Goal: Task Accomplishment & Management: Manage account settings

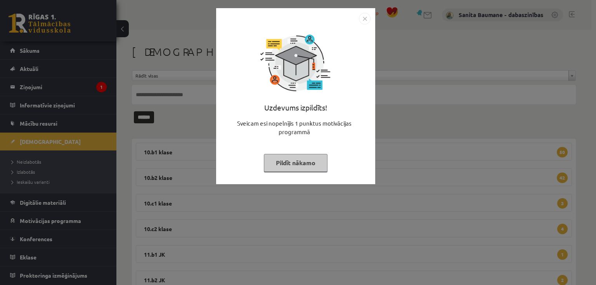
click at [312, 165] on button "Pildīt nākamo" at bounding box center [296, 163] width 64 height 18
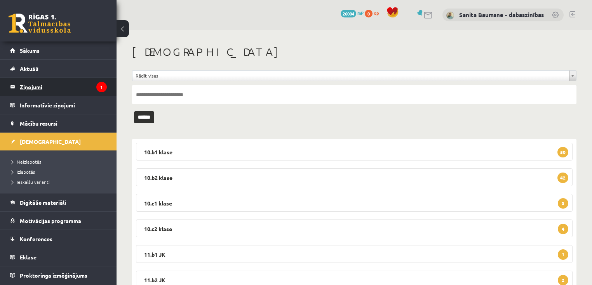
click at [101, 88] on icon "1" at bounding box center [101, 87] width 10 height 10
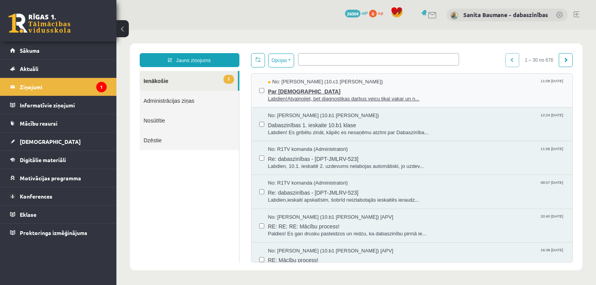
click at [316, 99] on span "Labdien!Atvainojiet, bet diagnostikas darbus veicu tikai vakar un n..." at bounding box center [416, 99] width 297 height 7
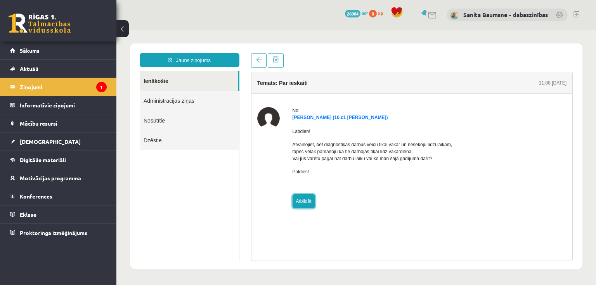
click at [302, 202] on link "Atbildēt" at bounding box center [304, 202] width 23 height 14
type input "**********"
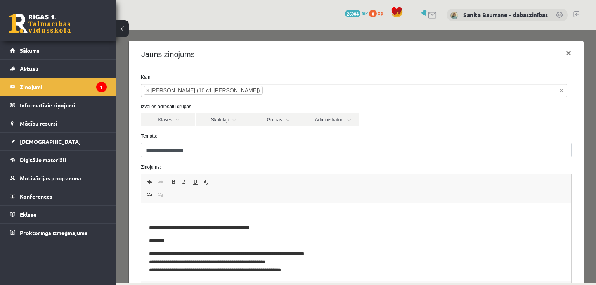
click at [284, 212] on p "Bagātinātā teksta redaktors, wiswyg-editor-47433835955720-1758442760-90" at bounding box center [356, 215] width 415 height 8
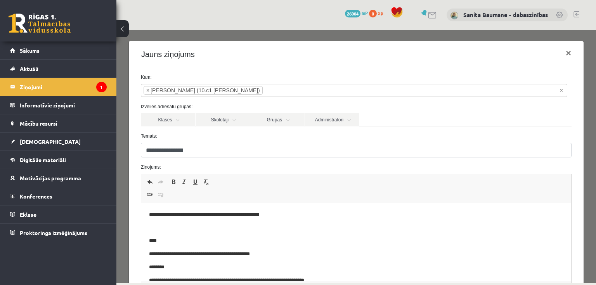
click at [157, 227] on p "Bagātinātā teksta redaktors, wiswyg-editor-47433835955720-1758442760-90" at bounding box center [356, 228] width 415 height 8
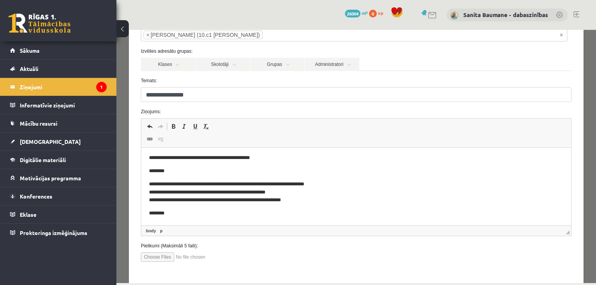
scroll to position [89, 0]
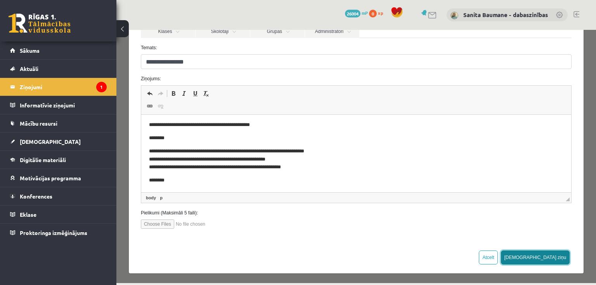
click at [561, 254] on button "[DEMOGRAPHIC_DATA] ziņu" at bounding box center [535, 258] width 69 height 14
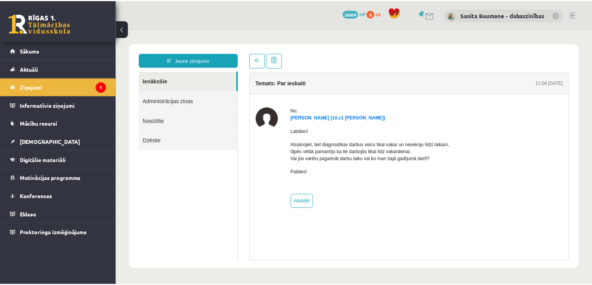
scroll to position [0, 0]
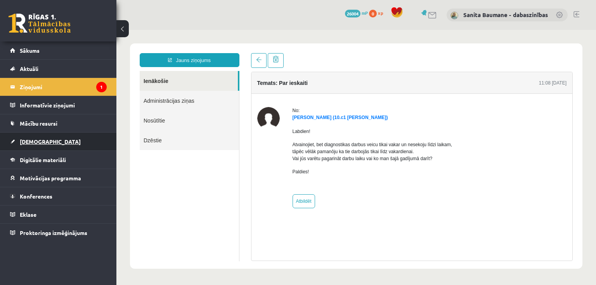
click at [29, 138] on span "[DEMOGRAPHIC_DATA]" at bounding box center [50, 141] width 61 height 7
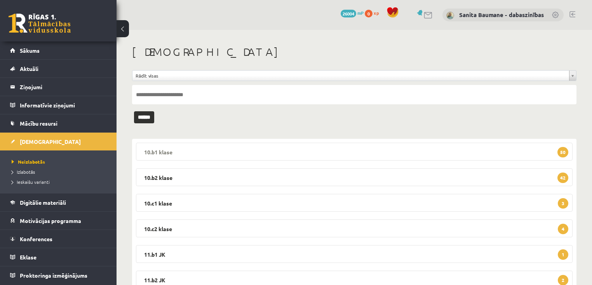
click at [284, 149] on legend "10.b1 klase 50" at bounding box center [354, 152] width 436 height 18
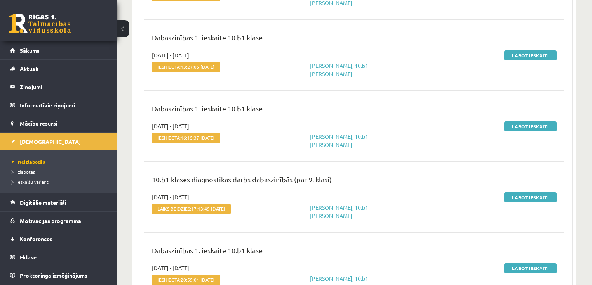
scroll to position [217, 0]
click at [521, 193] on link "Labot ieskaiti" at bounding box center [530, 198] width 52 height 10
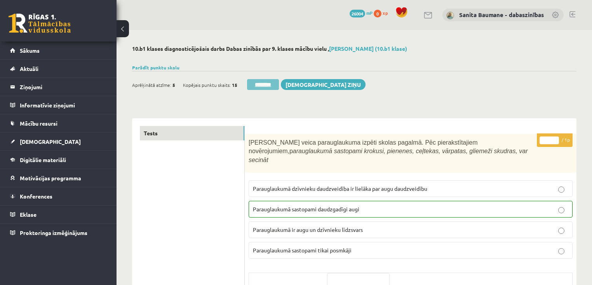
click at [276, 85] on input "********" at bounding box center [263, 84] width 32 height 11
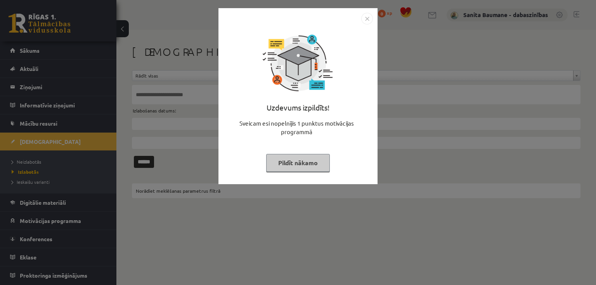
click at [271, 164] on button "Pildīt nākamo" at bounding box center [298, 163] width 64 height 18
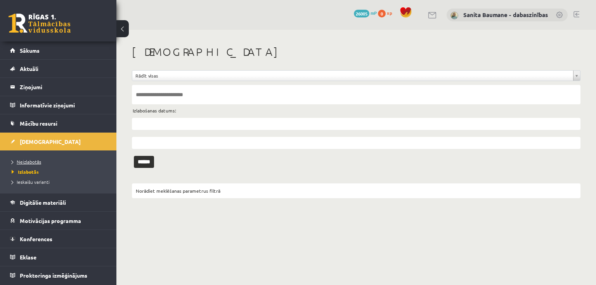
click at [24, 162] on span "Neizlabotās" at bounding box center [27, 162] width 30 height 6
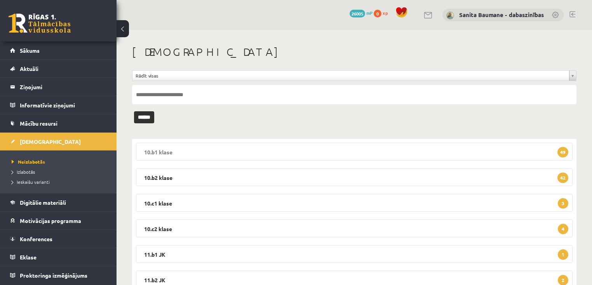
click at [217, 152] on legend "10.b1 klase 49" at bounding box center [354, 152] width 436 height 18
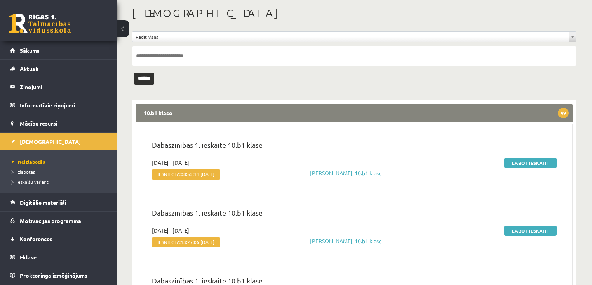
scroll to position [31, 0]
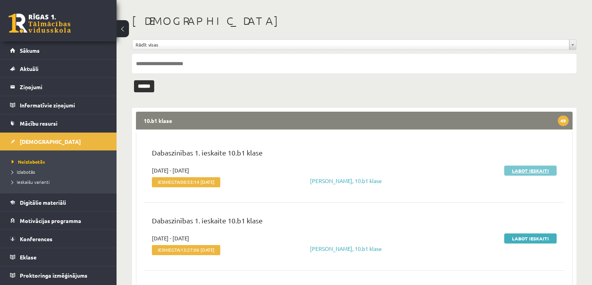
click at [523, 172] on link "Labot ieskaiti" at bounding box center [530, 171] width 52 height 10
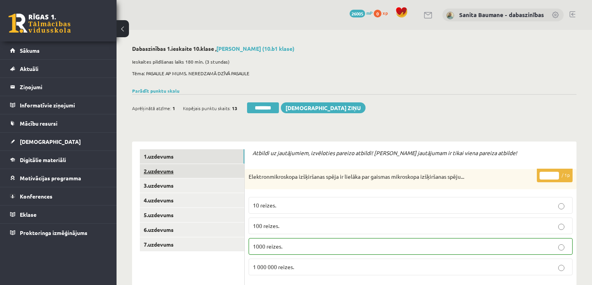
click at [162, 166] on link "2.uzdevums" at bounding box center [192, 171] width 104 height 14
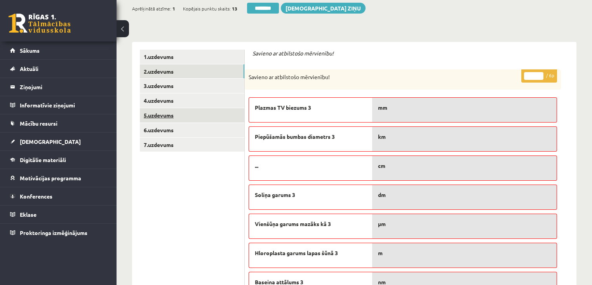
scroll to position [93, 0]
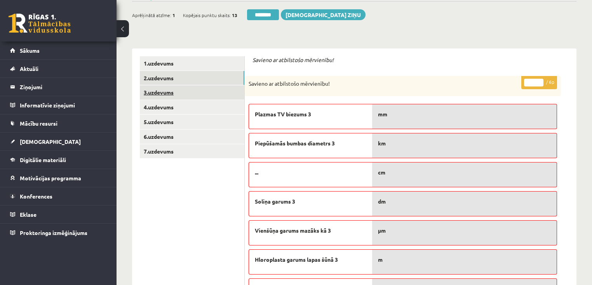
click at [183, 98] on link "3.uzdevums" at bounding box center [192, 92] width 104 height 14
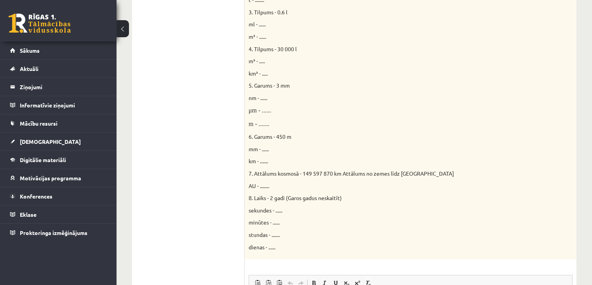
scroll to position [37, 0]
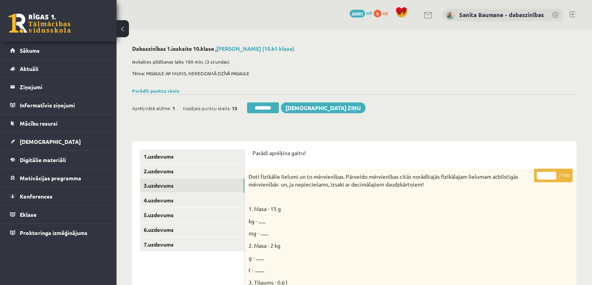
click at [553, 174] on input "*" at bounding box center [546, 176] width 19 height 8
click at [553, 174] on input "**" at bounding box center [546, 176] width 19 height 8
type input "**"
click at [553, 174] on input "**" at bounding box center [546, 176] width 19 height 8
drag, startPoint x: 169, startPoint y: 197, endPoint x: 159, endPoint y: 200, distance: 10.5
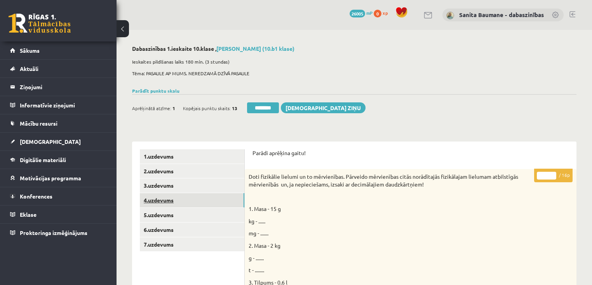
click at [169, 197] on link "4.uzdevums" at bounding box center [192, 200] width 104 height 14
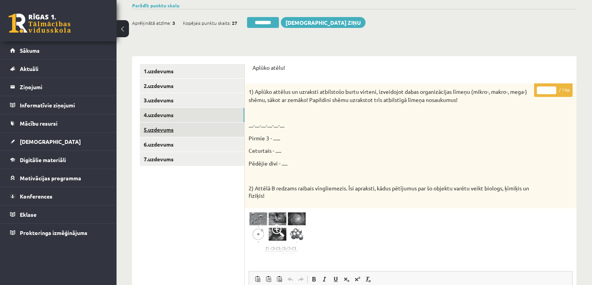
click at [181, 131] on link "5.uzdevums" at bounding box center [192, 130] width 104 height 14
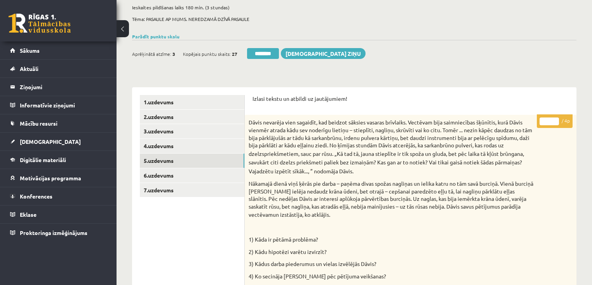
scroll to position [54, 0]
click at [556, 118] on input "*" at bounding box center [548, 122] width 19 height 8
click at [555, 121] on input "*" at bounding box center [548, 122] width 19 height 8
type input "*"
click at [555, 121] on input "*" at bounding box center [548, 122] width 19 height 8
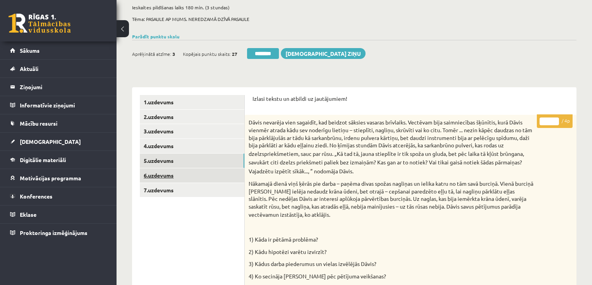
click at [169, 174] on link "6.uzdevums" at bounding box center [192, 176] width 104 height 14
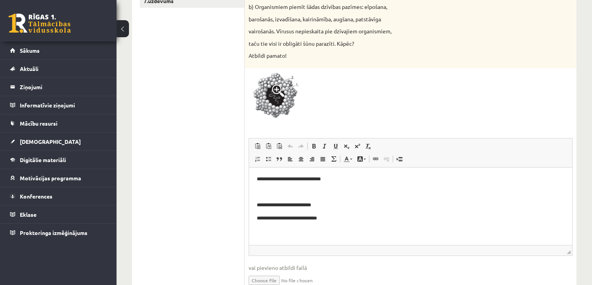
scroll to position [148, 0]
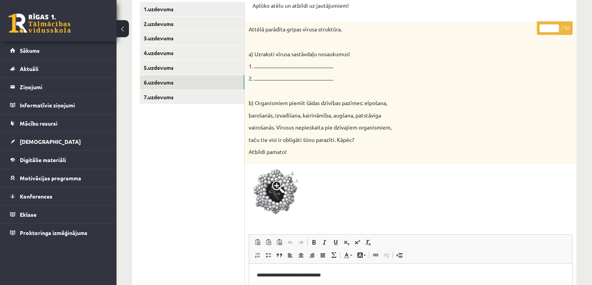
click at [554, 25] on input "*" at bounding box center [548, 28] width 19 height 8
type input "*"
click at [554, 25] on input "*" at bounding box center [548, 28] width 19 height 8
click at [155, 95] on link "7.uzdevums" at bounding box center [192, 97] width 104 height 14
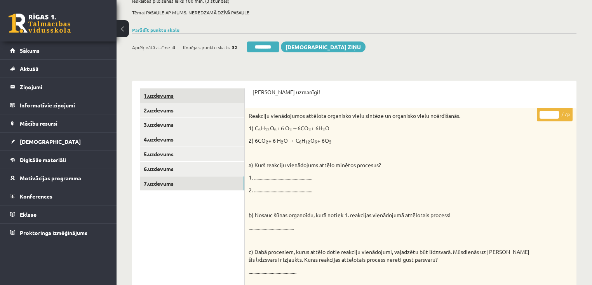
scroll to position [54, 0]
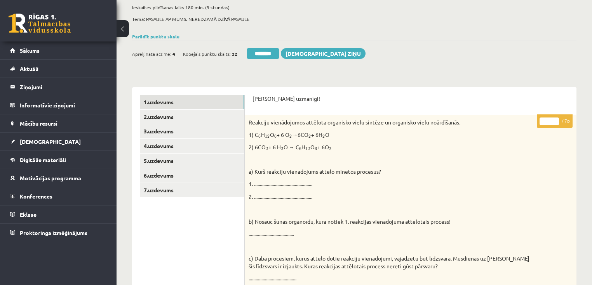
click at [182, 103] on link "1.uzdevums" at bounding box center [192, 102] width 104 height 14
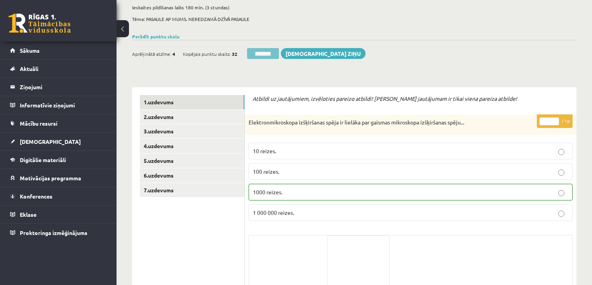
click at [267, 54] on input "********" at bounding box center [263, 53] width 32 height 11
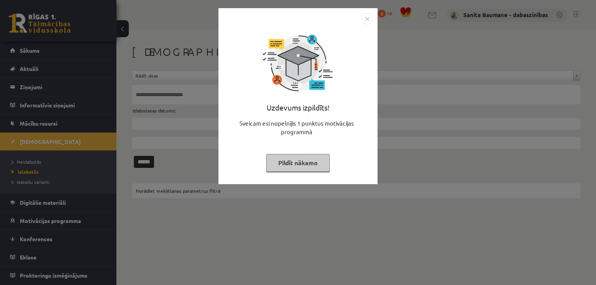
drag, startPoint x: 0, startPoint y: 0, endPoint x: 274, endPoint y: 166, distance: 320.2
click at [276, 167] on button "Pildīt nākamo" at bounding box center [298, 163] width 64 height 18
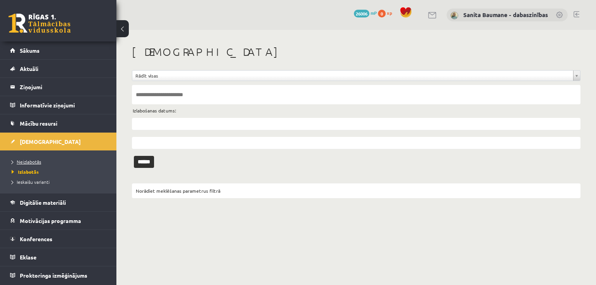
click at [21, 163] on span "Neizlabotās" at bounding box center [27, 162] width 30 height 6
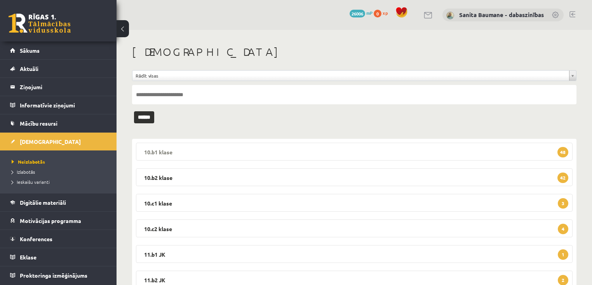
drag, startPoint x: 178, startPoint y: 150, endPoint x: 259, endPoint y: 160, distance: 82.2
click at [178, 150] on legend "10.b1 klase 48" at bounding box center [354, 152] width 436 height 18
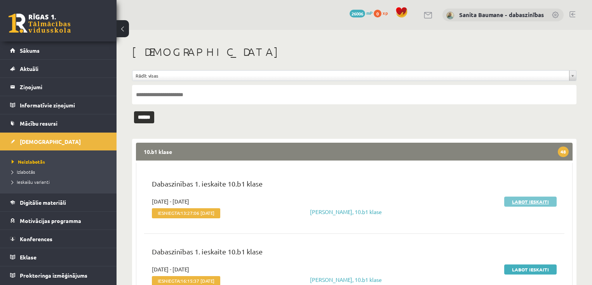
click at [523, 200] on link "Labot ieskaiti" at bounding box center [530, 202] width 52 height 10
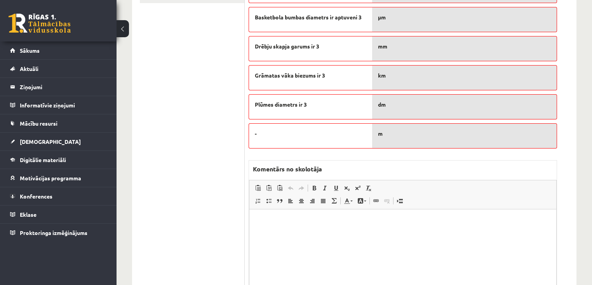
scroll to position [62, 0]
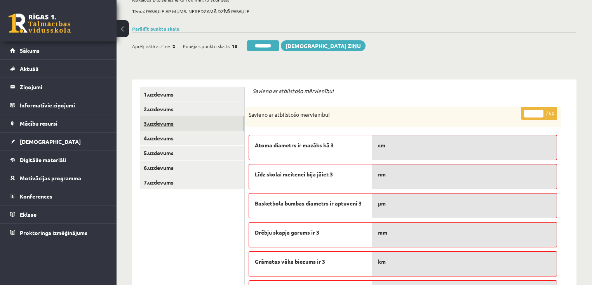
click at [191, 126] on link "3.uzdevums" at bounding box center [192, 123] width 104 height 14
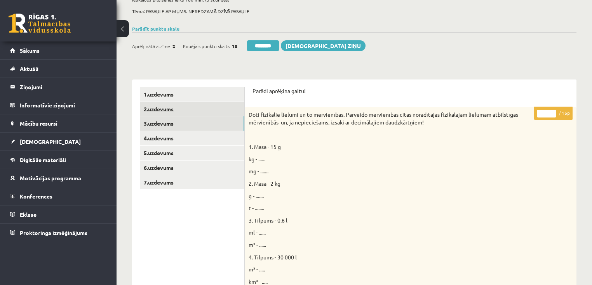
click at [201, 111] on link "2.uzdevums" at bounding box center [192, 109] width 104 height 14
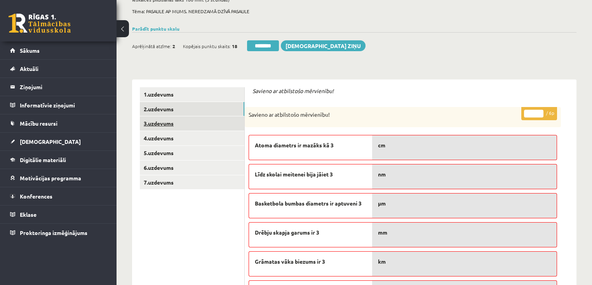
scroll to position [0, 0]
click at [188, 126] on link "3.uzdevums" at bounding box center [192, 123] width 104 height 14
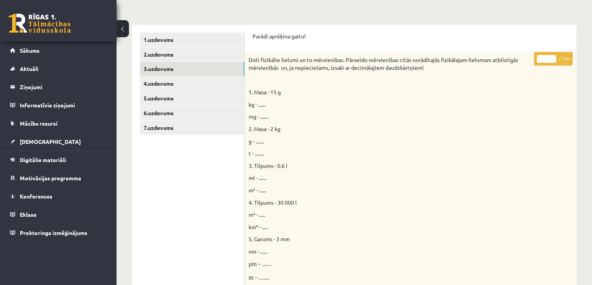
scroll to position [70, 0]
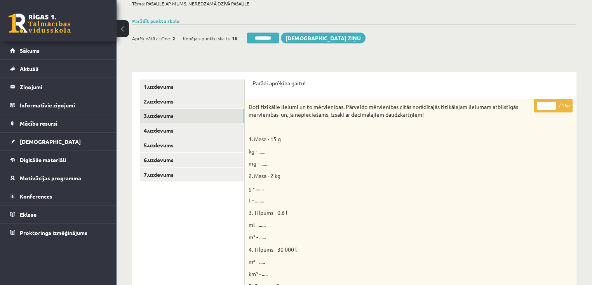
drag, startPoint x: 554, startPoint y: 103, endPoint x: 268, endPoint y: 159, distance: 291.6
type input "**"
click at [553, 103] on input "**" at bounding box center [546, 106] width 19 height 8
click at [188, 132] on link "4.uzdevums" at bounding box center [192, 130] width 104 height 14
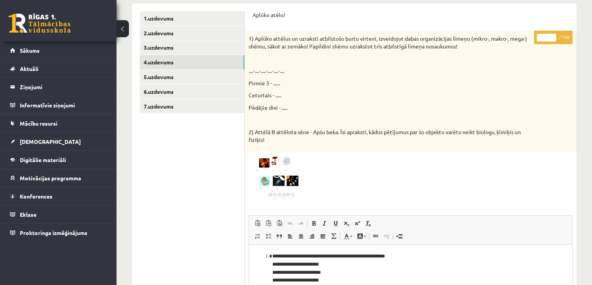
scroll to position [132, 0]
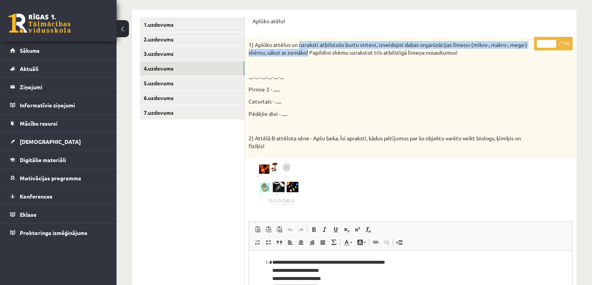
drag, startPoint x: 300, startPoint y: 42, endPoint x: 309, endPoint y: 51, distance: 12.9
click at [309, 51] on p "1) Aplūko attēlus un uzraksti atbilstošo burtu virteni, izveidojot dabas organi…" at bounding box center [391, 48] width 285 height 15
copy p "uzraksti atbilstošo burtu virteni, izveidojot dabas organizācijas līmeņu (mikro…"
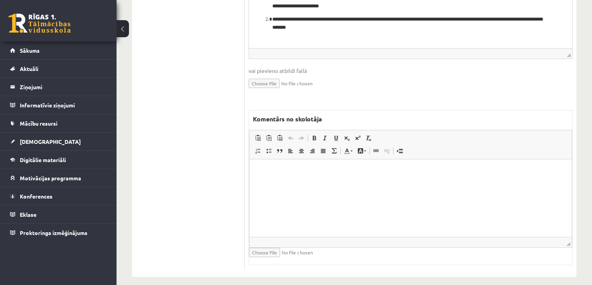
scroll to position [419, 0]
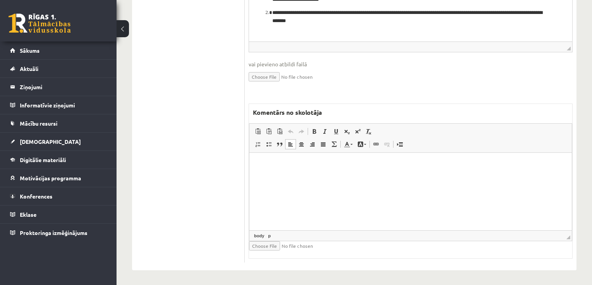
click at [316, 176] on html at bounding box center [410, 165] width 322 height 24
paste body "Bagātinātā teksta redaktors, wiswyg-editor-47433775281660-1758443226-581"
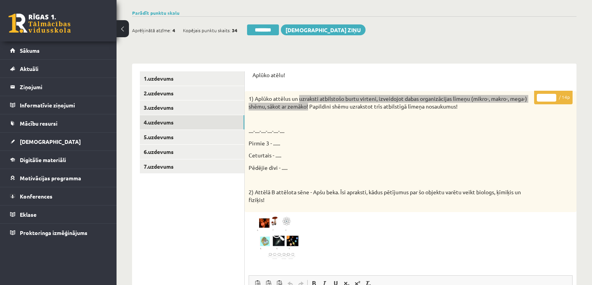
scroll to position [78, 0]
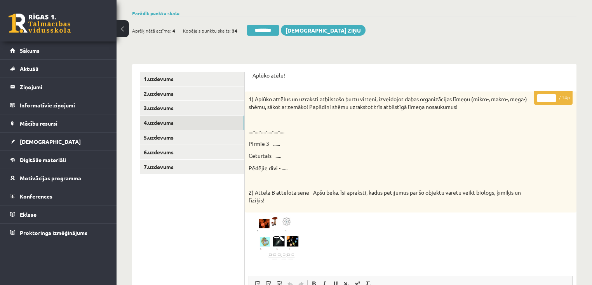
click at [553, 96] on input "*" at bounding box center [546, 98] width 19 height 8
click at [553, 99] on input "*" at bounding box center [546, 98] width 19 height 8
click at [553, 97] on input "*" at bounding box center [546, 98] width 19 height 8
type input "*"
click at [553, 97] on input "*" at bounding box center [546, 98] width 19 height 8
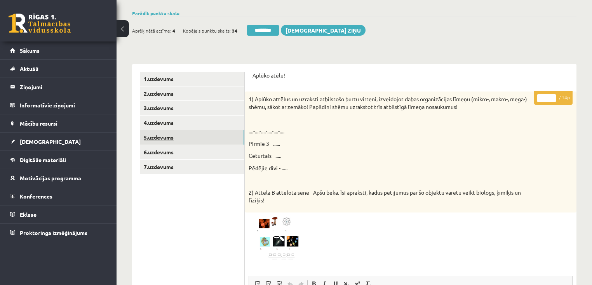
click at [188, 141] on link "5.uzdevums" at bounding box center [192, 137] width 104 height 14
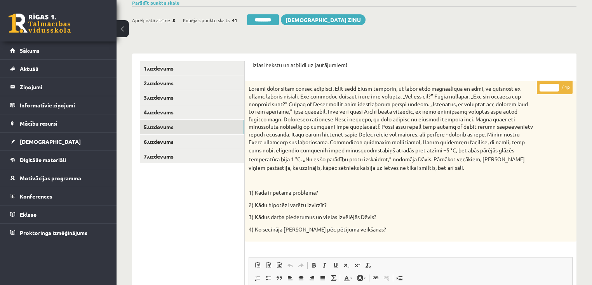
scroll to position [47, 0]
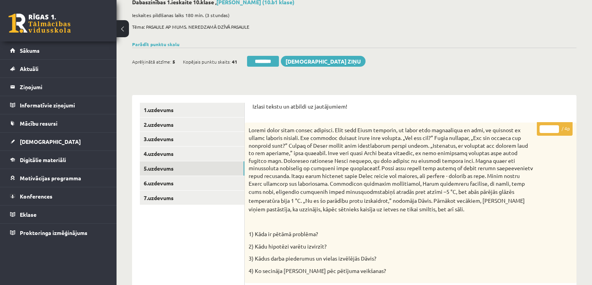
click at [555, 129] on input "*" at bounding box center [548, 129] width 19 height 8
click at [556, 133] on input "*" at bounding box center [548, 129] width 19 height 8
type input "*"
click at [555, 130] on input "*" at bounding box center [548, 129] width 19 height 8
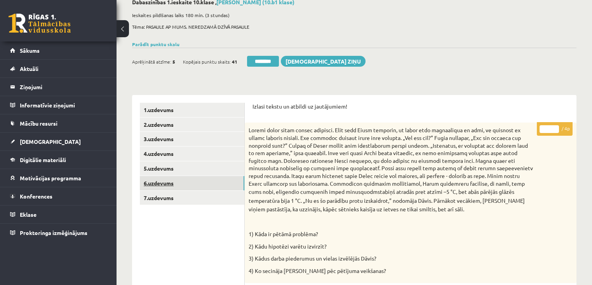
click at [163, 182] on link "6.uzdevums" at bounding box center [192, 183] width 104 height 14
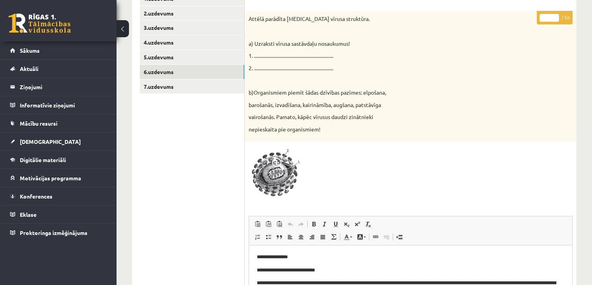
scroll to position [140, 0]
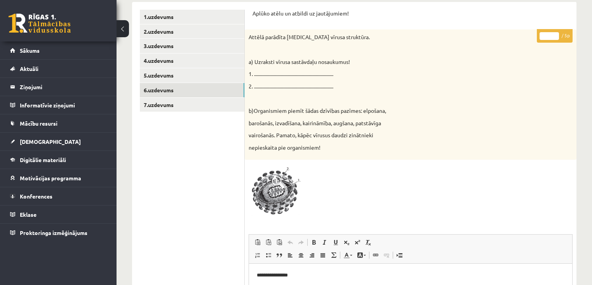
click at [555, 33] on input "*" at bounding box center [548, 36] width 19 height 8
type input "*"
click at [555, 33] on input "*" at bounding box center [548, 36] width 19 height 8
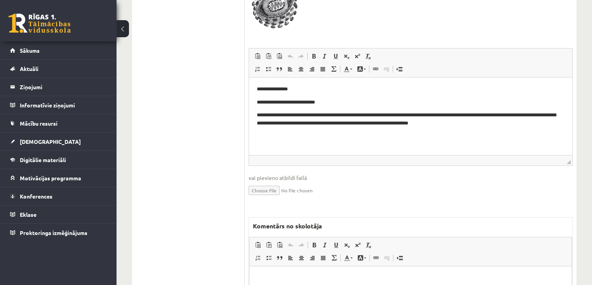
scroll to position [388, 0]
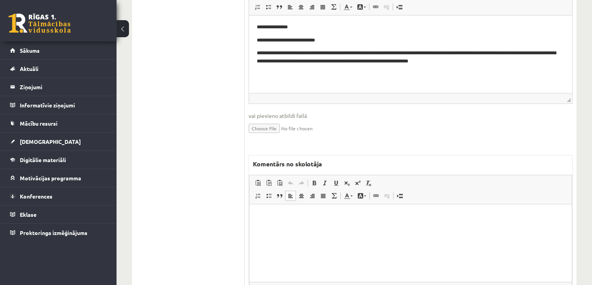
click at [327, 228] on html at bounding box center [410, 216] width 322 height 24
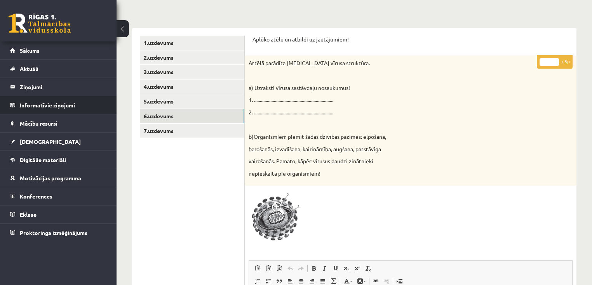
scroll to position [0, 0]
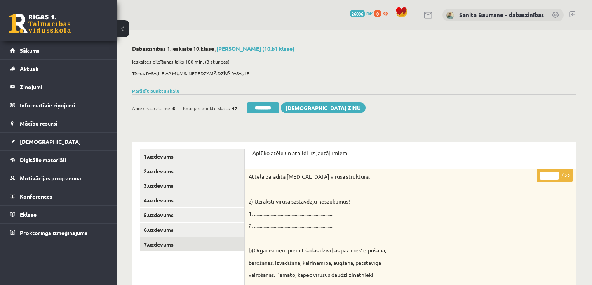
click at [162, 245] on link "7.uzdevums" at bounding box center [192, 245] width 104 height 14
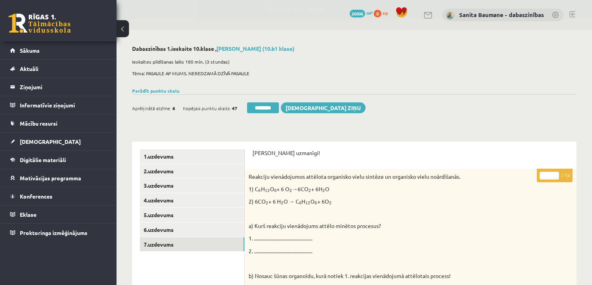
drag, startPoint x: 557, startPoint y: 175, endPoint x: 128, endPoint y: 165, distance: 429.2
type input "*"
click at [556, 175] on input "*" at bounding box center [548, 176] width 19 height 8
click at [210, 156] on link "1.uzdevums" at bounding box center [192, 156] width 104 height 14
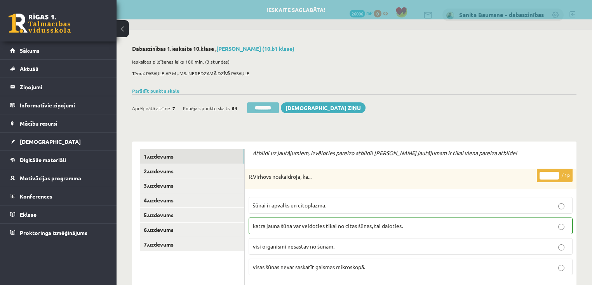
click at [260, 105] on input "********" at bounding box center [263, 108] width 32 height 11
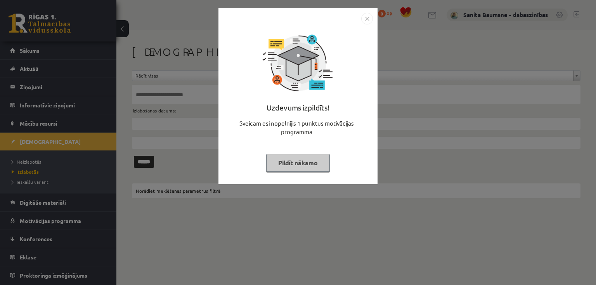
click at [285, 164] on button "Pildīt nākamo" at bounding box center [298, 163] width 64 height 18
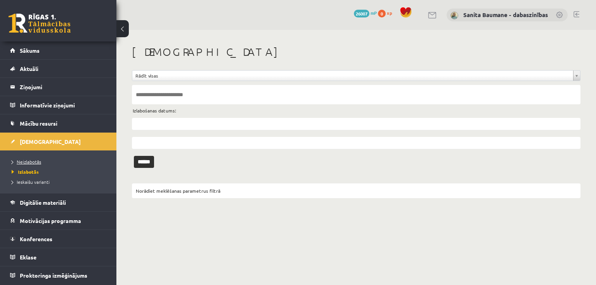
click at [23, 164] on link "Neizlabotās" at bounding box center [60, 161] width 97 height 7
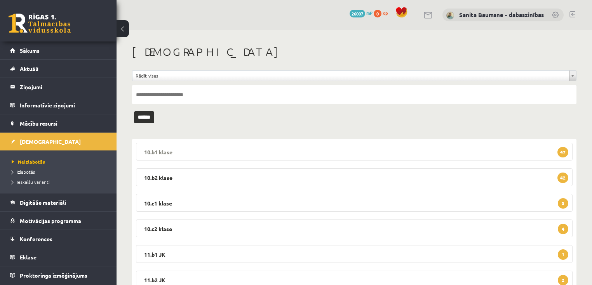
click at [271, 155] on legend "10.b1 klase 47" at bounding box center [354, 152] width 436 height 18
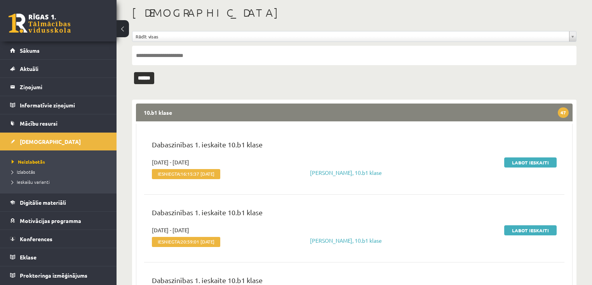
scroll to position [93, 0]
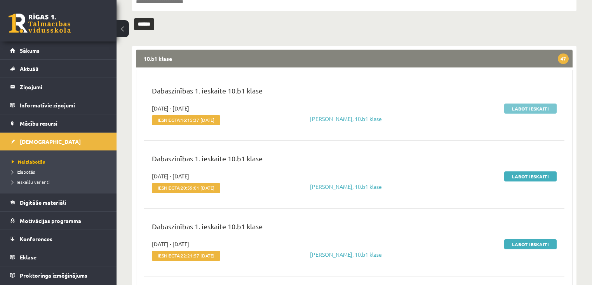
click at [523, 106] on link "Labot ieskaiti" at bounding box center [530, 109] width 52 height 10
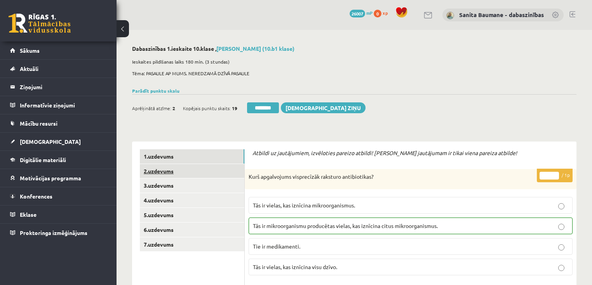
click at [214, 176] on link "2.uzdevums" at bounding box center [192, 171] width 104 height 14
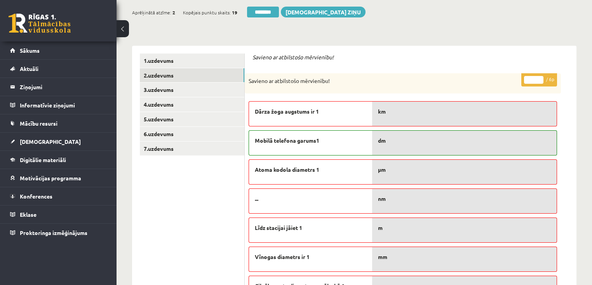
scroll to position [93, 0]
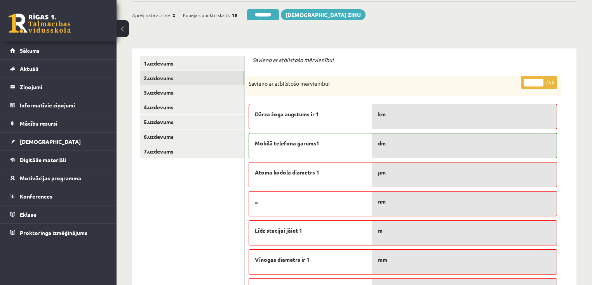
type input "*"
click at [539, 82] on input "*" at bounding box center [533, 83] width 19 height 8
click at [172, 94] on link "3.uzdevums" at bounding box center [192, 92] width 104 height 14
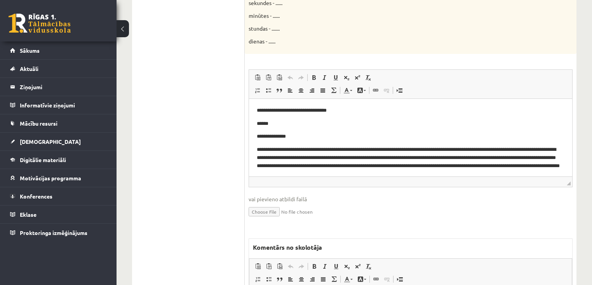
scroll to position [0, 0]
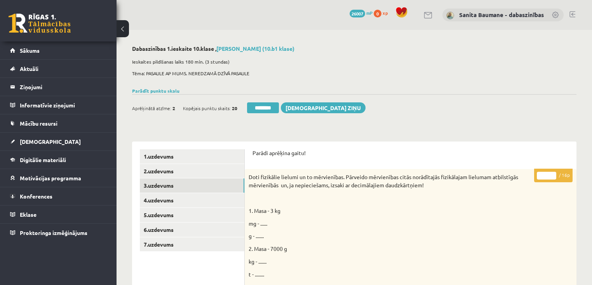
click at [552, 172] on p "* / 16p" at bounding box center [553, 176] width 38 height 14
type input "**"
click at [551, 174] on input "**" at bounding box center [546, 176] width 19 height 8
click at [170, 199] on link "4.uzdevums" at bounding box center [192, 200] width 104 height 14
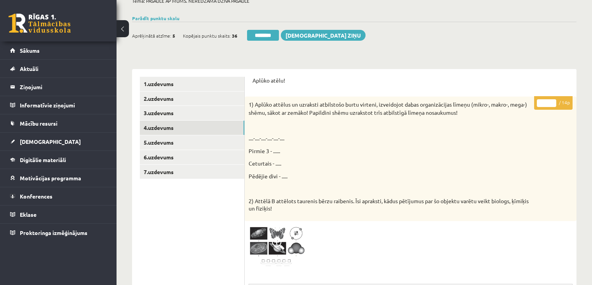
scroll to position [62, 0]
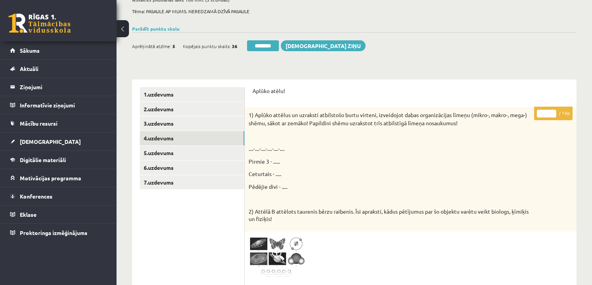
click at [554, 112] on input "*" at bounding box center [546, 114] width 19 height 8
click at [554, 111] on input "*" at bounding box center [546, 114] width 19 height 8
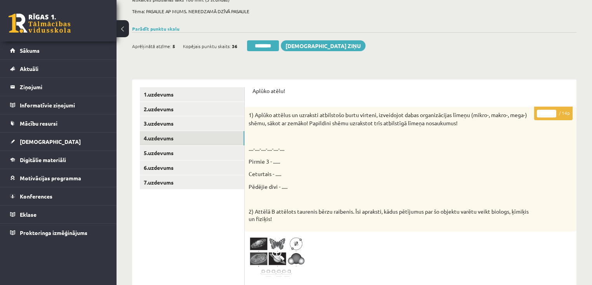
click at [554, 111] on input "**" at bounding box center [546, 114] width 19 height 8
click at [555, 109] on p "** / 14p" at bounding box center [553, 114] width 38 height 14
type input "**"
click at [554, 110] on input "**" at bounding box center [546, 114] width 19 height 8
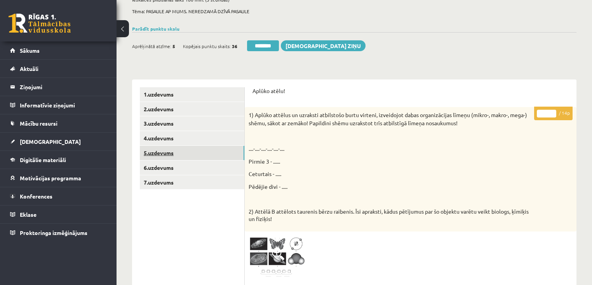
click at [160, 154] on link "5.uzdevums" at bounding box center [192, 153] width 104 height 14
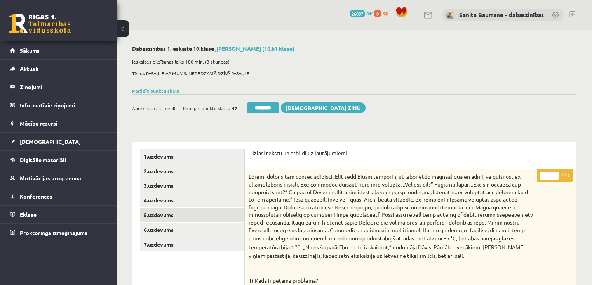
scroll to position [0, 0]
click at [555, 174] on input "*" at bounding box center [548, 176] width 19 height 8
type input "*"
click at [555, 174] on input "*" at bounding box center [548, 176] width 19 height 8
click at [177, 229] on link "6.uzdevums" at bounding box center [192, 230] width 104 height 14
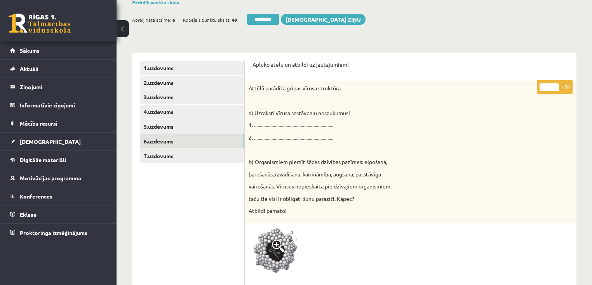
scroll to position [62, 0]
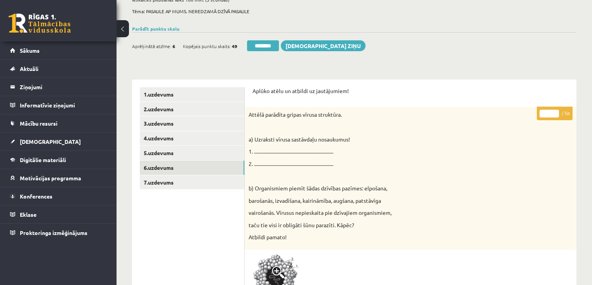
click at [553, 111] on input "*" at bounding box center [548, 114] width 19 height 8
type input "*"
click at [553, 111] on input "*" at bounding box center [548, 114] width 19 height 8
click at [206, 186] on link "7.uzdevums" at bounding box center [192, 183] width 104 height 14
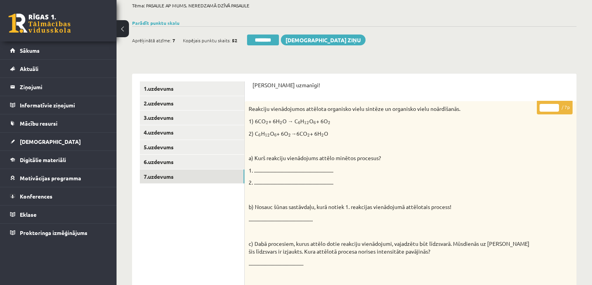
scroll to position [0, 0]
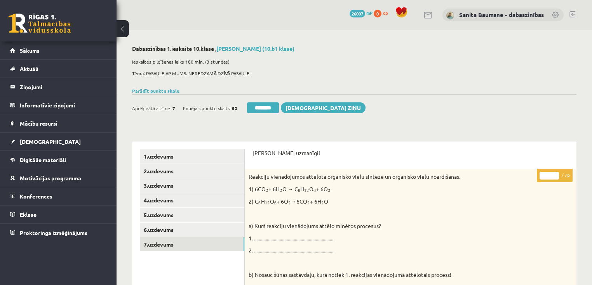
click at [556, 172] on input "*" at bounding box center [548, 176] width 19 height 8
type input "*"
click at [556, 179] on input "*" at bounding box center [548, 176] width 19 height 8
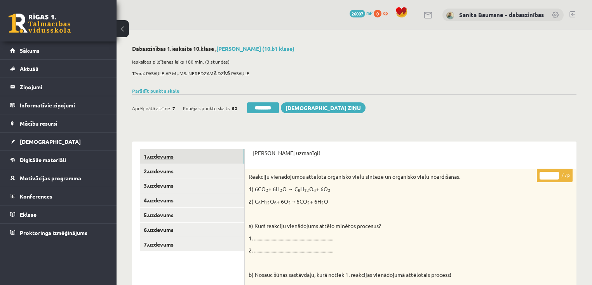
click at [211, 158] on link "1.uzdevums" at bounding box center [192, 156] width 104 height 14
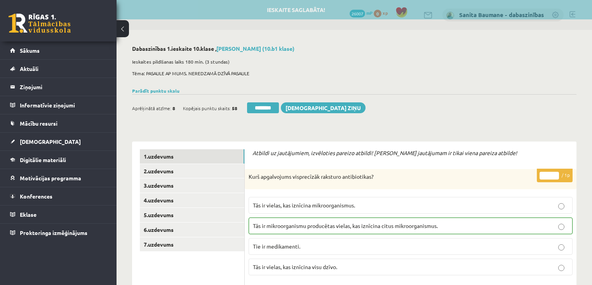
click at [272, 107] on input "********" at bounding box center [263, 108] width 32 height 11
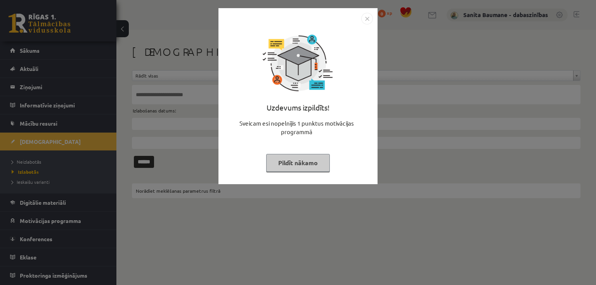
drag, startPoint x: 296, startPoint y: 165, endPoint x: 33, endPoint y: 191, distance: 264.2
click at [296, 165] on button "Pildīt nākamo" at bounding box center [298, 163] width 64 height 18
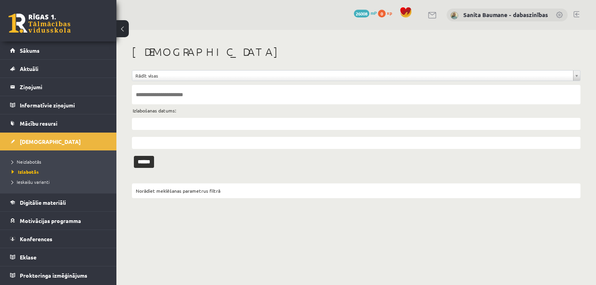
click at [24, 165] on li "Neizlabotās" at bounding box center [60, 162] width 97 height 10
click at [27, 162] on span "Neizlabotās" at bounding box center [28, 162] width 33 height 6
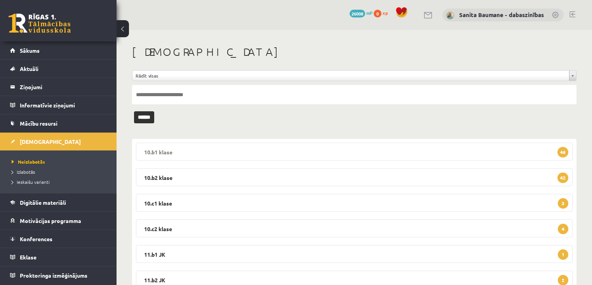
click at [178, 155] on legend "10.b1 klase 46" at bounding box center [354, 152] width 436 height 18
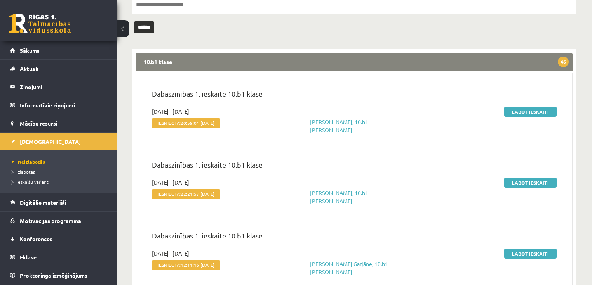
scroll to position [93, 0]
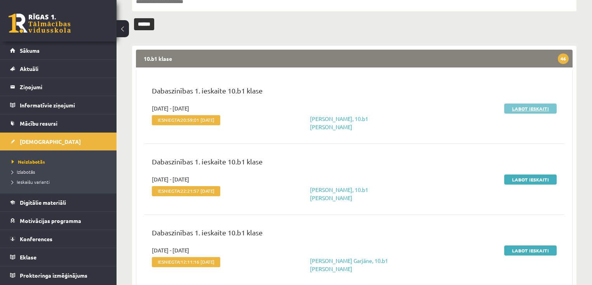
click at [516, 104] on link "Labot ieskaiti" at bounding box center [530, 109] width 52 height 10
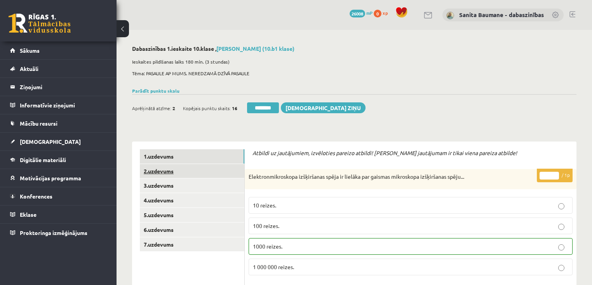
click at [174, 174] on link "2.uzdevums" at bounding box center [192, 171] width 104 height 14
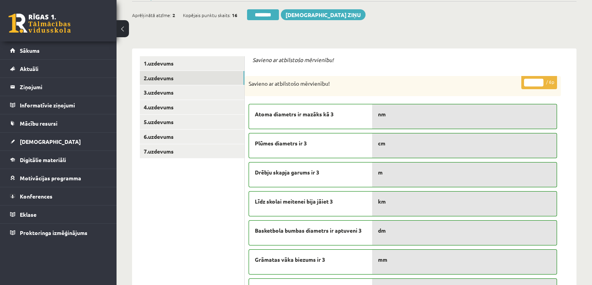
click at [540, 81] on input "*" at bounding box center [533, 83] width 19 height 8
click at [541, 81] on input "*" at bounding box center [533, 83] width 19 height 8
type input "*"
click at [541, 81] on input "*" at bounding box center [533, 83] width 19 height 8
click at [152, 94] on link "3.uzdevums" at bounding box center [192, 92] width 104 height 14
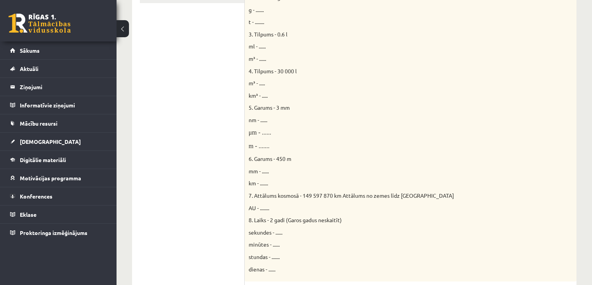
scroll to position [62, 0]
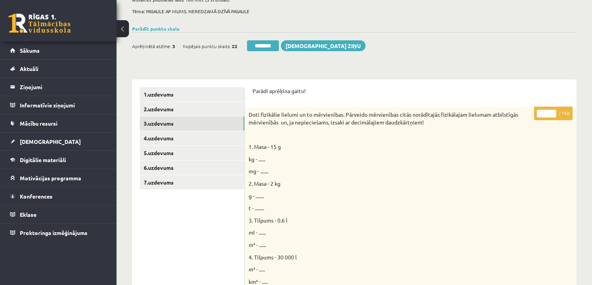
click at [553, 113] on input "*" at bounding box center [546, 114] width 19 height 8
click at [553, 113] on input "**" at bounding box center [546, 114] width 19 height 8
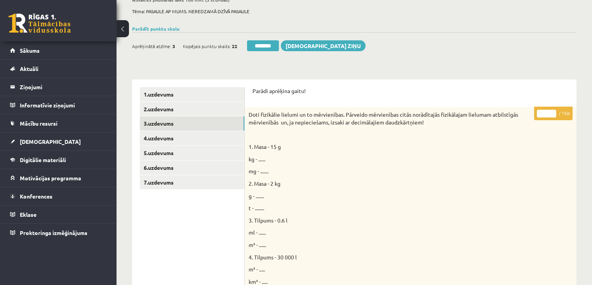
click at [553, 113] on input "**" at bounding box center [546, 114] width 19 height 8
type input "**"
click at [553, 111] on input "**" at bounding box center [546, 114] width 19 height 8
click at [160, 140] on link "4.uzdevums" at bounding box center [192, 138] width 104 height 14
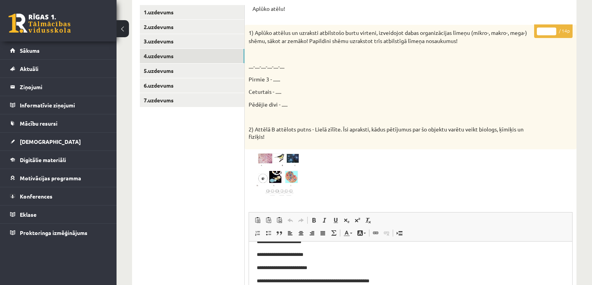
scroll to position [31, 0]
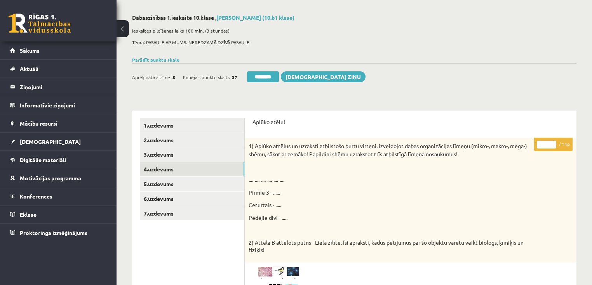
type input "**"
click at [550, 142] on input "**" at bounding box center [546, 145] width 19 height 8
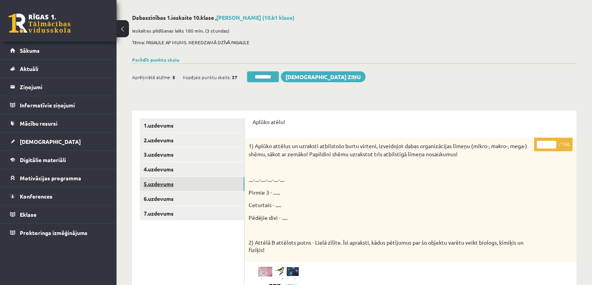
click at [171, 182] on link "5.uzdevums" at bounding box center [192, 184] width 104 height 14
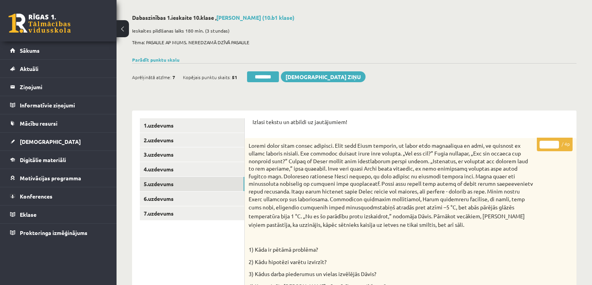
type input "*"
click at [556, 142] on input "*" at bounding box center [548, 145] width 19 height 8
click at [201, 193] on link "6.uzdevums" at bounding box center [192, 199] width 104 height 14
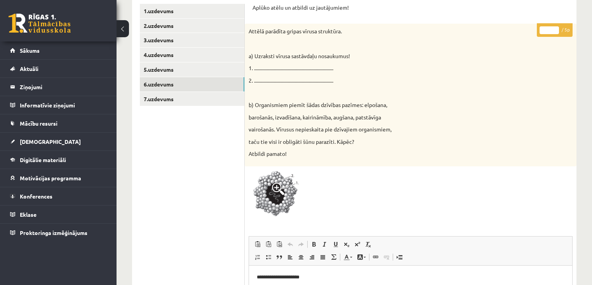
scroll to position [124, 0]
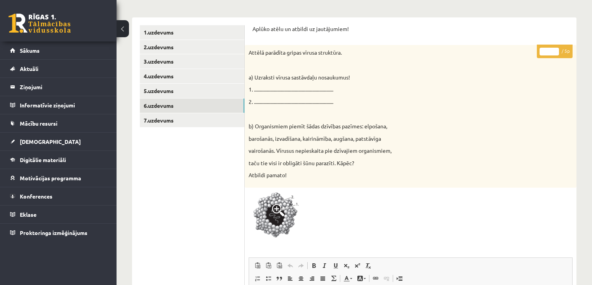
click at [555, 49] on input "*" at bounding box center [548, 52] width 19 height 8
type input "*"
click at [555, 49] on input "*" at bounding box center [548, 52] width 19 height 8
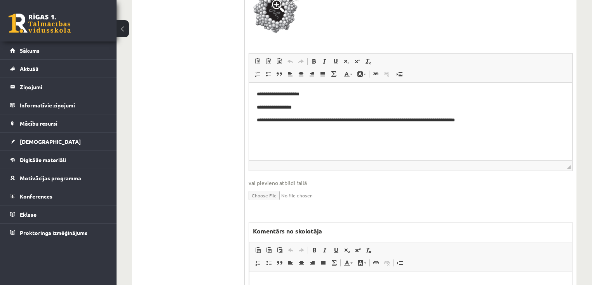
scroll to position [404, 0]
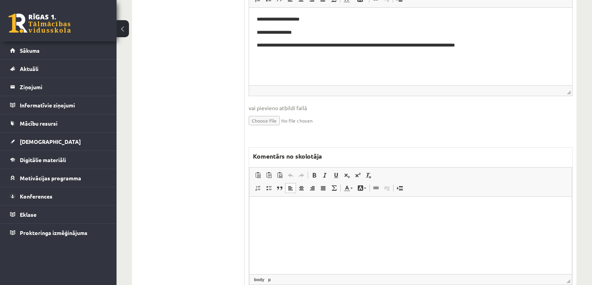
drag, startPoint x: 360, startPoint y: 240, endPoint x: 349, endPoint y: 239, distance: 11.7
click at [359, 220] on html at bounding box center [410, 208] width 322 height 24
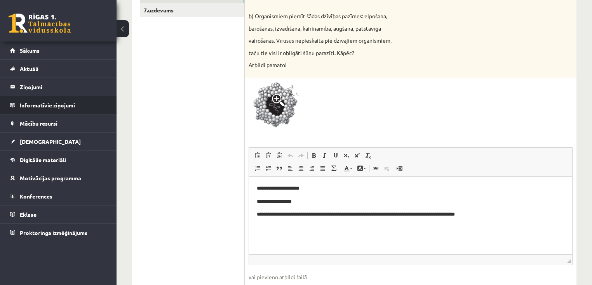
scroll to position [217, 0]
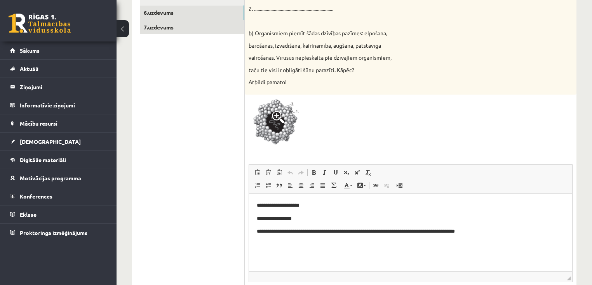
click at [156, 28] on link "7.uzdevums" at bounding box center [192, 27] width 104 height 14
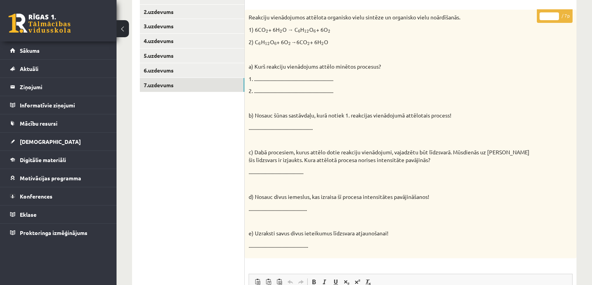
scroll to position [159, 0]
type input "*"
click at [556, 16] on input "*" at bounding box center [548, 17] width 19 height 8
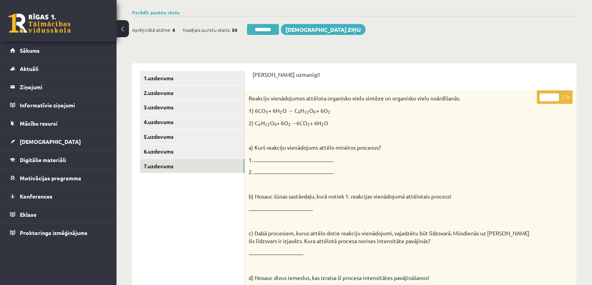
scroll to position [0, 0]
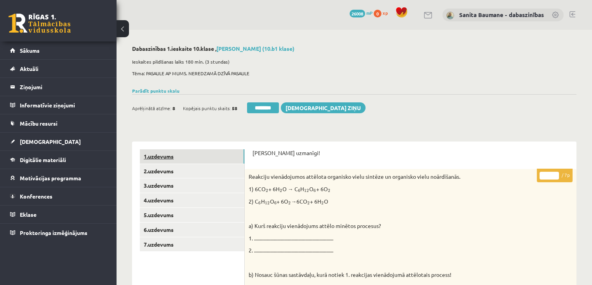
click at [181, 153] on link "1.uzdevums" at bounding box center [192, 156] width 104 height 14
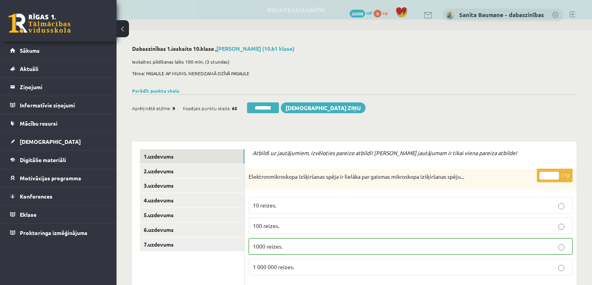
click at [258, 108] on input "********" at bounding box center [263, 108] width 32 height 11
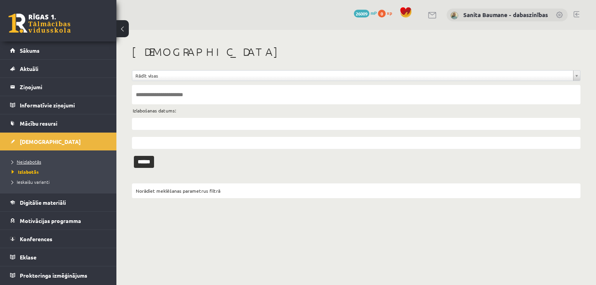
click at [23, 163] on span "Neizlabotās" at bounding box center [27, 162] width 30 height 6
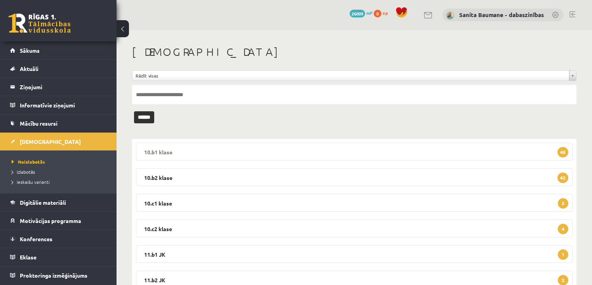
click at [183, 153] on legend "10.b1 klase 45" at bounding box center [354, 152] width 436 height 18
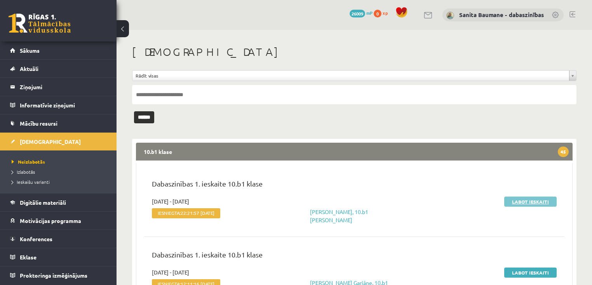
click at [521, 200] on link "Labot ieskaiti" at bounding box center [530, 202] width 52 height 10
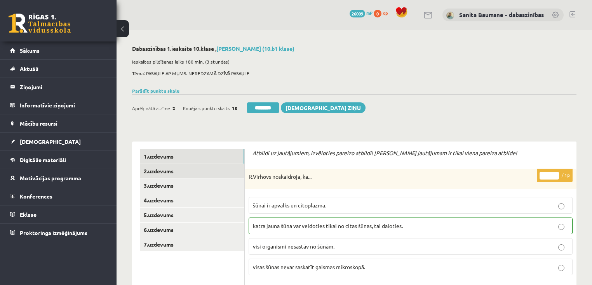
click at [206, 170] on link "2.uzdevums" at bounding box center [192, 171] width 104 height 14
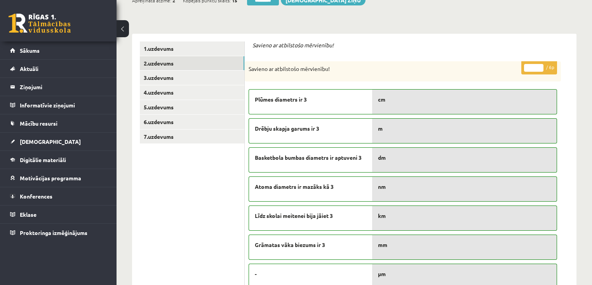
scroll to position [31, 0]
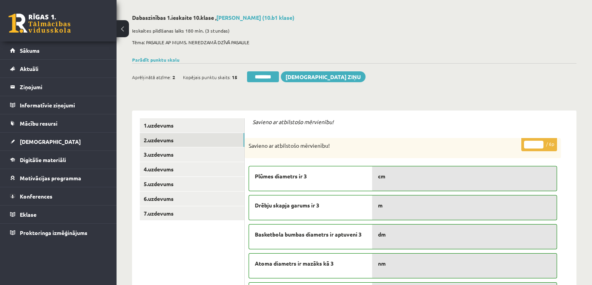
type input "*"
click at [537, 143] on input "*" at bounding box center [533, 145] width 19 height 8
click at [205, 159] on link "3.uzdevums" at bounding box center [192, 155] width 104 height 14
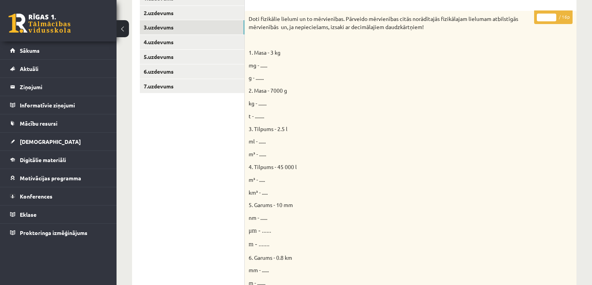
scroll to position [155, 0]
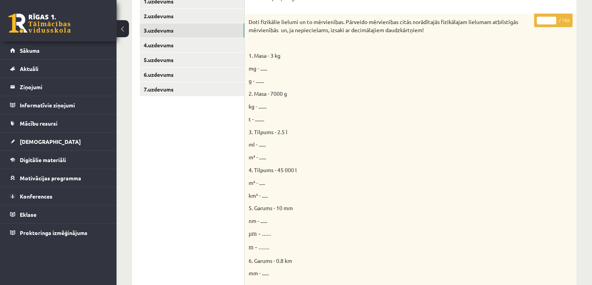
type input "**"
click at [551, 17] on input "**" at bounding box center [546, 21] width 19 height 8
click at [146, 45] on link "4.uzdevums" at bounding box center [192, 45] width 104 height 14
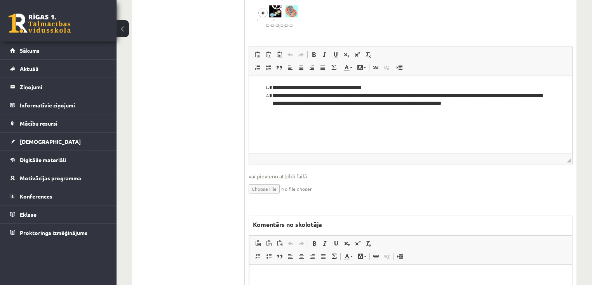
scroll to position [393, 0]
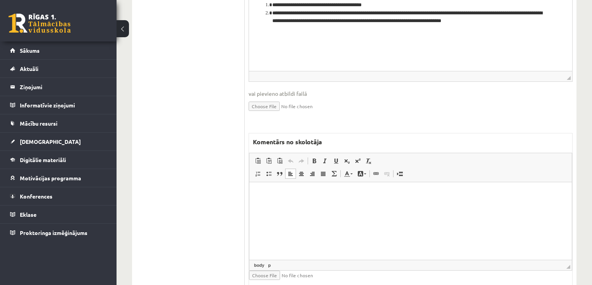
click at [314, 206] on html at bounding box center [410, 194] width 322 height 24
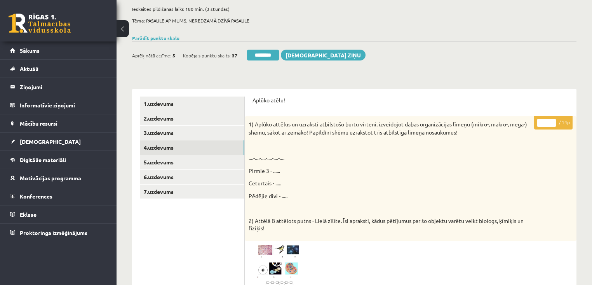
scroll to position [51, 0]
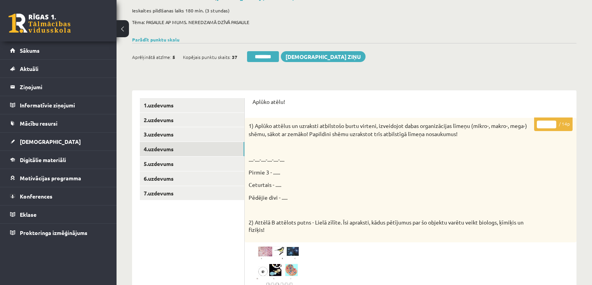
click at [552, 123] on input "*" at bounding box center [546, 125] width 19 height 8
click at [552, 123] on input "**" at bounding box center [546, 125] width 19 height 8
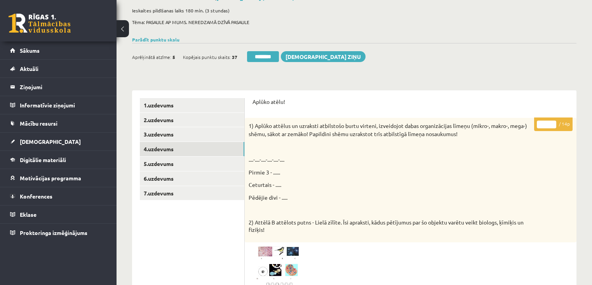
click at [552, 123] on input "**" at bounding box center [546, 125] width 19 height 8
type input "**"
click at [552, 123] on input "**" at bounding box center [546, 125] width 19 height 8
click at [167, 166] on link "5.uzdevums" at bounding box center [192, 164] width 104 height 14
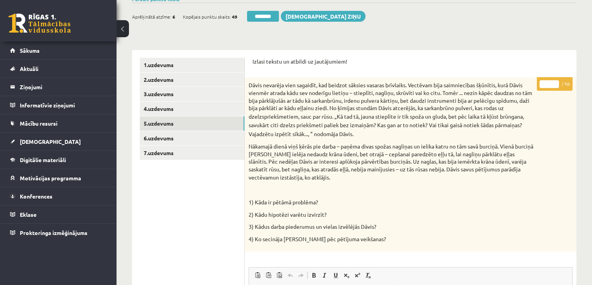
scroll to position [82, 0]
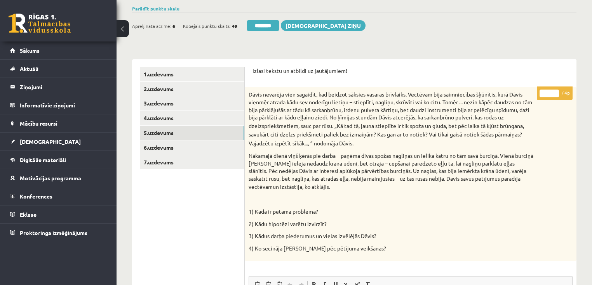
drag, startPoint x: 556, startPoint y: 91, endPoint x: 547, endPoint y: 92, distance: 9.4
type input "*"
click at [556, 91] on input "*" at bounding box center [548, 94] width 19 height 8
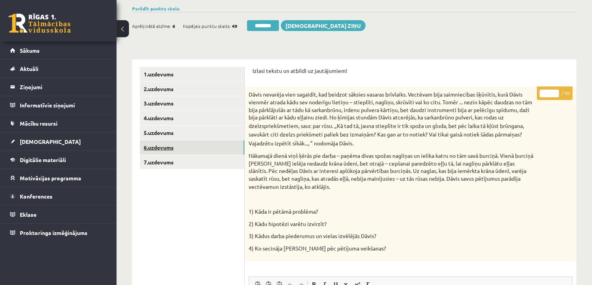
click at [179, 150] on link "6.uzdevums" at bounding box center [192, 148] width 104 height 14
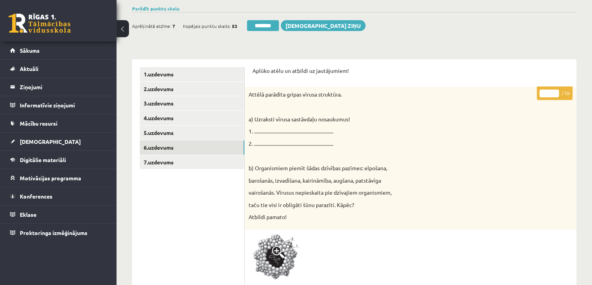
type input "*"
click at [555, 93] on input "*" at bounding box center [548, 94] width 19 height 8
click at [162, 169] on link "7.uzdevums" at bounding box center [192, 162] width 104 height 14
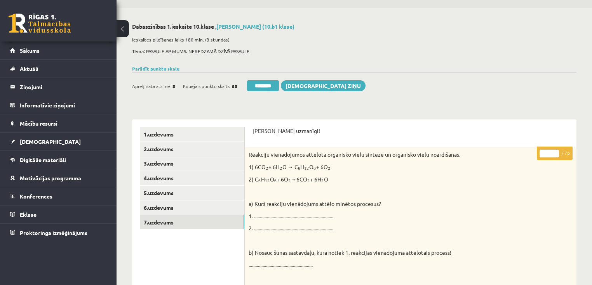
scroll to position [20, 0]
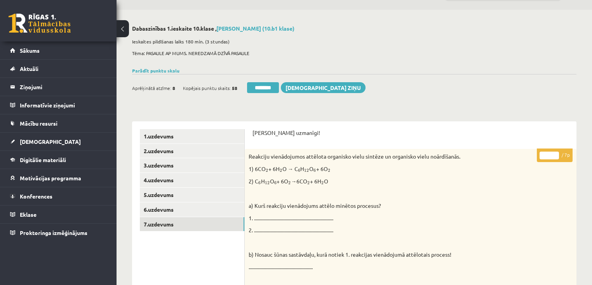
type input "*"
click at [556, 154] on input "*" at bounding box center [548, 156] width 19 height 8
click at [211, 131] on link "1.uzdevums" at bounding box center [192, 136] width 104 height 14
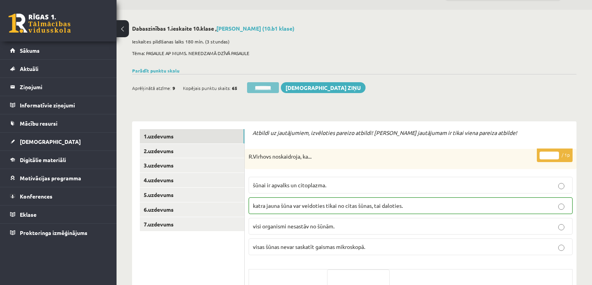
click at [261, 88] on input "********" at bounding box center [263, 87] width 32 height 11
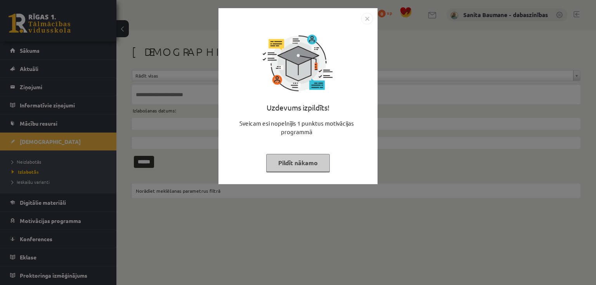
click at [297, 158] on button "Pildīt nākamo" at bounding box center [298, 163] width 64 height 18
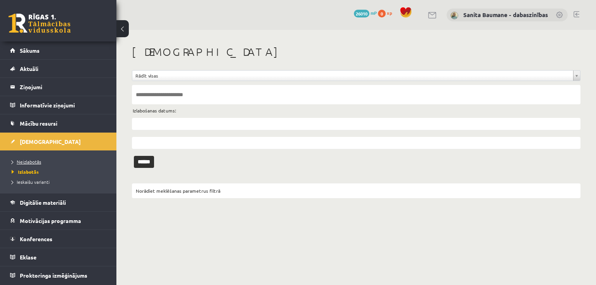
click at [35, 162] on span "Neizlabotās" at bounding box center [27, 162] width 30 height 6
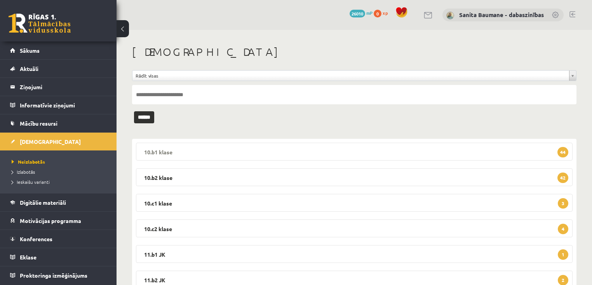
click at [229, 153] on legend "10.b1 klase 44" at bounding box center [354, 152] width 436 height 18
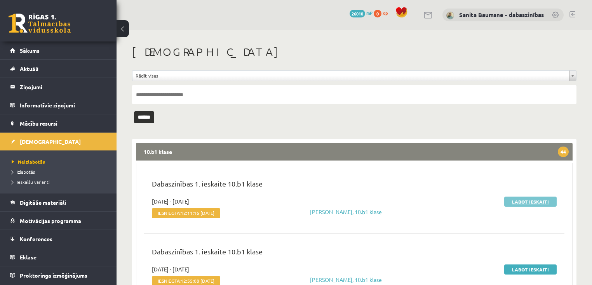
click at [523, 203] on link "Labot ieskaiti" at bounding box center [530, 202] width 52 height 10
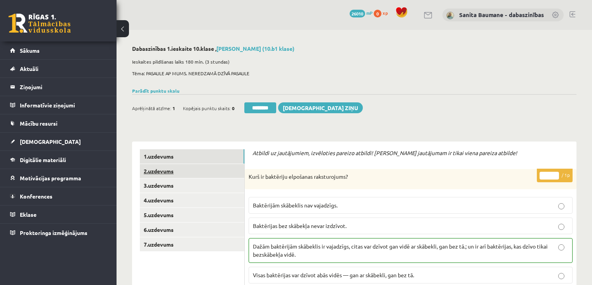
click at [204, 171] on link "2.uzdevums" at bounding box center [192, 171] width 104 height 14
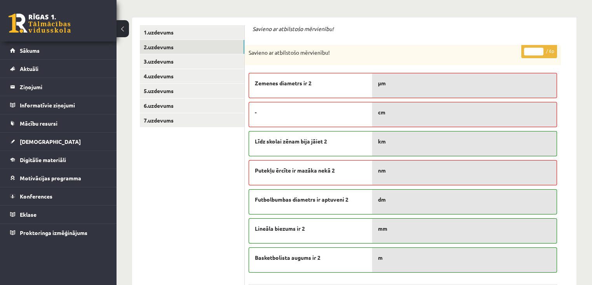
click at [540, 48] on input "*" at bounding box center [533, 52] width 19 height 8
click at [541, 50] on input "*" at bounding box center [533, 52] width 19 height 8
type input "*"
click at [541, 50] on input "*" at bounding box center [533, 52] width 19 height 8
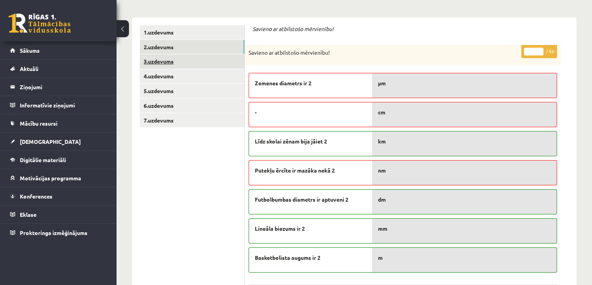
click at [162, 62] on link "3.uzdevums" at bounding box center [192, 61] width 104 height 14
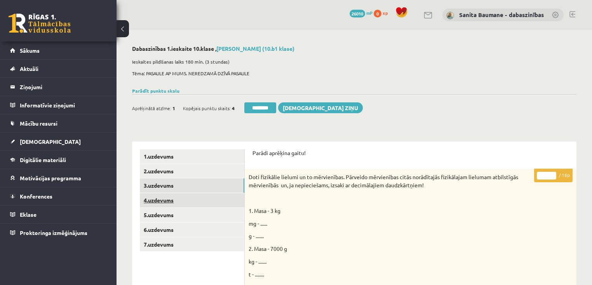
click at [155, 201] on link "4.uzdevums" at bounding box center [192, 200] width 104 height 14
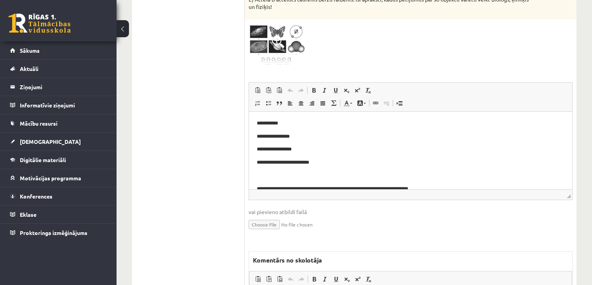
scroll to position [342, 0]
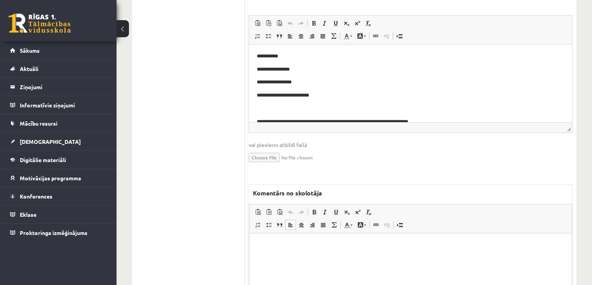
drag, startPoint x: 295, startPoint y: 249, endPoint x: 276, endPoint y: 251, distance: 18.8
click at [295, 250] on html at bounding box center [410, 246] width 322 height 24
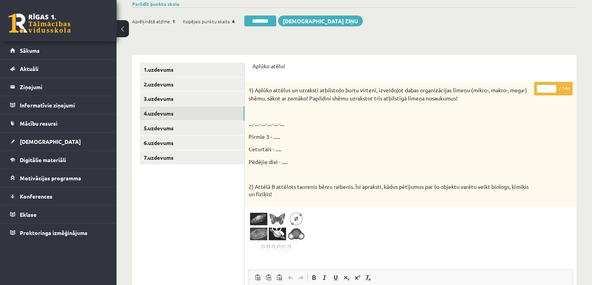
scroll to position [81, 0]
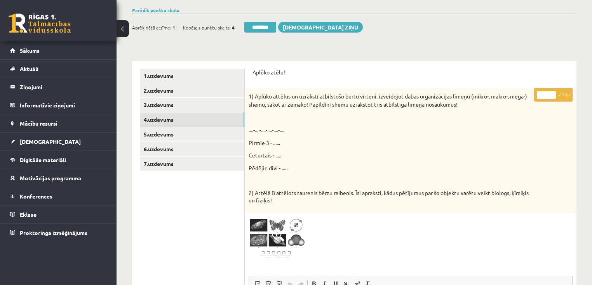
click at [552, 94] on input "*" at bounding box center [546, 95] width 19 height 8
type input "**"
click at [552, 94] on input "**" at bounding box center [546, 95] width 19 height 8
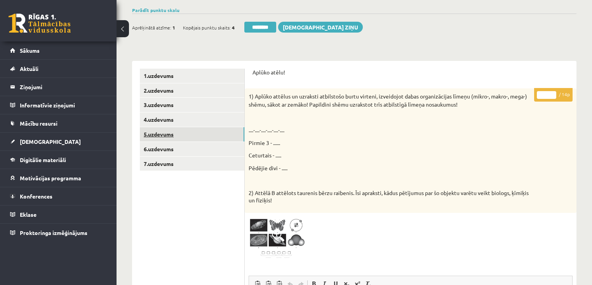
click at [158, 135] on link "5.uzdevums" at bounding box center [192, 134] width 104 height 14
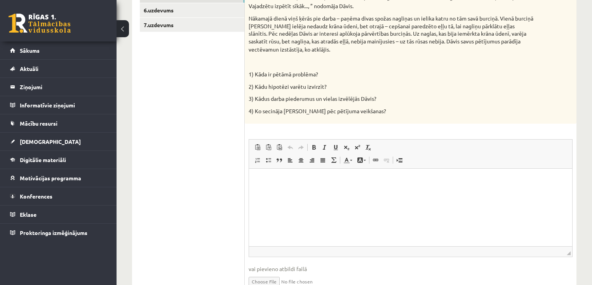
scroll to position [0, 0]
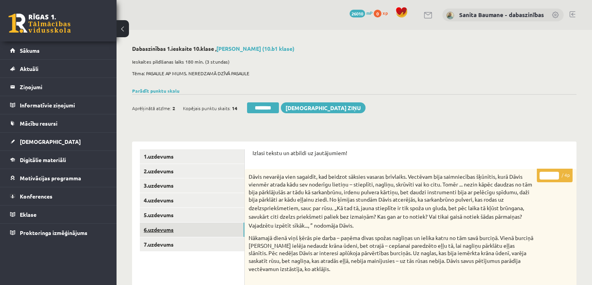
click at [189, 231] on link "6.uzdevums" at bounding box center [192, 230] width 104 height 14
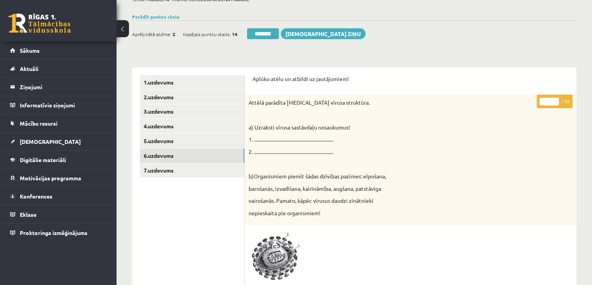
scroll to position [62, 0]
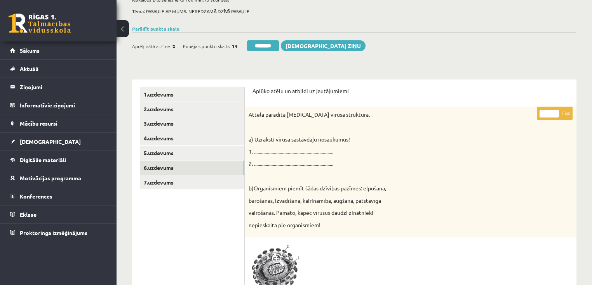
click at [554, 112] on input "*" at bounding box center [548, 114] width 19 height 8
type input "*"
click at [554, 112] on input "*" at bounding box center [548, 114] width 19 height 8
click at [172, 184] on link "7.uzdevums" at bounding box center [192, 183] width 104 height 14
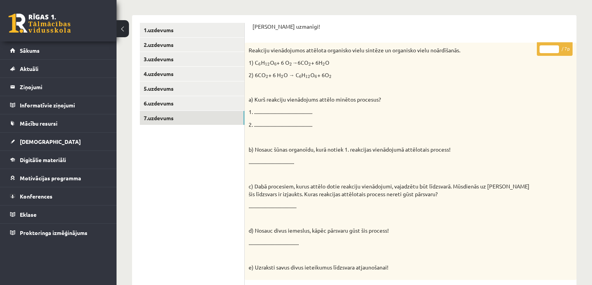
scroll to position [31, 0]
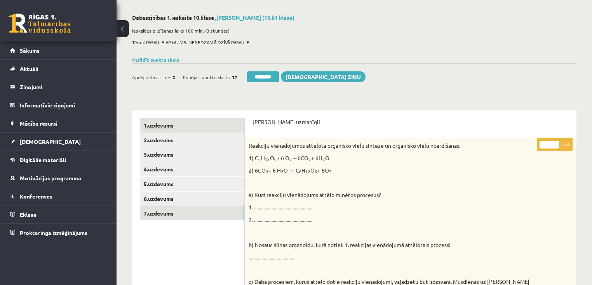
click at [159, 127] on link "1.uzdevums" at bounding box center [192, 125] width 104 height 14
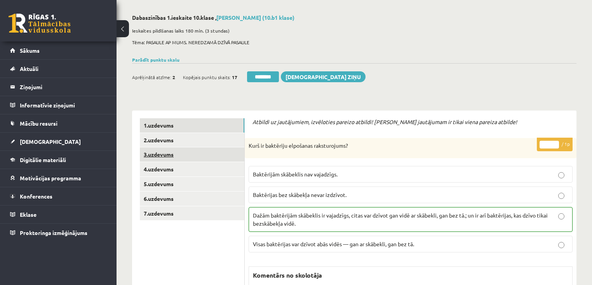
click at [188, 159] on link "3.uzdevums" at bounding box center [192, 155] width 104 height 14
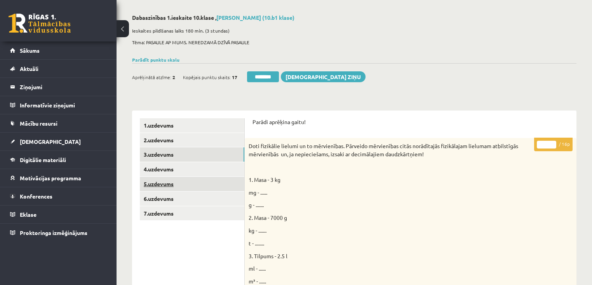
scroll to position [0, 0]
click at [186, 184] on link "5.uzdevums" at bounding box center [192, 184] width 104 height 14
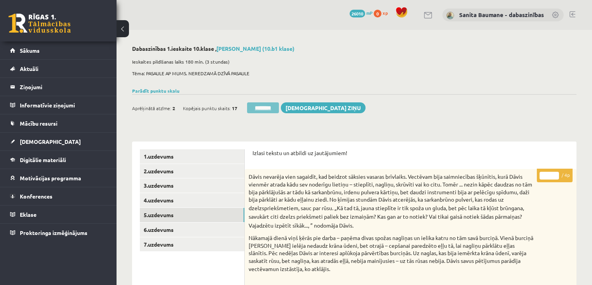
click at [259, 106] on input "********" at bounding box center [263, 108] width 32 height 11
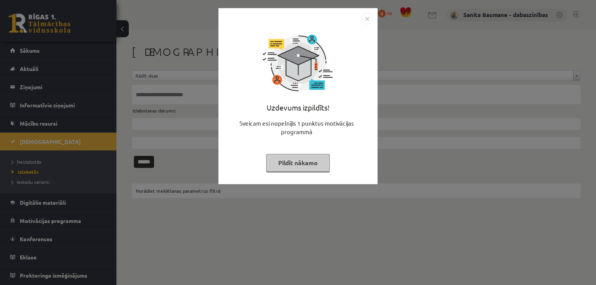
drag, startPoint x: 291, startPoint y: 163, endPoint x: 278, endPoint y: 158, distance: 14.1
click at [292, 163] on button "Pildīt nākamo" at bounding box center [298, 163] width 64 height 18
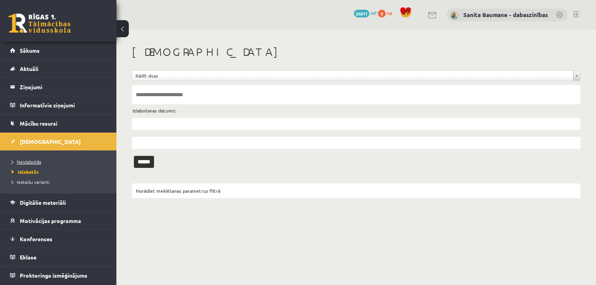
click at [29, 165] on link "Neizlabotās" at bounding box center [60, 161] width 97 height 7
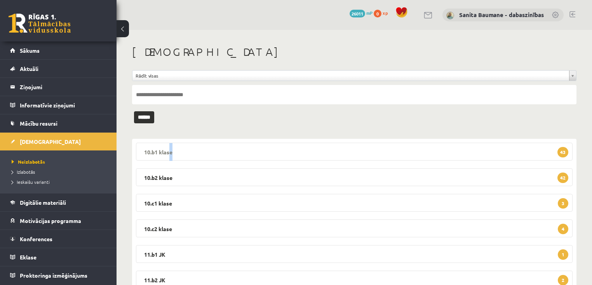
drag, startPoint x: 169, startPoint y: 155, endPoint x: 280, endPoint y: 153, distance: 111.5
click at [169, 155] on legend "10.b1 klase 43" at bounding box center [354, 152] width 436 height 18
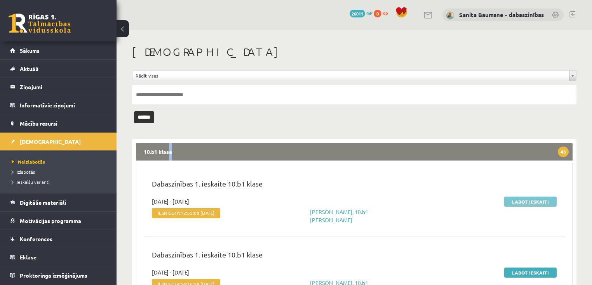
click at [529, 203] on link "Labot ieskaiti" at bounding box center [530, 202] width 52 height 10
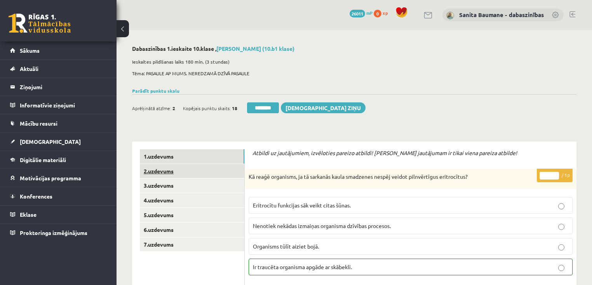
click at [176, 174] on link "2.uzdevums" at bounding box center [192, 171] width 104 height 14
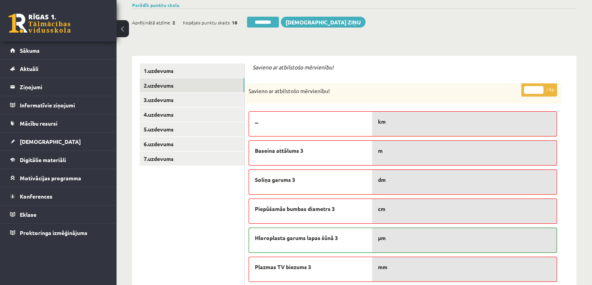
scroll to position [62, 0]
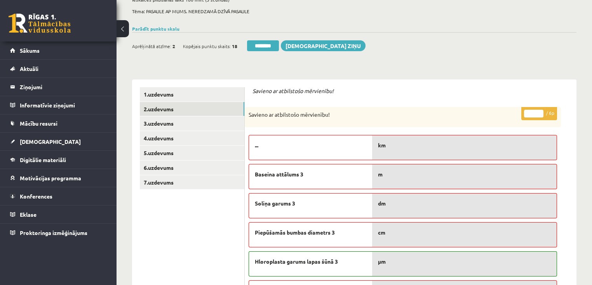
type input "*"
click at [539, 110] on input "*" at bounding box center [533, 114] width 19 height 8
click at [166, 127] on link "3.uzdevums" at bounding box center [192, 123] width 104 height 14
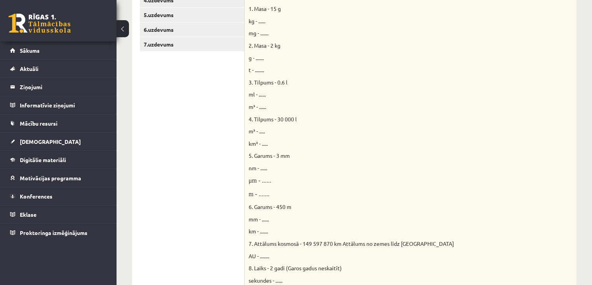
scroll to position [93, 0]
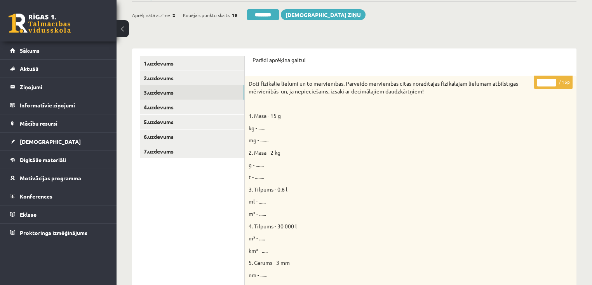
drag, startPoint x: 553, startPoint y: 79, endPoint x: 341, endPoint y: 149, distance: 223.6
type input "**"
click at [553, 79] on input "**" at bounding box center [546, 83] width 19 height 8
click at [150, 106] on link "4.uzdevums" at bounding box center [192, 107] width 104 height 14
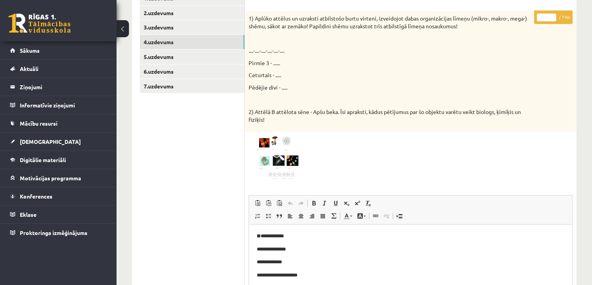
scroll to position [155, 0]
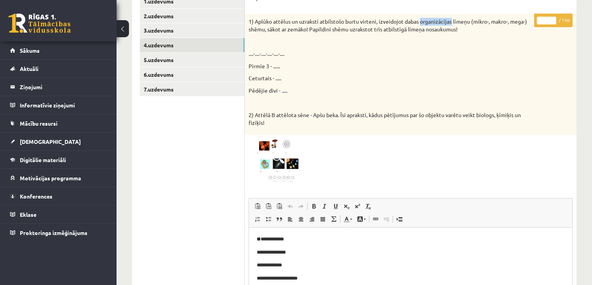
drag, startPoint x: 420, startPoint y: 22, endPoint x: 454, endPoint y: 20, distance: 33.8
click at [452, 19] on p "1) Aplūko attēlus un uzraksti atbilstošo burtu virteni, izveidojot dabas organi…" at bounding box center [391, 25] width 285 height 15
click at [494, 52] on p "....-....-....-....-....-...." at bounding box center [391, 54] width 285 height 8
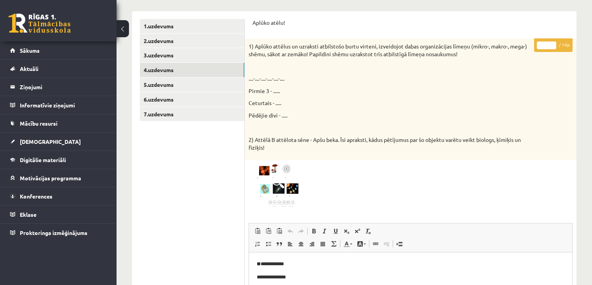
scroll to position [124, 0]
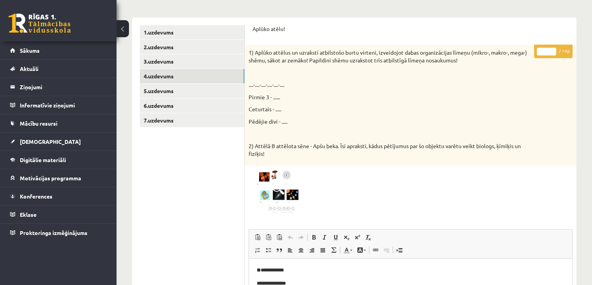
click at [553, 50] on input "*" at bounding box center [546, 52] width 19 height 8
click at [554, 49] on input "*" at bounding box center [546, 52] width 19 height 8
type input "*"
click at [554, 49] on input "*" at bounding box center [546, 52] width 19 height 8
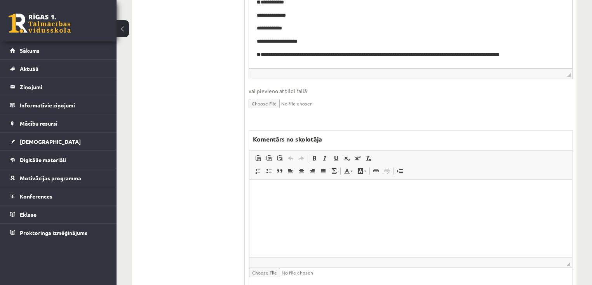
scroll to position [404, 0]
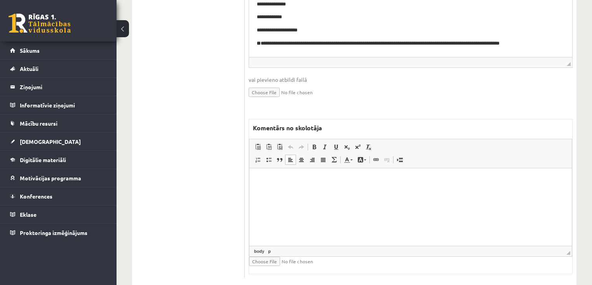
click at [391, 192] on html at bounding box center [410, 180] width 322 height 24
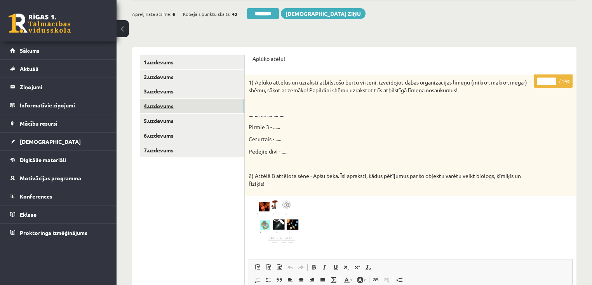
scroll to position [93, 0]
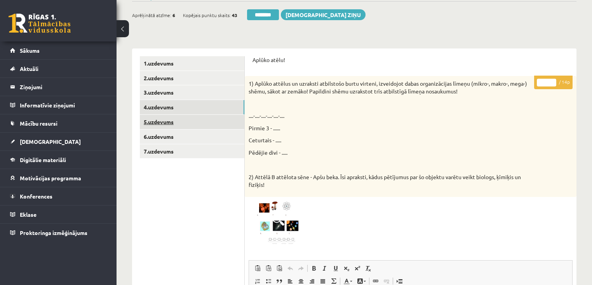
click at [165, 118] on link "5.uzdevums" at bounding box center [192, 122] width 104 height 14
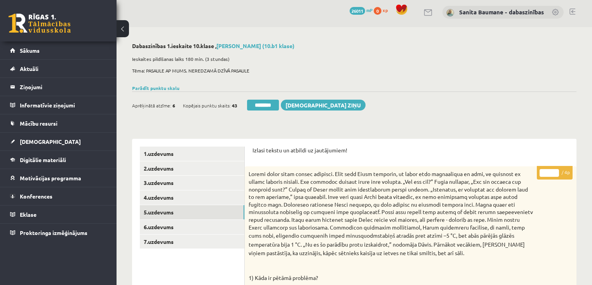
scroll to position [0, 0]
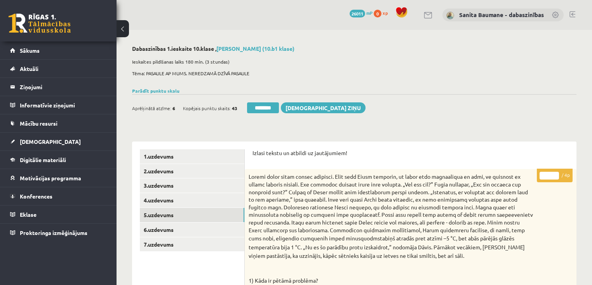
drag, startPoint x: 556, startPoint y: 175, endPoint x: 0, endPoint y: 285, distance: 566.4
type input "*"
click at [553, 176] on input "*" at bounding box center [548, 176] width 19 height 8
click at [156, 235] on link "6.uzdevums" at bounding box center [192, 230] width 104 height 14
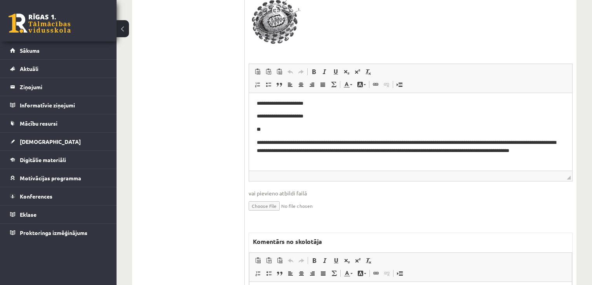
scroll to position [124, 0]
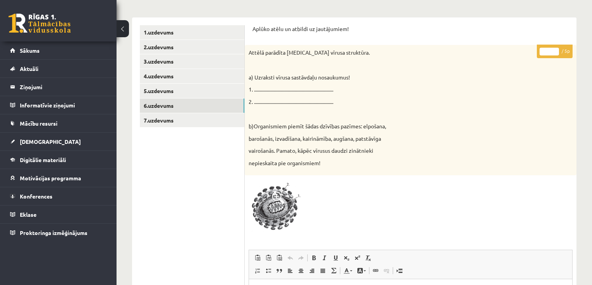
click at [553, 50] on input "*" at bounding box center [548, 52] width 19 height 8
type input "*"
click at [554, 54] on input "*" at bounding box center [548, 52] width 19 height 8
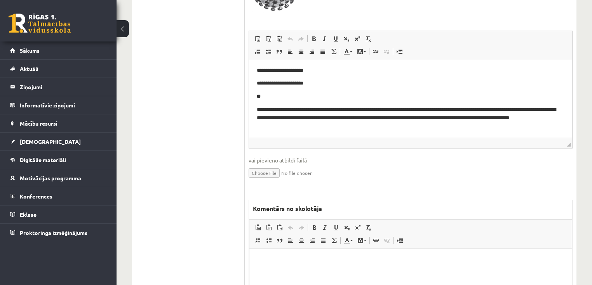
scroll to position [373, 0]
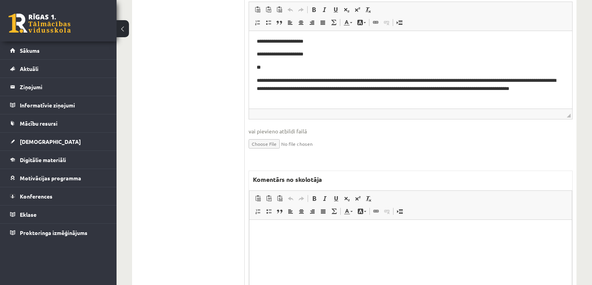
click at [322, 243] on html at bounding box center [410, 232] width 322 height 24
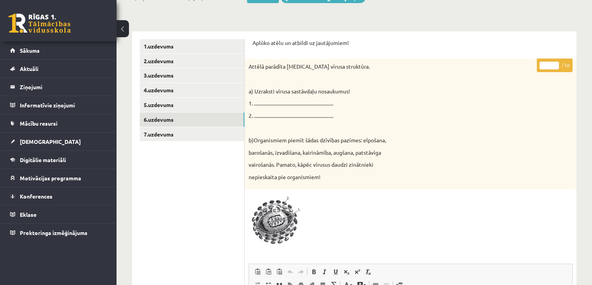
scroll to position [93, 0]
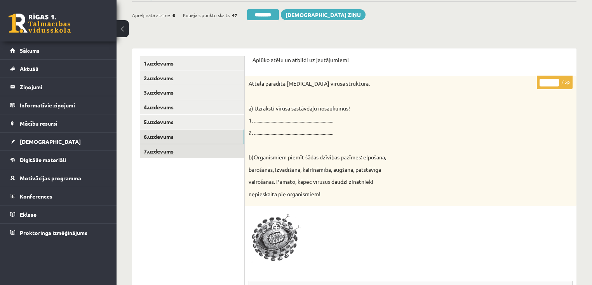
click at [154, 149] on link "7.uzdevums" at bounding box center [192, 151] width 104 height 14
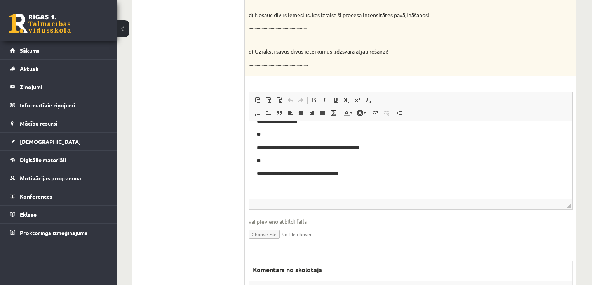
scroll to position [155, 0]
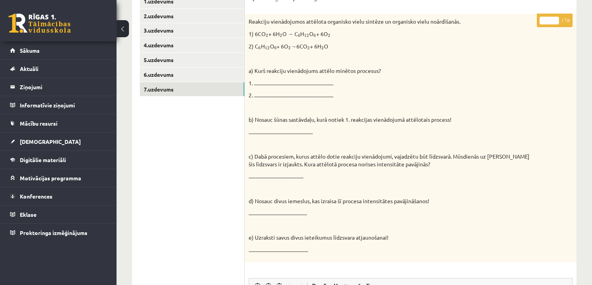
type input "*"
click at [554, 17] on input "*" at bounding box center [548, 21] width 19 height 8
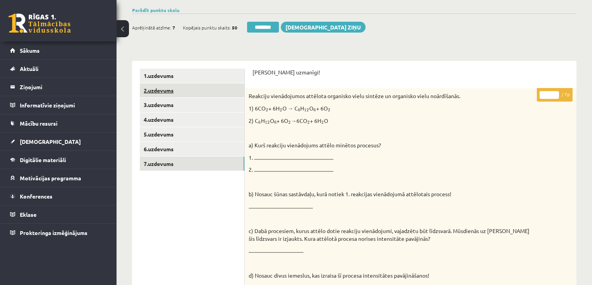
scroll to position [0, 0]
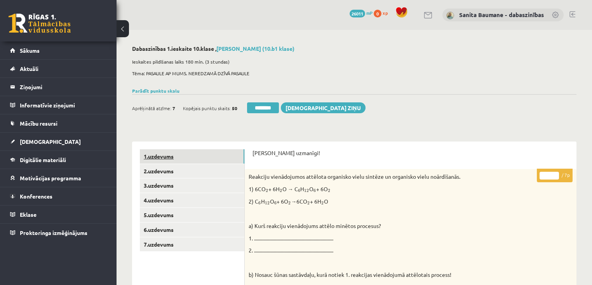
click at [172, 162] on link "1.uzdevums" at bounding box center [192, 156] width 104 height 14
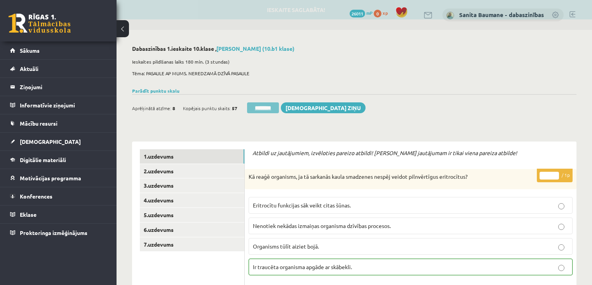
click at [269, 109] on input "********" at bounding box center [263, 108] width 32 height 11
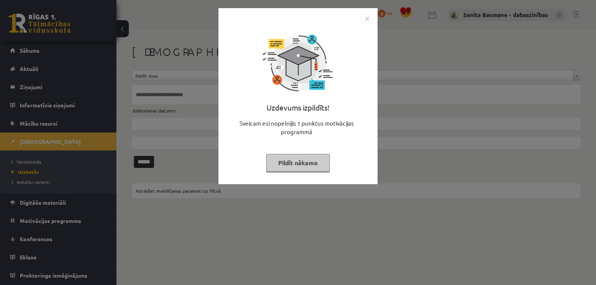
drag, startPoint x: 286, startPoint y: 168, endPoint x: 56, endPoint y: 170, distance: 229.9
click at [284, 167] on button "Pildīt nākamo" at bounding box center [298, 163] width 64 height 18
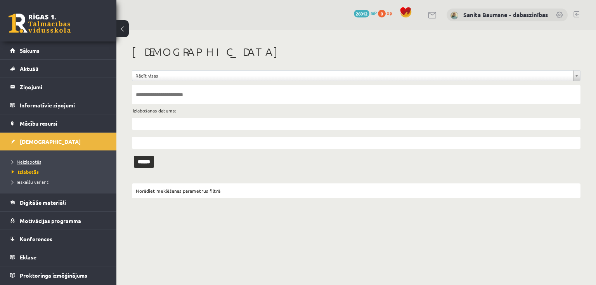
click at [22, 161] on span "Neizlabotās" at bounding box center [27, 162] width 30 height 6
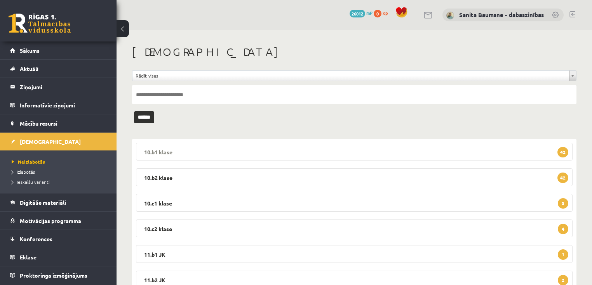
click at [169, 156] on legend "10.b1 klase 42" at bounding box center [354, 152] width 436 height 18
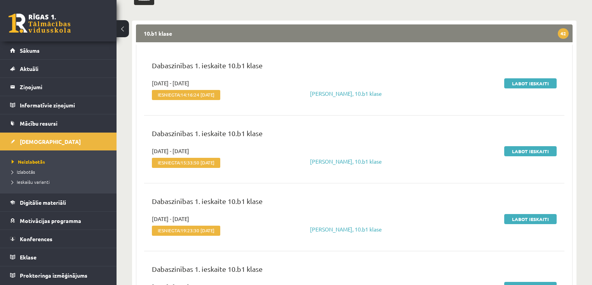
scroll to position [93, 0]
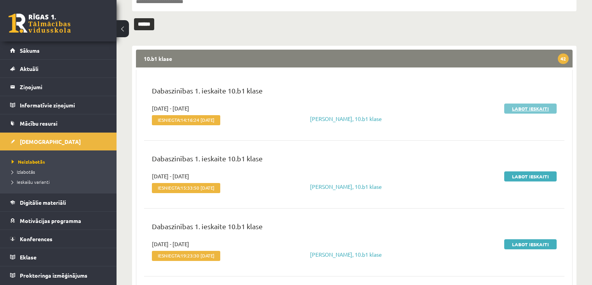
click at [533, 108] on link "Labot ieskaiti" at bounding box center [530, 109] width 52 height 10
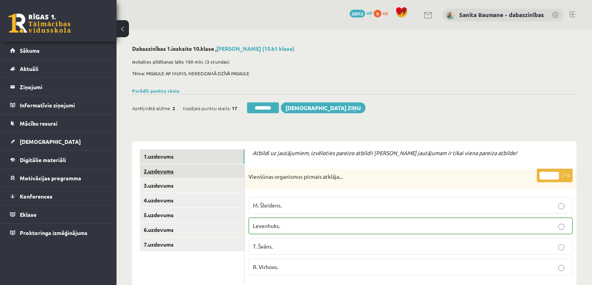
click at [175, 169] on link "2.uzdevums" at bounding box center [192, 171] width 104 height 14
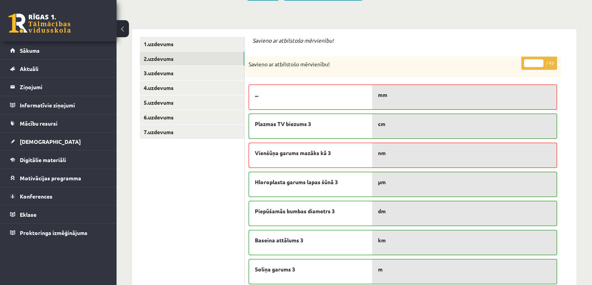
scroll to position [31, 0]
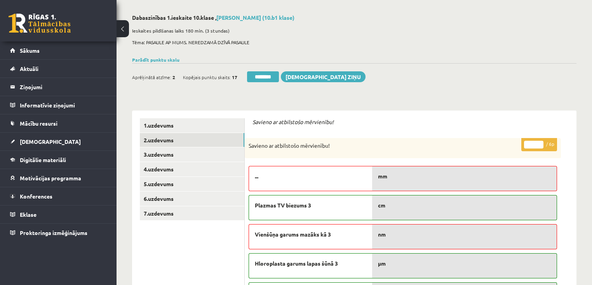
click at [540, 143] on input "*" at bounding box center [533, 145] width 19 height 8
type input "*"
click at [541, 143] on input "*" at bounding box center [533, 145] width 19 height 8
click at [175, 155] on link "3.uzdevums" at bounding box center [192, 155] width 104 height 14
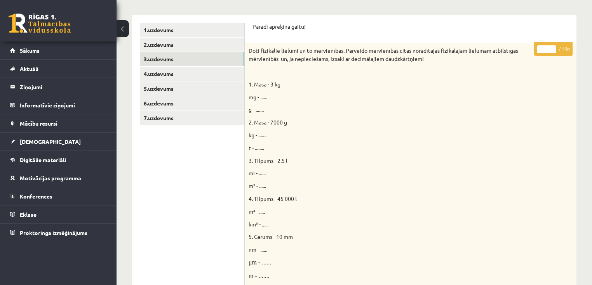
scroll to position [75, 0]
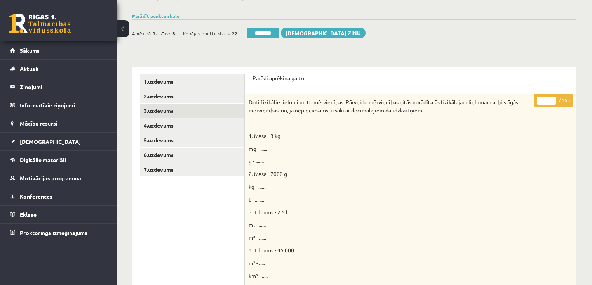
drag, startPoint x: 552, startPoint y: 98, endPoint x: 546, endPoint y: 100, distance: 5.7
type input "**"
click at [552, 98] on input "**" at bounding box center [546, 101] width 19 height 8
click at [171, 126] on link "4.uzdevums" at bounding box center [192, 125] width 104 height 14
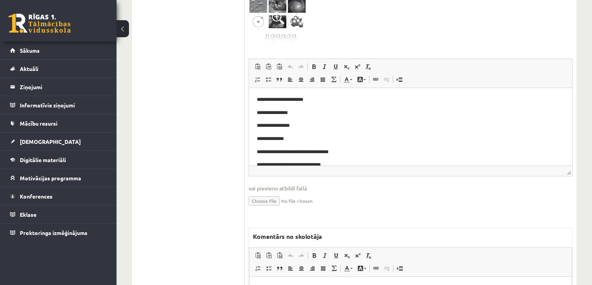
scroll to position [323, 0]
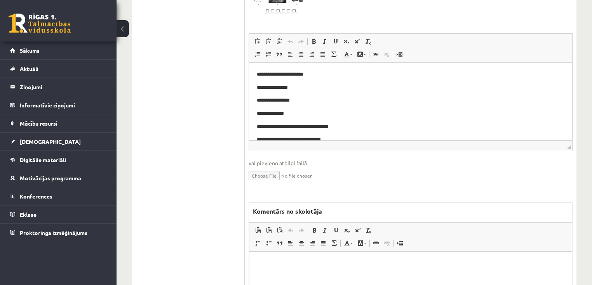
click at [310, 266] on p "Bagātinātā teksta redaktors, wiswyg-editor-47433881338240-1758444149-293" at bounding box center [410, 264] width 307 height 8
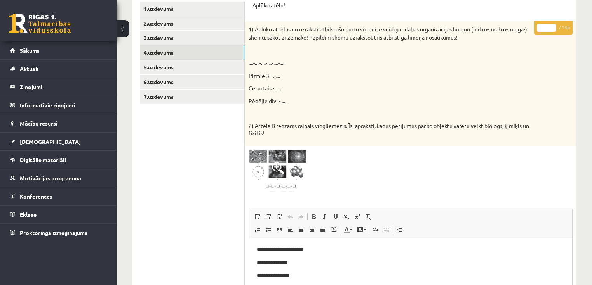
scroll to position [137, 0]
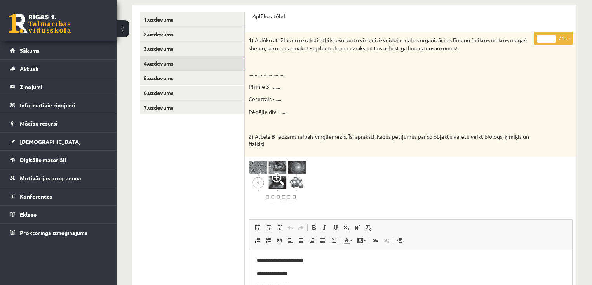
click at [553, 36] on input "*" at bounding box center [546, 39] width 19 height 8
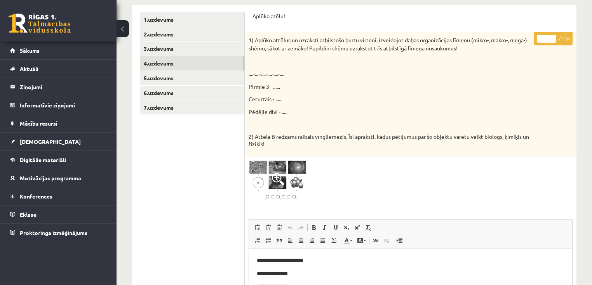
type input "**"
click at [553, 36] on input "**" at bounding box center [546, 39] width 19 height 8
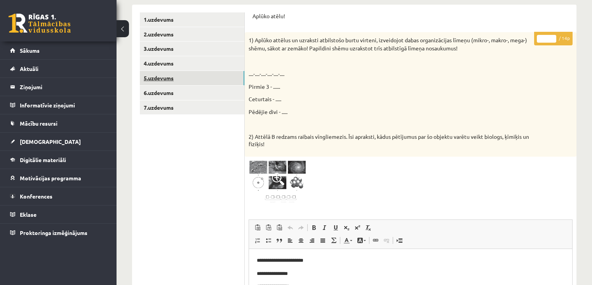
click at [166, 74] on link "5.uzdevums" at bounding box center [192, 78] width 104 height 14
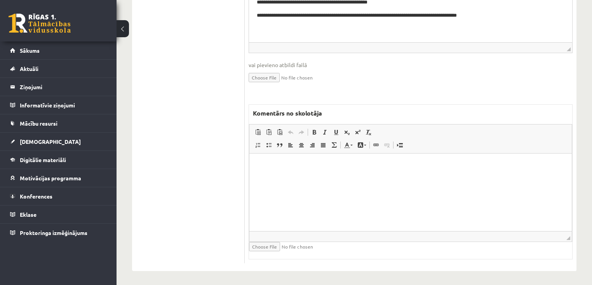
scroll to position [424, 0]
click at [379, 174] on html at bounding box center [410, 165] width 322 height 24
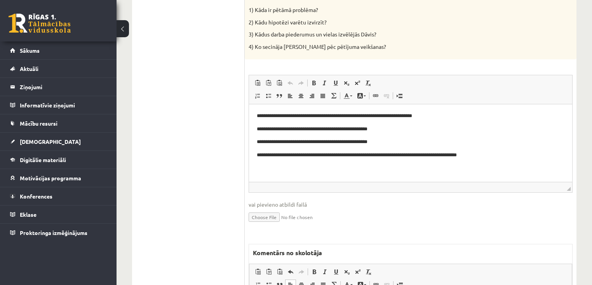
scroll to position [145, 0]
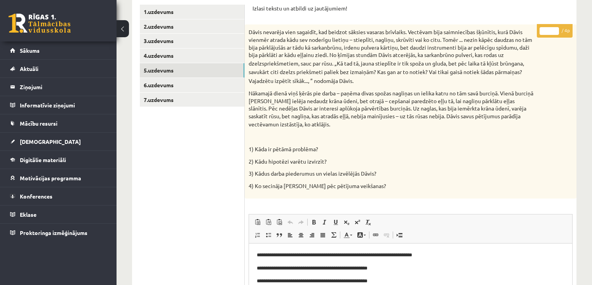
click at [555, 30] on input "*" at bounding box center [548, 31] width 19 height 8
type input "*"
click at [555, 30] on input "*" at bounding box center [548, 31] width 19 height 8
click at [184, 87] on link "6.uzdevums" at bounding box center [192, 85] width 104 height 14
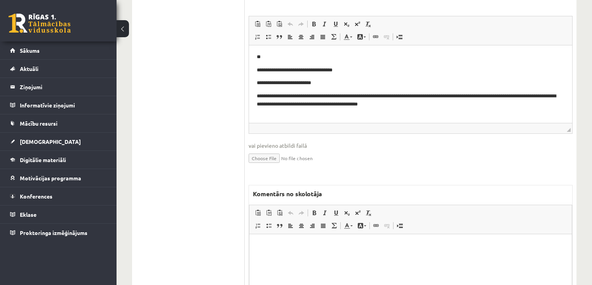
scroll to position [447, 0]
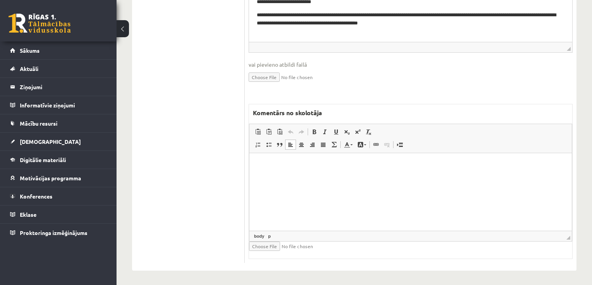
click at [407, 177] on html at bounding box center [410, 165] width 322 height 24
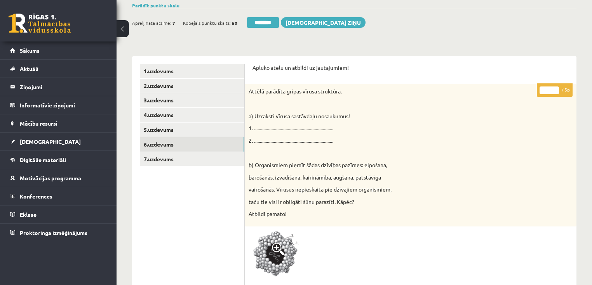
scroll to position [75, 0]
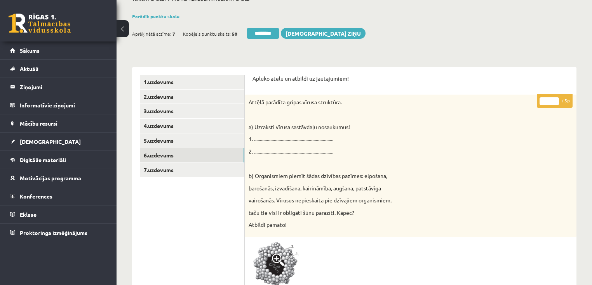
click at [556, 97] on input "*" at bounding box center [548, 101] width 19 height 8
click at [556, 98] on input "*" at bounding box center [548, 101] width 19 height 8
type input "*"
click at [556, 98] on input "*" at bounding box center [548, 101] width 19 height 8
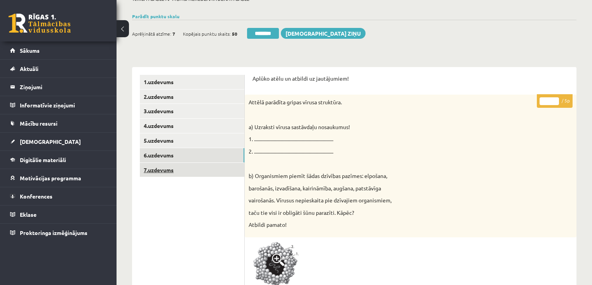
click at [200, 169] on link "7.uzdevums" at bounding box center [192, 170] width 104 height 14
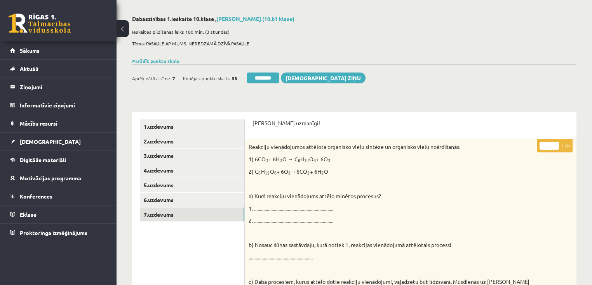
scroll to position [25, 0]
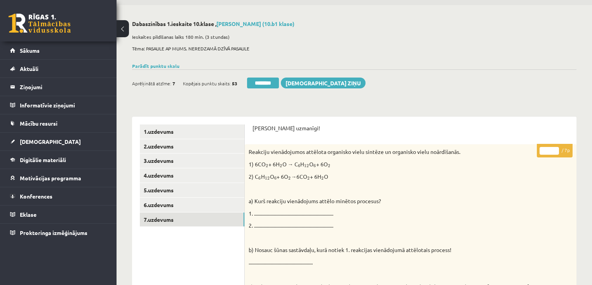
drag, startPoint x: 553, startPoint y: 151, endPoint x: 381, endPoint y: 141, distance: 173.0
type input "*"
click at [553, 149] on input "*" at bounding box center [548, 151] width 19 height 8
drag, startPoint x: 158, startPoint y: 132, endPoint x: 164, endPoint y: 128, distance: 7.5
click at [158, 132] on link "1.uzdevums" at bounding box center [192, 132] width 104 height 14
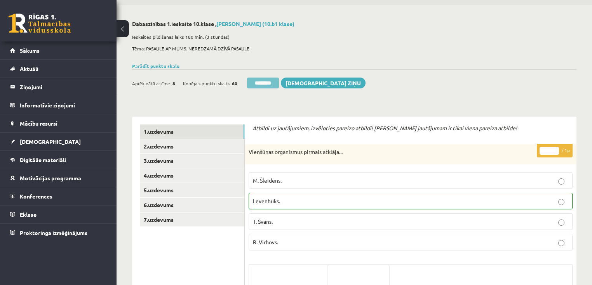
click at [258, 81] on input "********" at bounding box center [263, 83] width 32 height 11
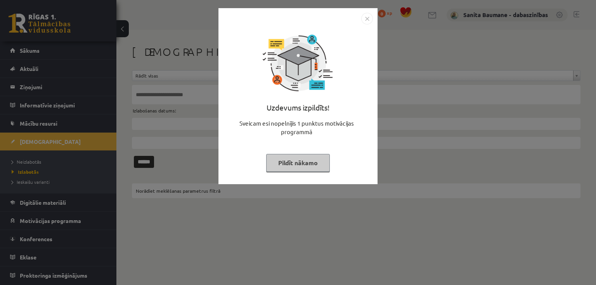
drag, startPoint x: 314, startPoint y: 162, endPoint x: 347, endPoint y: 169, distance: 33.9
click at [314, 162] on button "Pildīt nākamo" at bounding box center [298, 163] width 64 height 18
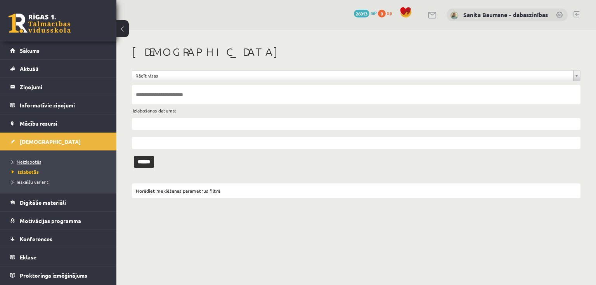
click at [33, 164] on link "Neizlabotās" at bounding box center [60, 161] width 97 height 7
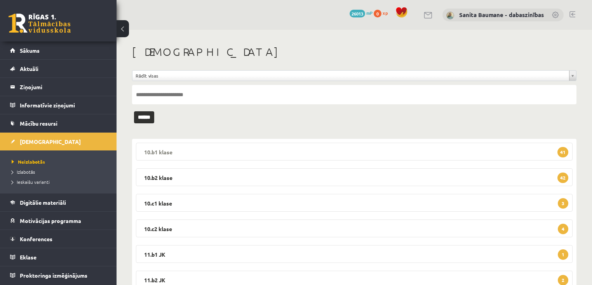
click at [168, 154] on legend "10.b1 [PERSON_NAME] 41" at bounding box center [354, 152] width 436 height 18
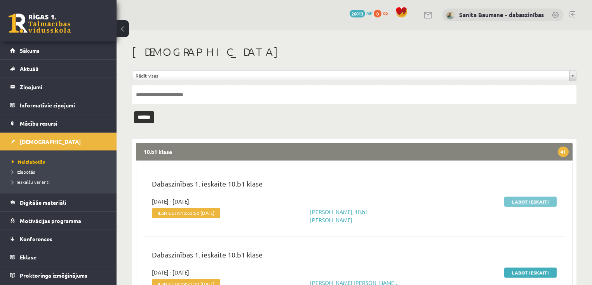
click at [521, 199] on link "Labot ieskaiti" at bounding box center [530, 202] width 52 height 10
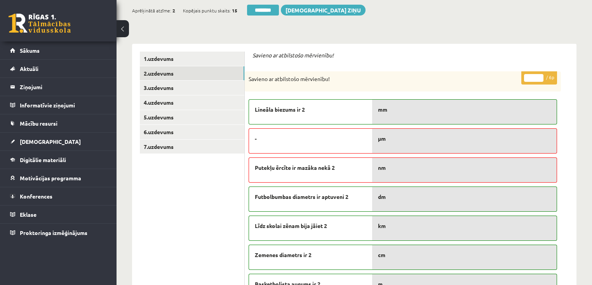
scroll to position [62, 0]
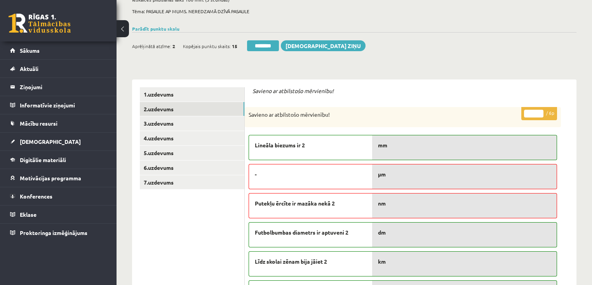
click at [541, 111] on input "*" at bounding box center [533, 114] width 19 height 8
click at [541, 113] on input "*" at bounding box center [533, 114] width 19 height 8
type input "*"
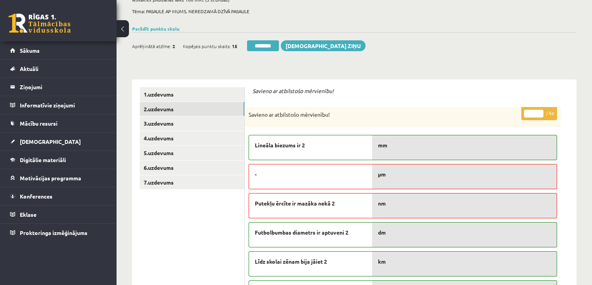
click at [541, 113] on input "*" at bounding box center [533, 114] width 19 height 8
click at [157, 127] on link "3.uzdevums" at bounding box center [192, 123] width 104 height 14
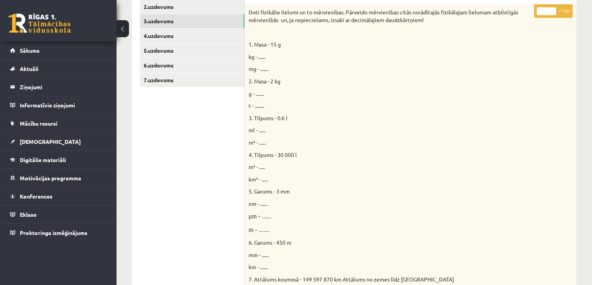
scroll to position [155, 0]
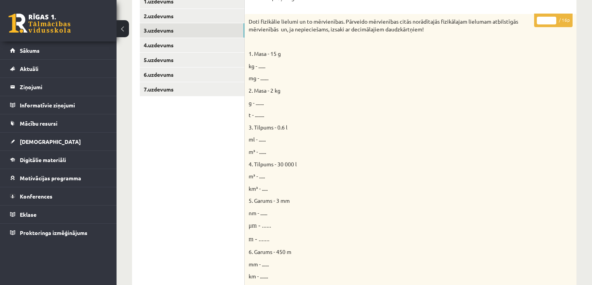
click at [553, 17] on input "*" at bounding box center [546, 21] width 19 height 8
type input "*"
click at [553, 17] on input "*" at bounding box center [546, 21] width 19 height 8
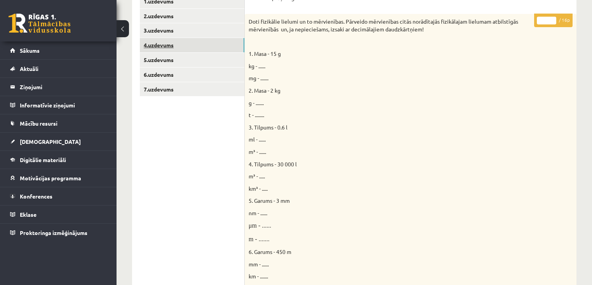
click link "4.uzdevums"
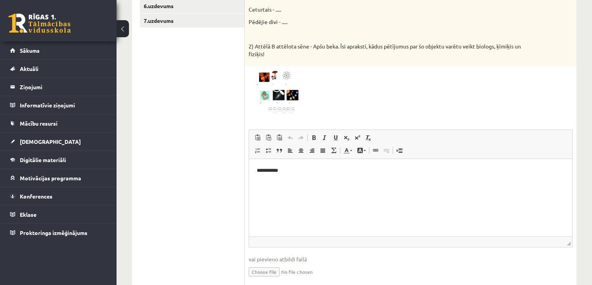
scroll to position [124, 0]
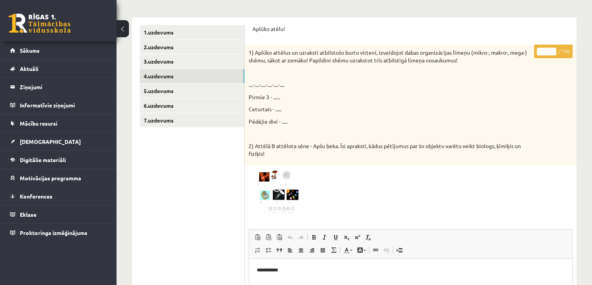
click input "*"
type input "*"
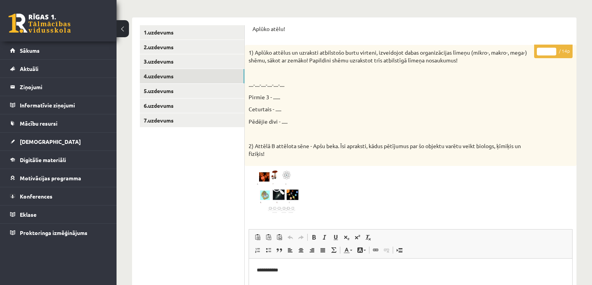
click input "*"
click link "5.uzdevums"
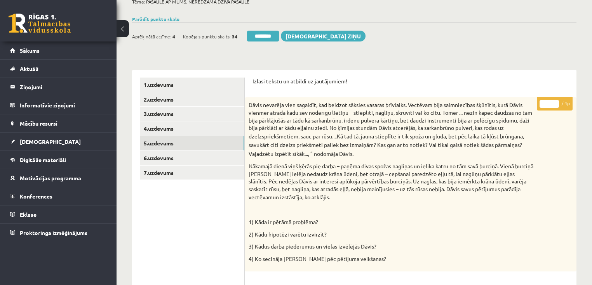
scroll to position [62, 0]
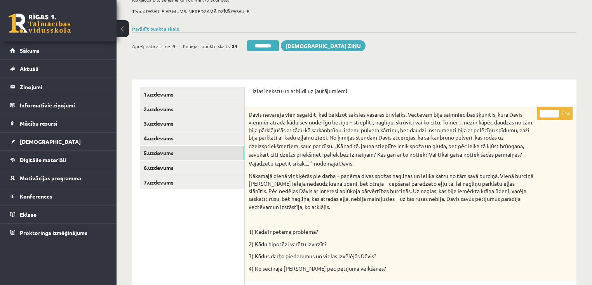
type input "*"
click input "*"
click link "6.uzdevums"
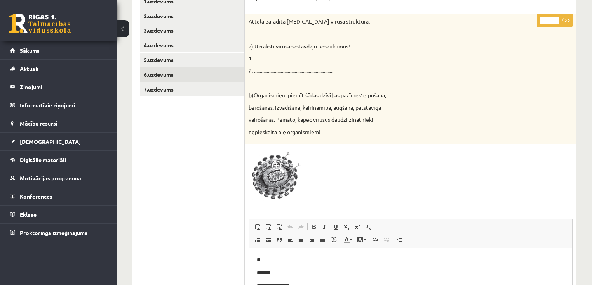
scroll to position [155, 0]
click input "*"
type input "*"
click input "*"
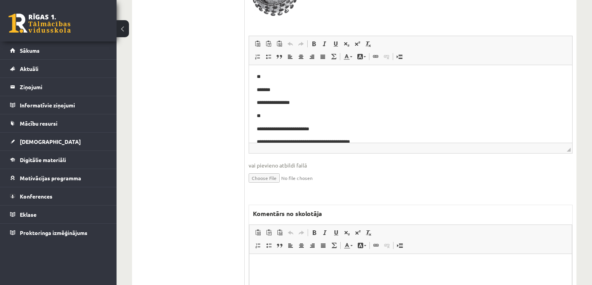
scroll to position [435, 0]
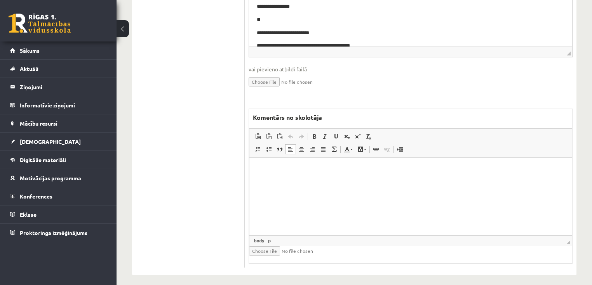
drag, startPoint x: 113, startPoint y: 54, endPoint x: 96, endPoint y: 59, distance: 18.1
click html
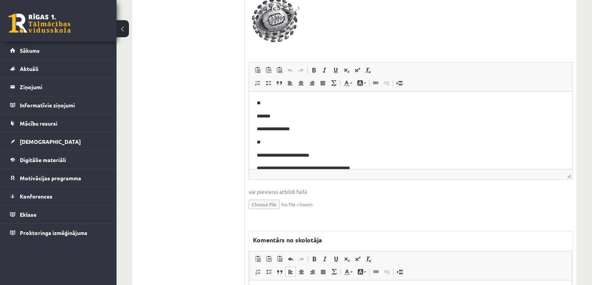
scroll to position [186, 0]
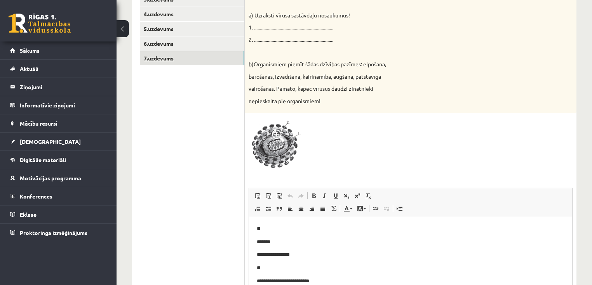
click link "7.uzdevums"
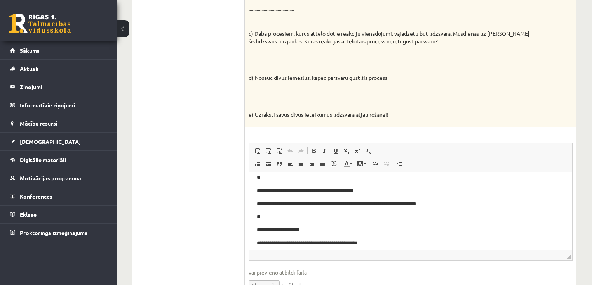
scroll to position [124, 0]
drag, startPoint x: 48, startPoint y: 33, endPoint x: 65, endPoint y: 31, distance: 17.2
click p "**********"
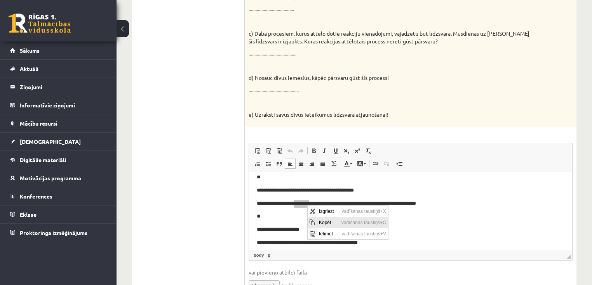
drag, startPoint x: 24, startPoint y: 15, endPoint x: 84, endPoint y: 47, distance: 67.6
click span "Kopēt"
copy p "********"
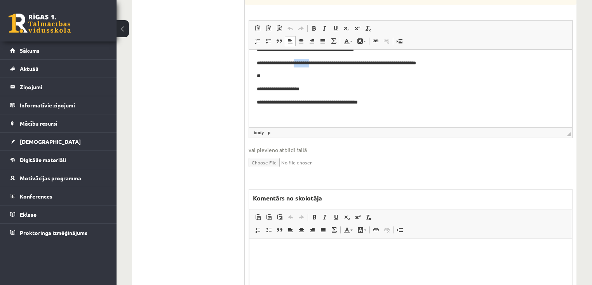
scroll to position [435, 0]
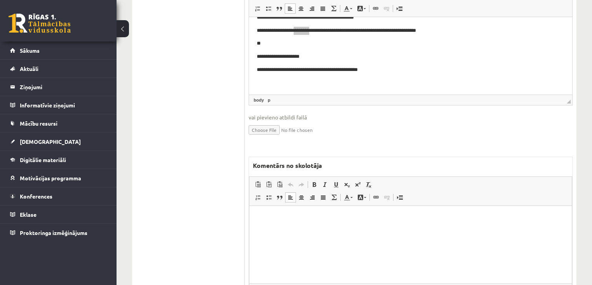
drag, startPoint x: 55, startPoint y: 36, endPoint x: 50, endPoint y: 34, distance: 5.9
click html
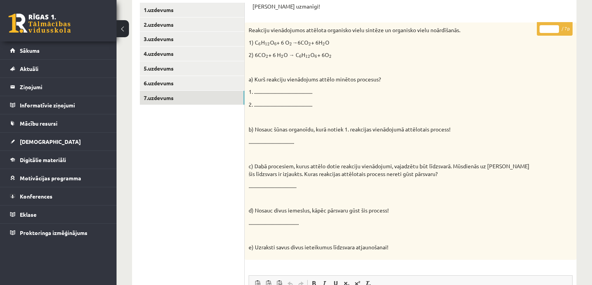
scroll to position [124, 0]
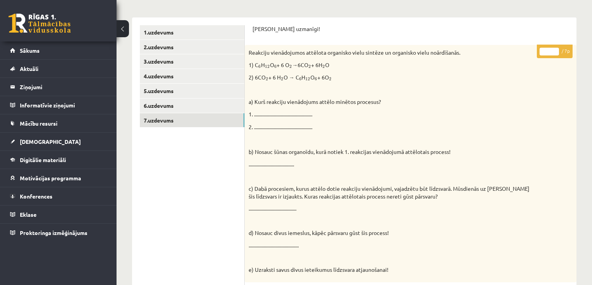
drag, startPoint x: 556, startPoint y: 50, endPoint x: 255, endPoint y: 75, distance: 301.5
type input "*"
click input "*"
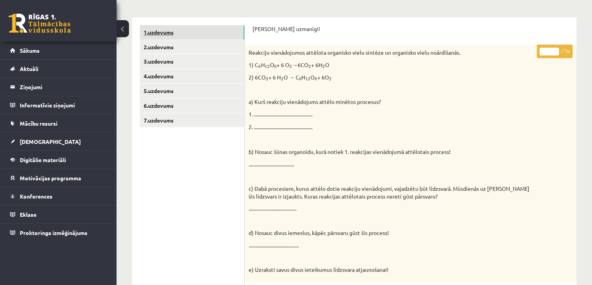
drag, startPoint x: 189, startPoint y: 35, endPoint x: 195, endPoint y: 40, distance: 7.7
click link "1.uzdevums"
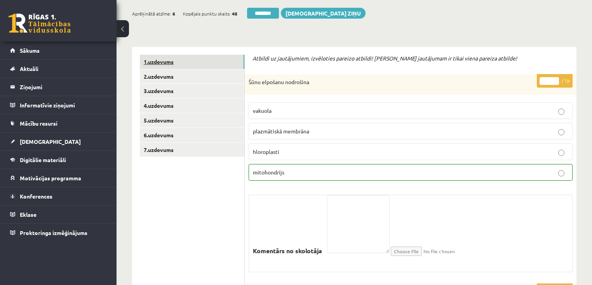
scroll to position [0, 0]
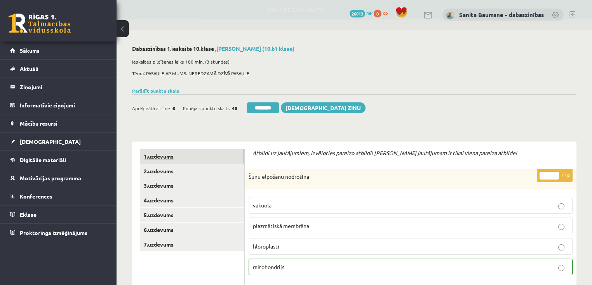
click link "1.uzdevums"
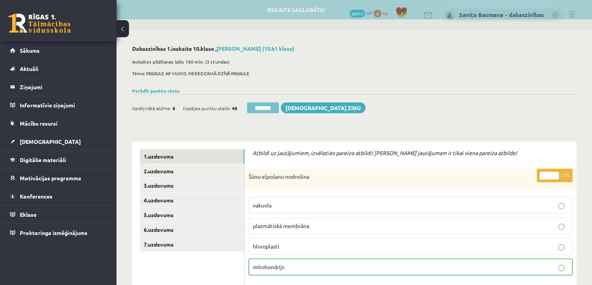
click input "********"
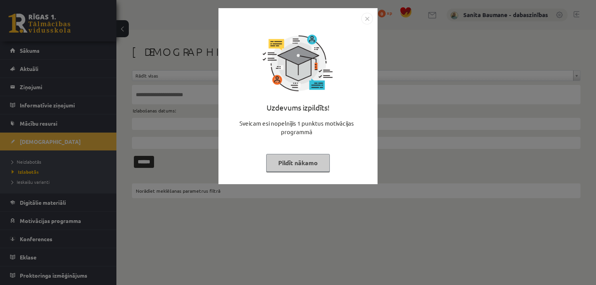
drag, startPoint x: 304, startPoint y: 164, endPoint x: 301, endPoint y: 158, distance: 6.8
click at [303, 163] on button "Pildīt nākamo" at bounding box center [298, 163] width 64 height 18
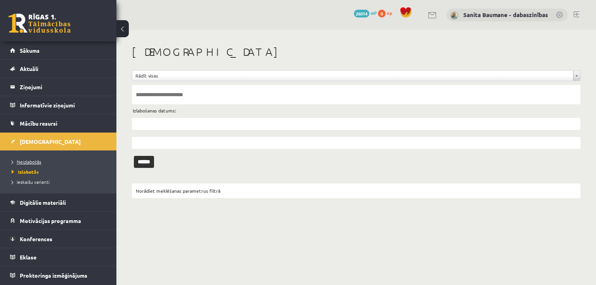
click at [21, 159] on span "Neizlabotās" at bounding box center [27, 162] width 30 height 6
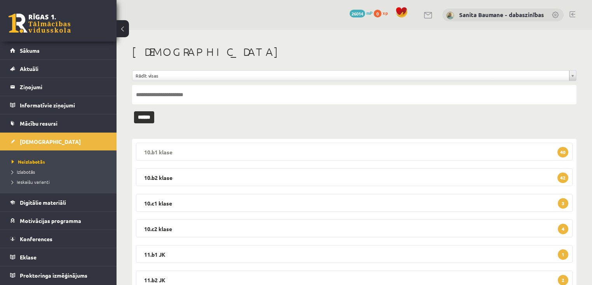
click at [193, 154] on legend "10.b1 klase 40" at bounding box center [354, 152] width 436 height 18
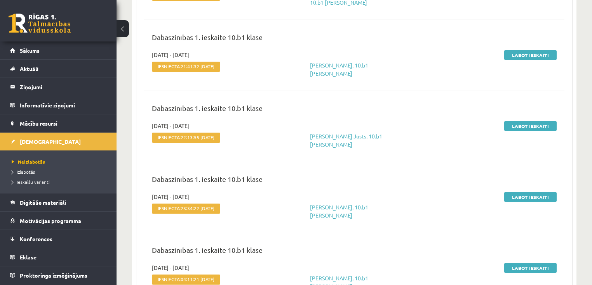
scroll to position [186, 0]
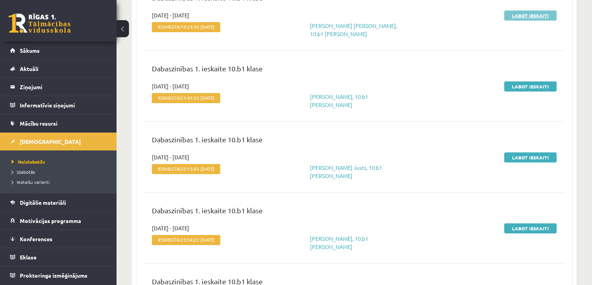
click at [518, 11] on link "Labot ieskaiti" at bounding box center [530, 15] width 52 height 10
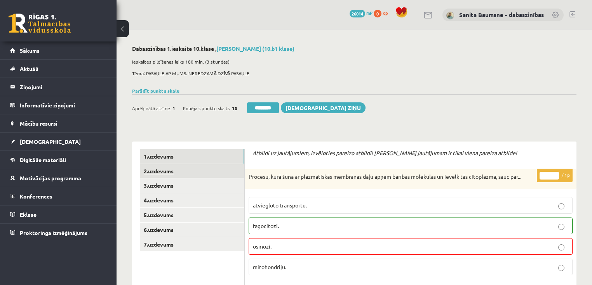
click at [186, 173] on link "2.uzdevums" at bounding box center [192, 171] width 104 height 14
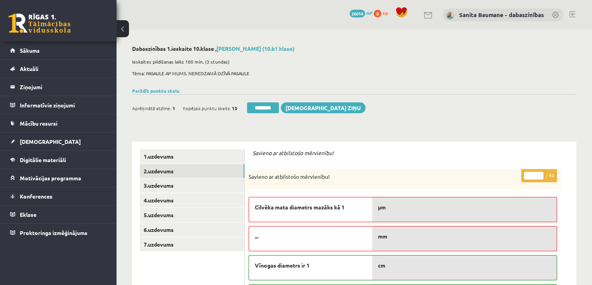
click at [540, 174] on input "*" at bounding box center [533, 176] width 19 height 8
type input "*"
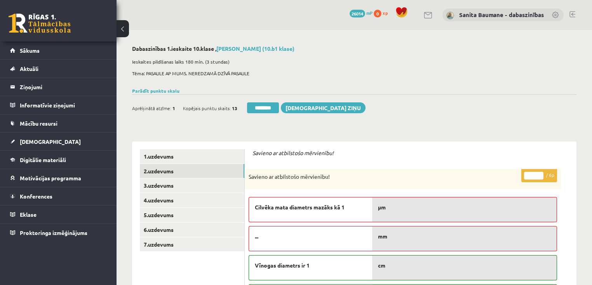
click at [539, 174] on input "*" at bounding box center [533, 176] width 19 height 8
click at [180, 188] on link "3.uzdevums" at bounding box center [192, 186] width 104 height 14
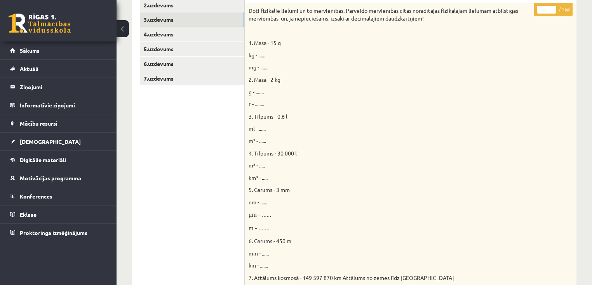
scroll to position [73, 0]
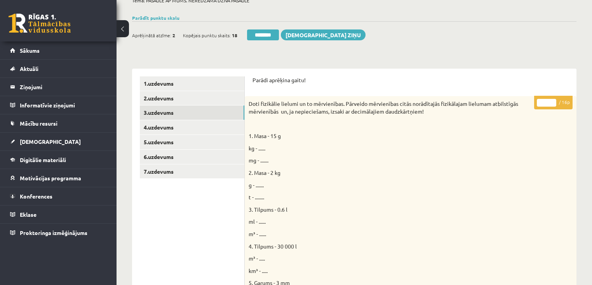
drag, startPoint x: 553, startPoint y: 101, endPoint x: 549, endPoint y: 101, distance: 4.3
type input "**"
click at [552, 101] on input "**" at bounding box center [546, 103] width 19 height 8
click at [174, 132] on link "4.uzdevums" at bounding box center [192, 127] width 104 height 14
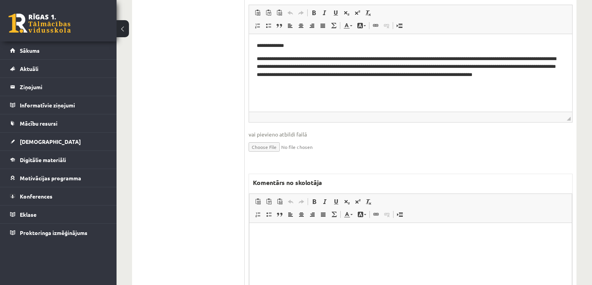
scroll to position [353, 0]
click at [379, 95] on html "**********" at bounding box center [410, 64] width 323 height 61
click at [379, 244] on html at bounding box center [410, 235] width 322 height 24
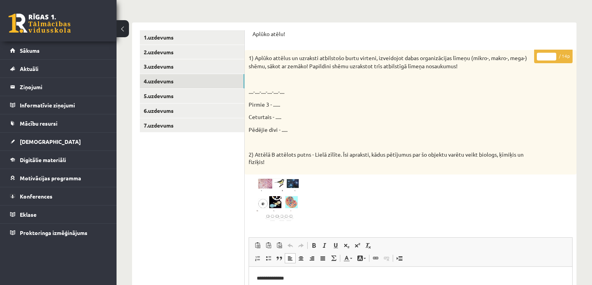
scroll to position [42, 0]
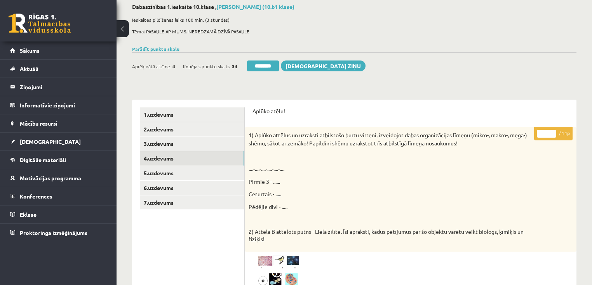
click at [551, 132] on input "*" at bounding box center [546, 134] width 19 height 8
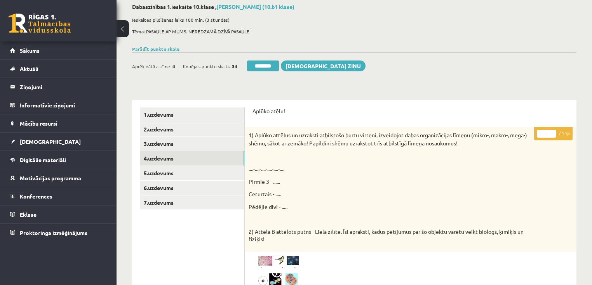
click at [550, 132] on input "*" at bounding box center [546, 134] width 19 height 8
click at [550, 132] on input "**" at bounding box center [546, 134] width 19 height 8
type input "**"
click at [550, 132] on input "**" at bounding box center [546, 134] width 19 height 8
click at [181, 176] on link "5.uzdevums" at bounding box center [192, 173] width 104 height 14
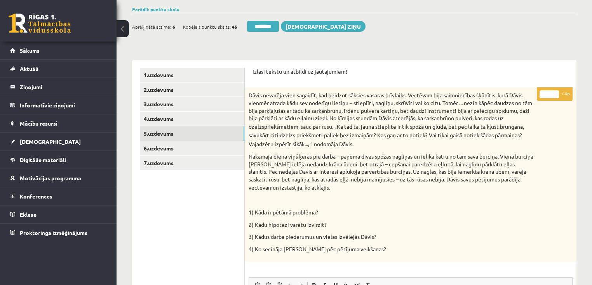
scroll to position [73, 0]
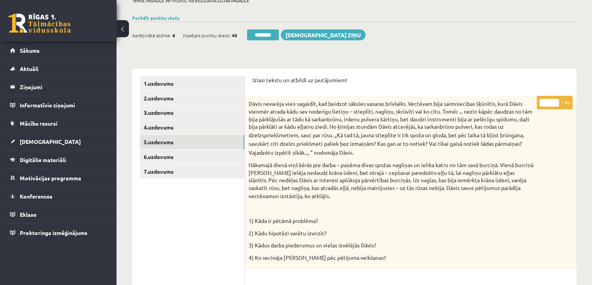
drag, startPoint x: 556, startPoint y: 101, endPoint x: 544, endPoint y: 108, distance: 12.9
type input "*"
click at [555, 101] on input "*" at bounding box center [548, 103] width 19 height 8
click at [192, 162] on link "6.uzdevums" at bounding box center [192, 157] width 104 height 14
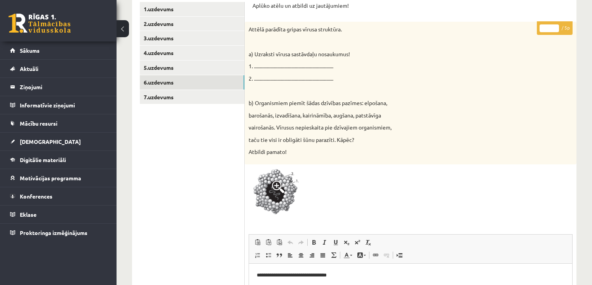
scroll to position [135, 0]
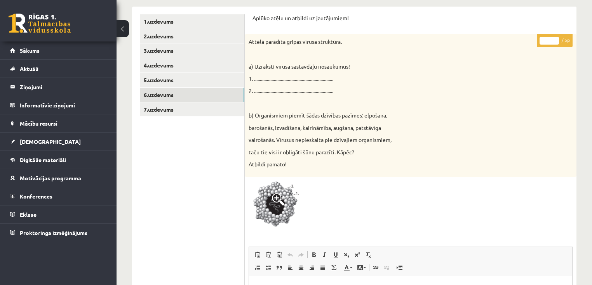
click at [556, 39] on input "*" at bounding box center [548, 41] width 19 height 8
type input "*"
click at [556, 39] on input "*" at bounding box center [548, 41] width 19 height 8
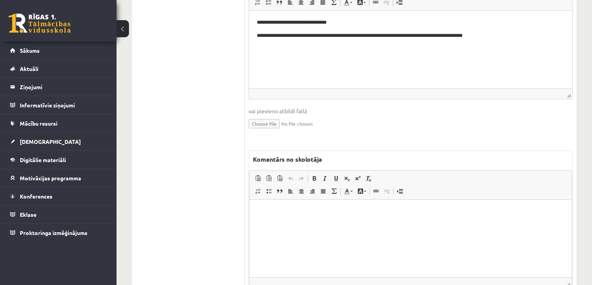
scroll to position [415, 0]
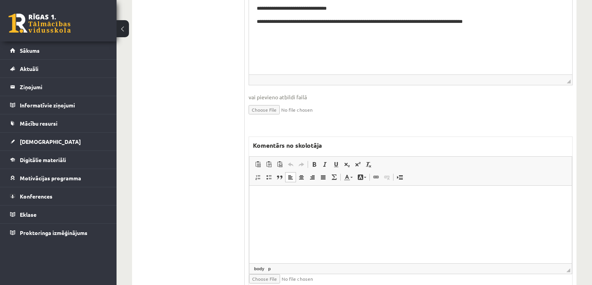
drag, startPoint x: 315, startPoint y: 240, endPoint x: 293, endPoint y: 243, distance: 22.0
click at [315, 209] on html at bounding box center [410, 198] width 322 height 24
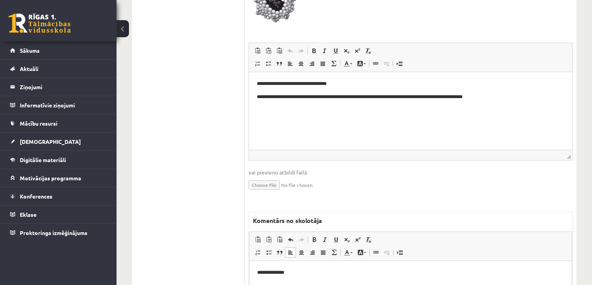
scroll to position [197, 0]
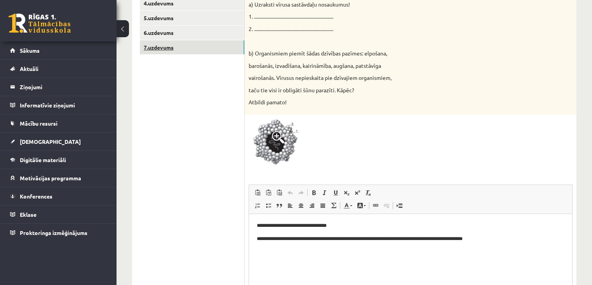
click at [176, 49] on link "7.uzdevums" at bounding box center [192, 47] width 104 height 14
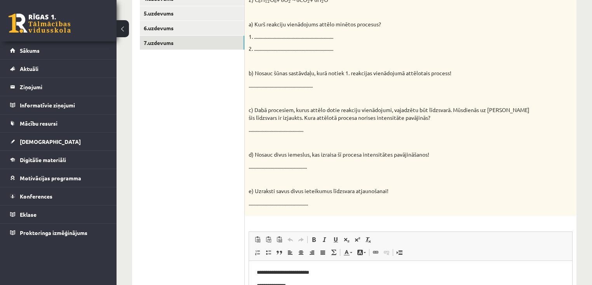
scroll to position [73, 0]
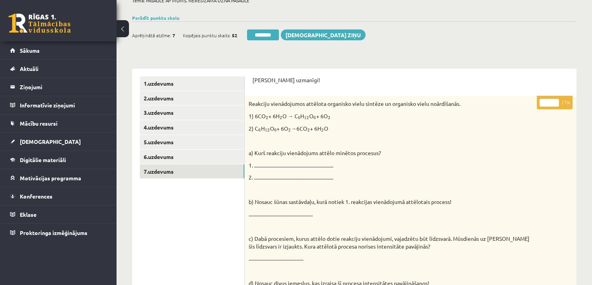
type input "*"
click at [554, 100] on input "*" at bounding box center [548, 103] width 19 height 8
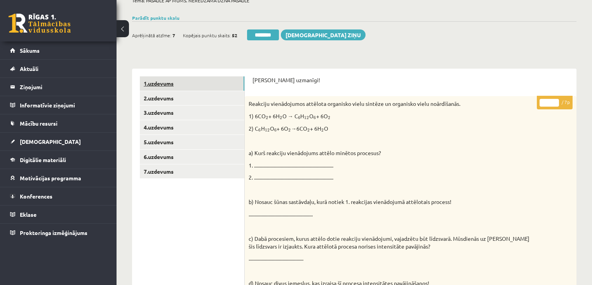
click at [171, 85] on link "1.uzdevums" at bounding box center [192, 83] width 104 height 14
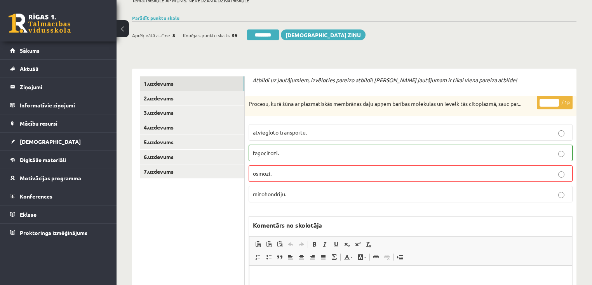
scroll to position [0, 0]
click at [266, 37] on input "********" at bounding box center [263, 35] width 32 height 11
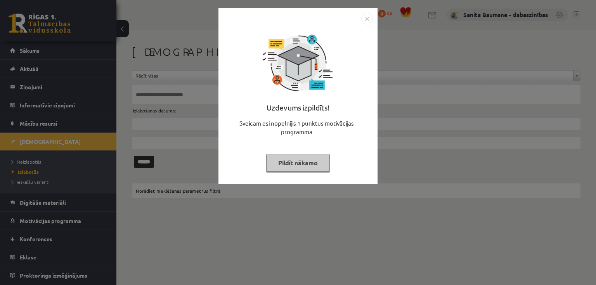
click at [286, 165] on button "Pildīt nākamo" at bounding box center [298, 163] width 64 height 18
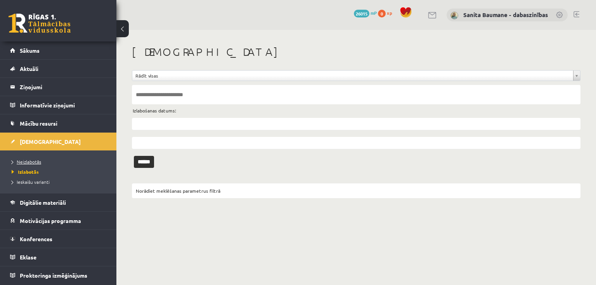
click at [22, 159] on span "Neizlabotās" at bounding box center [27, 162] width 30 height 6
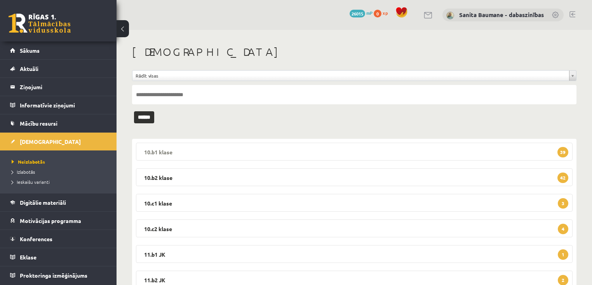
click at [189, 149] on legend "10.b1 klase 39" at bounding box center [354, 152] width 436 height 18
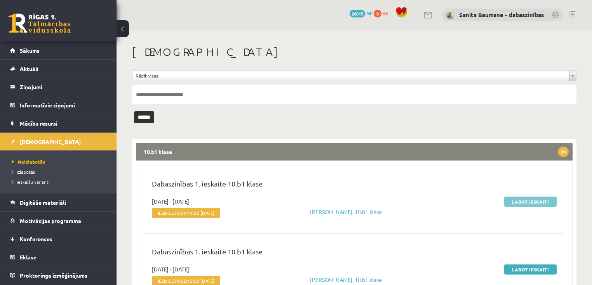
click at [520, 199] on link "Labot ieskaiti" at bounding box center [530, 202] width 52 height 10
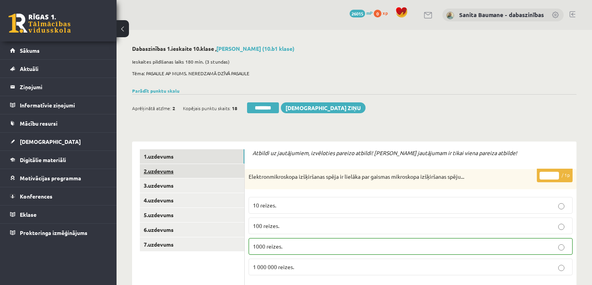
click at [186, 170] on link "2.uzdevums" at bounding box center [192, 171] width 104 height 14
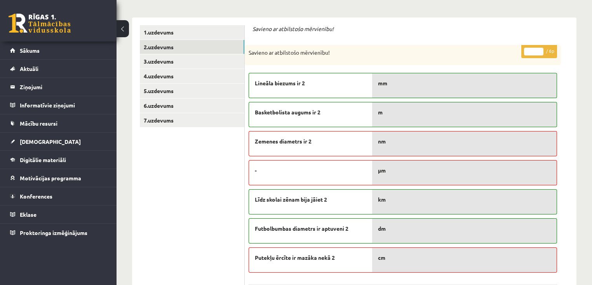
click at [541, 49] on input "*" at bounding box center [533, 52] width 19 height 8
type input "*"
click at [541, 49] on input "*" at bounding box center [533, 52] width 19 height 8
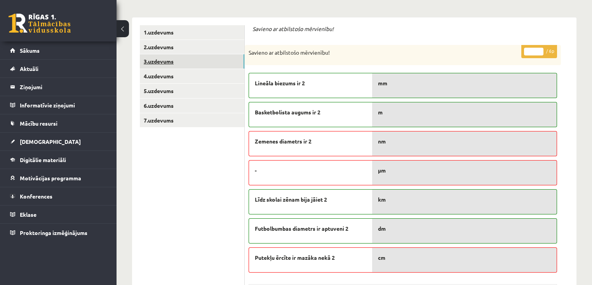
click at [205, 65] on link "3.uzdevums" at bounding box center [192, 61] width 104 height 14
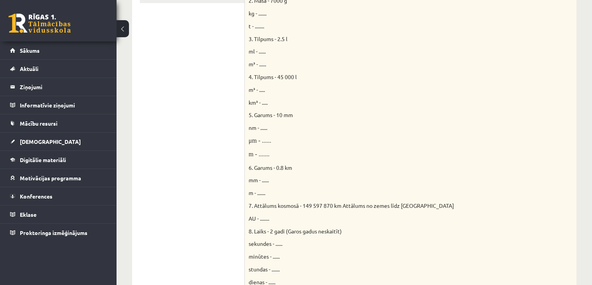
scroll to position [155, 0]
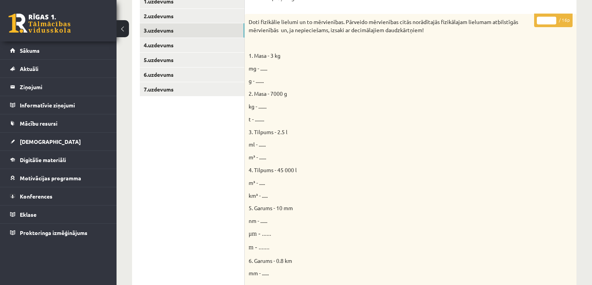
drag, startPoint x: 552, startPoint y: 17, endPoint x: 386, endPoint y: 37, distance: 167.4
type input "**"
click at [551, 17] on input "**" at bounding box center [546, 21] width 19 height 8
click at [158, 48] on link "4.uzdevums" at bounding box center [192, 45] width 104 height 14
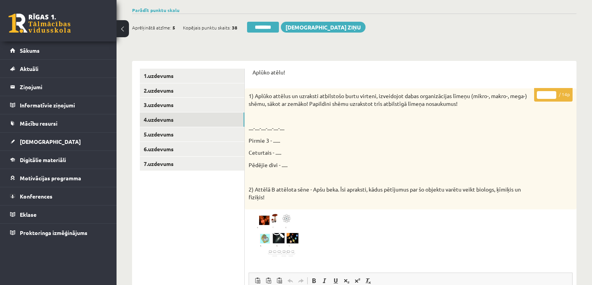
scroll to position [78, 0]
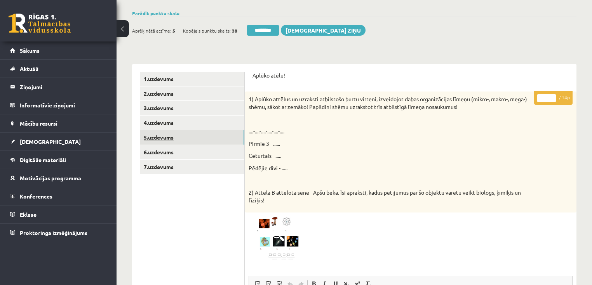
click at [157, 144] on link "5.uzdevums" at bounding box center [192, 137] width 104 height 14
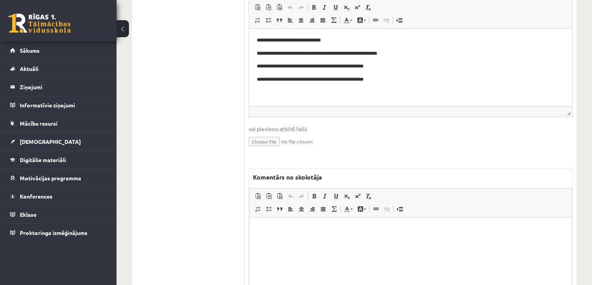
scroll to position [357, 0]
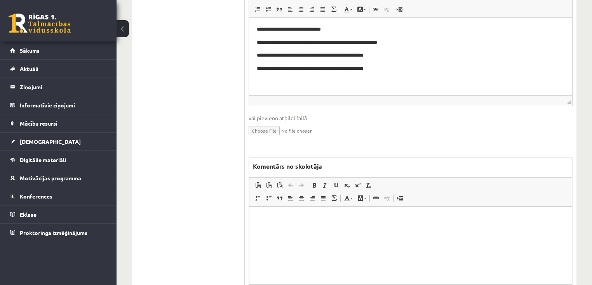
click at [298, 231] on html at bounding box center [410, 219] width 322 height 24
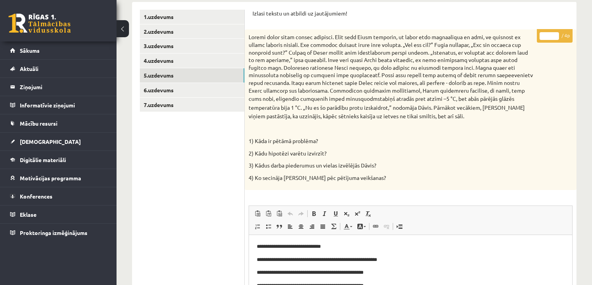
scroll to position [140, 0]
click at [553, 34] on input "*" at bounding box center [548, 36] width 19 height 8
type input "*"
click at [553, 34] on input "*" at bounding box center [548, 36] width 19 height 8
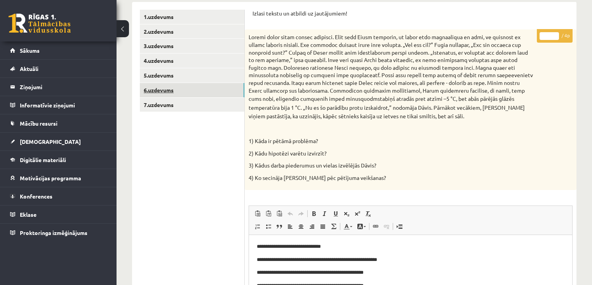
click at [175, 93] on link "6.uzdevums" at bounding box center [192, 90] width 104 height 14
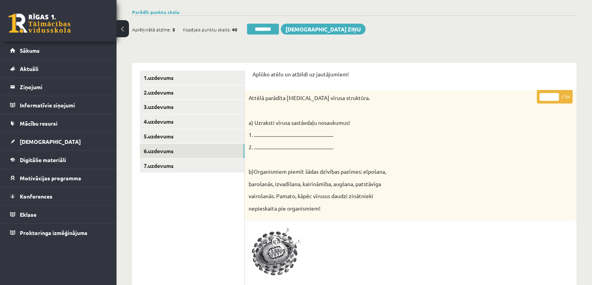
scroll to position [78, 0]
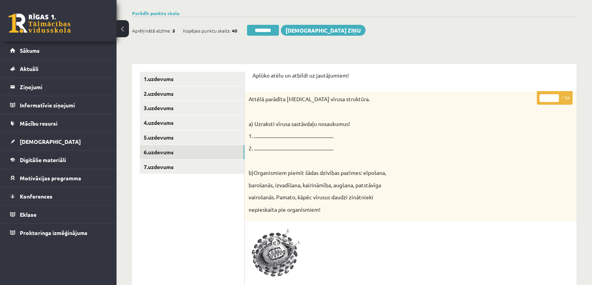
click at [555, 97] on input "*" at bounding box center [548, 98] width 19 height 8
type input "*"
click at [555, 97] on input "*" at bounding box center [548, 98] width 19 height 8
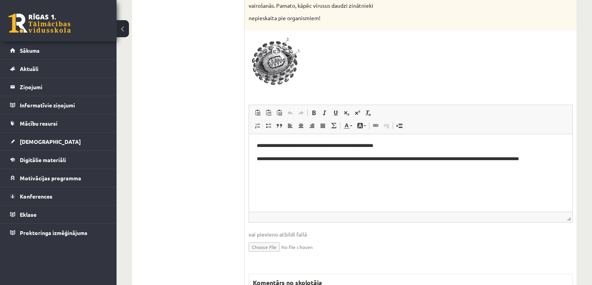
scroll to position [357, 0]
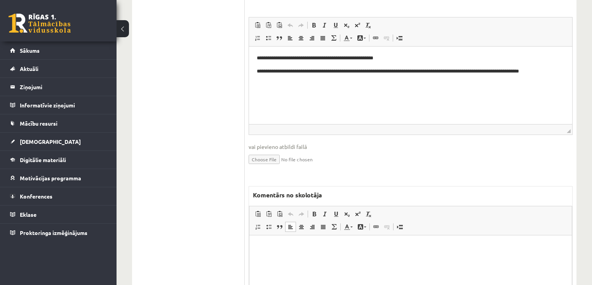
click at [403, 259] on html at bounding box center [410, 247] width 322 height 24
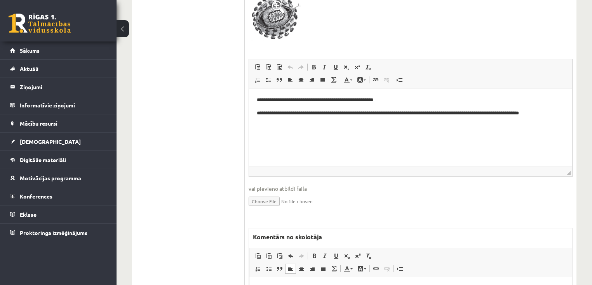
scroll to position [202, 0]
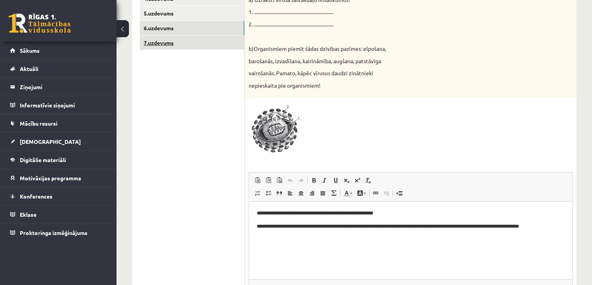
click at [167, 42] on link "7.uzdevums" at bounding box center [192, 43] width 104 height 14
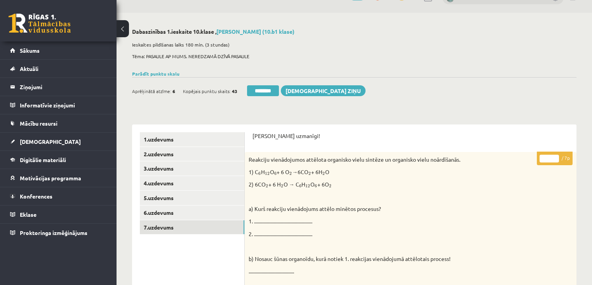
scroll to position [16, 0]
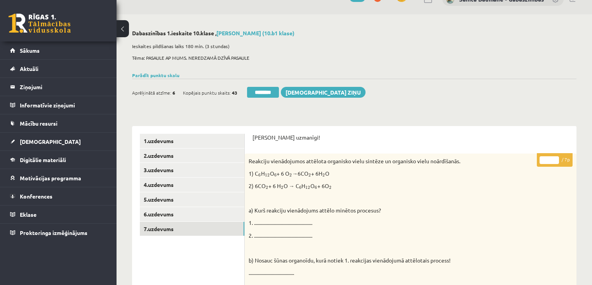
click at [555, 157] on input "*" at bounding box center [548, 160] width 19 height 8
type input "*"
click at [555, 157] on input "*" at bounding box center [548, 160] width 19 height 8
click at [177, 137] on link "1.uzdevums" at bounding box center [192, 141] width 104 height 14
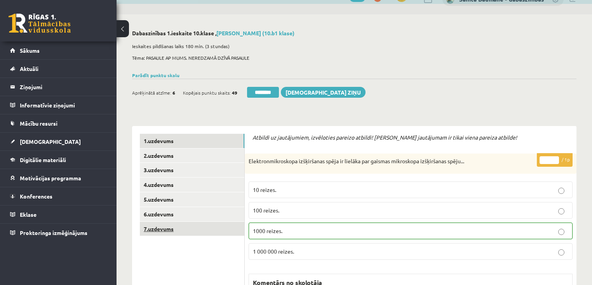
click at [196, 224] on link "7.uzdevums" at bounding box center [192, 229] width 104 height 14
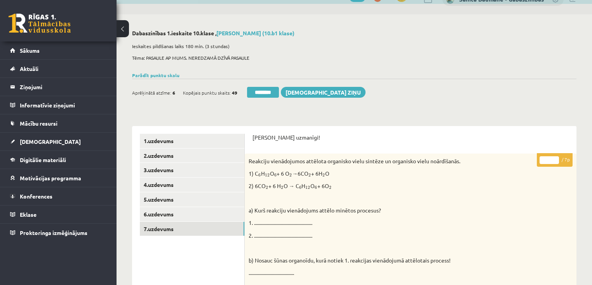
drag, startPoint x: 555, startPoint y: 158, endPoint x: 547, endPoint y: 159, distance: 8.2
type input "*"
click at [555, 158] on input "*" at bounding box center [548, 160] width 19 height 8
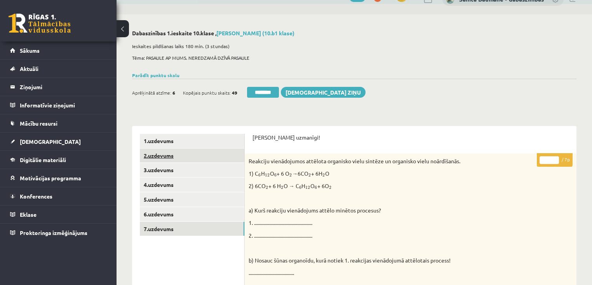
scroll to position [0, 0]
click at [202, 141] on link "1.uzdevums" at bounding box center [192, 141] width 104 height 14
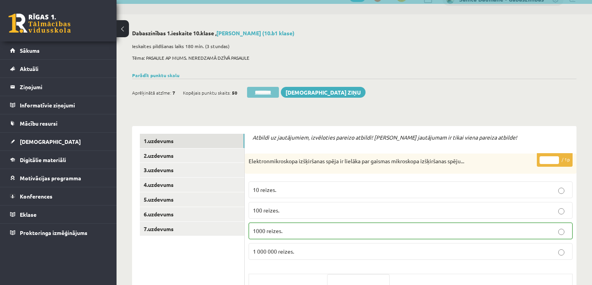
click at [264, 92] on input "********" at bounding box center [263, 92] width 32 height 11
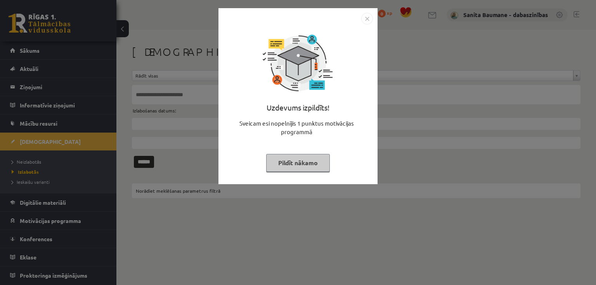
drag, startPoint x: 295, startPoint y: 168, endPoint x: 187, endPoint y: 152, distance: 109.5
click at [295, 167] on button "Pildīt nākamo" at bounding box center [298, 163] width 64 height 18
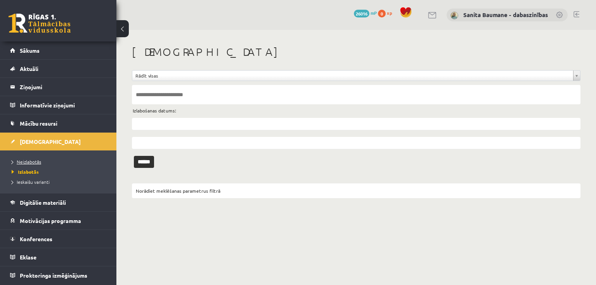
click at [28, 159] on span "Neizlabotās" at bounding box center [27, 162] width 30 height 6
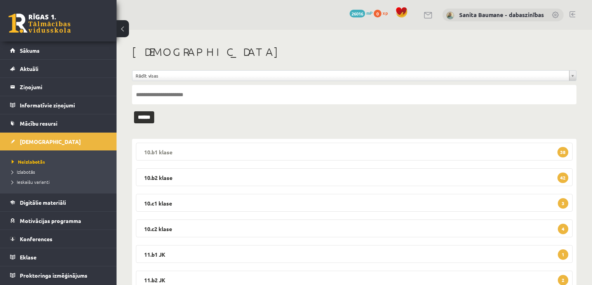
click at [203, 151] on legend "10.b1 klase 38" at bounding box center [354, 152] width 436 height 18
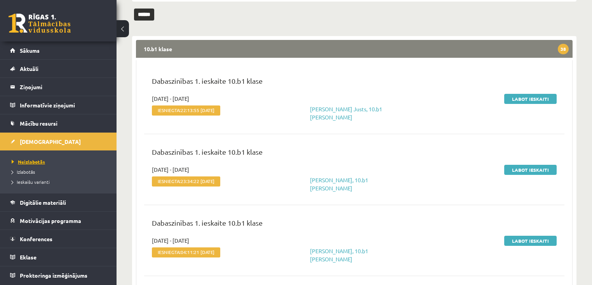
scroll to position [124, 0]
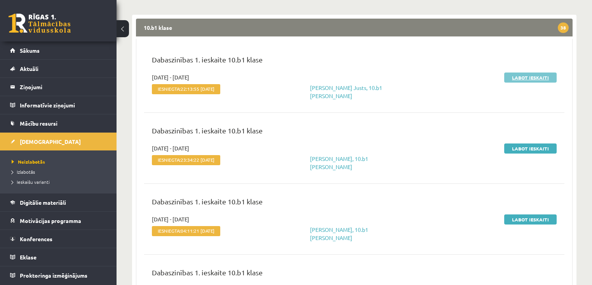
click at [518, 75] on link "Labot ieskaiti" at bounding box center [530, 78] width 52 height 10
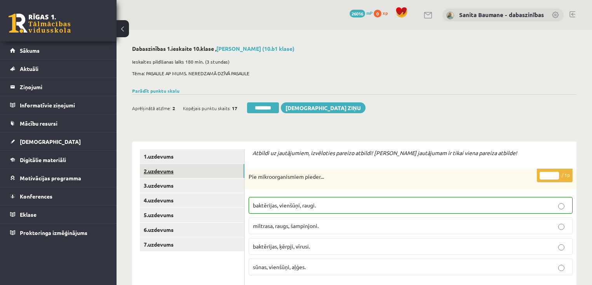
click at [188, 169] on link "2.uzdevums" at bounding box center [192, 171] width 104 height 14
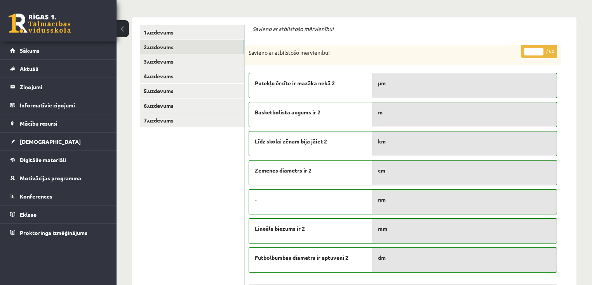
type input "*"
click at [538, 50] on input "*" at bounding box center [533, 52] width 19 height 8
click at [191, 65] on link "3.uzdevums" at bounding box center [192, 61] width 104 height 14
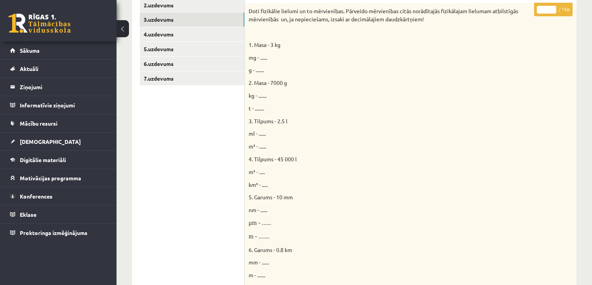
scroll to position [61, 0]
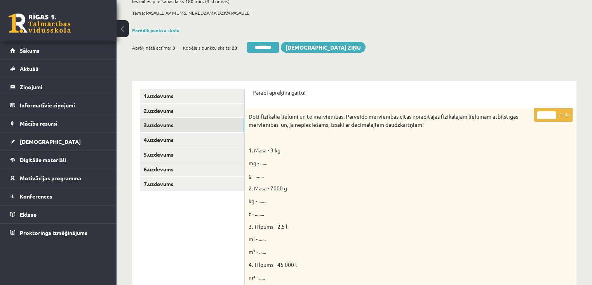
drag, startPoint x: 553, startPoint y: 113, endPoint x: 542, endPoint y: 118, distance: 12.0
type input "**"
click at [553, 113] on input "**" at bounding box center [546, 115] width 19 height 8
click at [193, 138] on link "4.uzdevums" at bounding box center [192, 140] width 104 height 14
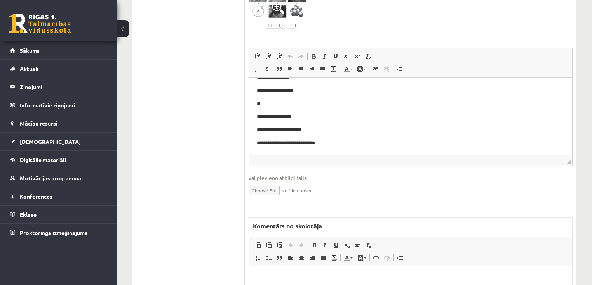
scroll to position [309, 0]
click at [329, 280] on p "Bagātinātā teksta redaktors, wiswyg-editor-47433926281160-1758445466-586" at bounding box center [410, 278] width 307 height 8
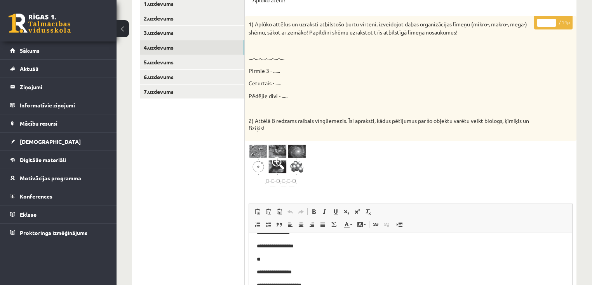
scroll to position [92, 0]
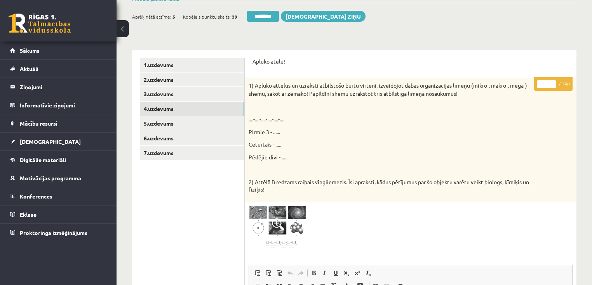
click at [554, 82] on input "*" at bounding box center [546, 84] width 19 height 8
click at [554, 82] on input "**" at bounding box center [546, 84] width 19 height 8
type input "**"
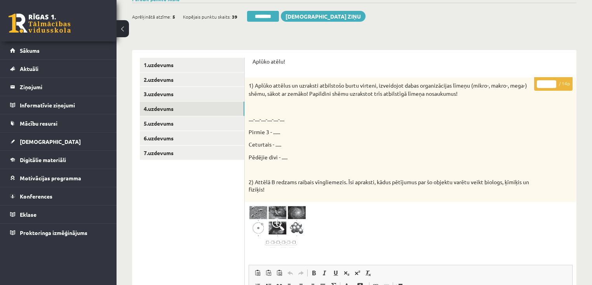
click at [554, 82] on input "**" at bounding box center [546, 84] width 19 height 8
click at [192, 127] on link "5.uzdevums" at bounding box center [192, 123] width 104 height 14
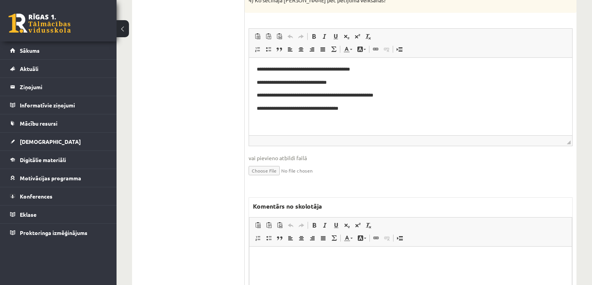
scroll to position [340, 0]
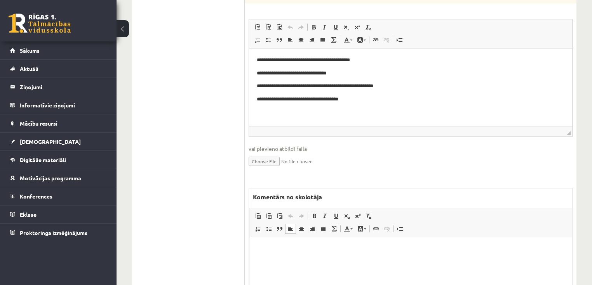
click at [338, 254] on html at bounding box center [410, 249] width 322 height 24
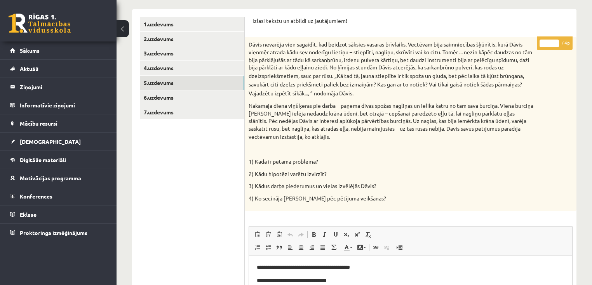
scroll to position [0, 0]
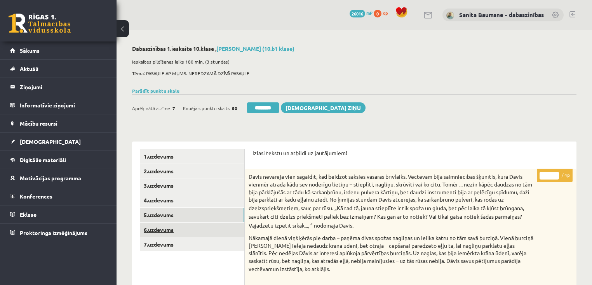
click at [169, 233] on link "6.uzdevums" at bounding box center [192, 230] width 104 height 14
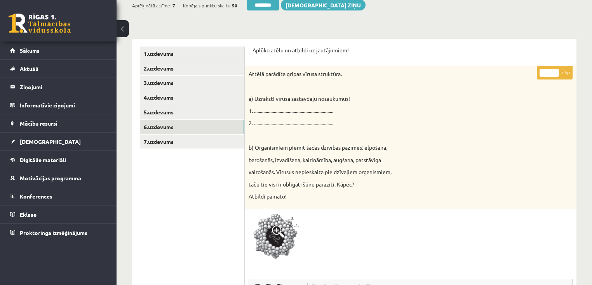
scroll to position [93, 0]
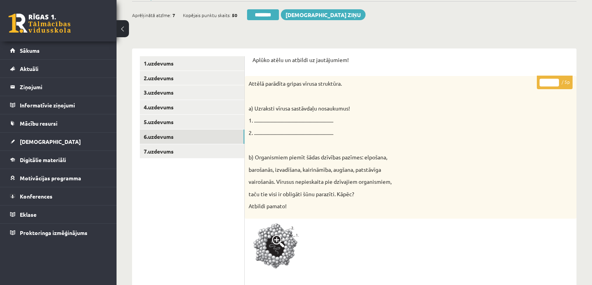
click at [554, 82] on input "*" at bounding box center [548, 83] width 19 height 8
click at [554, 81] on input "*" at bounding box center [548, 83] width 19 height 8
type input "*"
click at [554, 81] on input "*" at bounding box center [548, 83] width 19 height 8
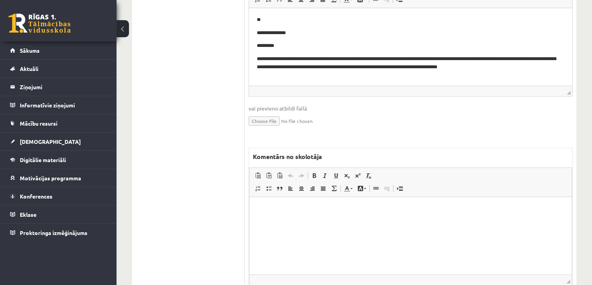
scroll to position [404, 0]
click at [379, 220] on html at bounding box center [410, 208] width 322 height 24
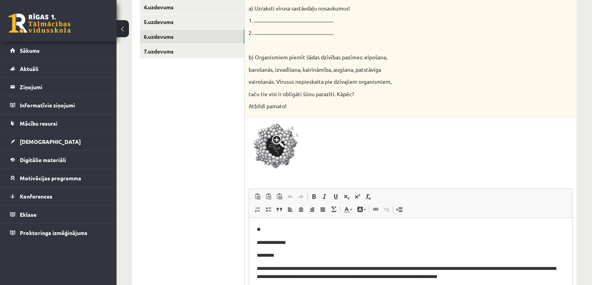
scroll to position [186, 0]
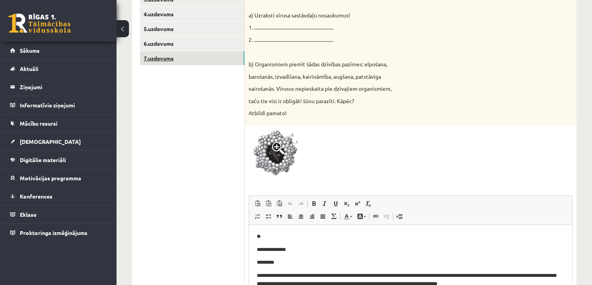
click at [178, 58] on link "7.uzdevums" at bounding box center [192, 58] width 104 height 14
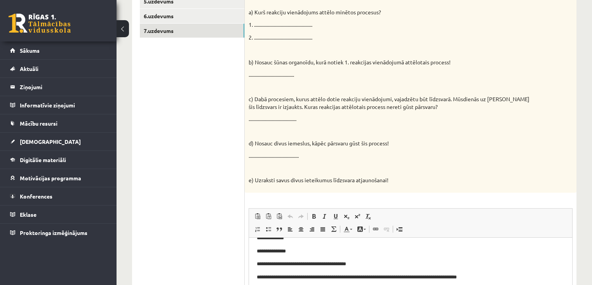
scroll to position [93, 0]
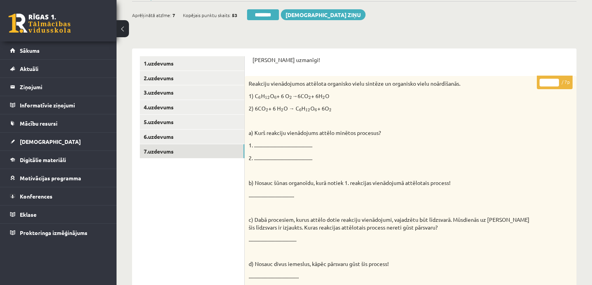
drag, startPoint x: 557, startPoint y: 80, endPoint x: 547, endPoint y: 83, distance: 9.7
type input "*"
click at [556, 80] on input "*" at bounding box center [548, 83] width 19 height 8
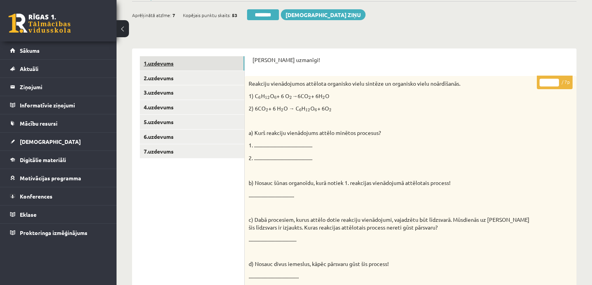
click at [195, 63] on link "1.uzdevums" at bounding box center [192, 63] width 104 height 14
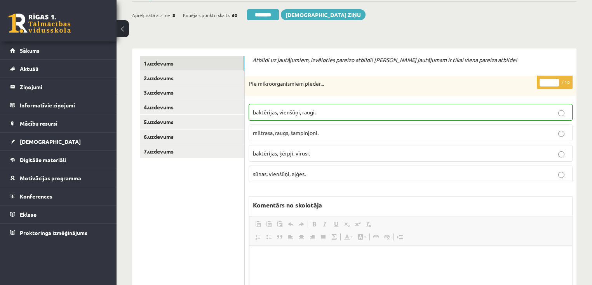
click at [254, 10] on input "********" at bounding box center [263, 14] width 32 height 11
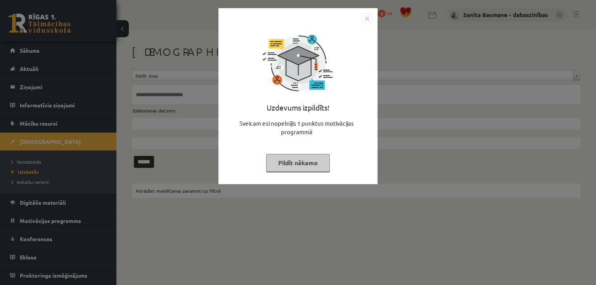
drag, startPoint x: 283, startPoint y: 162, endPoint x: 88, endPoint y: 166, distance: 194.6
click at [280, 163] on button "Pildīt nākamo" at bounding box center [298, 163] width 64 height 18
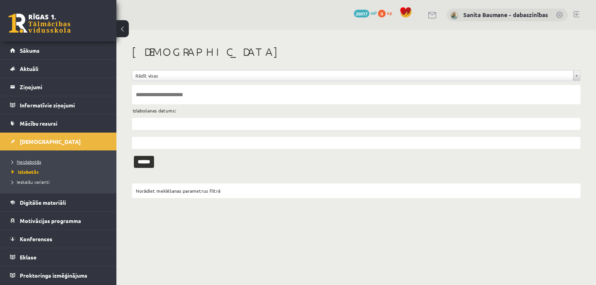
click at [20, 162] on span "Neizlabotās" at bounding box center [27, 162] width 30 height 6
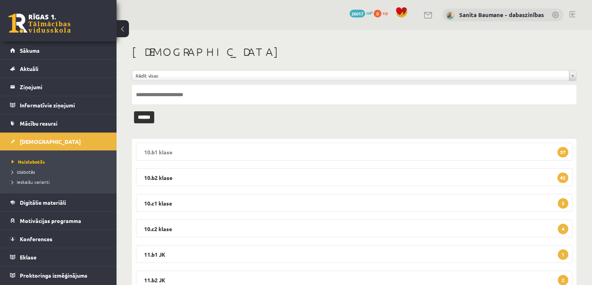
drag, startPoint x: 165, startPoint y: 153, endPoint x: 163, endPoint y: 147, distance: 6.1
click at [165, 153] on legend "10.b1 klase 37" at bounding box center [354, 152] width 436 height 18
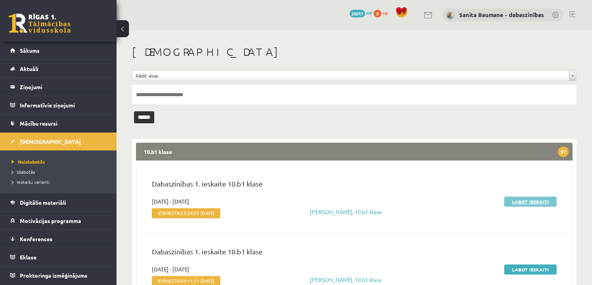
click at [523, 200] on link "Labot ieskaiti" at bounding box center [530, 202] width 52 height 10
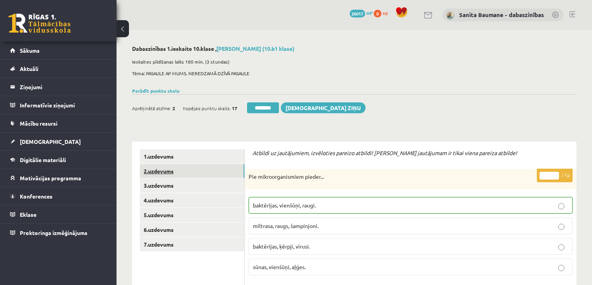
click at [188, 172] on link "2.uzdevums" at bounding box center [192, 171] width 104 height 14
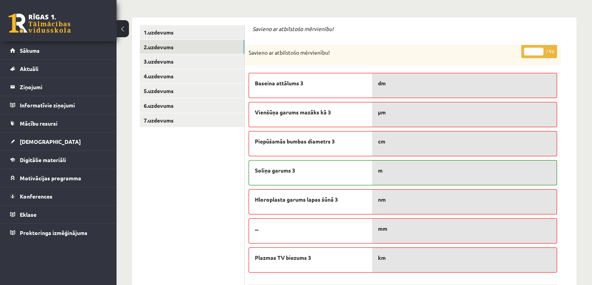
type input "*"
click at [537, 50] on input "*" at bounding box center [533, 52] width 19 height 8
click at [183, 66] on link "3.uzdevums" at bounding box center [192, 61] width 104 height 14
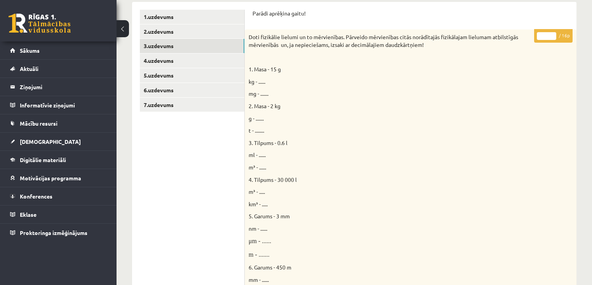
scroll to position [124, 0]
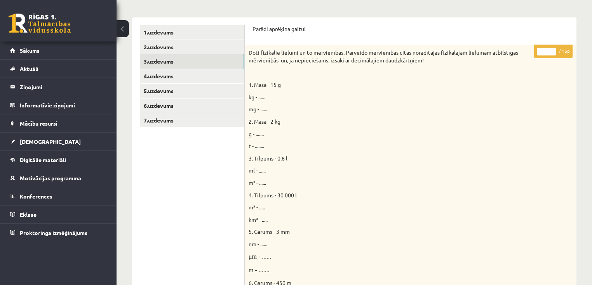
click at [552, 50] on input "*" at bounding box center [546, 52] width 19 height 8
click at [552, 50] on input "**" at bounding box center [546, 52] width 19 height 8
click at [553, 51] on input "**" at bounding box center [546, 52] width 19 height 8
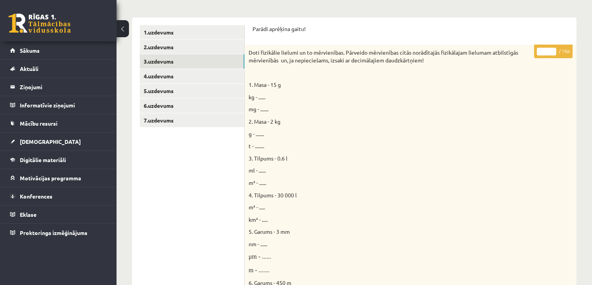
click at [554, 52] on input "**" at bounding box center [546, 52] width 19 height 8
drag, startPoint x: 552, startPoint y: 50, endPoint x: 547, endPoint y: 56, distance: 8.0
type input "**"
click at [552, 51] on input "**" at bounding box center [546, 52] width 19 height 8
click at [167, 76] on link "4.uzdevums" at bounding box center [192, 76] width 104 height 14
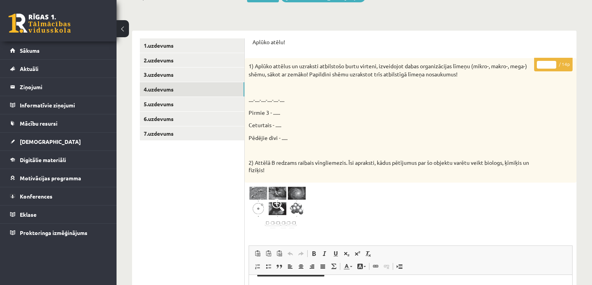
scroll to position [93, 0]
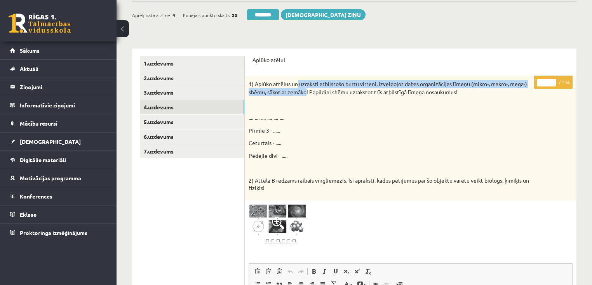
drag, startPoint x: 298, startPoint y: 85, endPoint x: 307, endPoint y: 94, distance: 13.2
click at [307, 94] on p "1) Aplūko attēlus un uzraksti atbilstošo burtu virteni, izveidojot dabas organi…" at bounding box center [391, 88] width 285 height 16
copy p "uzraksti atbilstošo burtu virteni, izveidojot dabas organizācijas līmeņu (mikro…"
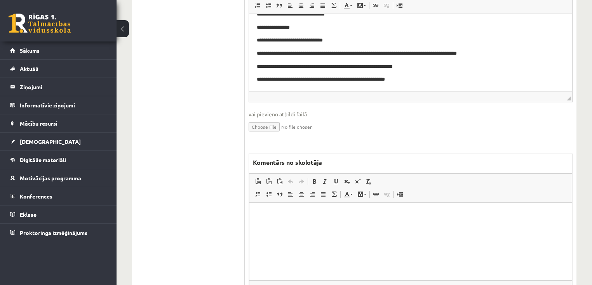
scroll to position [373, 0]
click at [356, 226] on html at bounding box center [410, 215] width 322 height 24
paste body "Bagātinātā teksta redaktors, wiswyg-editor-47433869748260-1758445673-124"
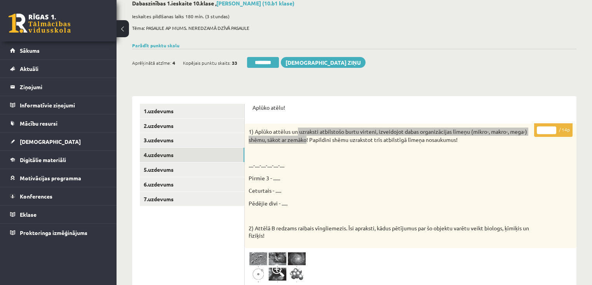
scroll to position [31, 0]
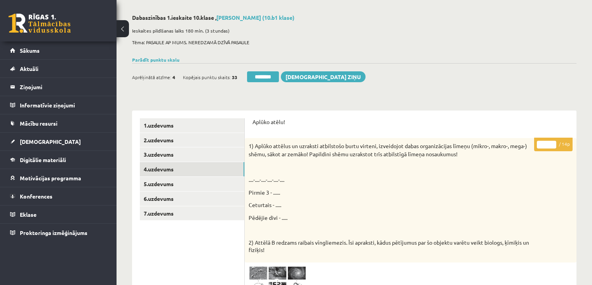
click at [552, 142] on input "*" at bounding box center [546, 145] width 19 height 8
type input "*"
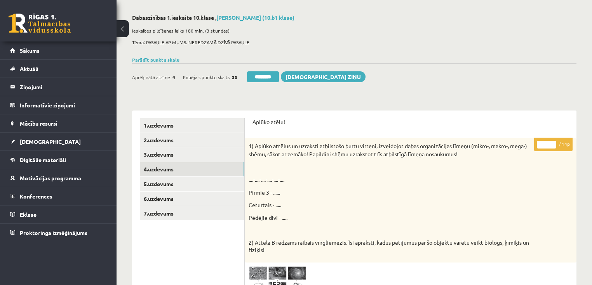
click at [552, 142] on input "*" at bounding box center [546, 145] width 19 height 8
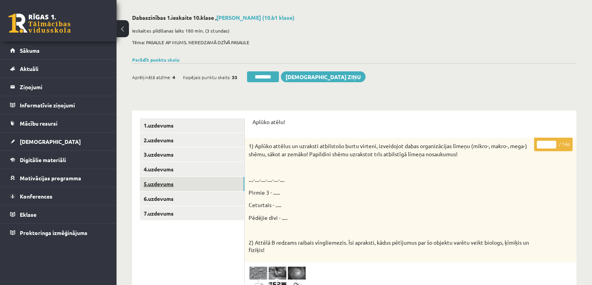
click at [169, 182] on link "5.uzdevums" at bounding box center [192, 184] width 104 height 14
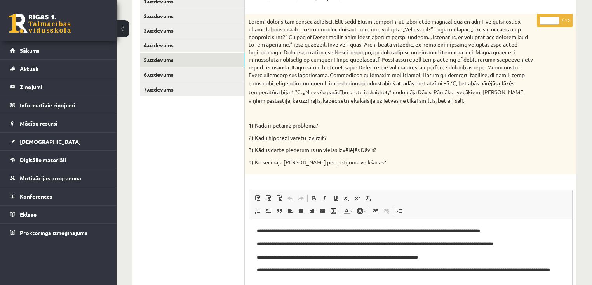
scroll to position [0, 0]
type input "*"
click at [553, 19] on input "*" at bounding box center [548, 21] width 19 height 8
click at [176, 78] on link "6.uzdevums" at bounding box center [192, 75] width 104 height 14
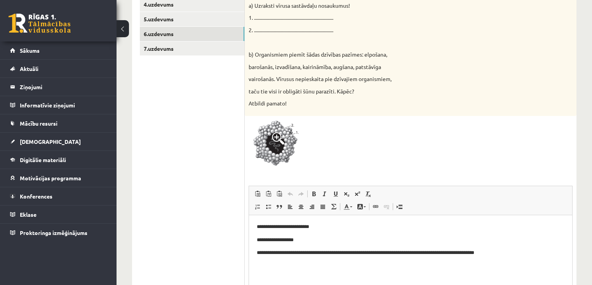
scroll to position [169, 0]
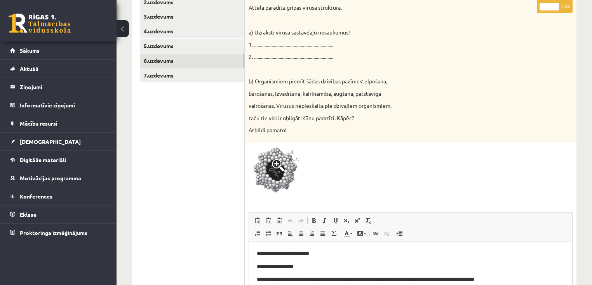
click at [554, 5] on input "*" at bounding box center [548, 7] width 19 height 8
type input "*"
click at [554, 5] on input "*" at bounding box center [548, 7] width 19 height 8
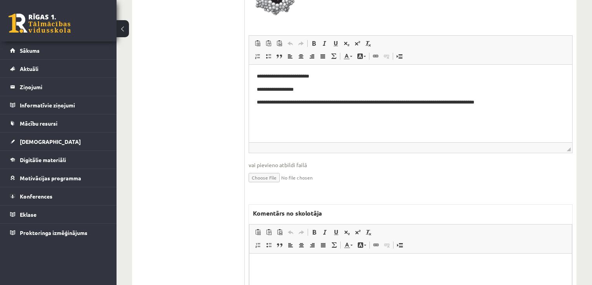
scroll to position [356, 0]
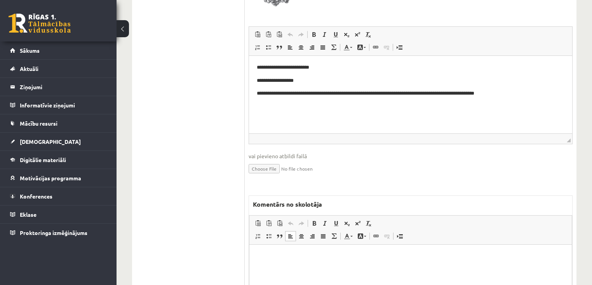
drag, startPoint x: 318, startPoint y: 267, endPoint x: 296, endPoint y: 285, distance: 28.6
click at [311, 268] on html at bounding box center [410, 257] width 322 height 24
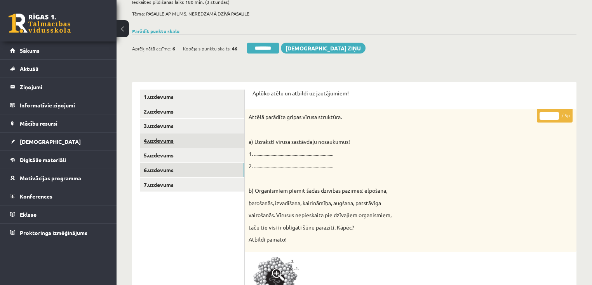
scroll to position [45, 0]
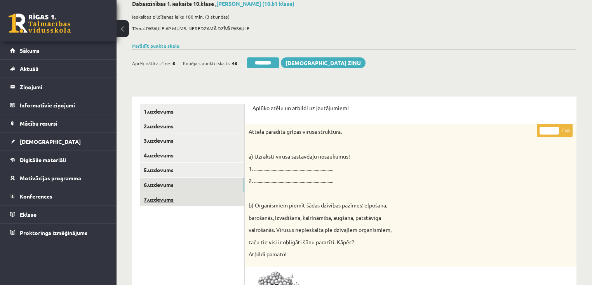
click at [166, 197] on link "7.uzdevums" at bounding box center [192, 200] width 104 height 14
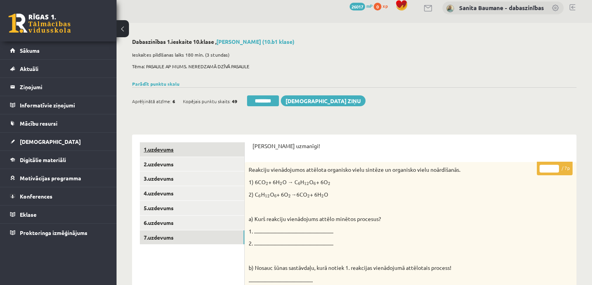
scroll to position [0, 0]
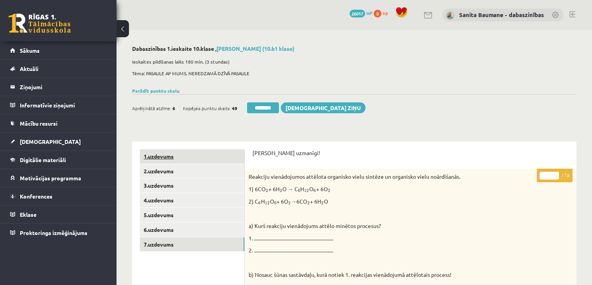
click at [182, 157] on link "1.uzdevums" at bounding box center [192, 156] width 104 height 14
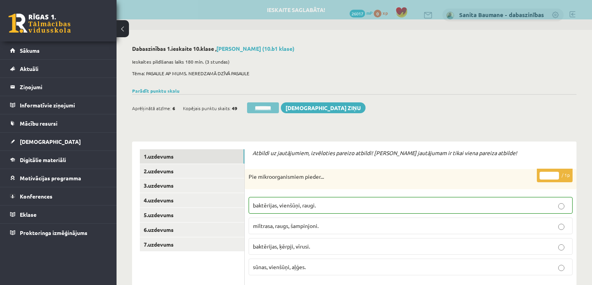
click at [258, 103] on input "********" at bounding box center [263, 108] width 32 height 11
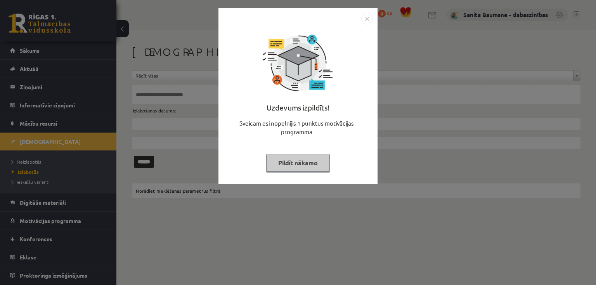
drag, startPoint x: 0, startPoint y: 0, endPoint x: 277, endPoint y: 165, distance: 322.5
click at [281, 166] on button "Pildīt nākamo" at bounding box center [298, 163] width 64 height 18
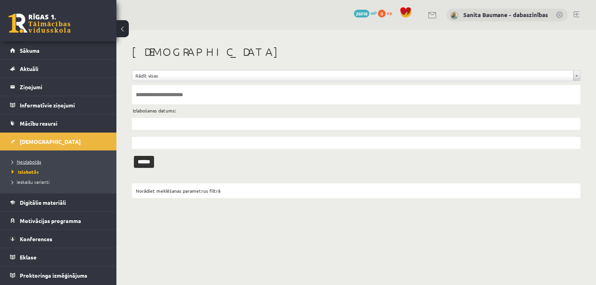
click at [19, 158] on link "Neizlabotās" at bounding box center [60, 161] width 97 height 7
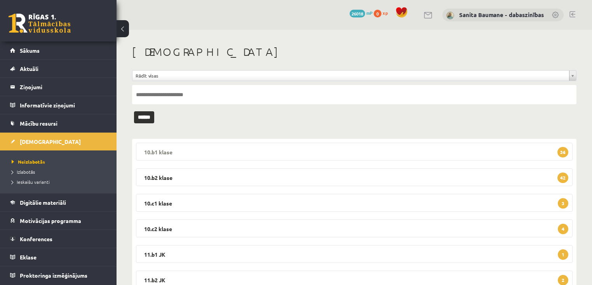
click at [170, 153] on legend "10.b1 klase 36" at bounding box center [354, 152] width 436 height 18
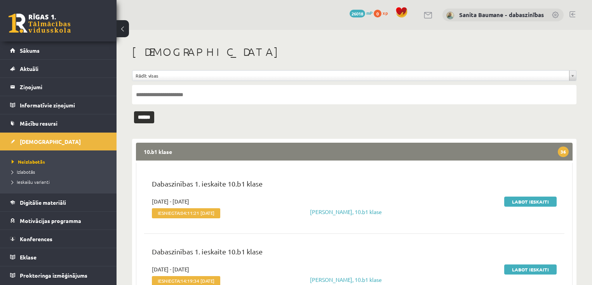
click at [165, 148] on legend "10.b1 klase 36" at bounding box center [354, 152] width 436 height 18
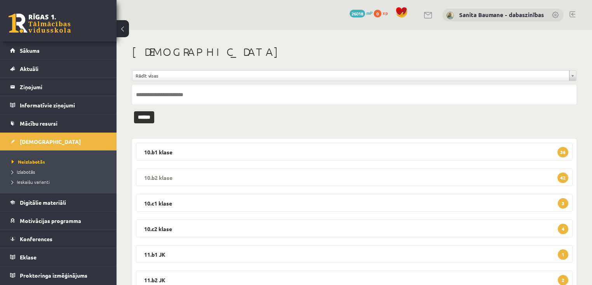
click at [160, 175] on legend "10.b2 klase 42" at bounding box center [354, 178] width 436 height 18
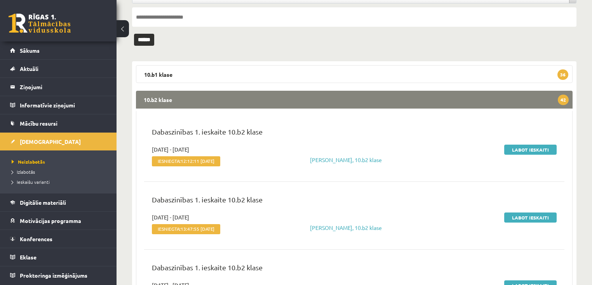
scroll to position [62, 0]
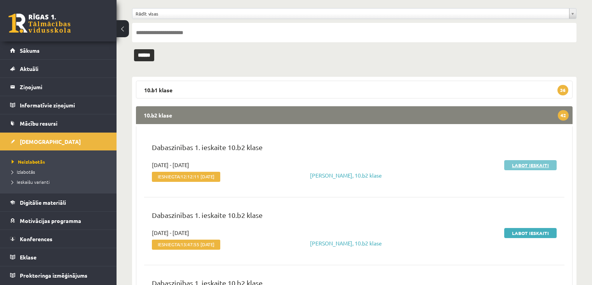
click at [518, 165] on link "Labot ieskaiti" at bounding box center [530, 165] width 52 height 10
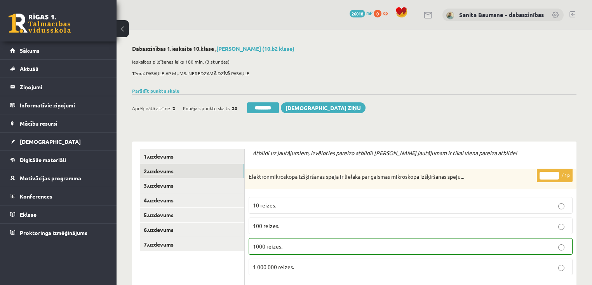
click at [209, 167] on link "2.uzdevums" at bounding box center [192, 171] width 104 height 14
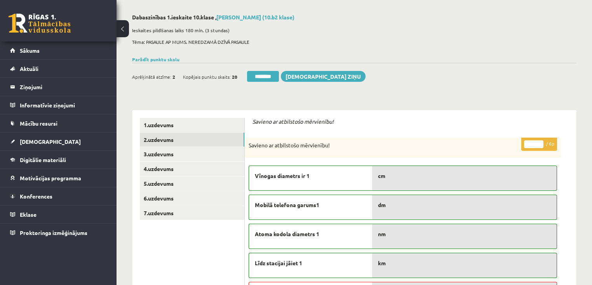
scroll to position [31, 0]
click at [542, 144] on input "*" at bounding box center [533, 145] width 19 height 8
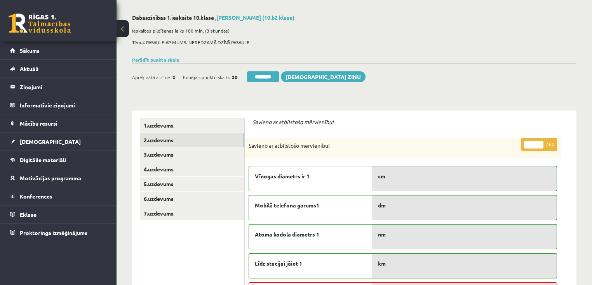
type input "*"
click at [542, 144] on input "*" at bounding box center [533, 145] width 19 height 8
click at [189, 159] on link "3.uzdevums" at bounding box center [192, 155] width 104 height 14
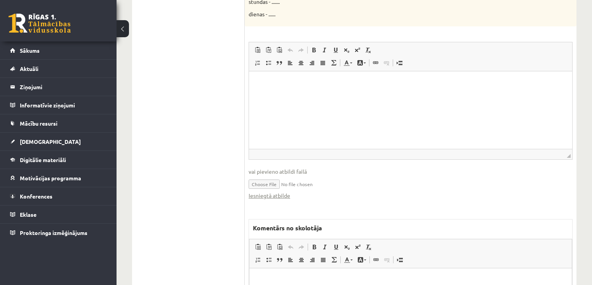
scroll to position [528, 0]
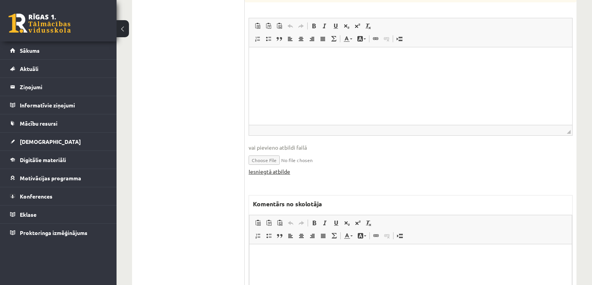
click at [259, 173] on link "Iesniegtā atbilde" at bounding box center [270, 172] width 42 height 8
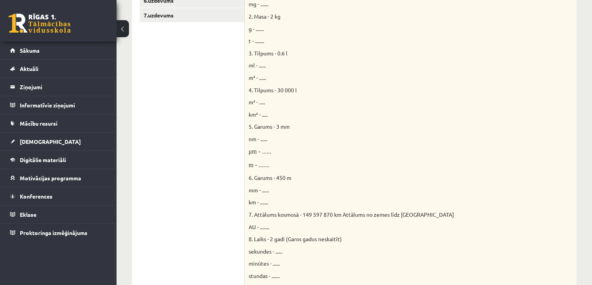
scroll to position [124, 0]
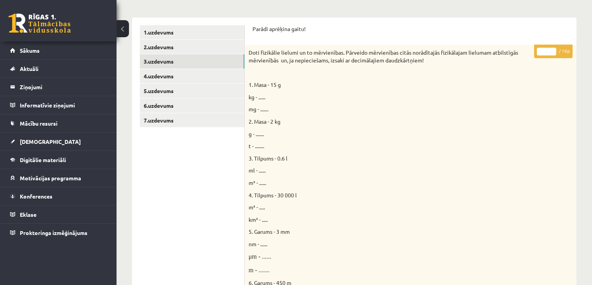
type input "**"
click at [550, 50] on input "**" at bounding box center [546, 52] width 19 height 8
click at [189, 80] on link "4.uzdevums" at bounding box center [192, 76] width 104 height 14
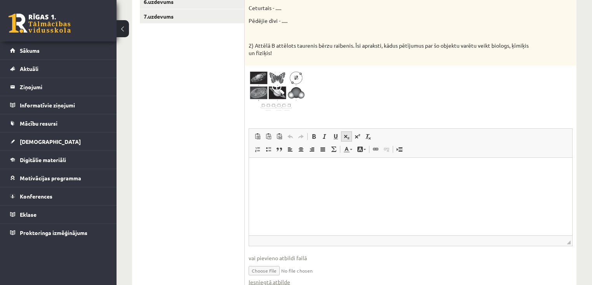
scroll to position [311, 0]
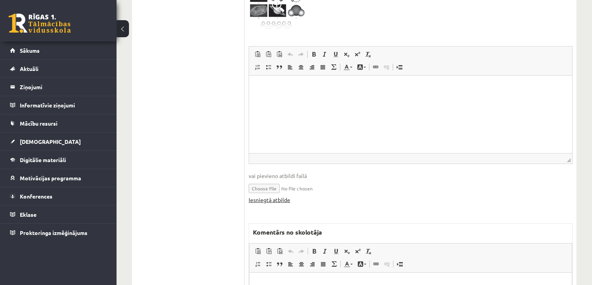
click at [281, 202] on link "Iesniegtā atbilde" at bounding box center [270, 200] width 42 height 8
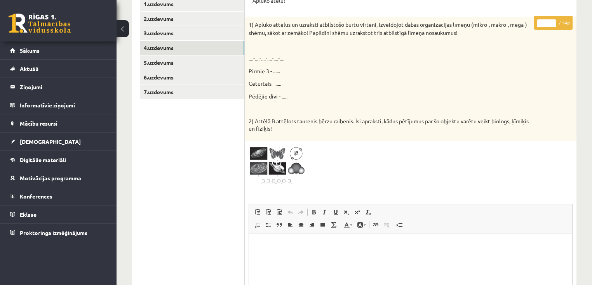
scroll to position [124, 0]
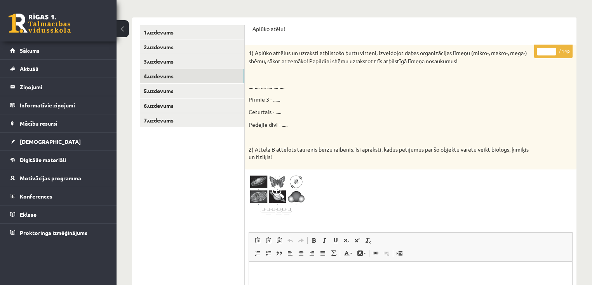
type input "**"
click at [551, 51] on input "**" at bounding box center [546, 52] width 19 height 8
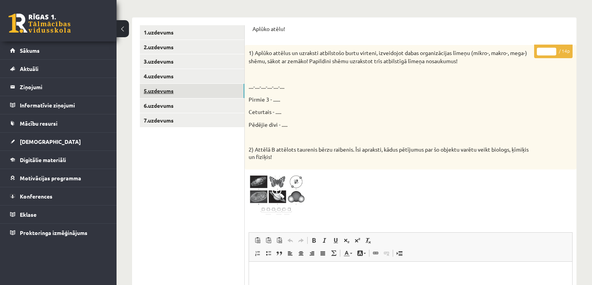
drag, startPoint x: 160, startPoint y: 90, endPoint x: 166, endPoint y: 90, distance: 6.2
click at [160, 90] on link "5.uzdevums" at bounding box center [192, 91] width 104 height 14
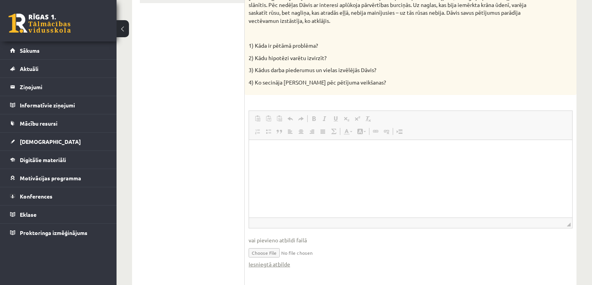
scroll to position [0, 0]
click at [276, 267] on link "Iesniegtā atbilde" at bounding box center [270, 265] width 42 height 8
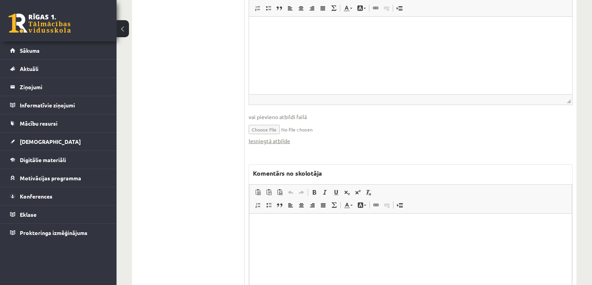
scroll to position [373, 0]
drag, startPoint x: 328, startPoint y: 267, endPoint x: 323, endPoint y: 276, distance: 11.3
click at [327, 236] on html at bounding box center [410, 225] width 322 height 24
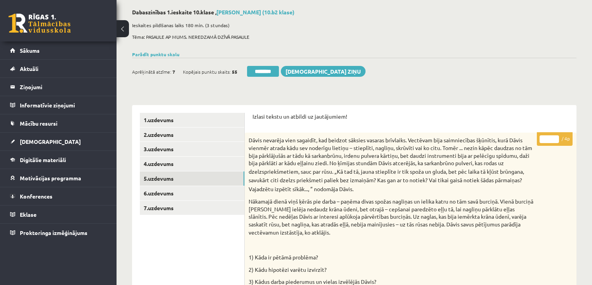
scroll to position [31, 0]
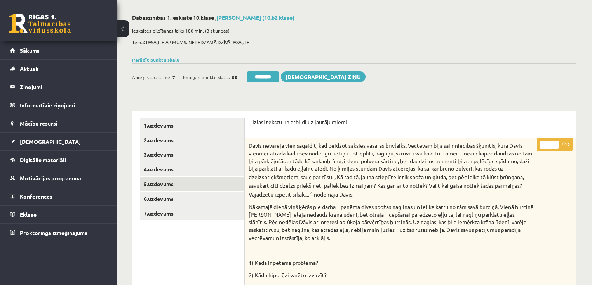
drag, startPoint x: 554, startPoint y: 142, endPoint x: 539, endPoint y: 154, distance: 19.4
type input "*"
click at [558, 141] on input "*" at bounding box center [548, 145] width 19 height 8
click at [179, 205] on link "6.uzdevums" at bounding box center [192, 199] width 104 height 14
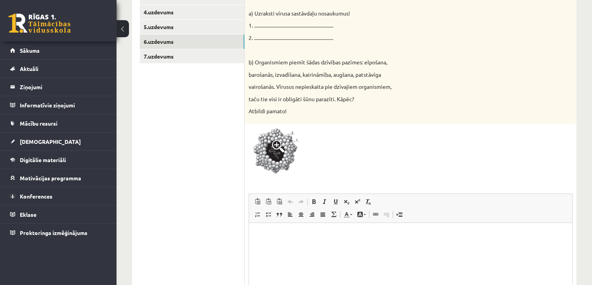
scroll to position [280, 0]
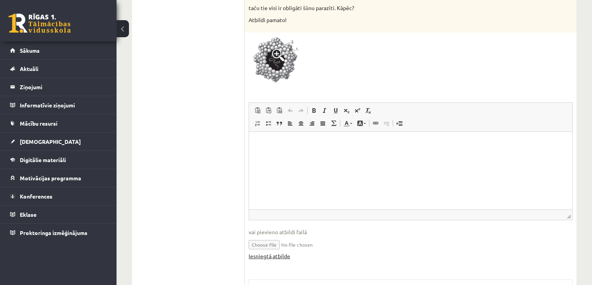
click at [282, 255] on link "Iesniegtā atbilde" at bounding box center [270, 256] width 42 height 8
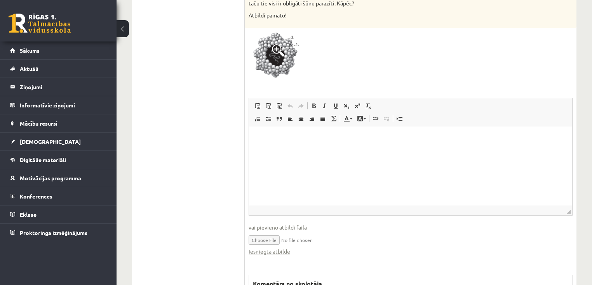
scroll to position [373, 0]
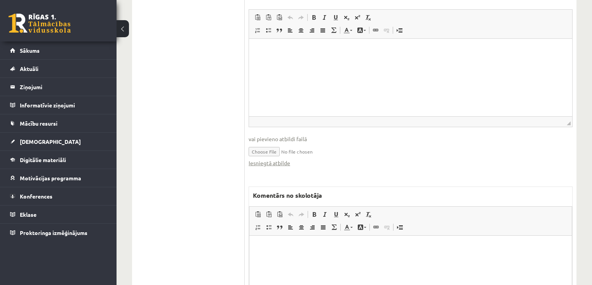
drag, startPoint x: 327, startPoint y: 264, endPoint x: 328, endPoint y: 269, distance: 5.8
click at [326, 259] on html at bounding box center [410, 248] width 322 height 24
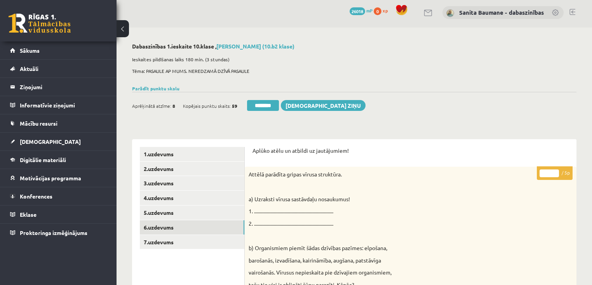
scroll to position [0, 0]
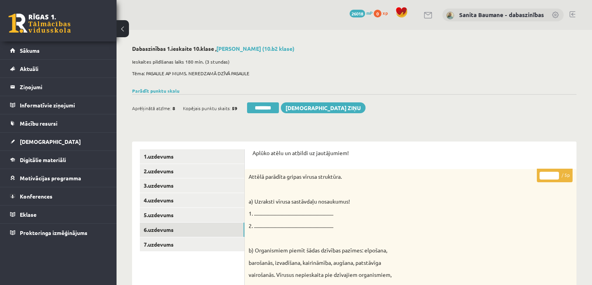
click at [557, 173] on input "*" at bounding box center [548, 176] width 19 height 8
click at [556, 172] on input "*" at bounding box center [548, 176] width 19 height 8
type input "*"
click at [556, 172] on input "*" at bounding box center [548, 176] width 19 height 8
click at [180, 246] on link "7.uzdevums" at bounding box center [192, 245] width 104 height 14
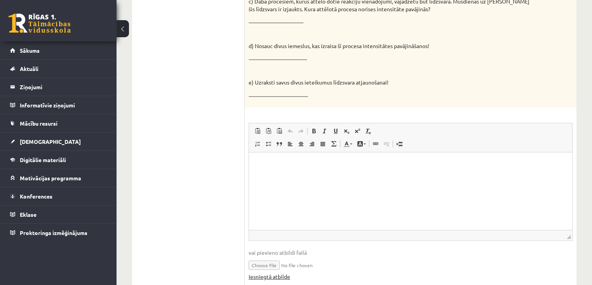
click at [266, 280] on link "Iesniegtā atbilde" at bounding box center [270, 277] width 42 height 8
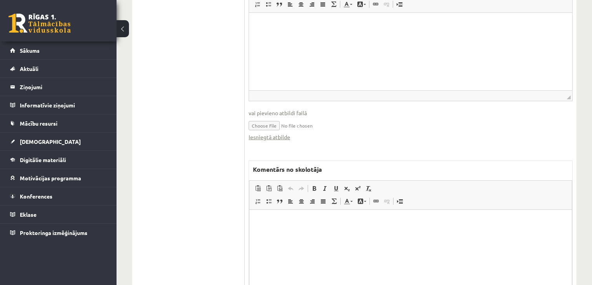
scroll to position [466, 0]
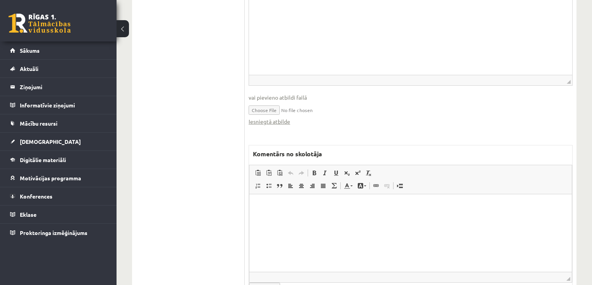
drag, startPoint x: 314, startPoint y: 235, endPoint x: 315, endPoint y: 207, distance: 28.4
click at [310, 218] on html at bounding box center [410, 206] width 322 height 24
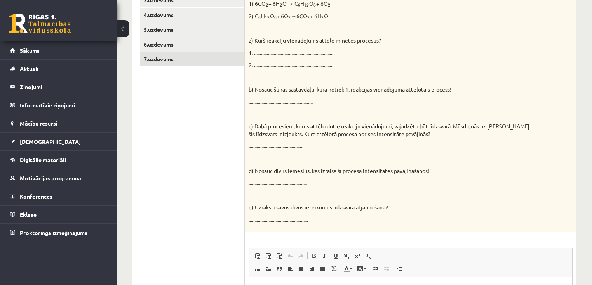
scroll to position [62, 0]
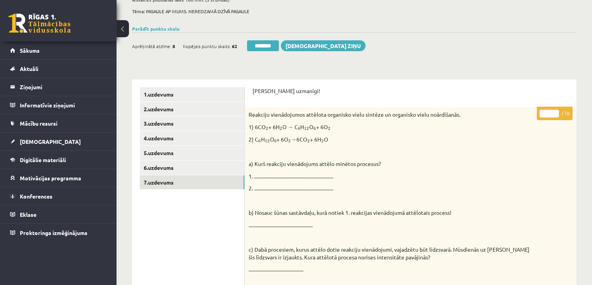
click at [556, 110] on input "*" at bounding box center [548, 114] width 19 height 8
click at [556, 109] on p "* / 7p" at bounding box center [555, 114] width 36 height 14
click at [553, 113] on input "*" at bounding box center [548, 114] width 19 height 8
click at [554, 113] on input "*" at bounding box center [548, 114] width 19 height 8
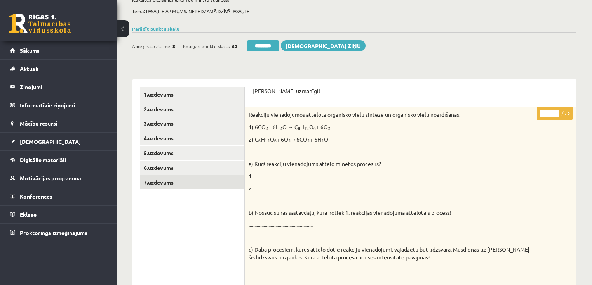
click at [554, 113] on input "*" at bounding box center [548, 114] width 19 height 8
type input "*"
click at [556, 116] on input "*" at bounding box center [548, 114] width 19 height 8
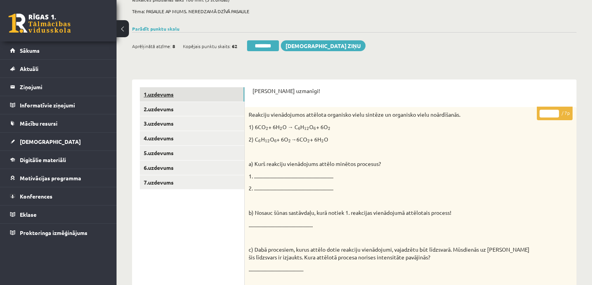
click at [180, 97] on link "1.uzdevums" at bounding box center [192, 94] width 104 height 14
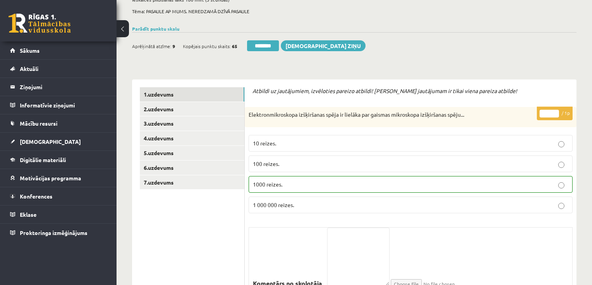
drag, startPoint x: 269, startPoint y: 45, endPoint x: 330, endPoint y: 24, distance: 64.3
click at [269, 45] on input "********" at bounding box center [263, 45] width 32 height 11
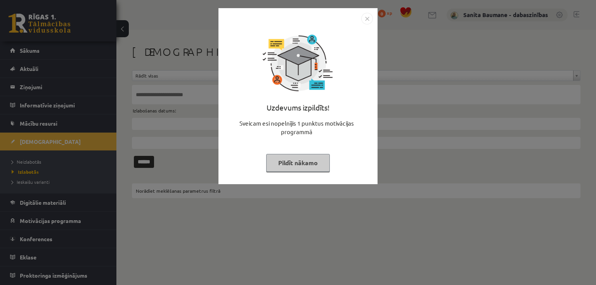
click at [306, 164] on button "Pildīt nākamo" at bounding box center [298, 163] width 64 height 18
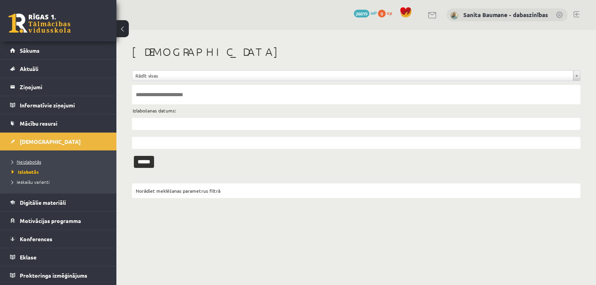
click at [20, 162] on span "Neizlabotās" at bounding box center [27, 162] width 30 height 6
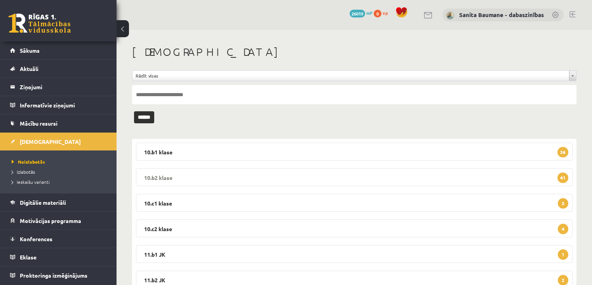
drag, startPoint x: 158, startPoint y: 180, endPoint x: 169, endPoint y: 179, distance: 10.9
click at [158, 180] on legend "10.b2 [PERSON_NAME] 41" at bounding box center [354, 178] width 436 height 18
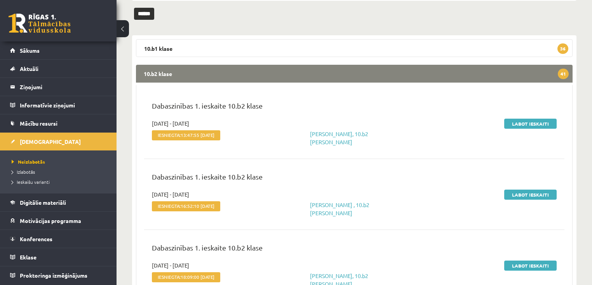
scroll to position [124, 0]
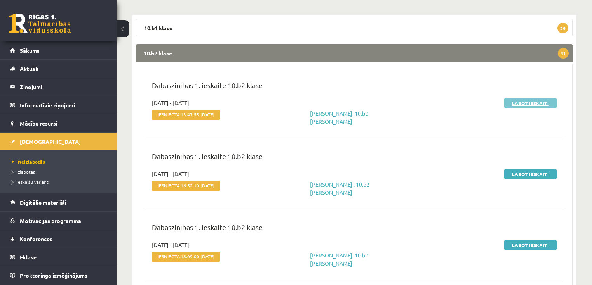
click at [521, 104] on link "Labot ieskaiti" at bounding box center [530, 103] width 52 height 10
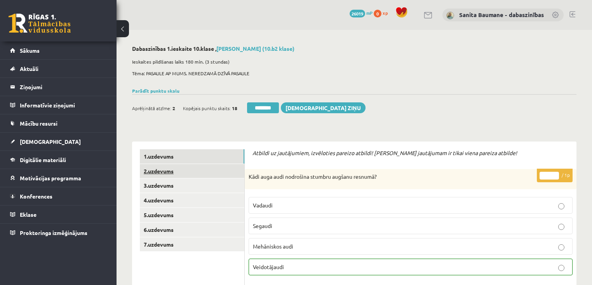
click at [187, 169] on link "2.uzdevums" at bounding box center [192, 171] width 104 height 14
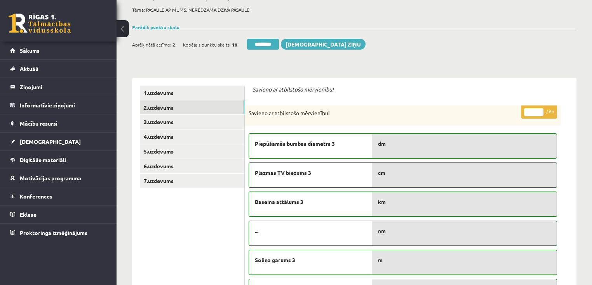
scroll to position [31, 0]
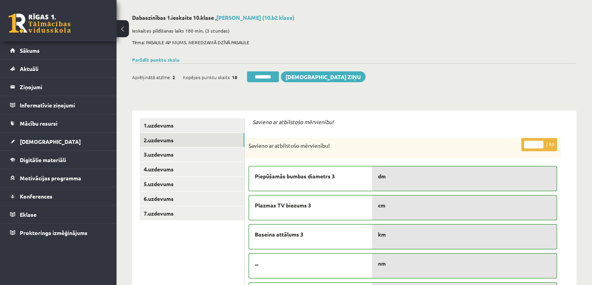
drag, startPoint x: 540, startPoint y: 142, endPoint x: 489, endPoint y: 152, distance: 51.5
type input "*"
click at [537, 141] on input "*" at bounding box center [533, 145] width 19 height 8
click at [181, 155] on link "3.uzdevums" at bounding box center [192, 155] width 104 height 14
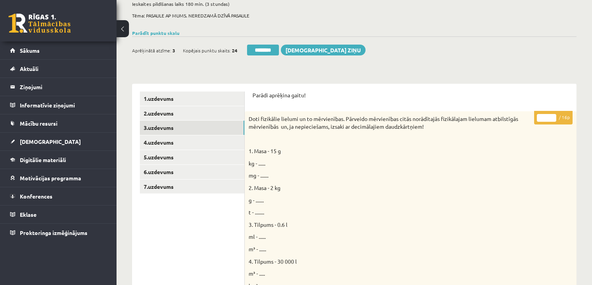
scroll to position [0, 0]
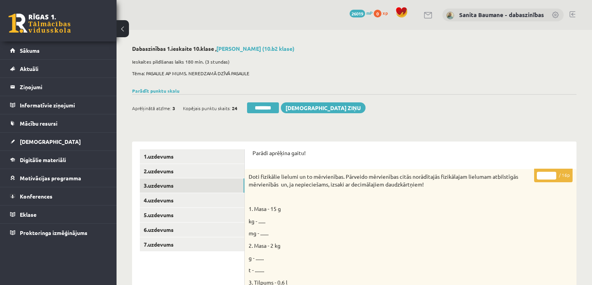
drag, startPoint x: 552, startPoint y: 173, endPoint x: 523, endPoint y: 177, distance: 29.0
type input "**"
click at [551, 172] on input "**" at bounding box center [546, 176] width 19 height 8
click at [179, 201] on link "4.uzdevums" at bounding box center [192, 200] width 104 height 14
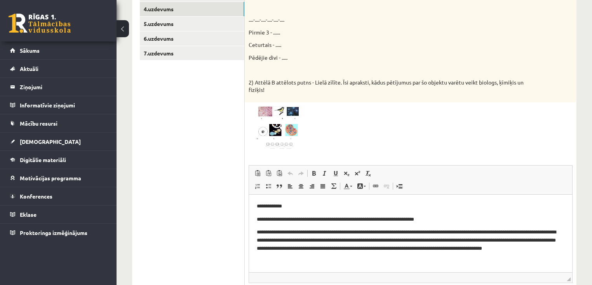
scroll to position [311, 0]
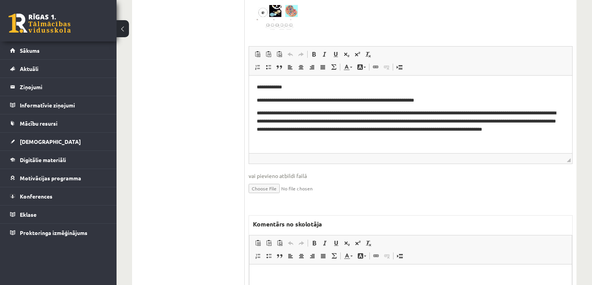
click at [343, 275] on p "Bagātinātā teksta redaktors, wiswyg-editor-47433960237360-1758446225-38" at bounding box center [410, 277] width 307 height 8
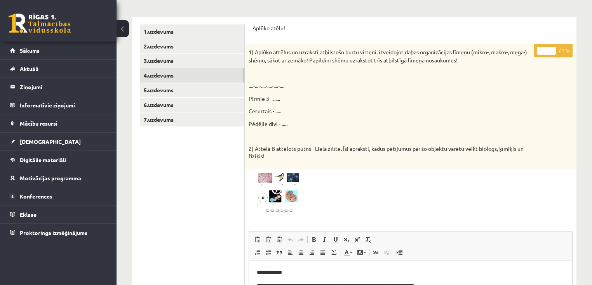
scroll to position [124, 0]
click at [553, 50] on input "*" at bounding box center [546, 52] width 19 height 8
click at [553, 50] on input "**" at bounding box center [546, 52] width 19 height 8
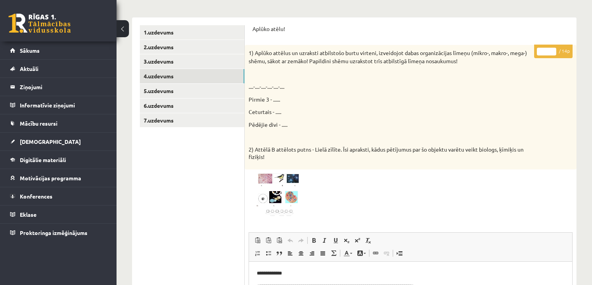
click at [553, 50] on input "**" at bounding box center [546, 52] width 19 height 8
type input "**"
click at [553, 50] on input "**" at bounding box center [546, 52] width 19 height 8
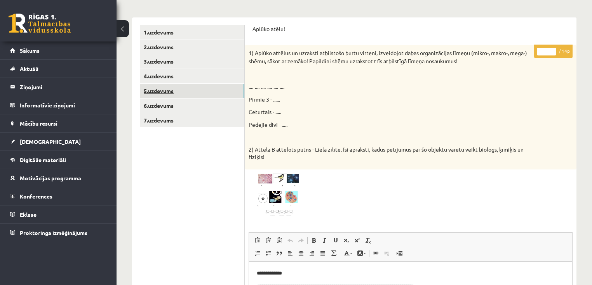
click at [166, 87] on link "5.uzdevums" at bounding box center [192, 91] width 104 height 14
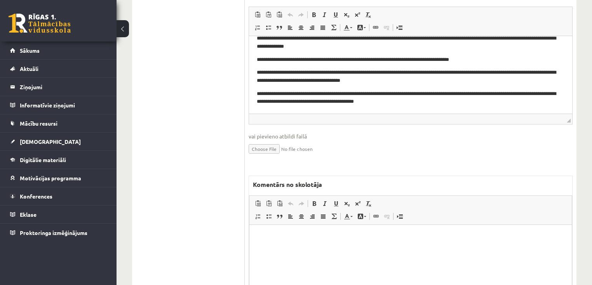
scroll to position [373, 0]
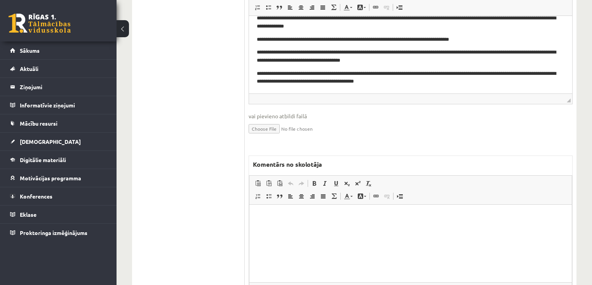
click at [362, 228] on html at bounding box center [410, 217] width 322 height 24
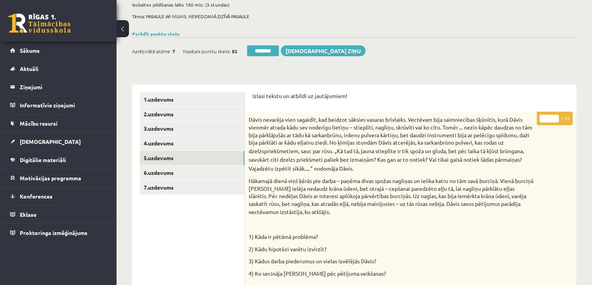
scroll to position [31, 0]
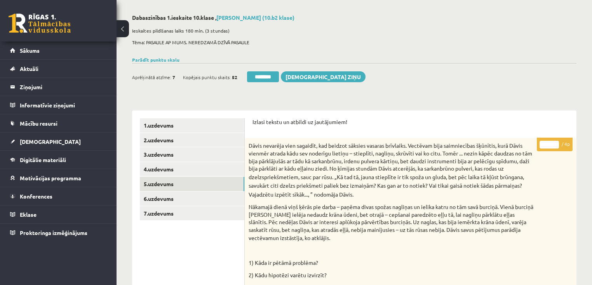
click at [554, 142] on input "*" at bounding box center [548, 145] width 19 height 8
type input "*"
click at [556, 146] on input "*" at bounding box center [548, 145] width 19 height 8
click at [151, 203] on link "6.uzdevums" at bounding box center [192, 199] width 104 height 14
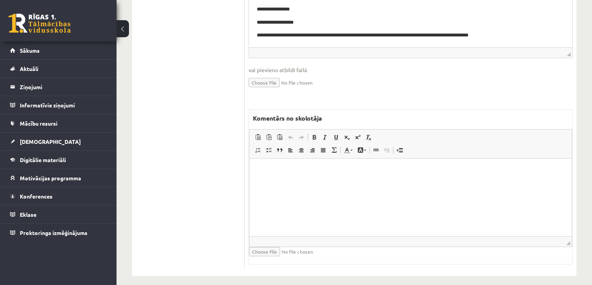
scroll to position [435, 0]
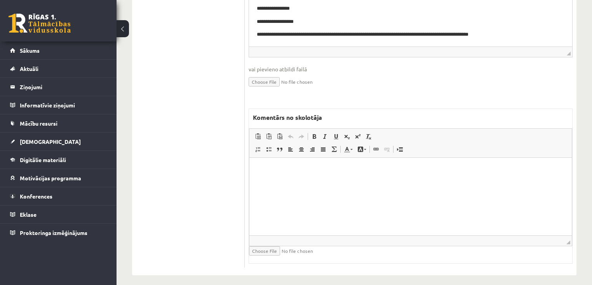
click at [377, 181] on html at bounding box center [410, 170] width 322 height 24
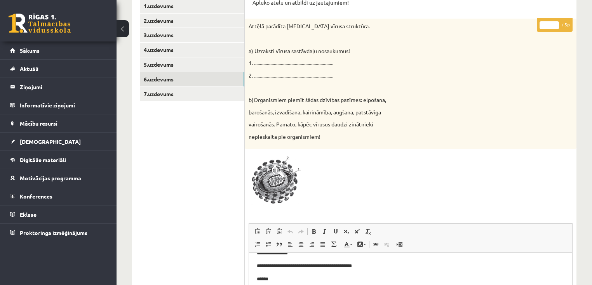
scroll to position [62, 0]
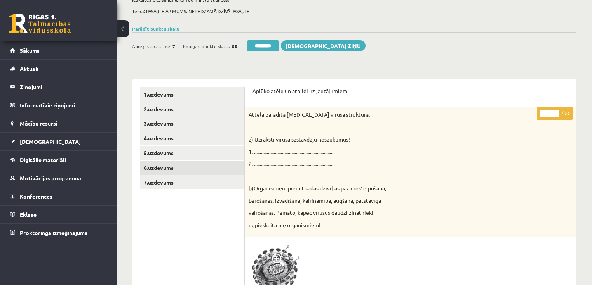
click at [555, 111] on input "*" at bounding box center [548, 114] width 19 height 8
click at [555, 110] on input "*" at bounding box center [548, 114] width 19 height 8
click at [555, 109] on p "* / 5p" at bounding box center [555, 114] width 36 height 14
type input "*"
click at [556, 112] on input "*" at bounding box center [548, 114] width 19 height 8
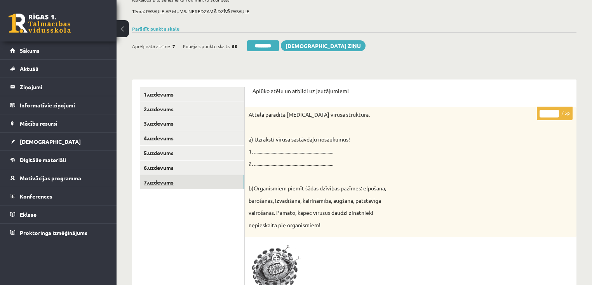
click at [159, 186] on link "7.uzdevums" at bounding box center [192, 183] width 104 height 14
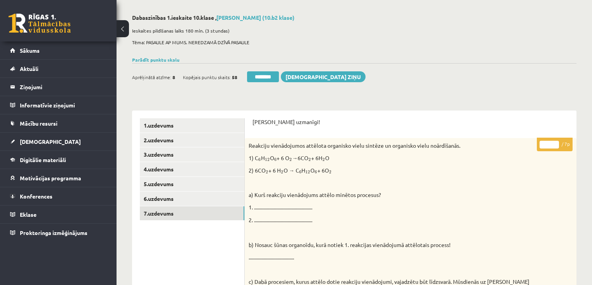
scroll to position [31, 0]
drag, startPoint x: 556, startPoint y: 143, endPoint x: 380, endPoint y: 193, distance: 183.3
type input "*"
click at [556, 143] on input "*" at bounding box center [548, 145] width 19 height 8
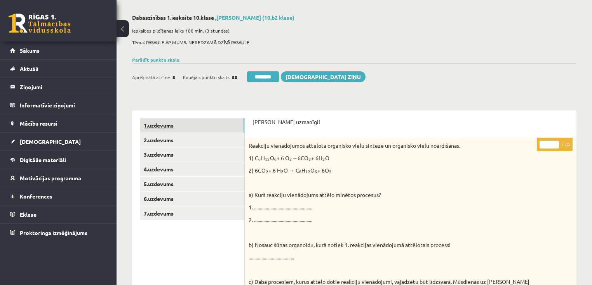
click at [168, 128] on link "1.uzdevums" at bounding box center [192, 125] width 104 height 14
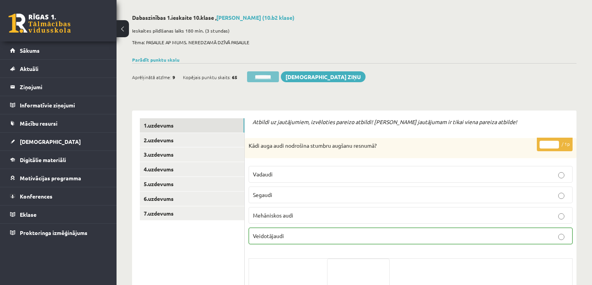
click at [258, 78] on input "********" at bounding box center [263, 76] width 32 height 11
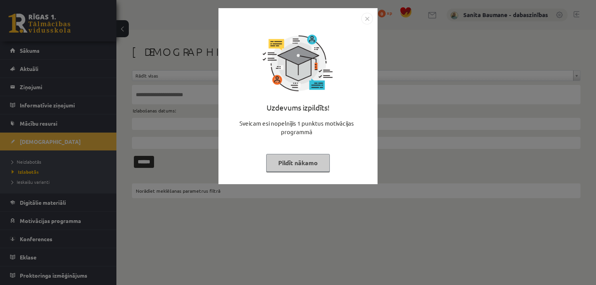
drag, startPoint x: 292, startPoint y: 161, endPoint x: 138, endPoint y: 171, distance: 154.5
click at [292, 161] on button "Pildīt nākamo" at bounding box center [298, 163] width 64 height 18
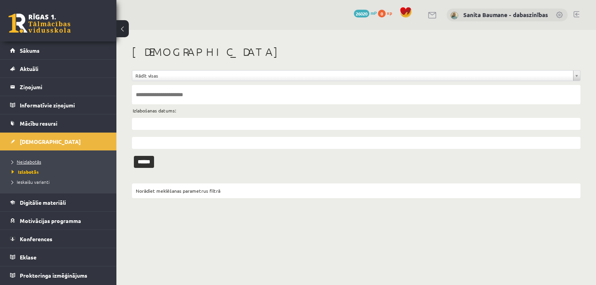
click at [30, 162] on span "Neizlabotās" at bounding box center [27, 162] width 30 height 6
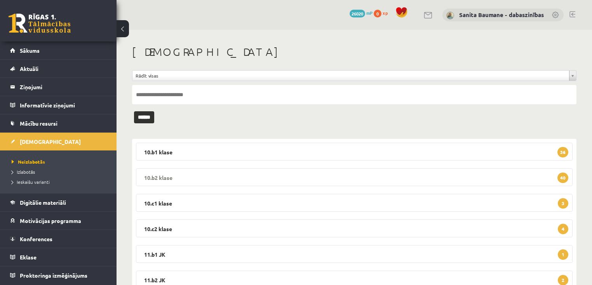
click at [176, 174] on legend "10.b2 klase 40" at bounding box center [354, 178] width 436 height 18
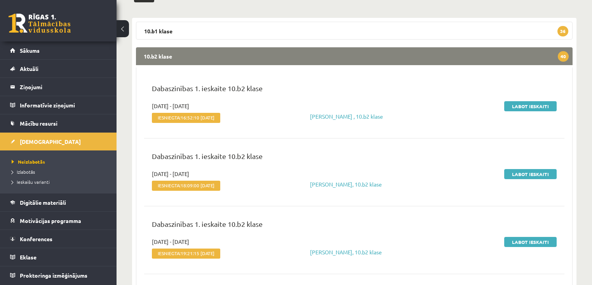
scroll to position [124, 0]
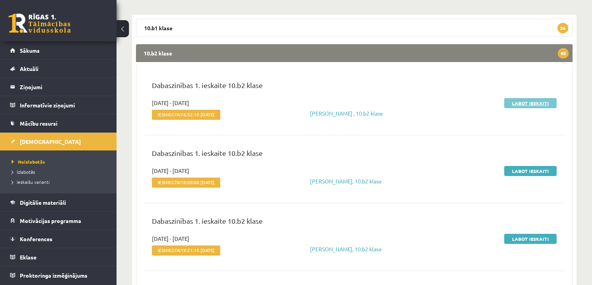
click at [522, 103] on link "Labot ieskaiti" at bounding box center [530, 103] width 52 height 10
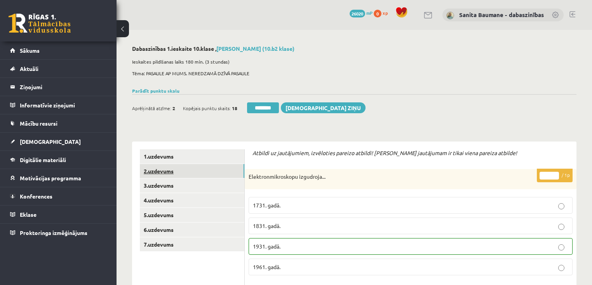
click at [209, 169] on link "2.uzdevums" at bounding box center [192, 171] width 104 height 14
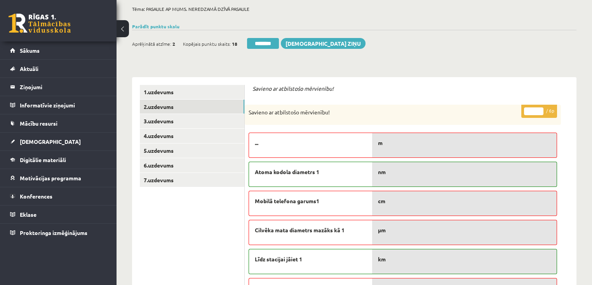
scroll to position [62, 0]
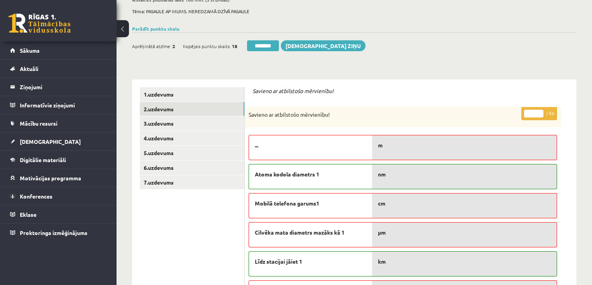
click at [538, 112] on input "*" at bounding box center [533, 114] width 19 height 8
type input "*"
click at [538, 112] on input "*" at bounding box center [533, 114] width 19 height 8
click at [165, 124] on link "3.uzdevums" at bounding box center [192, 123] width 104 height 14
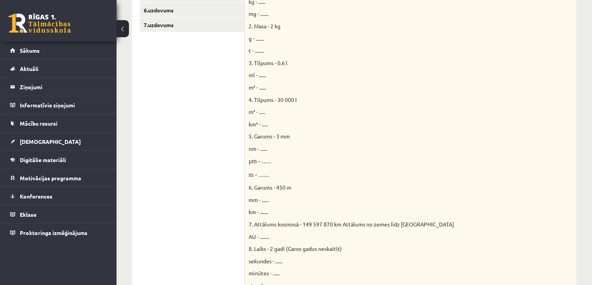
scroll to position [124, 0]
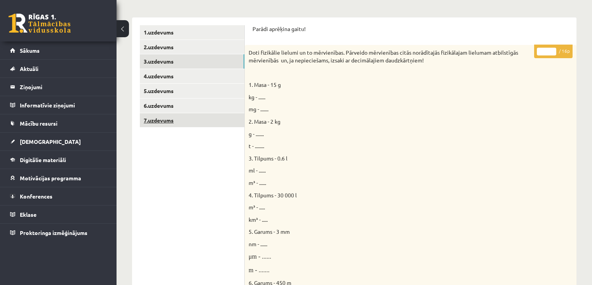
drag, startPoint x: 553, startPoint y: 50, endPoint x: 208, endPoint y: 121, distance: 352.1
type input "**"
click at [550, 52] on input "**" at bounding box center [546, 52] width 19 height 8
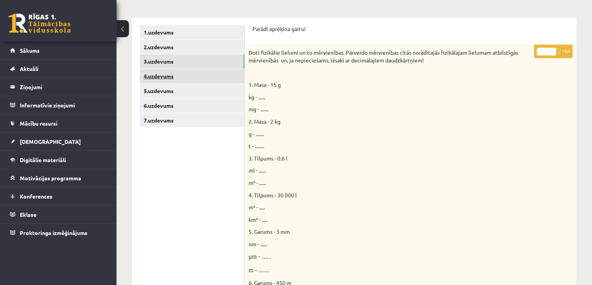
click at [184, 75] on link "4.uzdevums" at bounding box center [192, 76] width 104 height 14
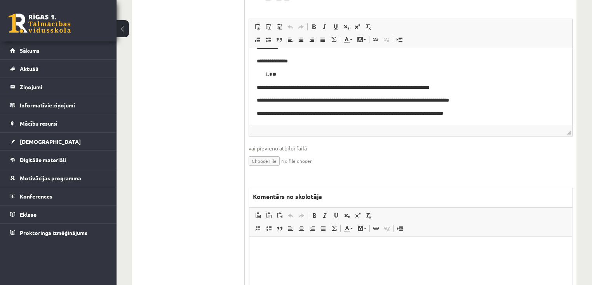
scroll to position [342, 0]
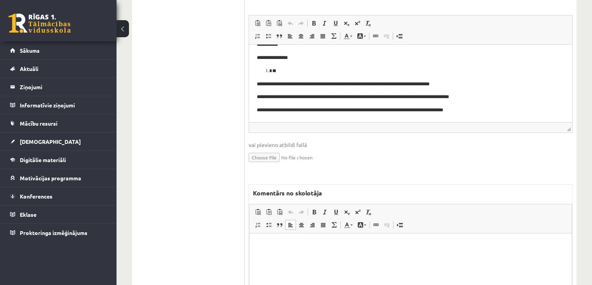
drag, startPoint x: 375, startPoint y: 257, endPoint x: 360, endPoint y: 257, distance: 15.9
click at [375, 257] on html at bounding box center [410, 246] width 322 height 24
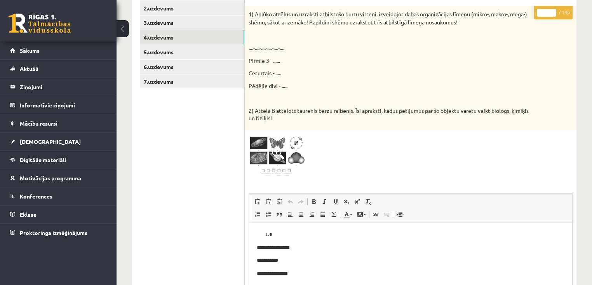
scroll to position [124, 0]
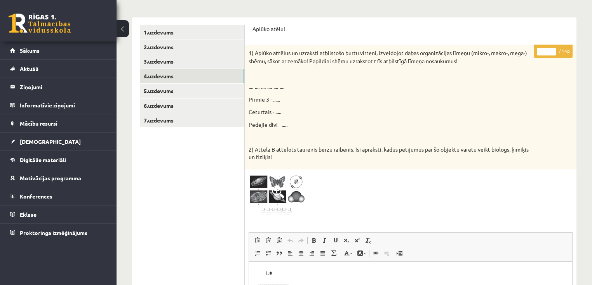
click at [554, 48] on input "*" at bounding box center [546, 52] width 19 height 8
click at [553, 50] on input "*" at bounding box center [546, 52] width 19 height 8
click at [553, 50] on input "**" at bounding box center [546, 52] width 19 height 8
type input "*"
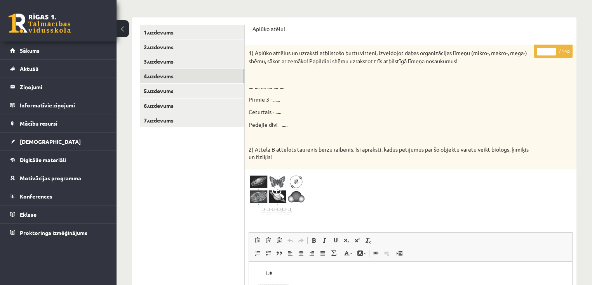
click at [553, 53] on input "*" at bounding box center [546, 52] width 19 height 8
click at [164, 91] on link "5.uzdevums" at bounding box center [192, 91] width 104 height 14
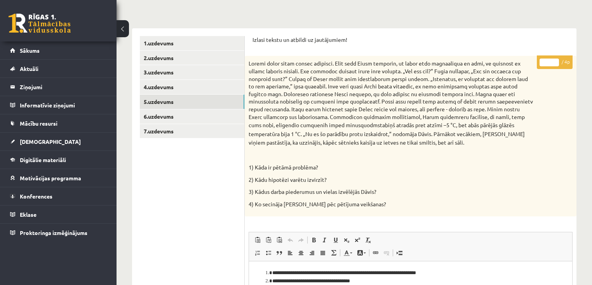
scroll to position [93, 0]
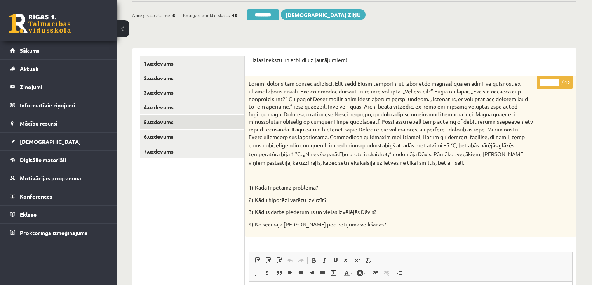
drag, startPoint x: 555, startPoint y: 80, endPoint x: 264, endPoint y: 115, distance: 293.4
type input "*"
click at [554, 80] on input "*" at bounding box center [548, 83] width 19 height 8
click at [177, 142] on link "6.uzdevums" at bounding box center [192, 137] width 104 height 14
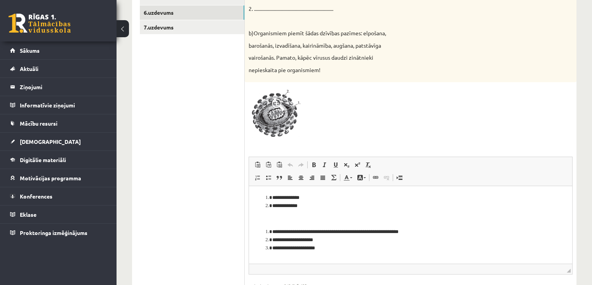
scroll to position [373, 0]
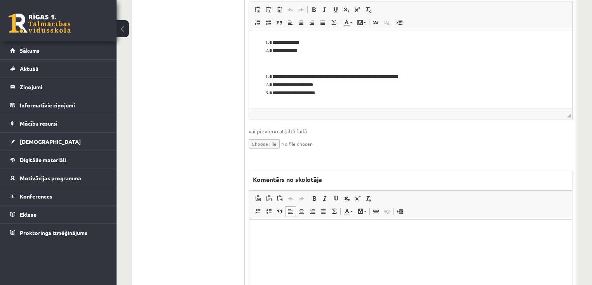
click at [350, 243] on html at bounding box center [410, 232] width 322 height 24
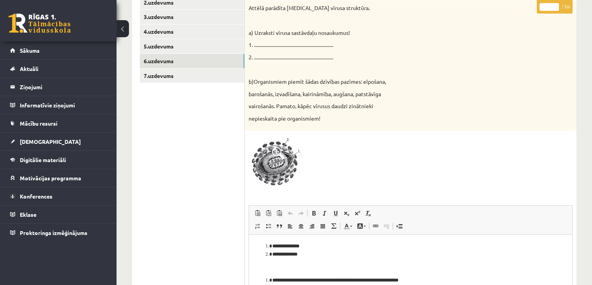
scroll to position [155, 0]
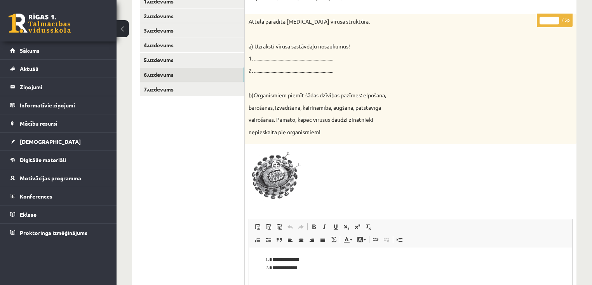
click at [554, 17] on input "*" at bounding box center [548, 21] width 19 height 8
click at [556, 20] on input "*" at bounding box center [548, 21] width 19 height 8
type input "*"
click at [556, 19] on input "*" at bounding box center [548, 21] width 19 height 8
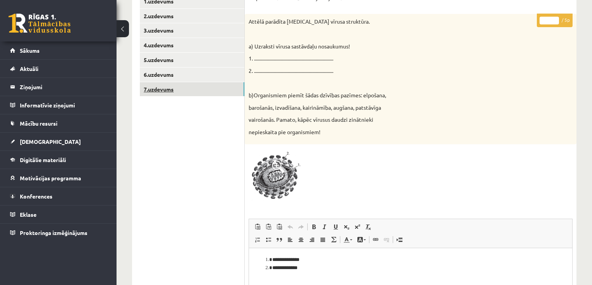
click at [179, 82] on link "7.uzdevums" at bounding box center [192, 89] width 104 height 14
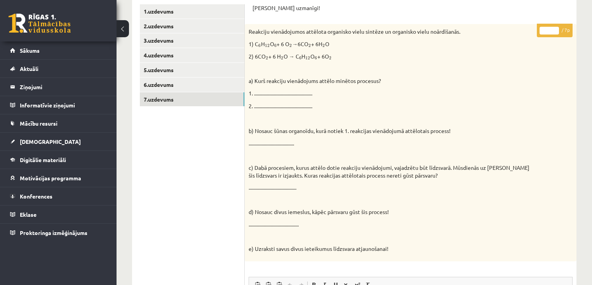
scroll to position [124, 0]
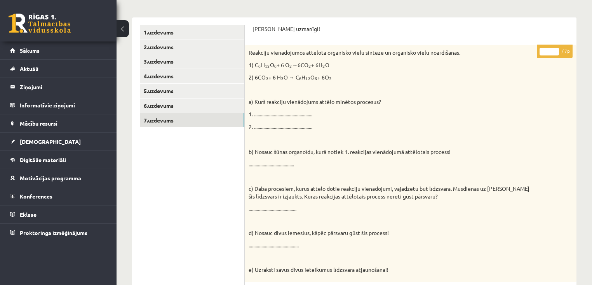
drag, startPoint x: 554, startPoint y: 50, endPoint x: 244, endPoint y: 19, distance: 312.2
type input "*"
click at [553, 50] on input "*" at bounding box center [548, 52] width 19 height 8
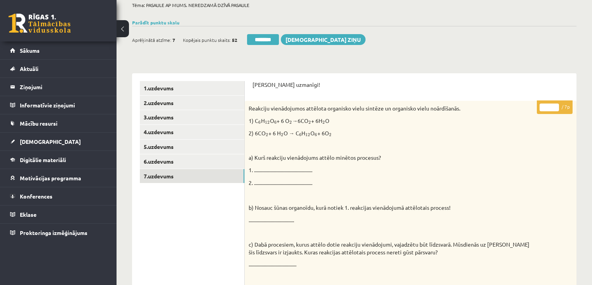
scroll to position [0, 0]
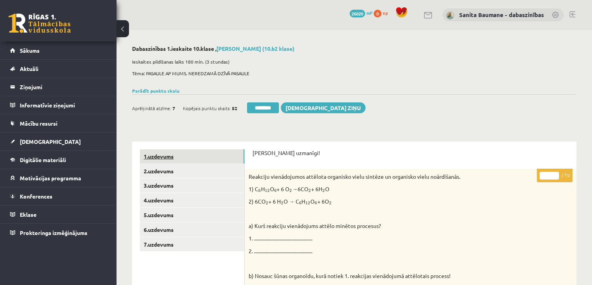
click at [194, 154] on link "1.uzdevums" at bounding box center [192, 156] width 104 height 14
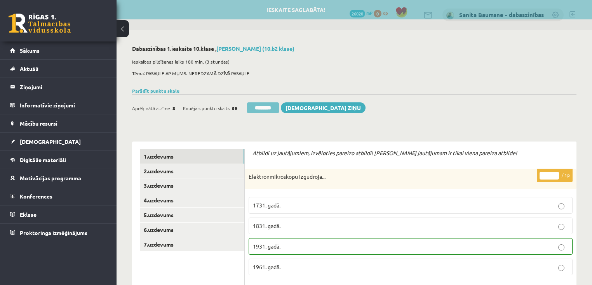
click at [268, 110] on input "********" at bounding box center [263, 108] width 32 height 11
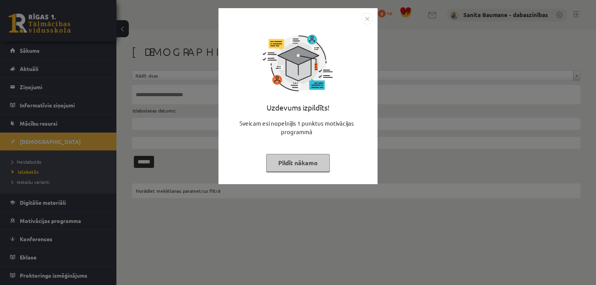
drag, startPoint x: 278, startPoint y: 158, endPoint x: 262, endPoint y: 163, distance: 16.3
click at [276, 160] on button "Pildīt nākamo" at bounding box center [298, 163] width 64 height 18
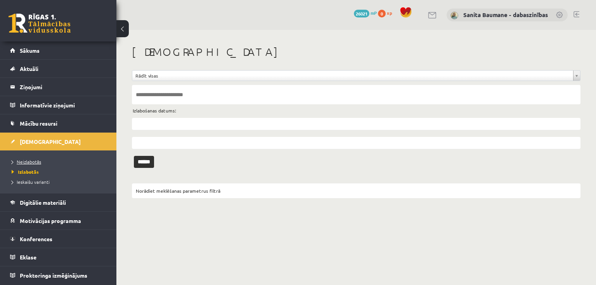
click at [26, 159] on span "Neizlabotās" at bounding box center [27, 162] width 30 height 6
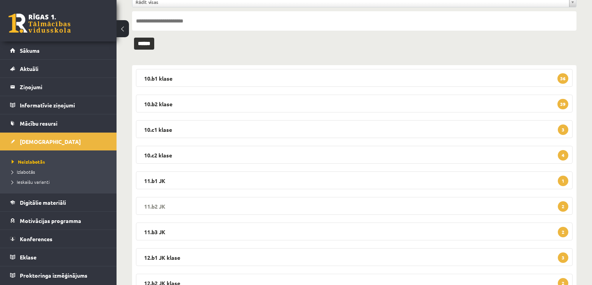
scroll to position [93, 0]
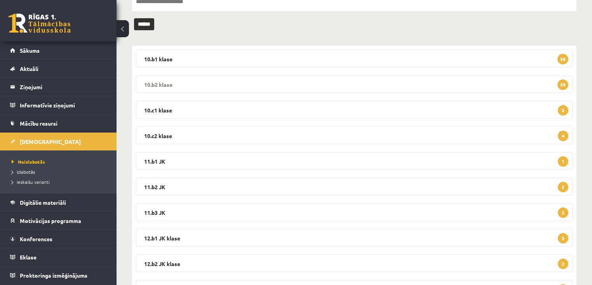
click at [222, 82] on legend "10.b2 klase 39" at bounding box center [354, 84] width 436 height 18
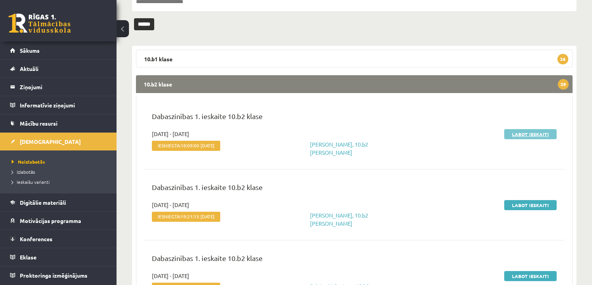
click at [518, 135] on link "Labot ieskaiti" at bounding box center [530, 134] width 52 height 10
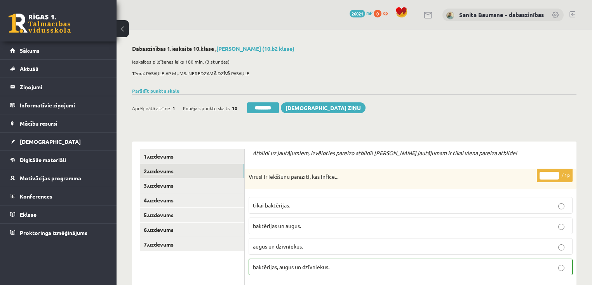
click at [176, 172] on link "2.uzdevums" at bounding box center [192, 171] width 104 height 14
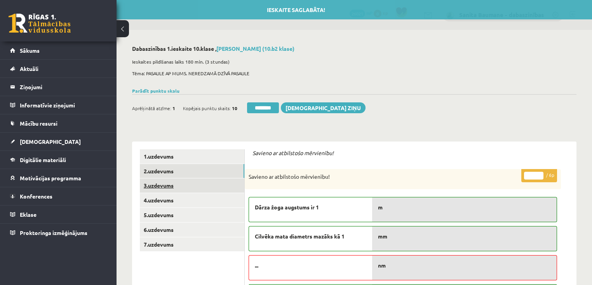
click at [170, 186] on link "3.uzdevums" at bounding box center [192, 186] width 104 height 14
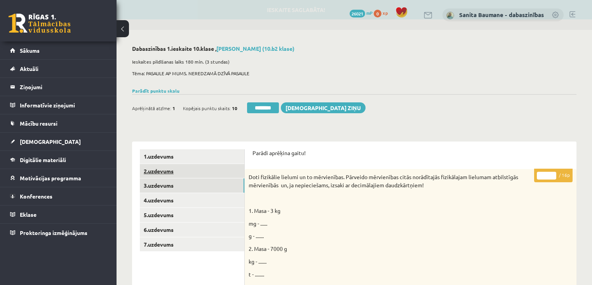
click at [179, 172] on link "2.uzdevums" at bounding box center [192, 171] width 104 height 14
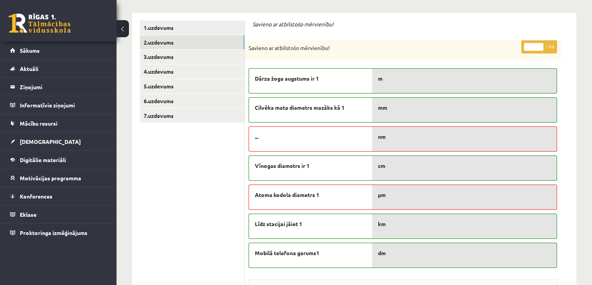
scroll to position [93, 0]
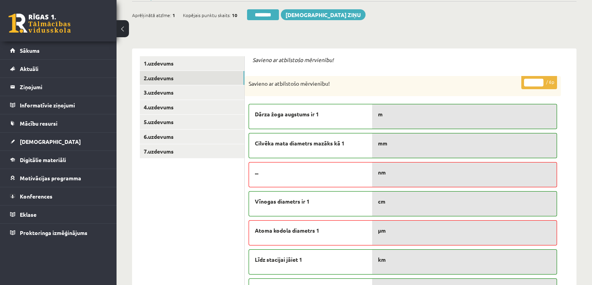
click at [540, 79] on input "*" at bounding box center [533, 83] width 19 height 8
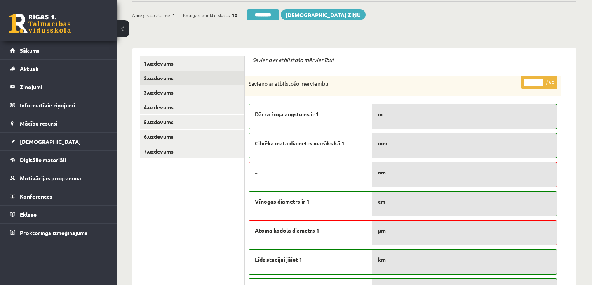
type input "*"
click at [540, 81] on input "*" at bounding box center [533, 83] width 19 height 8
click at [169, 92] on link "3.uzdevums" at bounding box center [192, 92] width 104 height 14
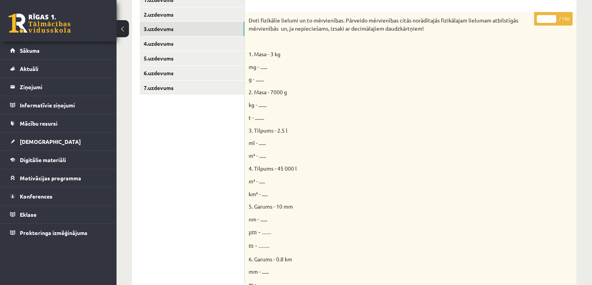
scroll to position [62, 0]
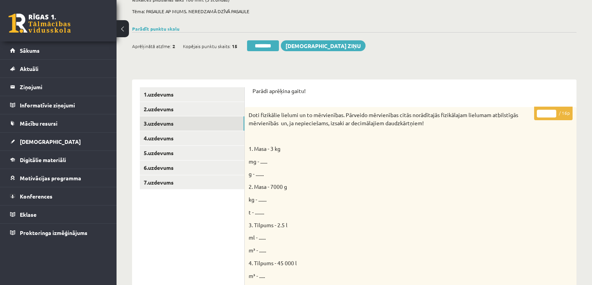
click at [551, 111] on input "*" at bounding box center [546, 114] width 19 height 8
type input "*"
click at [551, 110] on input "*" at bounding box center [546, 114] width 19 height 8
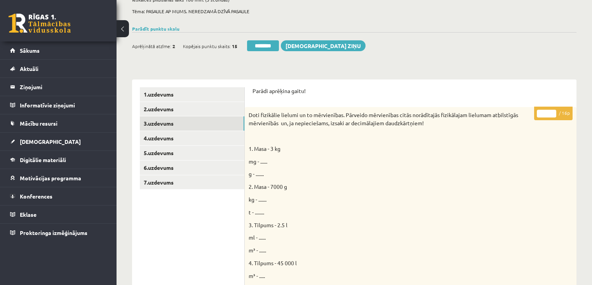
click at [552, 109] on p "* / 16p" at bounding box center [553, 114] width 38 height 14
click at [186, 141] on link "4.uzdevums" at bounding box center [192, 138] width 104 height 14
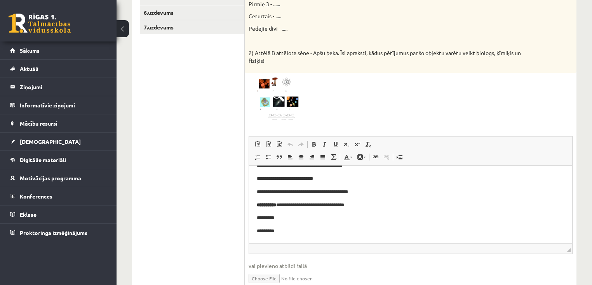
scroll to position [373, 0]
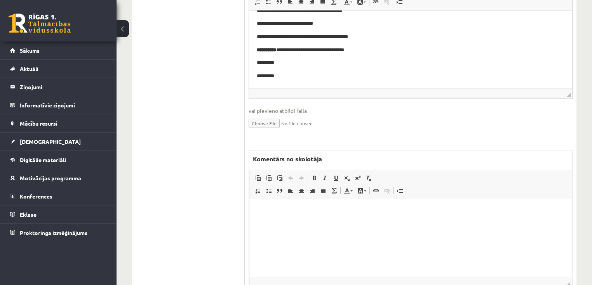
click at [388, 223] on html at bounding box center [410, 211] width 322 height 24
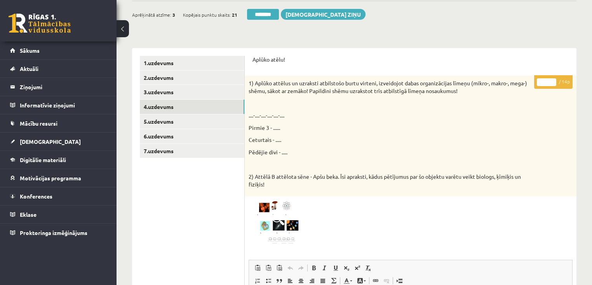
scroll to position [93, 0]
click at [554, 79] on input "*" at bounding box center [546, 83] width 19 height 8
click at [553, 80] on input "*" at bounding box center [546, 83] width 19 height 8
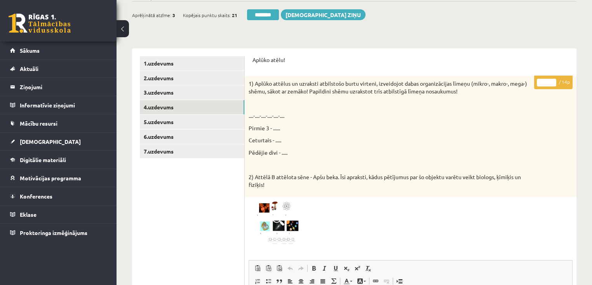
click at [553, 80] on input "*" at bounding box center [546, 83] width 19 height 8
type input "*"
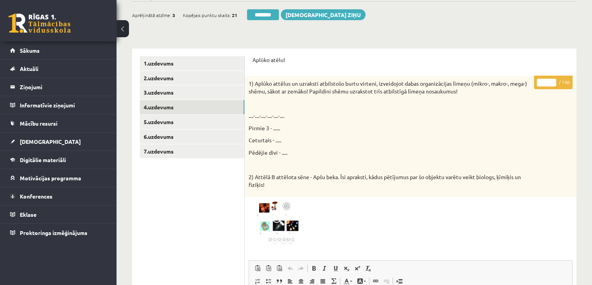
click at [553, 80] on input "*" at bounding box center [546, 83] width 19 height 8
click at [177, 123] on link "5.uzdevums" at bounding box center [192, 122] width 104 height 14
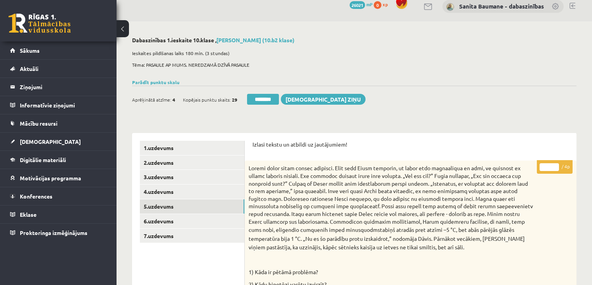
scroll to position [0, 0]
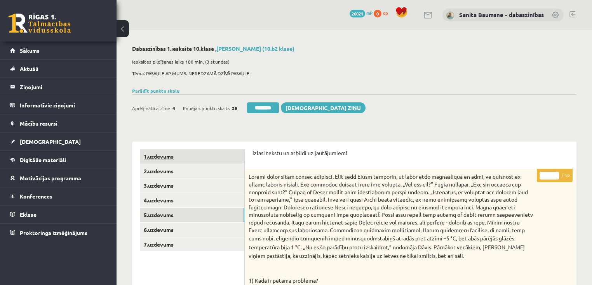
drag, startPoint x: 554, startPoint y: 174, endPoint x: 180, endPoint y: 163, distance: 374.1
type input "*"
click at [552, 174] on input "*" at bounding box center [548, 176] width 19 height 8
click at [172, 228] on link "6.uzdevums" at bounding box center [192, 230] width 104 height 14
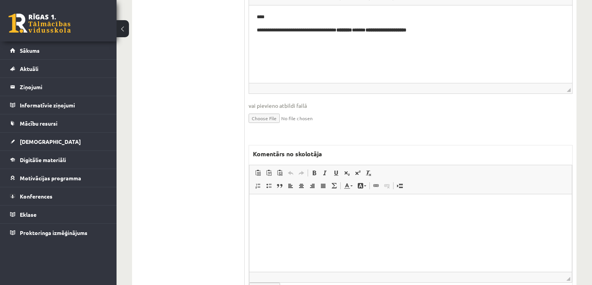
scroll to position [435, 0]
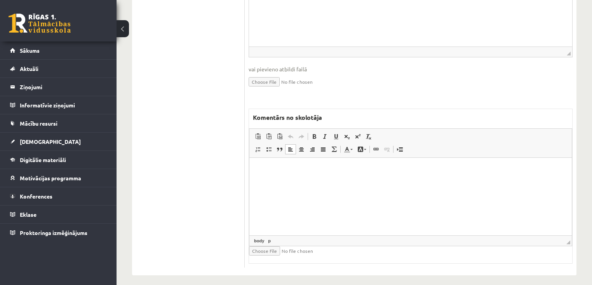
click at [399, 181] on html at bounding box center [410, 170] width 322 height 24
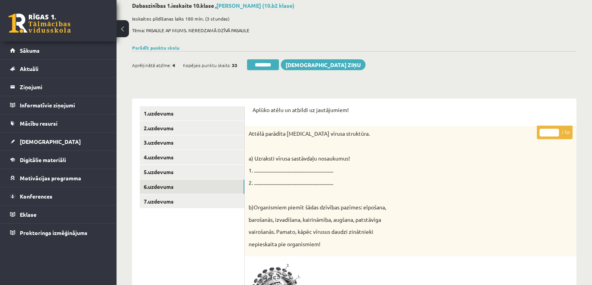
scroll to position [0, 0]
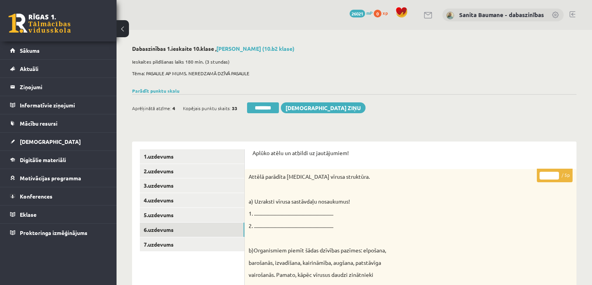
type input "*"
click at [557, 174] on input "*" at bounding box center [548, 176] width 19 height 8
click at [165, 240] on link "7.uzdevums" at bounding box center [192, 245] width 104 height 14
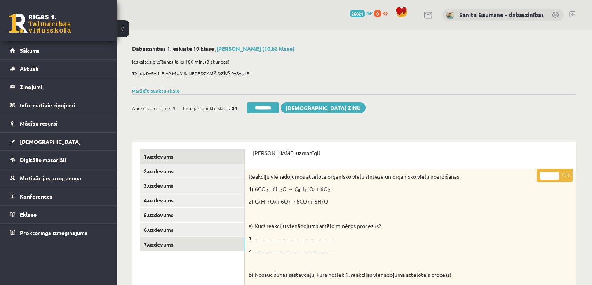
click at [179, 157] on link "1.uzdevums" at bounding box center [192, 156] width 104 height 14
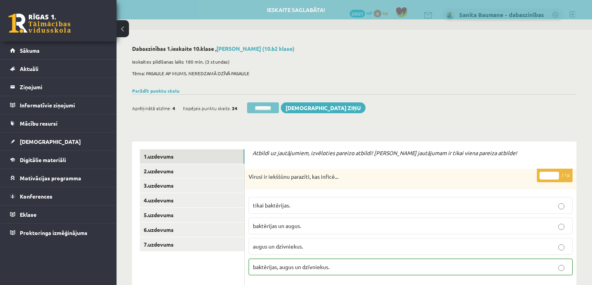
click at [264, 109] on input "********" at bounding box center [263, 108] width 32 height 11
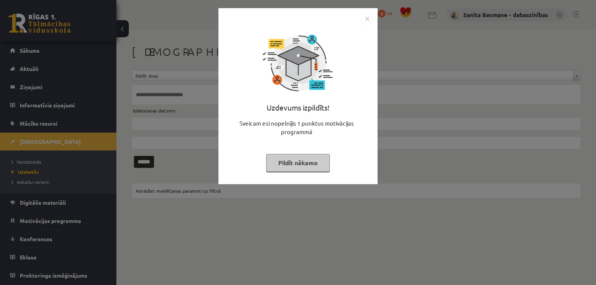
click at [285, 160] on button "Pildīt nākamo" at bounding box center [298, 163] width 64 height 18
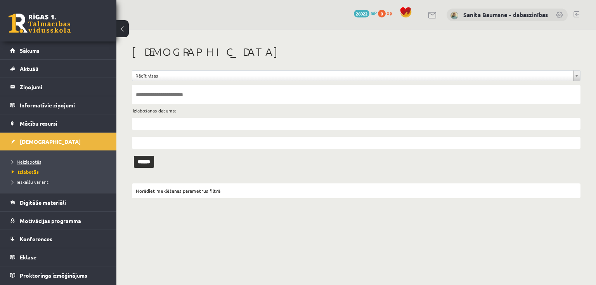
click at [29, 163] on span "Neizlabotās" at bounding box center [27, 162] width 30 height 6
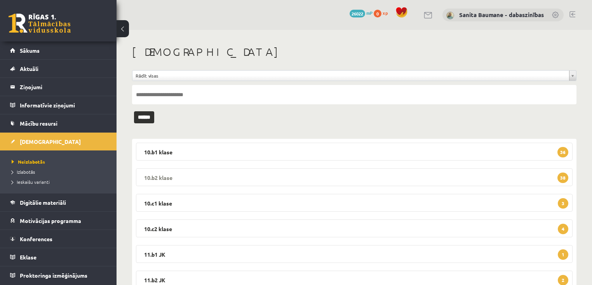
click at [216, 176] on legend "10.b2 klase 38" at bounding box center [354, 178] width 436 height 18
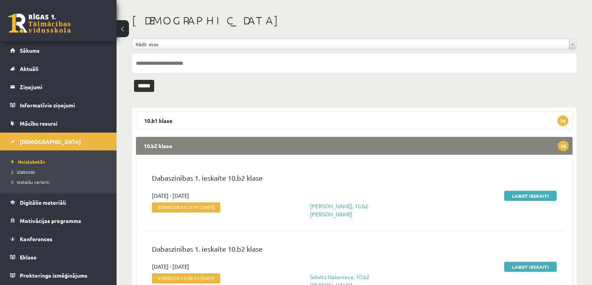
scroll to position [124, 0]
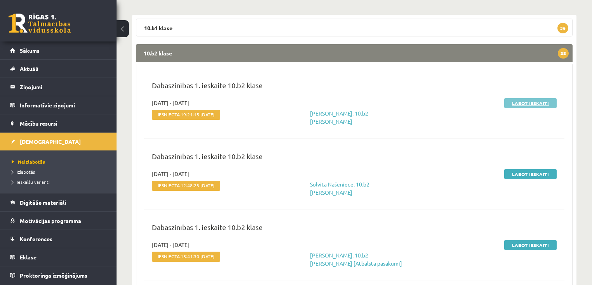
click at [526, 101] on link "Labot ieskaiti" at bounding box center [530, 103] width 52 height 10
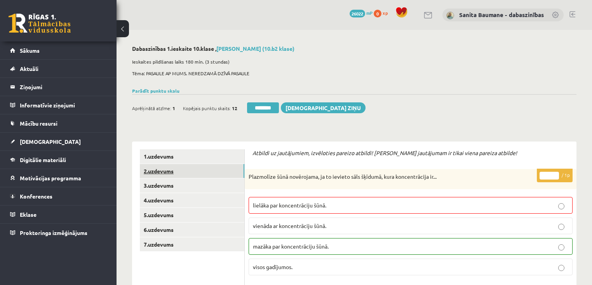
click at [154, 173] on link "2.uzdevums" at bounding box center [192, 171] width 104 height 14
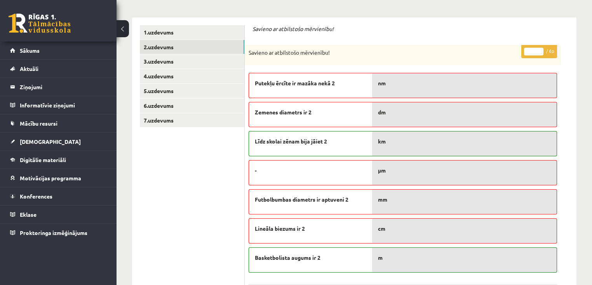
click at [541, 49] on input "*" at bounding box center [533, 52] width 19 height 8
type input "*"
click at [541, 49] on input "*" at bounding box center [533, 52] width 19 height 8
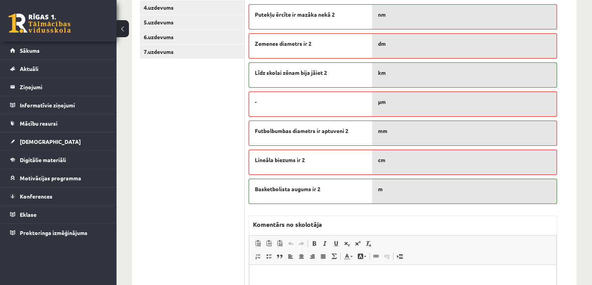
scroll to position [62, 0]
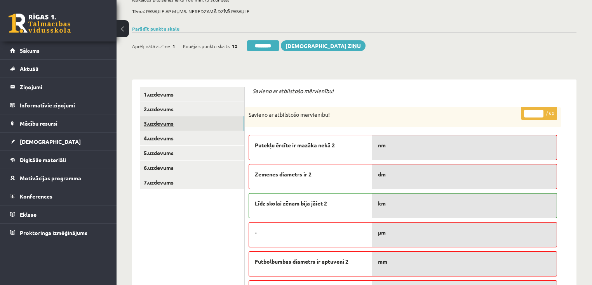
click at [188, 129] on link "3.uzdevums" at bounding box center [192, 123] width 104 height 14
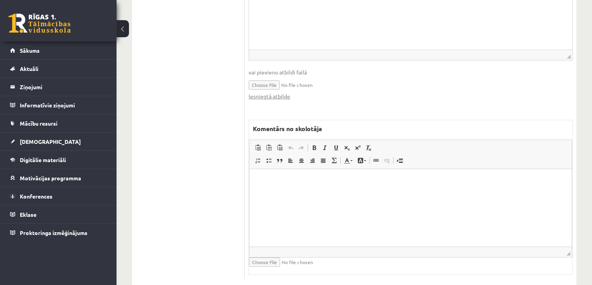
scroll to position [621, 0]
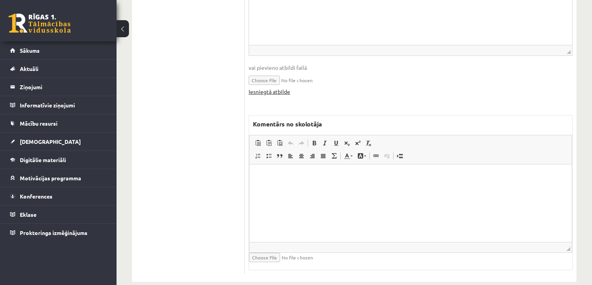
click at [256, 90] on link "Iesniegtā atbilde" at bounding box center [270, 92] width 42 height 8
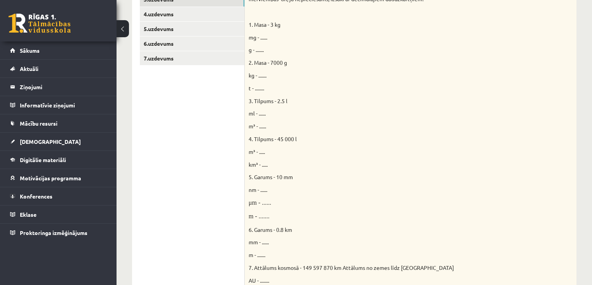
scroll to position [31, 0]
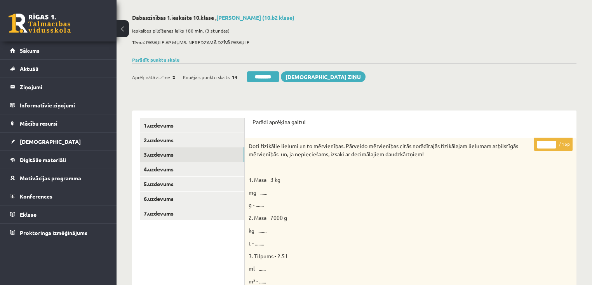
click at [553, 142] on input "*" at bounding box center [546, 145] width 19 height 8
click at [552, 143] on input "*" at bounding box center [546, 145] width 19 height 8
click at [551, 144] on input "*" at bounding box center [546, 145] width 19 height 8
click at [551, 144] on input "**" at bounding box center [546, 145] width 19 height 8
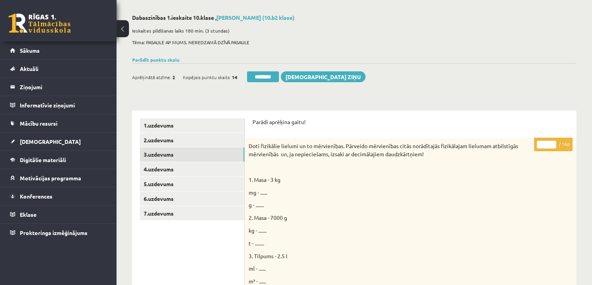
click at [551, 144] on input "**" at bounding box center [546, 145] width 19 height 8
type input "**"
click at [551, 146] on input "**" at bounding box center [546, 145] width 19 height 8
click at [181, 174] on link "4.uzdevums" at bounding box center [192, 169] width 104 height 14
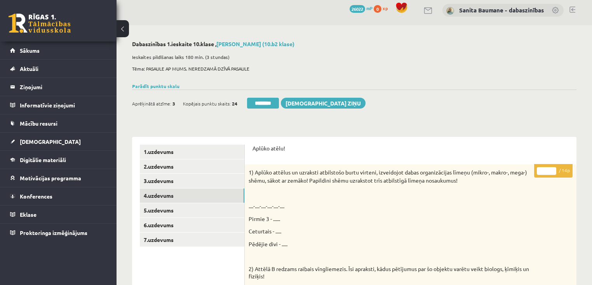
scroll to position [0, 0]
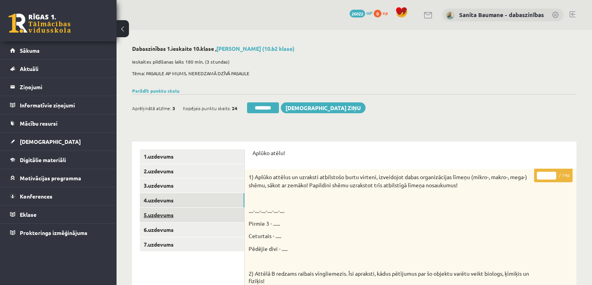
click at [169, 214] on link "5.uzdevums" at bounding box center [192, 215] width 104 height 14
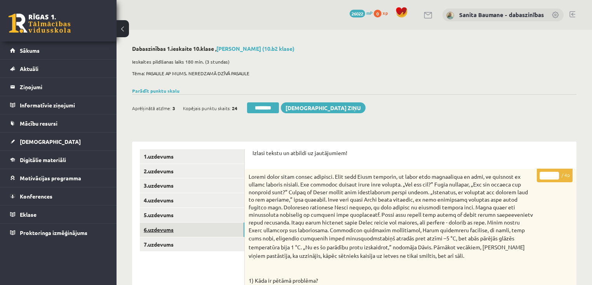
click at [191, 235] on link "6.uzdevums" at bounding box center [192, 230] width 104 height 14
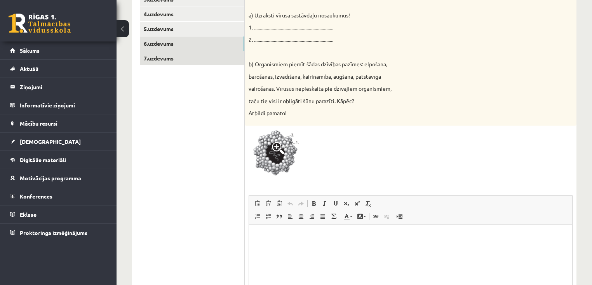
click at [186, 58] on link "7.uzdevums" at bounding box center [192, 58] width 104 height 14
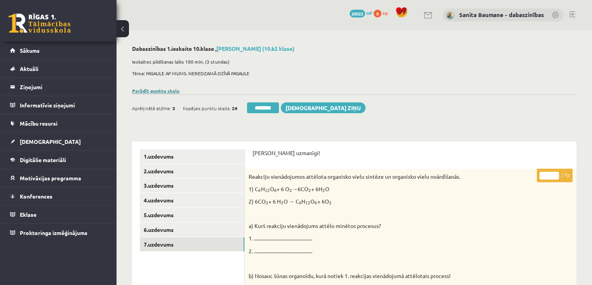
click at [151, 89] on link "Parādīt punktu skalu" at bounding box center [155, 91] width 47 height 6
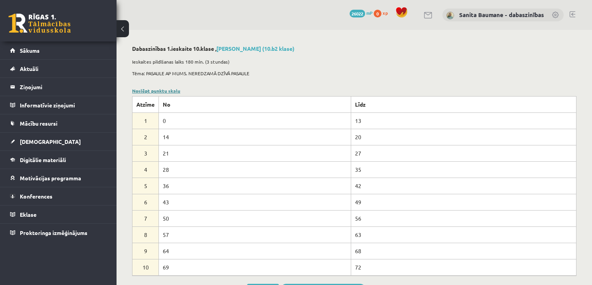
click at [150, 89] on link "Noslēpt punktu skalu" at bounding box center [156, 91] width 48 height 6
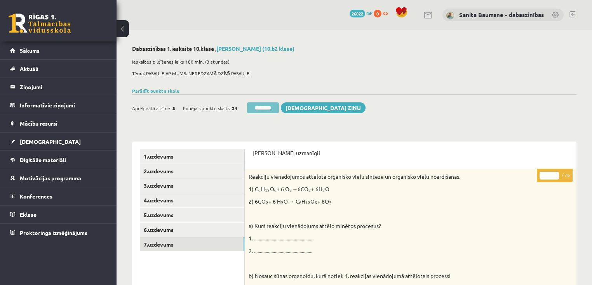
click at [268, 104] on input "********" at bounding box center [263, 108] width 32 height 11
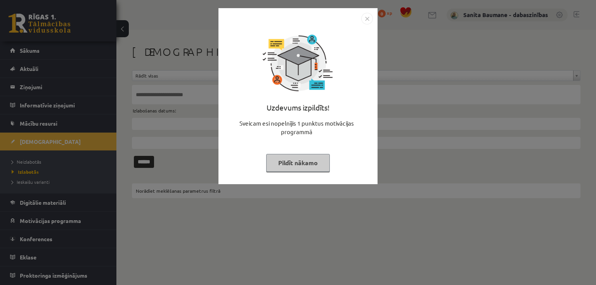
drag, startPoint x: 273, startPoint y: 167, endPoint x: 54, endPoint y: 152, distance: 220.3
click at [270, 163] on button "Pildīt nākamo" at bounding box center [298, 163] width 64 height 18
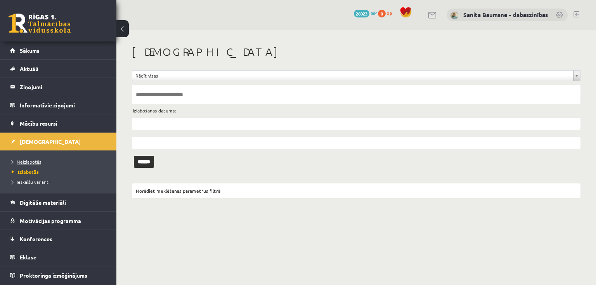
click at [28, 160] on span "Neizlabotās" at bounding box center [27, 162] width 30 height 6
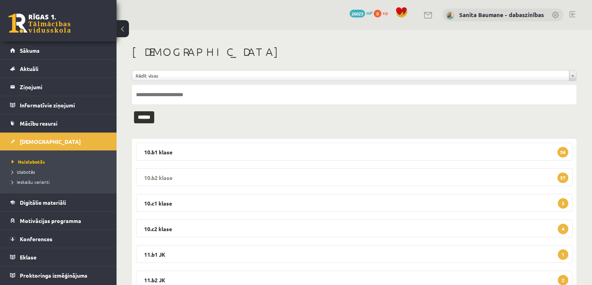
click at [167, 176] on legend "10.b2 klase 37" at bounding box center [354, 178] width 436 height 18
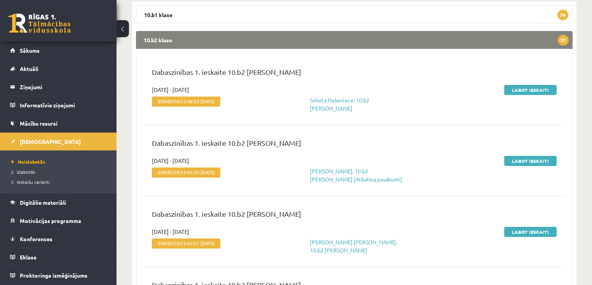
scroll to position [124, 0]
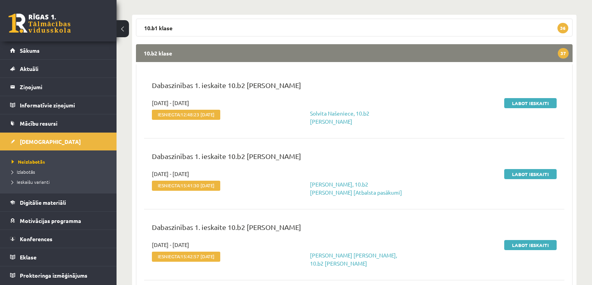
click at [527, 99] on link "Labot ieskaiti" at bounding box center [530, 103] width 52 height 10
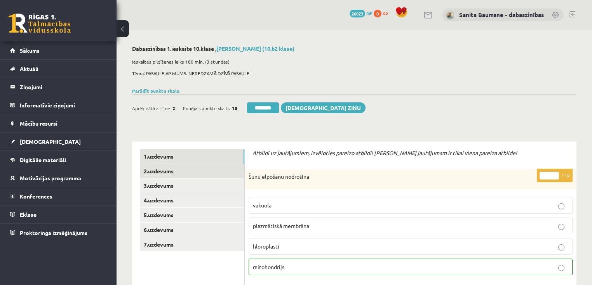
click at [166, 172] on link "2.uzdevums" at bounding box center [192, 171] width 104 height 14
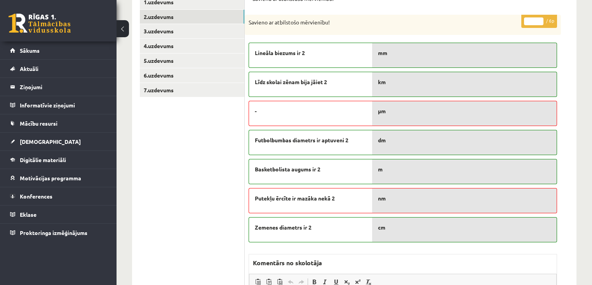
scroll to position [155, 0]
click at [537, 18] on input "*" at bounding box center [533, 21] width 19 height 8
click at [537, 17] on input "*" at bounding box center [533, 21] width 19 height 8
click at [539, 17] on input "*" at bounding box center [533, 21] width 19 height 8
click at [541, 17] on input "*" at bounding box center [533, 21] width 19 height 8
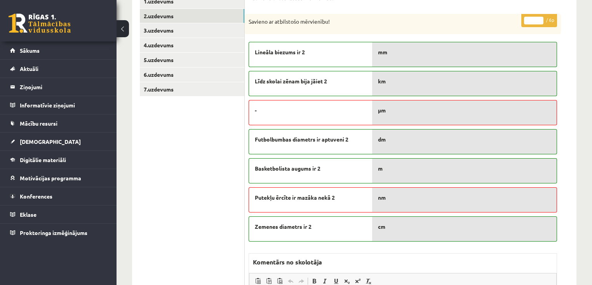
click at [541, 19] on input "*" at bounding box center [533, 21] width 19 height 8
type input "*"
click at [541, 19] on input "*" at bounding box center [533, 21] width 19 height 8
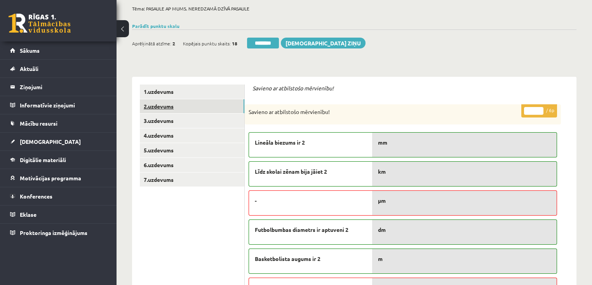
scroll to position [62, 0]
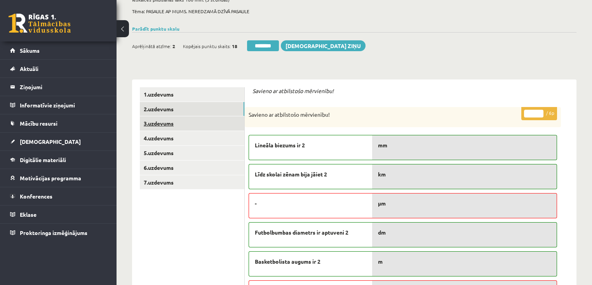
click at [169, 123] on link "3.uzdevums" at bounding box center [192, 123] width 104 height 14
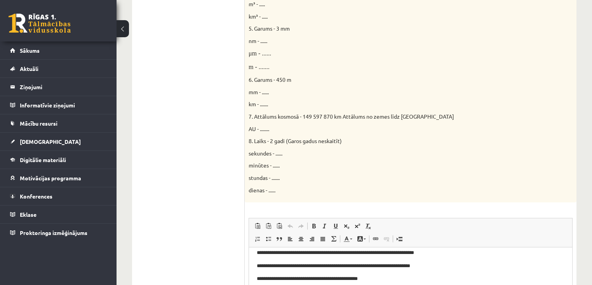
scroll to position [0, 0]
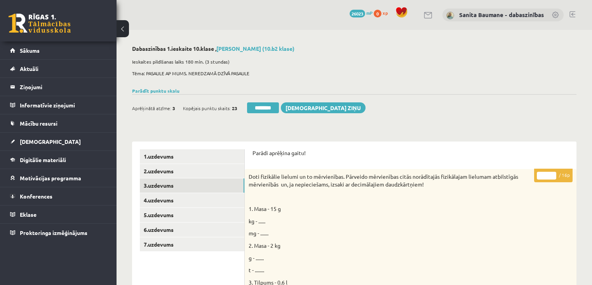
type input "**"
click at [555, 172] on input "**" at bounding box center [546, 176] width 19 height 8
click at [160, 200] on link "4.uzdevums" at bounding box center [192, 200] width 104 height 14
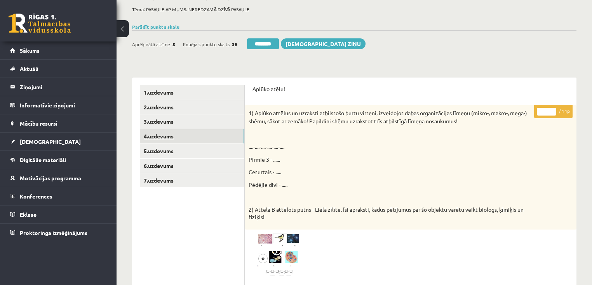
scroll to position [62, 0]
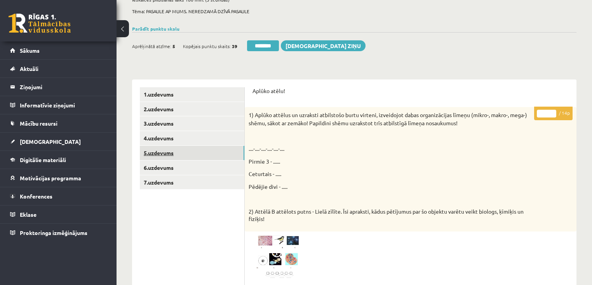
click at [172, 152] on link "5.uzdevums" at bounding box center [192, 153] width 104 height 14
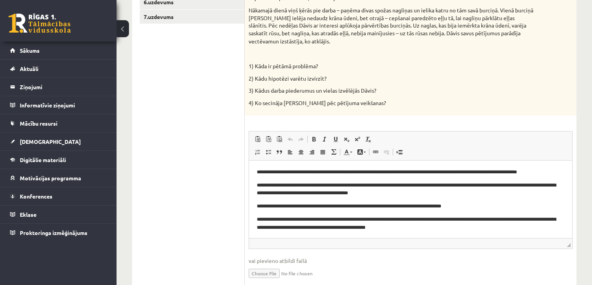
scroll to position [311, 0]
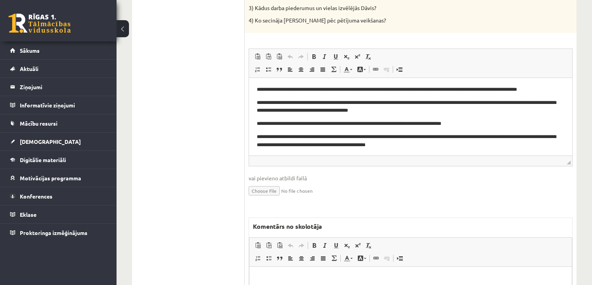
click at [335, 281] on p "Bagātinātā teksta redaktors, wiswyg-editor-47433965116780-1758447514-803" at bounding box center [410, 279] width 307 height 8
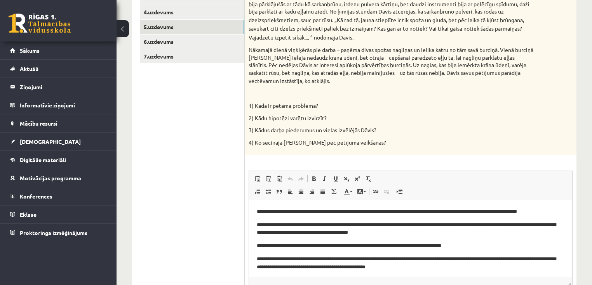
scroll to position [124, 0]
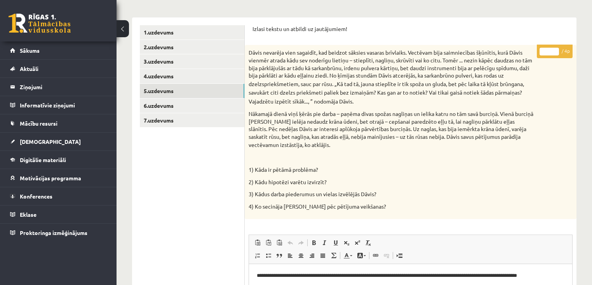
click at [554, 48] on input "*" at bounding box center [548, 52] width 19 height 8
type input "*"
click at [554, 48] on input "*" at bounding box center [548, 52] width 19 height 8
click at [161, 104] on link "6.uzdevums" at bounding box center [192, 106] width 104 height 14
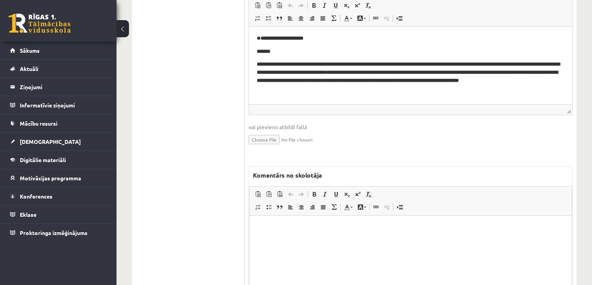
scroll to position [387, 0]
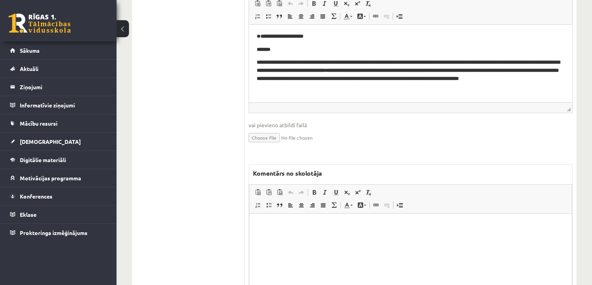
click at [310, 237] on html at bounding box center [410, 226] width 322 height 24
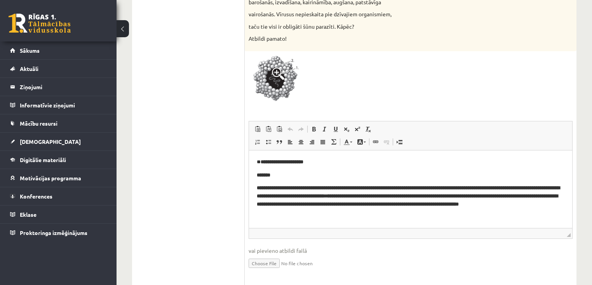
scroll to position [43, 0]
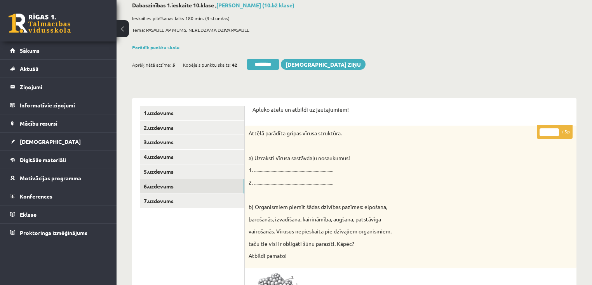
click at [553, 130] on input "*" at bounding box center [548, 133] width 19 height 8
click at [553, 129] on input "*" at bounding box center [548, 133] width 19 height 8
click at [553, 127] on p "* / 5p" at bounding box center [555, 132] width 36 height 14
type input "*"
click at [554, 130] on input "*" at bounding box center [548, 133] width 19 height 8
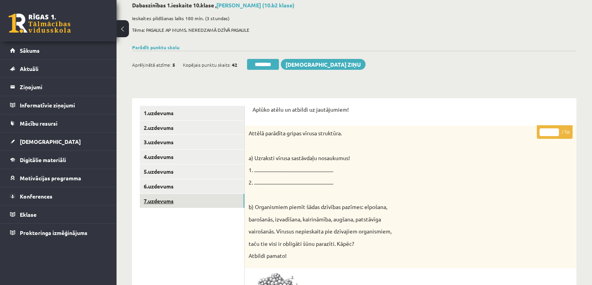
click at [181, 200] on link "7.uzdevums" at bounding box center [192, 201] width 104 height 14
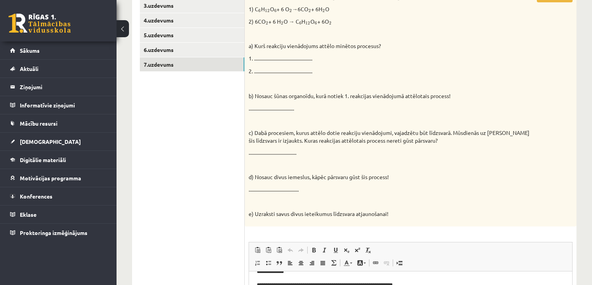
scroll to position [75, 0]
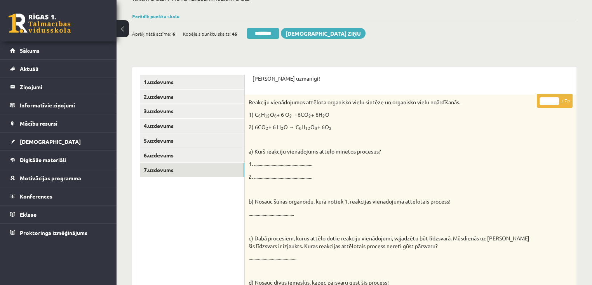
drag, startPoint x: 554, startPoint y: 99, endPoint x: 0, endPoint y: 168, distance: 558.0
type input "*"
click at [553, 99] on input "*" at bounding box center [548, 101] width 19 height 8
click at [198, 79] on link "1.uzdevums" at bounding box center [192, 82] width 104 height 14
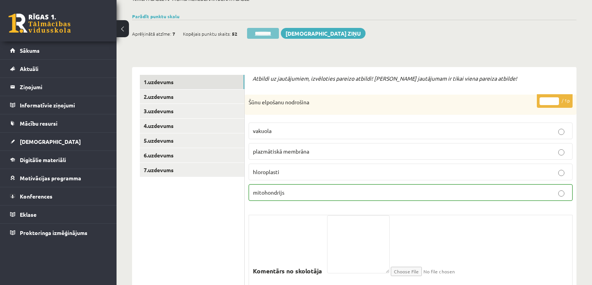
click at [266, 31] on input "********" at bounding box center [263, 33] width 32 height 11
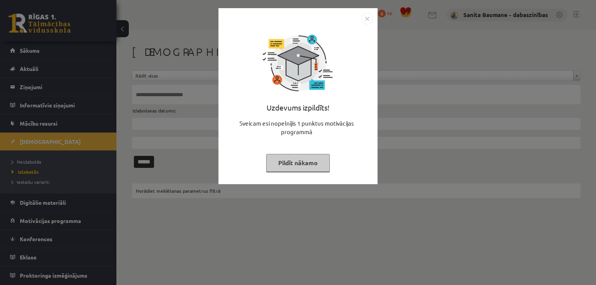
click at [274, 166] on button "Pildīt nākamo" at bounding box center [298, 163] width 64 height 18
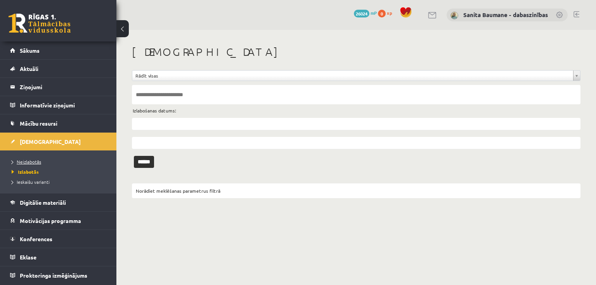
click at [21, 162] on span "Neizlabotās" at bounding box center [27, 162] width 30 height 6
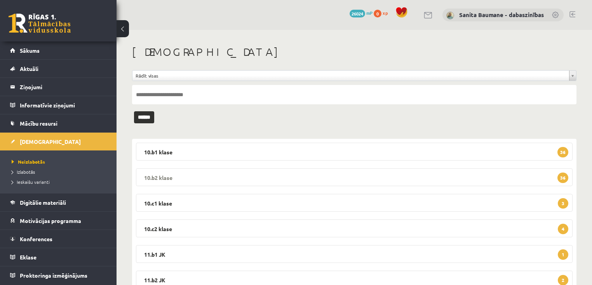
click at [299, 173] on legend "10.b2 klase 36" at bounding box center [354, 178] width 436 height 18
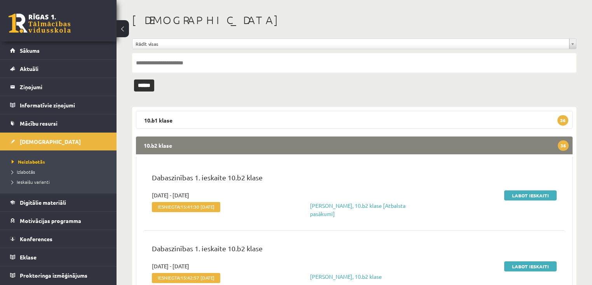
scroll to position [124, 0]
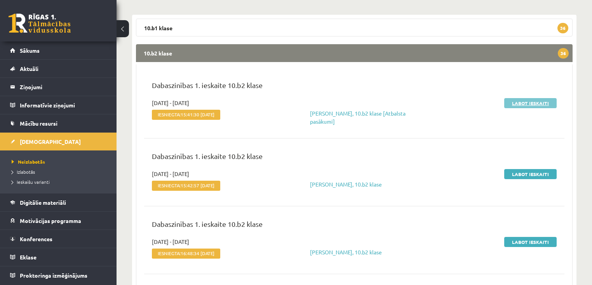
click at [528, 104] on link "Labot ieskaiti" at bounding box center [530, 103] width 52 height 10
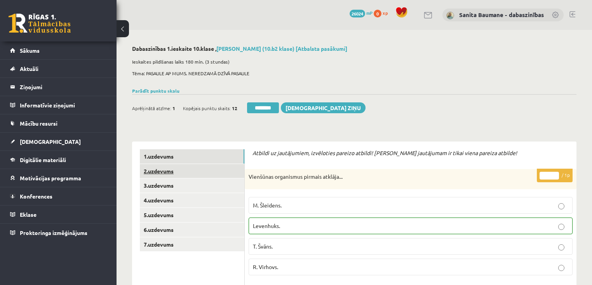
click at [164, 172] on link "2.uzdevums" at bounding box center [192, 171] width 104 height 14
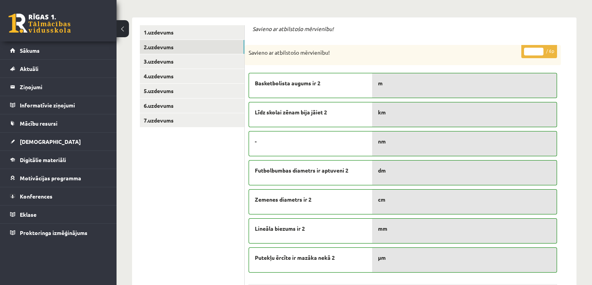
type input "*"
click at [541, 50] on input "*" at bounding box center [533, 52] width 19 height 8
click at [191, 62] on link "3.uzdevums" at bounding box center [192, 61] width 104 height 14
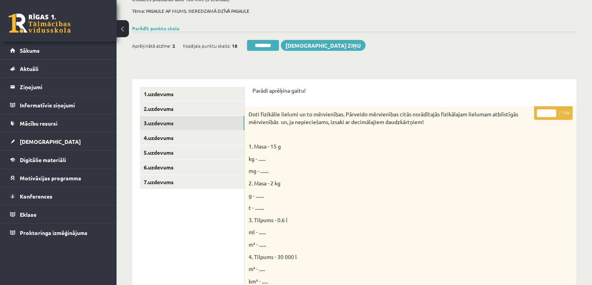
scroll to position [62, 0]
drag, startPoint x: 157, startPoint y: 139, endPoint x: 162, endPoint y: 138, distance: 4.3
click at [157, 139] on link "4.uzdevums" at bounding box center [192, 138] width 104 height 14
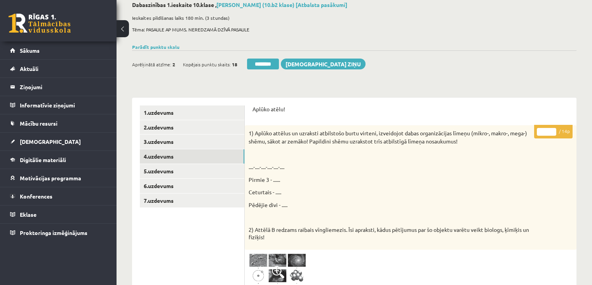
scroll to position [31, 0]
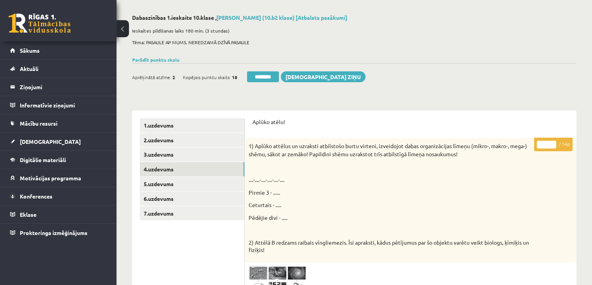
click at [554, 142] on input "*" at bounding box center [546, 145] width 19 height 8
type input "*"
click at [554, 142] on input "*" at bounding box center [546, 145] width 19 height 8
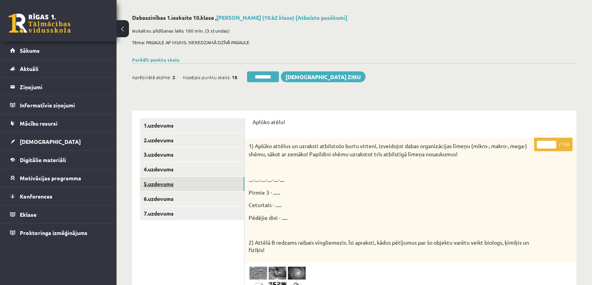
click at [199, 187] on link "5.uzdevums" at bounding box center [192, 184] width 104 height 14
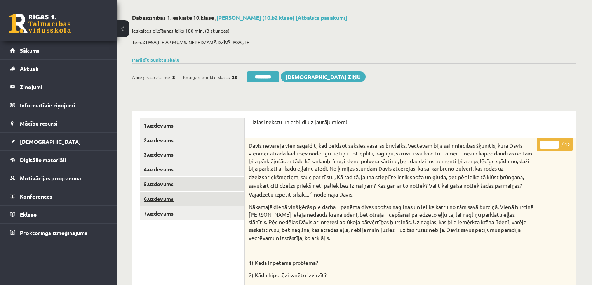
click at [167, 194] on link "6.uzdevums" at bounding box center [192, 199] width 104 height 14
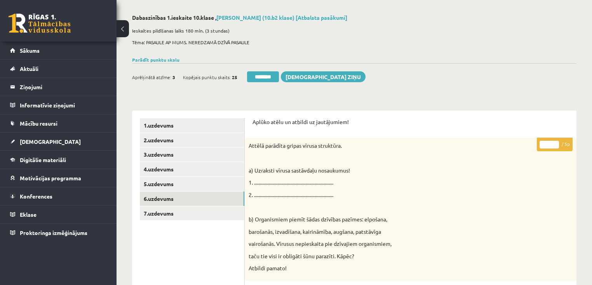
type input "*"
click at [554, 143] on input "*" at bounding box center [548, 145] width 19 height 8
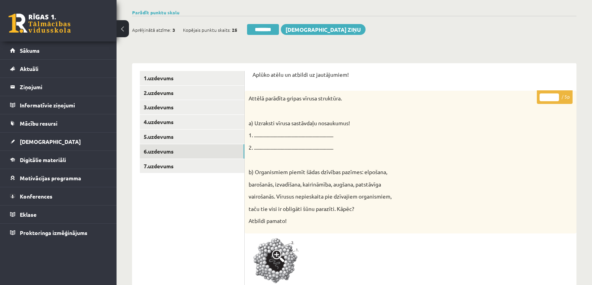
scroll to position [186, 0]
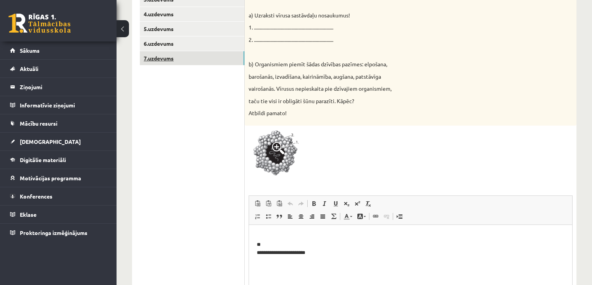
click at [200, 57] on link "7.uzdevums" at bounding box center [192, 58] width 104 height 14
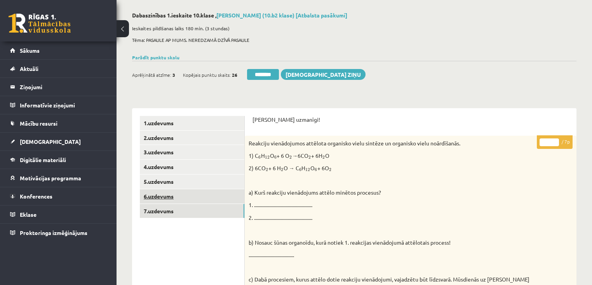
scroll to position [31, 0]
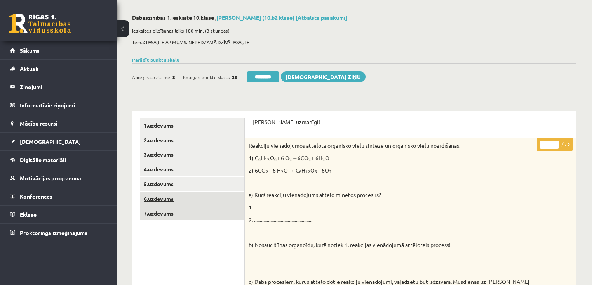
click at [183, 196] on link "6.uzdevums" at bounding box center [192, 199] width 104 height 14
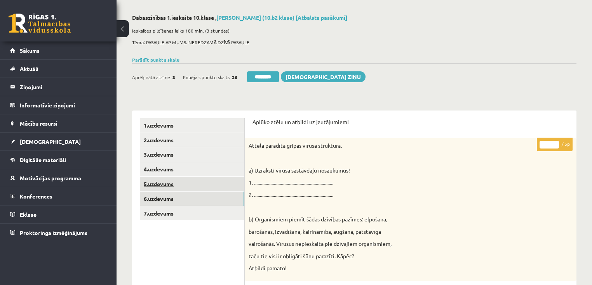
click at [187, 182] on link "5.uzdevums" at bounding box center [192, 184] width 104 height 14
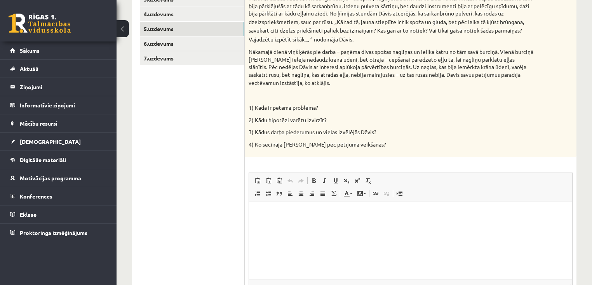
scroll to position [0, 0]
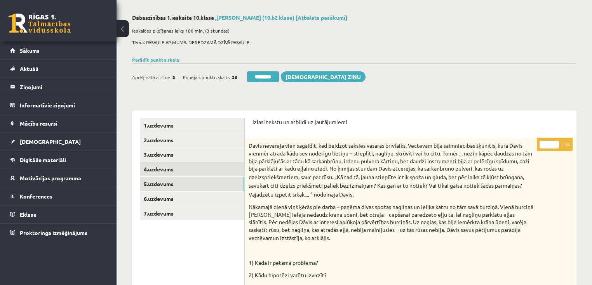
click at [179, 171] on link "4.uzdevums" at bounding box center [192, 169] width 104 height 14
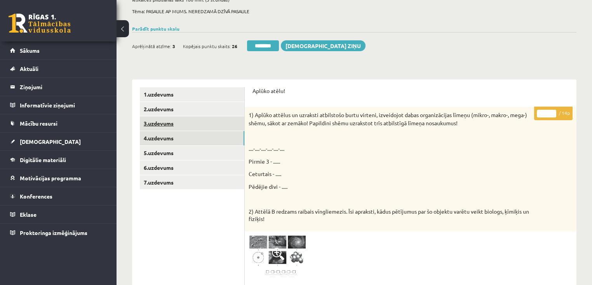
click at [186, 123] on link "3.uzdevums" at bounding box center [192, 123] width 104 height 14
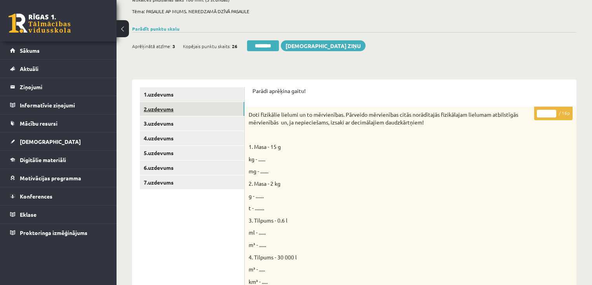
click at [186, 109] on link "2.uzdevums" at bounding box center [192, 109] width 104 height 14
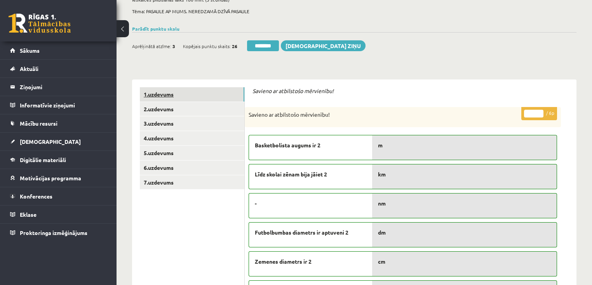
click at [175, 91] on link "1.uzdevums" at bounding box center [192, 94] width 104 height 14
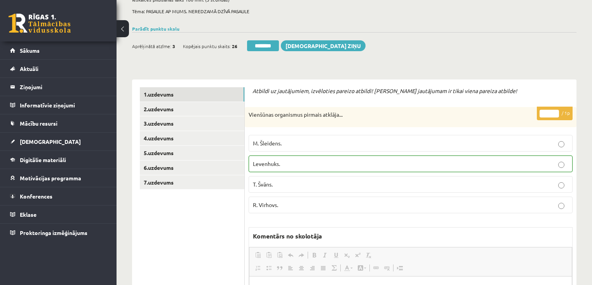
click at [270, 49] on input "********" at bounding box center [263, 45] width 32 height 11
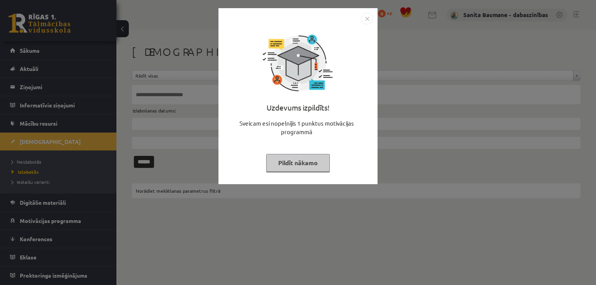
drag, startPoint x: 285, startPoint y: 160, endPoint x: 0, endPoint y: 169, distance: 285.2
click at [285, 160] on button "Pildīt nākamo" at bounding box center [298, 163] width 64 height 18
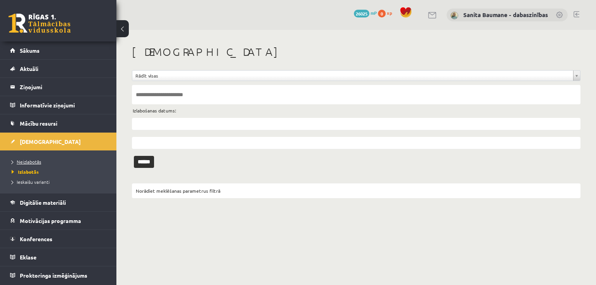
click at [21, 160] on span "Neizlabotās" at bounding box center [27, 162] width 30 height 6
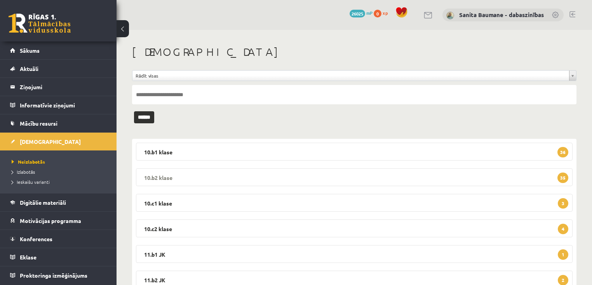
click at [250, 179] on legend "10.b2 klase 35" at bounding box center [354, 178] width 436 height 18
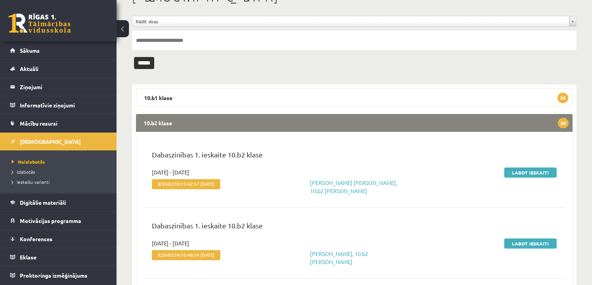
scroll to position [155, 0]
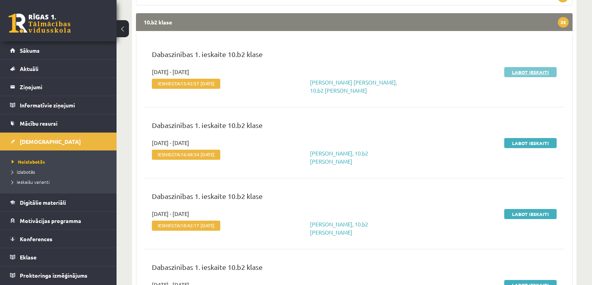
click at [522, 70] on link "Labot ieskaiti" at bounding box center [530, 72] width 52 height 10
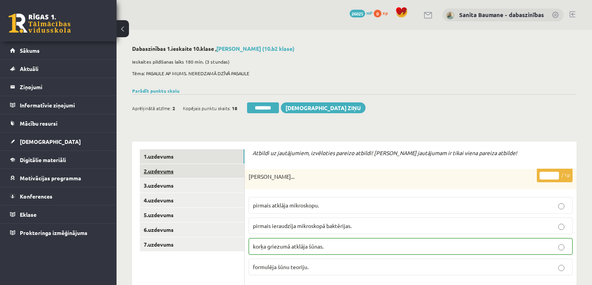
click at [164, 172] on link "2.uzdevums" at bounding box center [192, 171] width 104 height 14
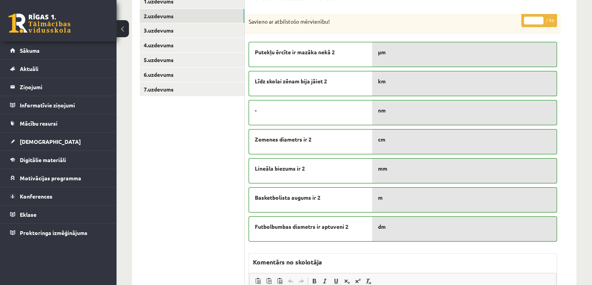
click at [540, 17] on input "*" at bounding box center [533, 21] width 19 height 8
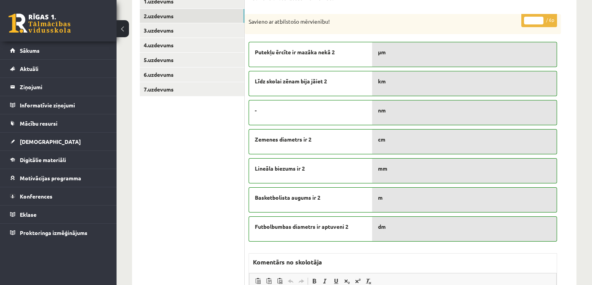
type input "*"
click at [540, 17] on input "*" at bounding box center [533, 21] width 19 height 8
click at [189, 33] on link "3.uzdevums" at bounding box center [192, 30] width 104 height 14
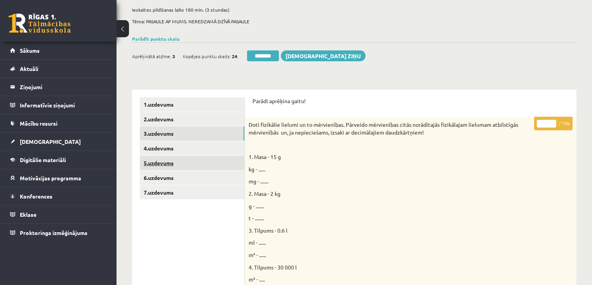
scroll to position [31, 0]
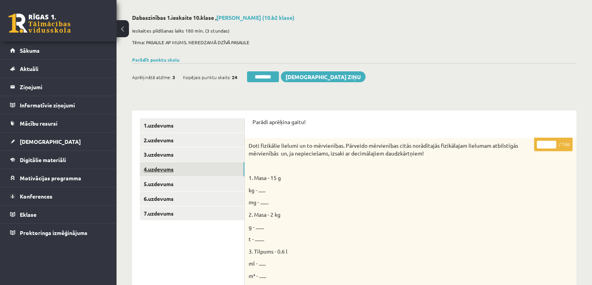
click at [146, 165] on link "4.uzdevums" at bounding box center [192, 169] width 104 height 14
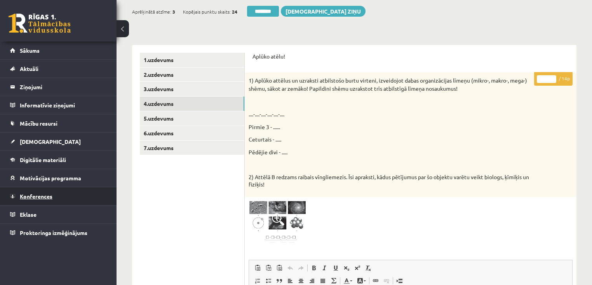
scroll to position [0, 0]
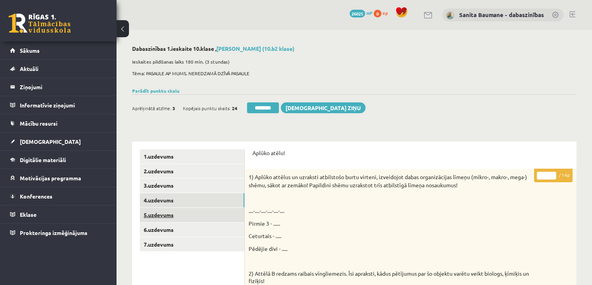
click at [175, 218] on link "5.uzdevums" at bounding box center [192, 215] width 104 height 14
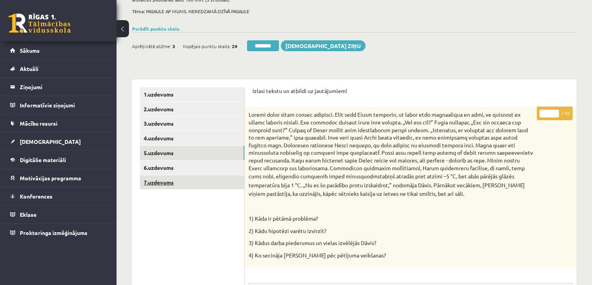
scroll to position [62, 0]
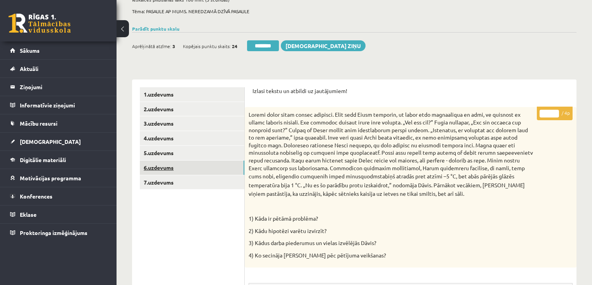
click at [193, 173] on link "6.uzdevums" at bounding box center [192, 168] width 104 height 14
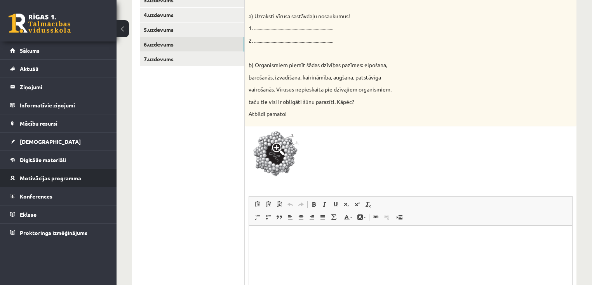
scroll to position [93, 0]
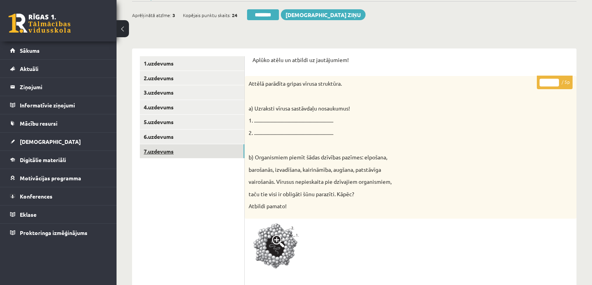
click at [165, 149] on link "7.uzdevums" at bounding box center [192, 151] width 104 height 14
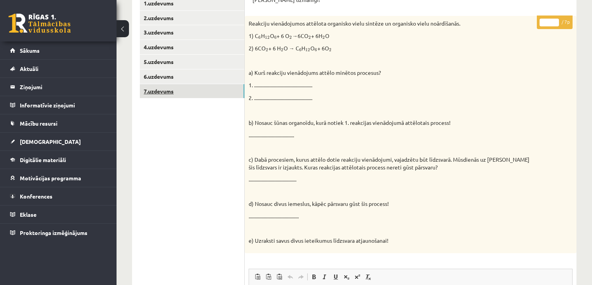
scroll to position [31, 0]
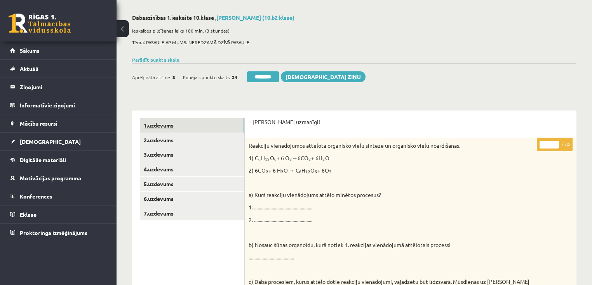
click at [191, 124] on link "1.uzdevums" at bounding box center [192, 125] width 104 height 14
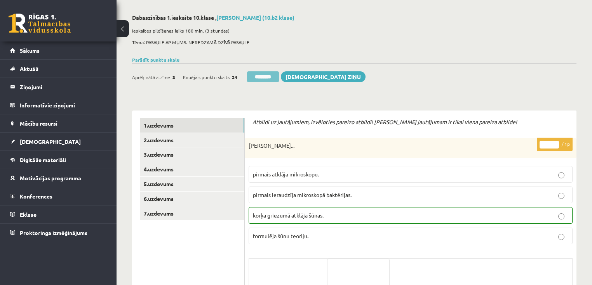
click at [273, 75] on input "********" at bounding box center [263, 76] width 32 height 11
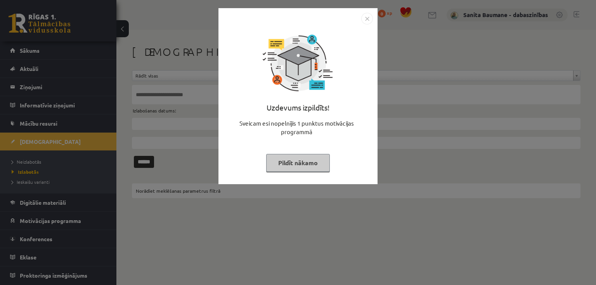
click at [301, 162] on button "Pildīt nākamo" at bounding box center [298, 163] width 64 height 18
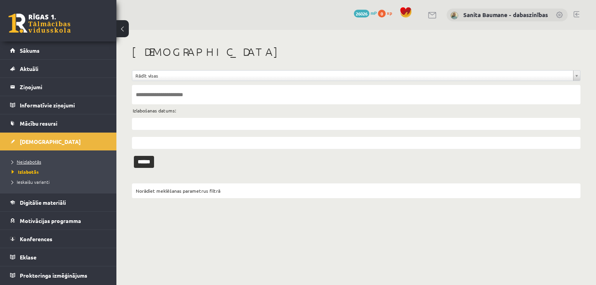
click at [21, 162] on span "Neizlabotās" at bounding box center [27, 162] width 30 height 6
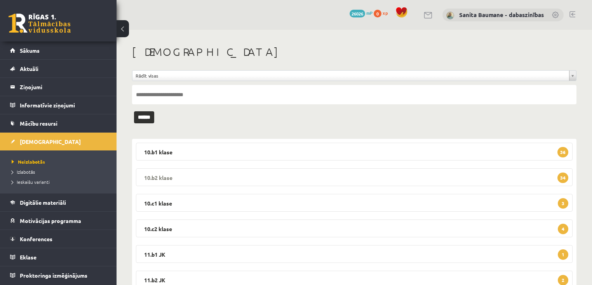
click at [184, 180] on legend "10.b2 klase 34" at bounding box center [354, 178] width 436 height 18
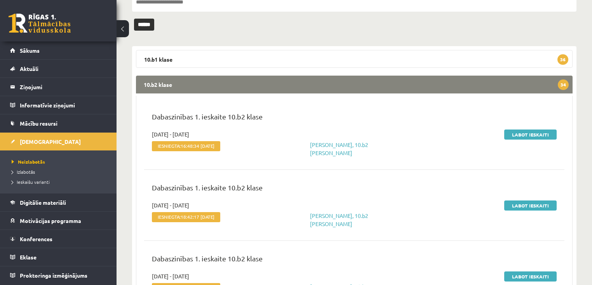
scroll to position [93, 0]
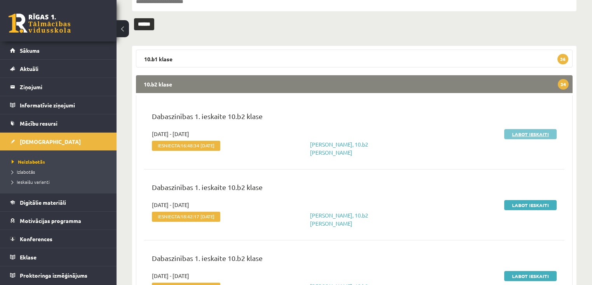
click at [528, 134] on link "Labot ieskaiti" at bounding box center [530, 134] width 52 height 10
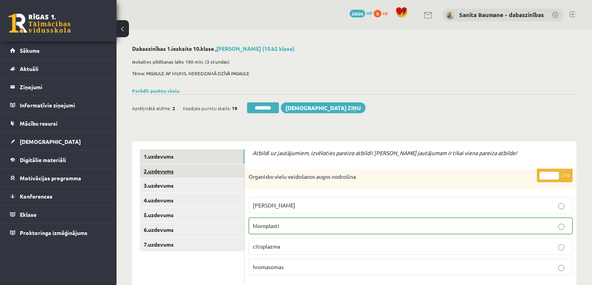
click at [186, 174] on link "2.uzdevums" at bounding box center [192, 171] width 104 height 14
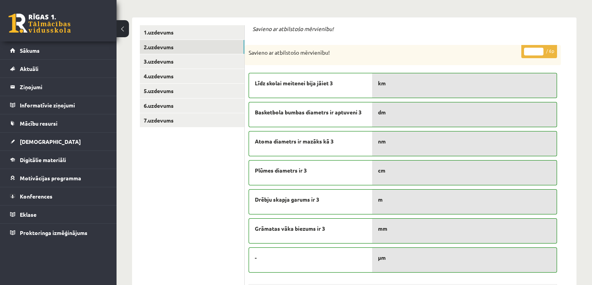
type input "*"
click at [541, 48] on input "*" at bounding box center [533, 52] width 19 height 8
click at [183, 59] on link "3.uzdevums" at bounding box center [192, 61] width 104 height 14
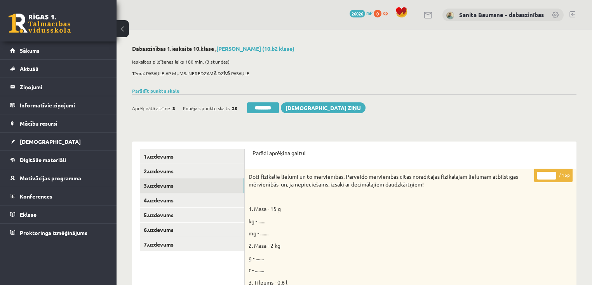
drag, startPoint x: 553, startPoint y: 173, endPoint x: 197, endPoint y: 205, distance: 357.1
type input "**"
click at [553, 173] on input "**" at bounding box center [546, 176] width 19 height 8
click at [170, 198] on link "4.uzdevums" at bounding box center [192, 200] width 104 height 14
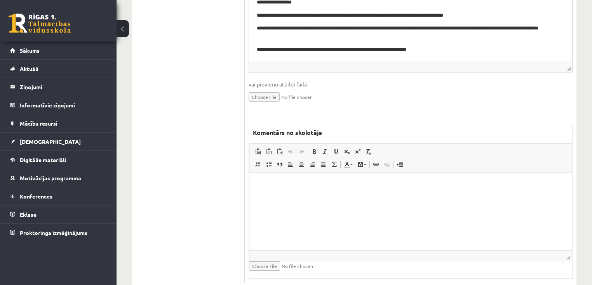
scroll to position [404, 0]
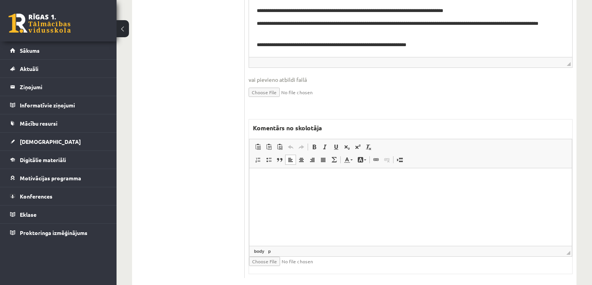
click at [392, 192] on html at bounding box center [410, 180] width 322 height 24
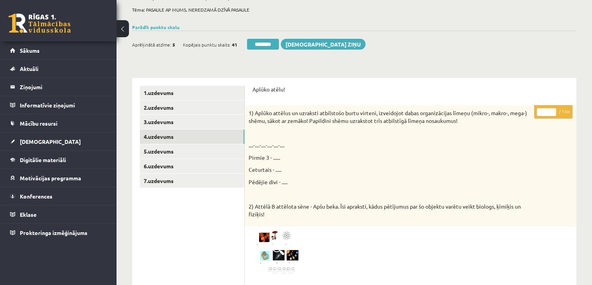
scroll to position [62, 0]
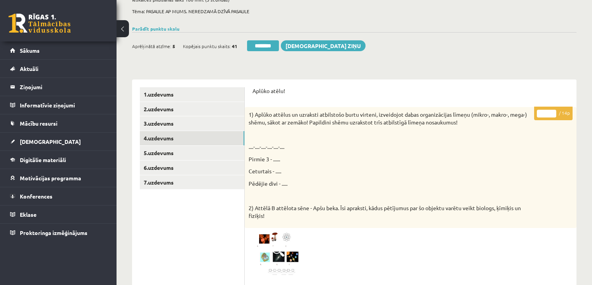
click at [552, 113] on input "*" at bounding box center [546, 114] width 19 height 8
click at [552, 113] on input "**" at bounding box center [546, 114] width 19 height 8
type input "**"
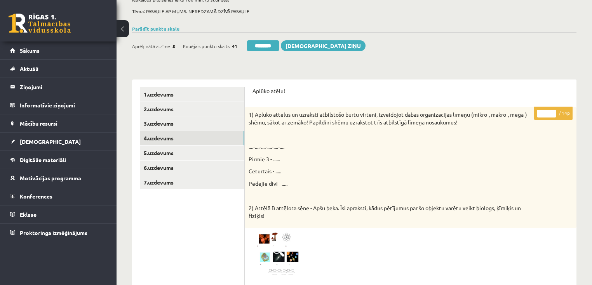
click at [552, 113] on input "**" at bounding box center [546, 114] width 19 height 8
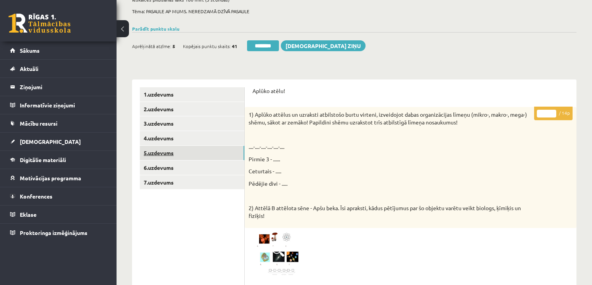
click at [186, 154] on link "5.uzdevums" at bounding box center [192, 153] width 104 height 14
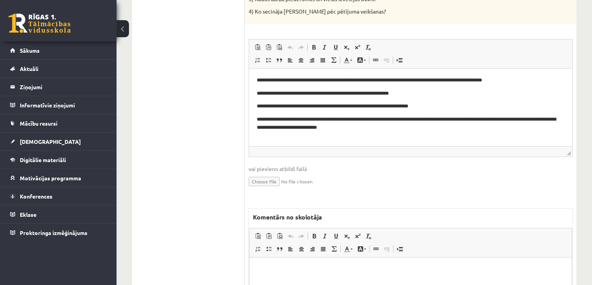
scroll to position [404, 0]
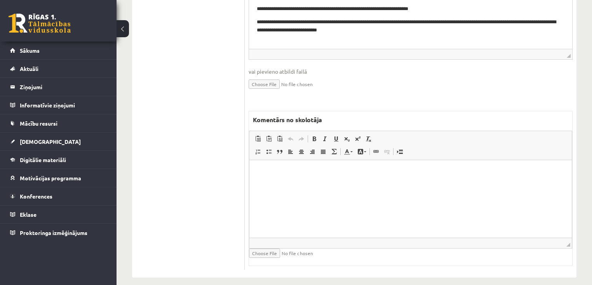
click at [424, 184] on html at bounding box center [410, 172] width 322 height 24
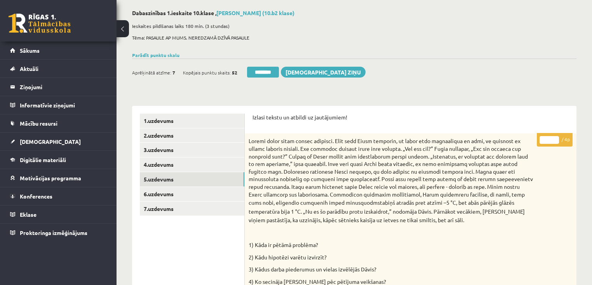
scroll to position [31, 0]
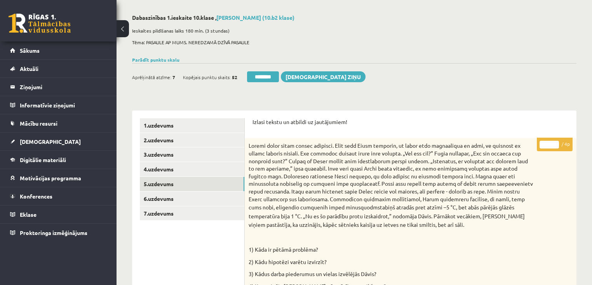
click at [556, 143] on input "*" at bounding box center [548, 145] width 19 height 8
click at [555, 144] on input "*" at bounding box center [548, 145] width 19 height 8
type input "*"
click at [555, 146] on input "*" at bounding box center [548, 145] width 19 height 8
click at [183, 196] on link "6.uzdevums" at bounding box center [192, 199] width 104 height 14
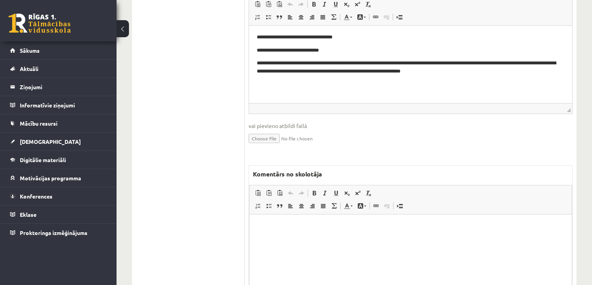
scroll to position [385, 0]
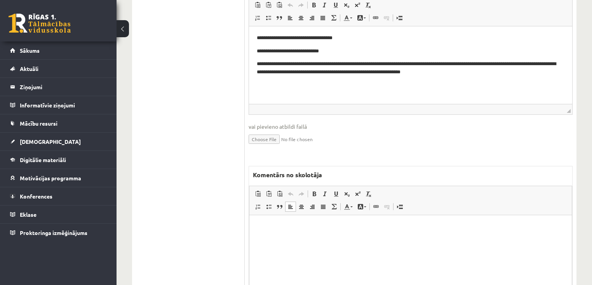
drag, startPoint x: 311, startPoint y: 240, endPoint x: 305, endPoint y: 240, distance: 5.8
click at [309, 239] on html at bounding box center [410, 227] width 322 height 24
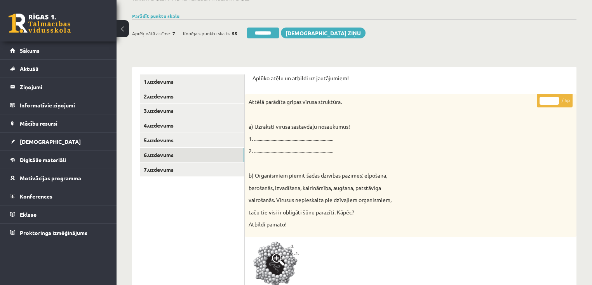
scroll to position [75, 0]
click at [555, 98] on input "*" at bounding box center [548, 101] width 19 height 8
type input "*"
click at [555, 97] on input "*" at bounding box center [548, 101] width 19 height 8
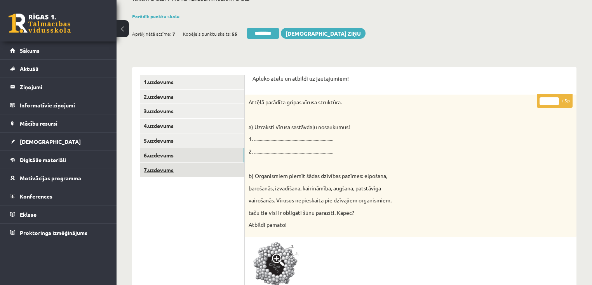
click at [192, 174] on link "7.uzdevums" at bounding box center [192, 170] width 104 height 14
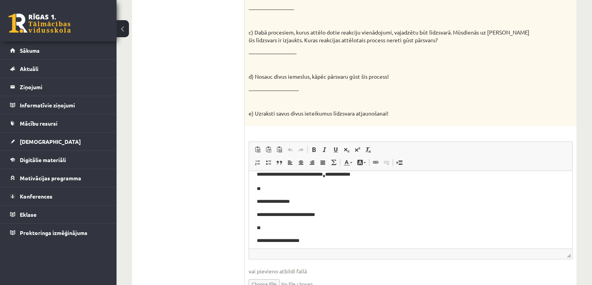
scroll to position [168, 0]
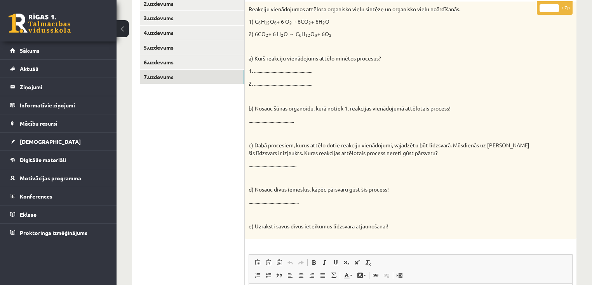
type input "*"
click at [554, 5] on input "*" at bounding box center [548, 8] width 19 height 8
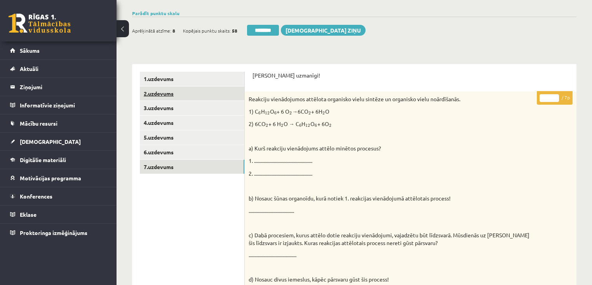
scroll to position [75, 0]
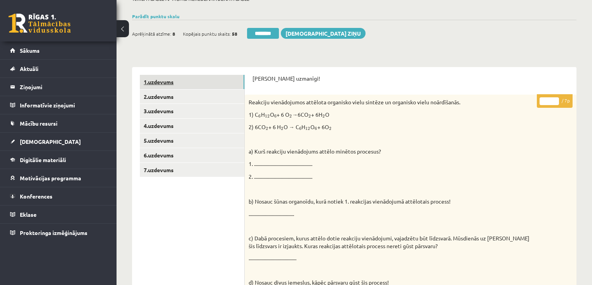
click at [195, 84] on link "1.uzdevums" at bounding box center [192, 82] width 104 height 14
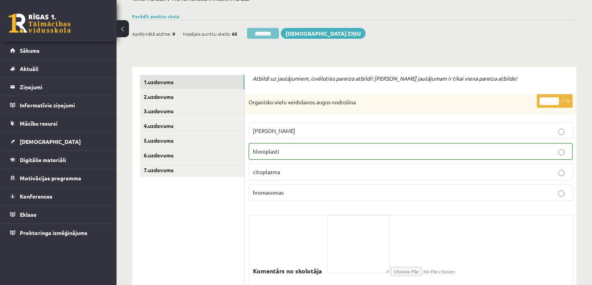
click at [269, 36] on input "********" at bounding box center [263, 33] width 32 height 11
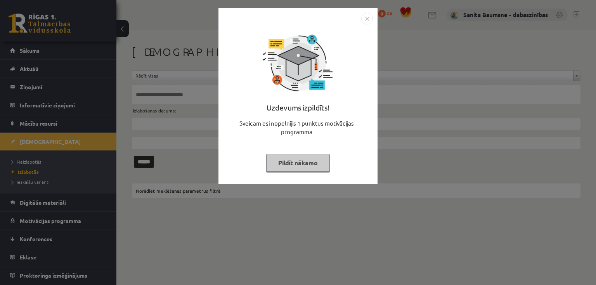
drag, startPoint x: 276, startPoint y: 163, endPoint x: 268, endPoint y: 164, distance: 7.9
click at [276, 162] on button "Pildīt nākamo" at bounding box center [298, 163] width 64 height 18
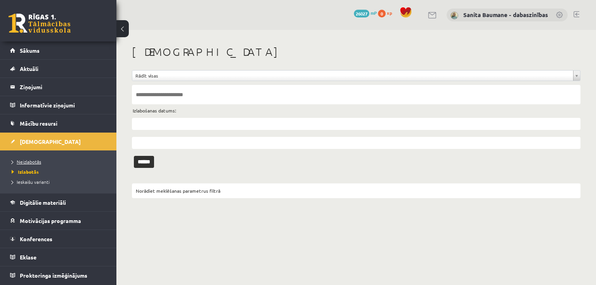
click at [34, 159] on span "Neizlabotās" at bounding box center [27, 162] width 30 height 6
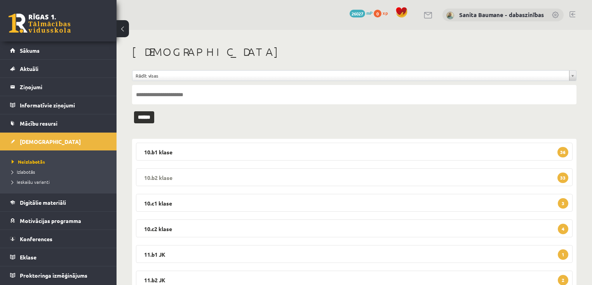
click at [219, 176] on legend "10.b2 klase 33" at bounding box center [354, 178] width 436 height 18
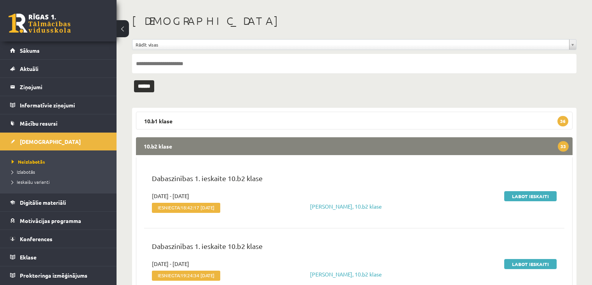
scroll to position [31, 0]
click at [231, 120] on legend "10.b1 klase 36" at bounding box center [354, 121] width 436 height 18
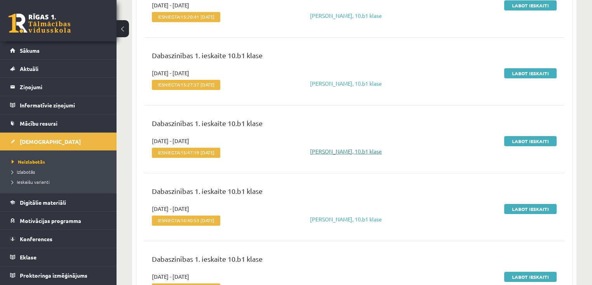
scroll to position [404, 0]
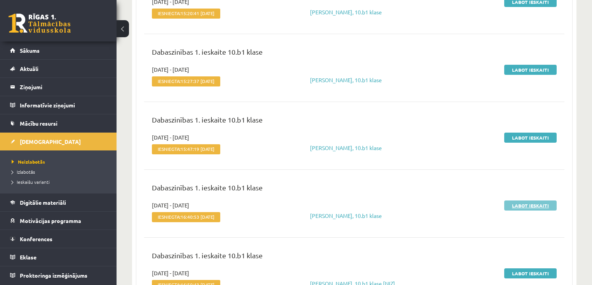
click at [516, 204] on link "Labot ieskaiti" at bounding box center [530, 206] width 52 height 10
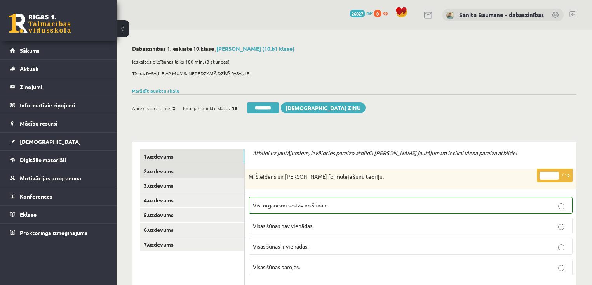
click at [162, 174] on link "2.uzdevums" at bounding box center [192, 171] width 104 height 14
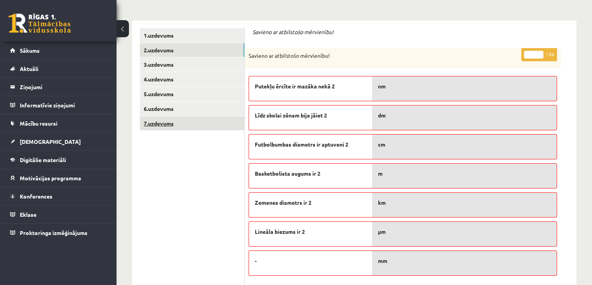
scroll to position [31, 0]
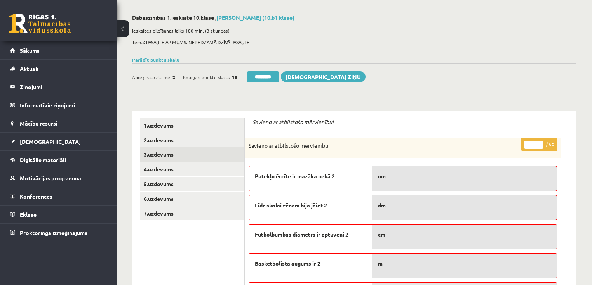
click at [168, 155] on link "3.uzdevums" at bounding box center [192, 155] width 104 height 14
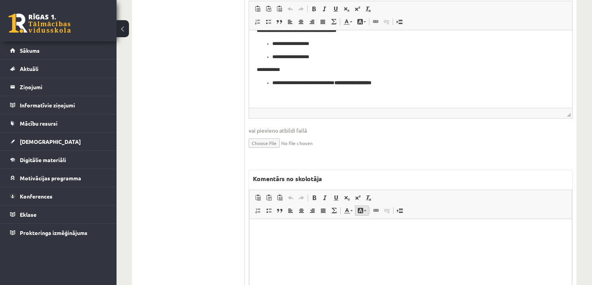
scroll to position [559, 0]
drag, startPoint x: 370, startPoint y: 255, endPoint x: 357, endPoint y: 252, distance: 13.7
click at [369, 242] on html at bounding box center [410, 230] width 322 height 24
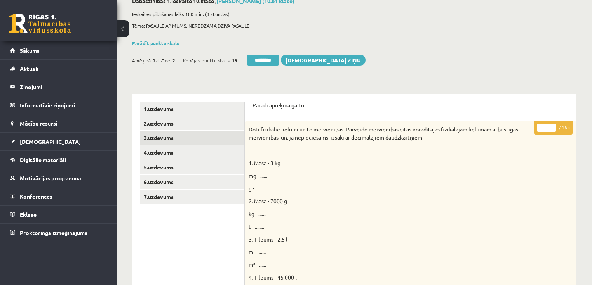
scroll to position [31, 0]
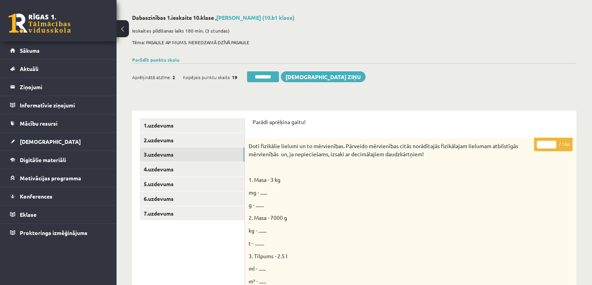
click at [551, 142] on input "*" at bounding box center [546, 145] width 19 height 8
click at [551, 141] on input "*" at bounding box center [546, 145] width 19 height 8
click at [551, 142] on input "*" at bounding box center [546, 145] width 19 height 8
type input "**"
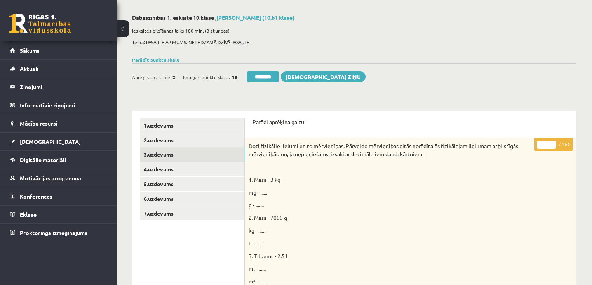
click at [551, 142] on input "**" at bounding box center [546, 145] width 19 height 8
click at [166, 172] on link "4.uzdevums" at bounding box center [192, 169] width 104 height 14
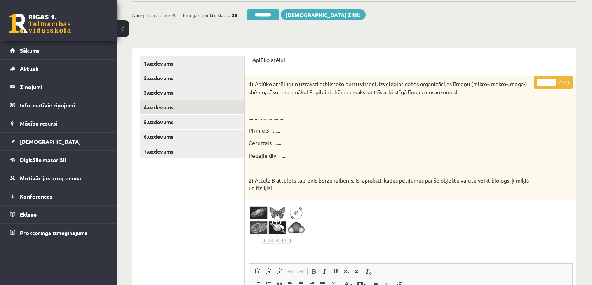
scroll to position [93, 0]
click at [181, 126] on link "5.uzdevums" at bounding box center [192, 122] width 104 height 14
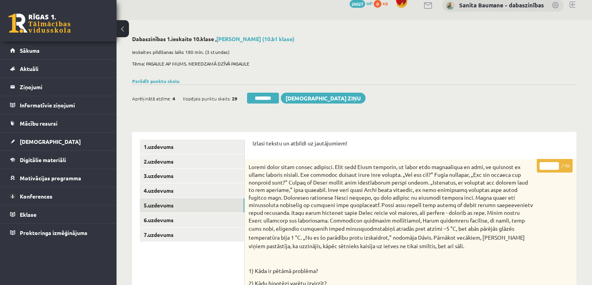
scroll to position [0, 0]
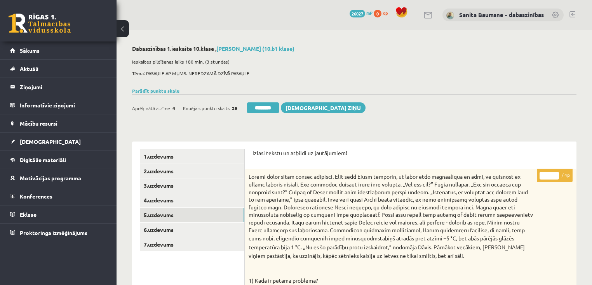
type input "*"
click at [556, 174] on input "*" at bounding box center [548, 176] width 19 height 8
click at [153, 233] on link "6.uzdevums" at bounding box center [192, 230] width 104 height 14
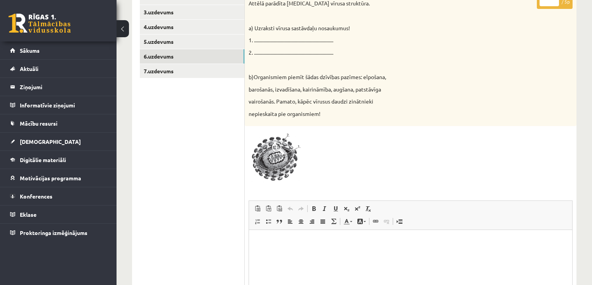
scroll to position [155, 0]
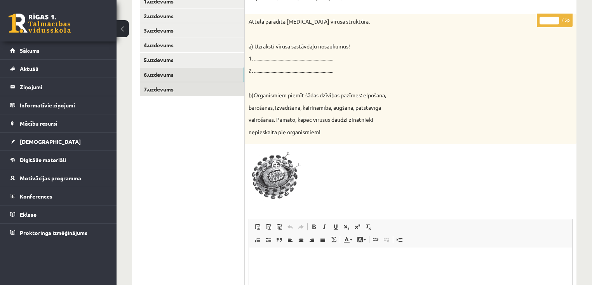
click at [173, 93] on link "7.uzdevums" at bounding box center [192, 89] width 104 height 14
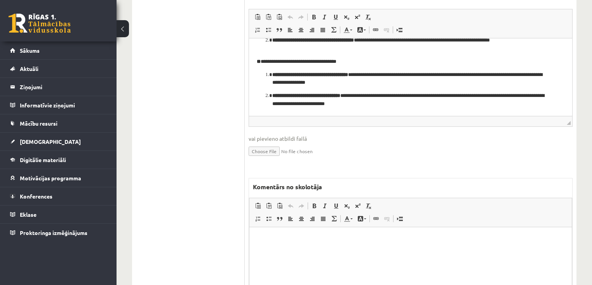
scroll to position [435, 0]
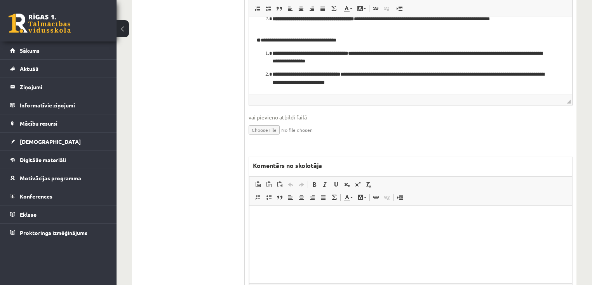
drag, startPoint x: 400, startPoint y: 236, endPoint x: 405, endPoint y: 225, distance: 12.5
click at [399, 229] on html at bounding box center [410, 218] width 322 height 24
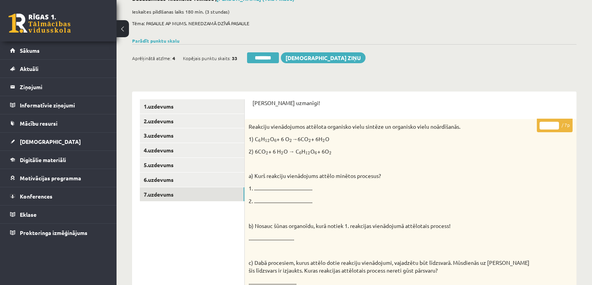
scroll to position [31, 0]
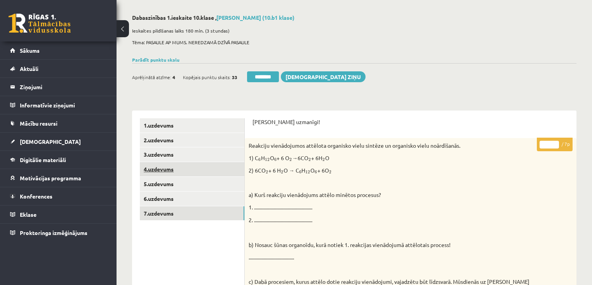
click at [157, 170] on link "4.uzdevums" at bounding box center [192, 169] width 104 height 14
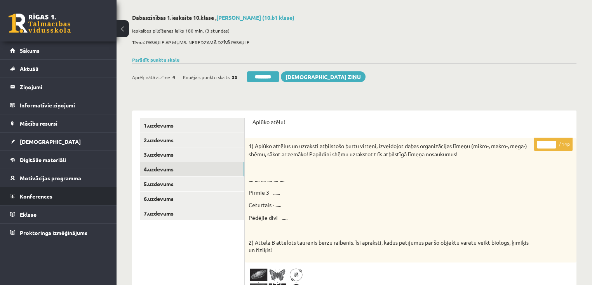
scroll to position [0, 0]
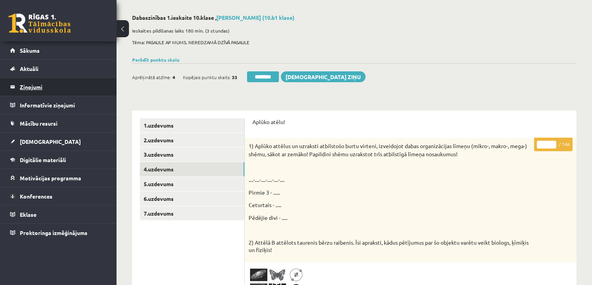
click at [40, 90] on legend "Ziņojumi 0" at bounding box center [63, 87] width 87 height 18
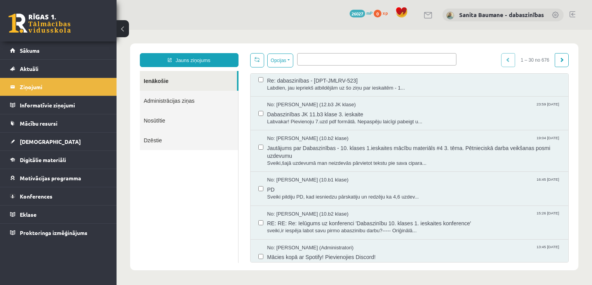
scroll to position [280, 0]
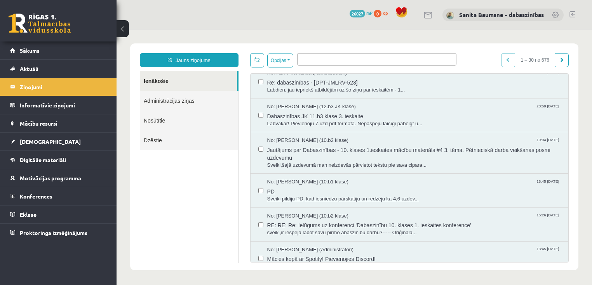
click at [294, 199] on span "Sveiki pildiju PD, kad iesniedzu pārskatiju un redzēju ka 4,6 uzdev..." at bounding box center [414, 199] width 294 height 7
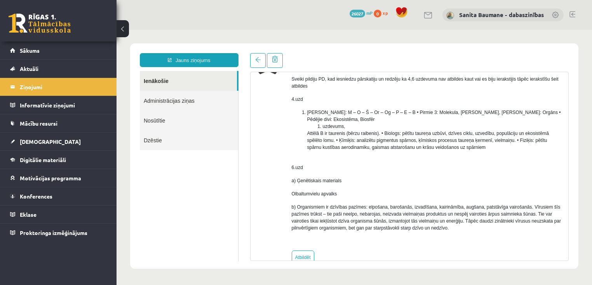
scroll to position [62, 0]
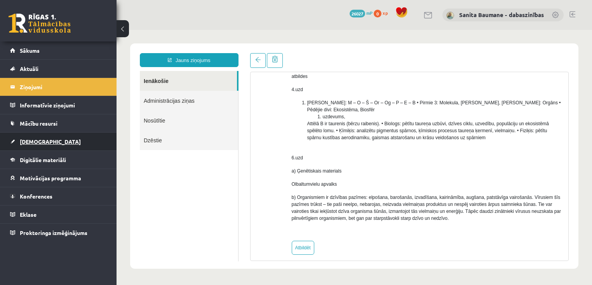
click at [21, 143] on span "[DEMOGRAPHIC_DATA]" at bounding box center [50, 141] width 61 height 7
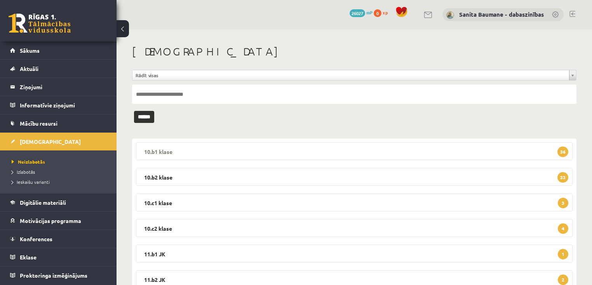
click at [202, 152] on legend "10.b1 klase 36" at bounding box center [354, 152] width 436 height 18
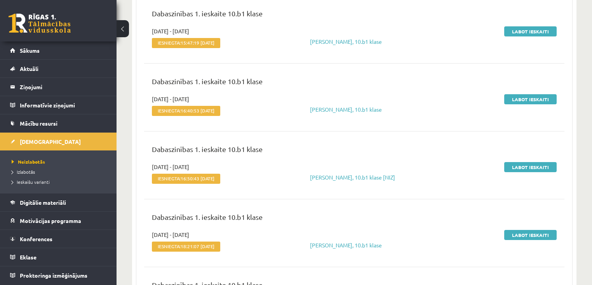
scroll to position [528, 0]
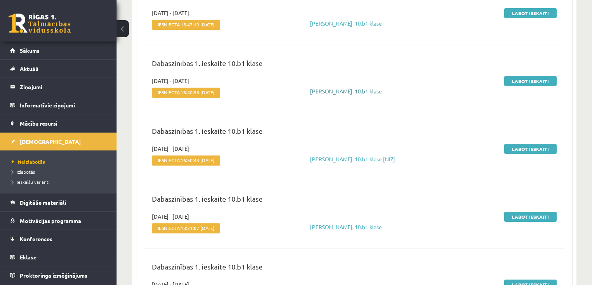
click at [340, 89] on link "[PERSON_NAME], 10.b1 klase" at bounding box center [346, 91] width 72 height 7
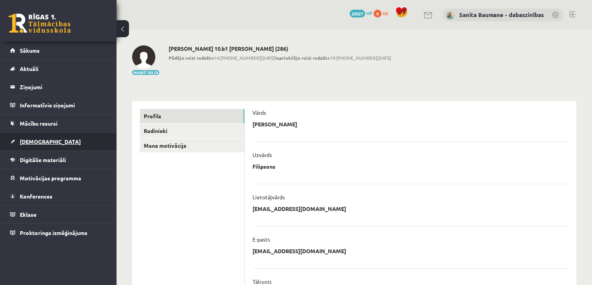
click at [40, 143] on span "[DEMOGRAPHIC_DATA]" at bounding box center [50, 141] width 61 height 7
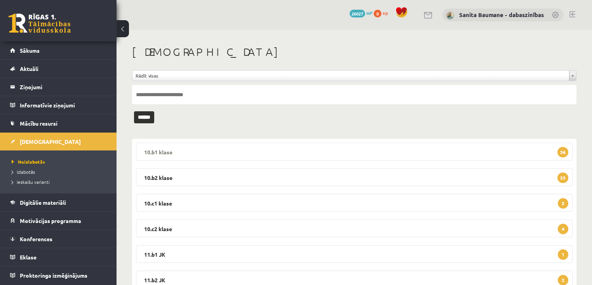
click at [497, 157] on legend "10.b1 klase 36" at bounding box center [354, 152] width 436 height 18
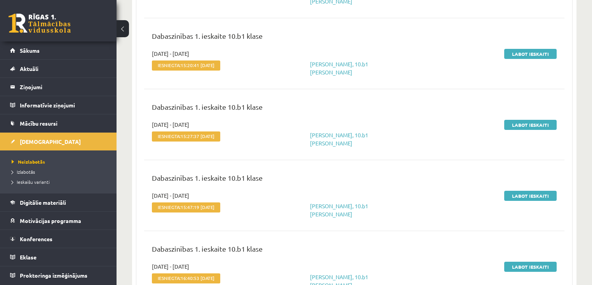
scroll to position [373, 0]
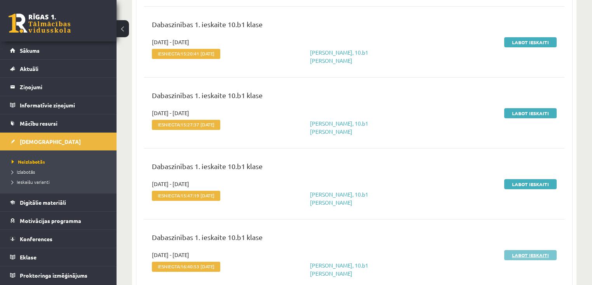
drag, startPoint x: 532, startPoint y: 236, endPoint x: 528, endPoint y: 235, distance: 4.3
click at [531, 250] on link "Labot ieskaiti" at bounding box center [530, 255] width 52 height 10
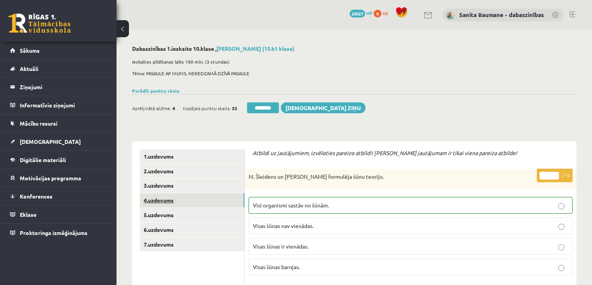
click at [156, 199] on link "4.uzdevums" at bounding box center [192, 200] width 104 height 14
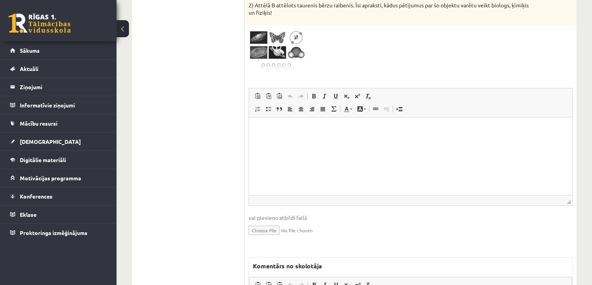
click at [305, 141] on html at bounding box center [410, 130] width 323 height 24
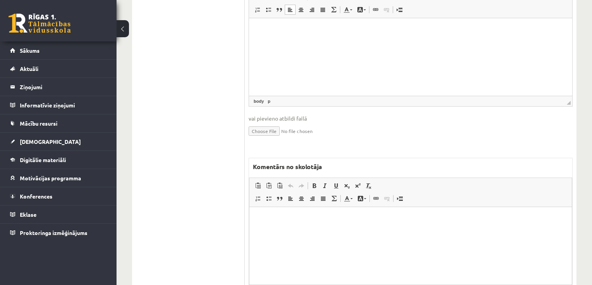
scroll to position [422, 0]
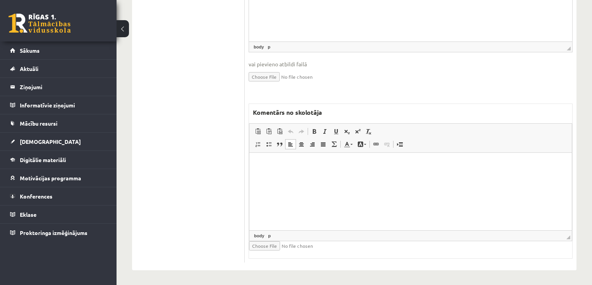
drag, startPoint x: 339, startPoint y: 208, endPoint x: 325, endPoint y: 182, distance: 29.5
click at [337, 177] on html at bounding box center [410, 165] width 322 height 24
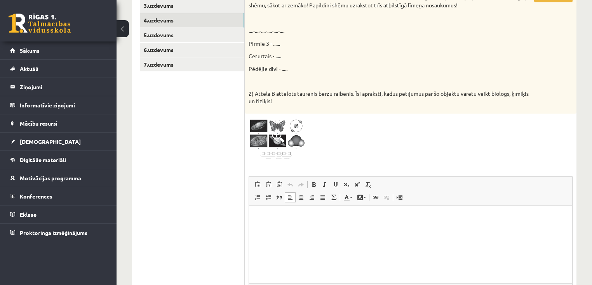
scroll to position [81, 0]
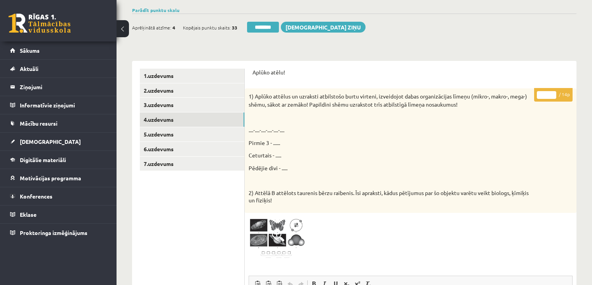
click at [553, 92] on input "*" at bounding box center [546, 95] width 19 height 8
click at [551, 91] on p "* / 14p" at bounding box center [553, 95] width 38 height 14
click at [553, 94] on input "*" at bounding box center [546, 95] width 19 height 8
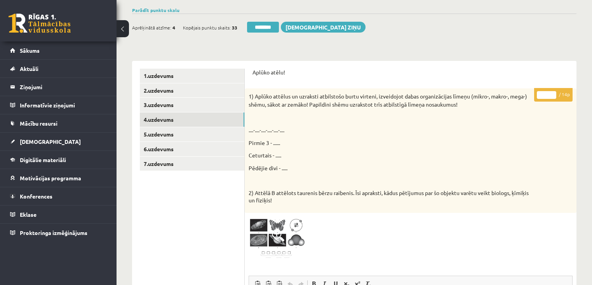
type input "*"
click at [553, 94] on input "*" at bounding box center [546, 95] width 19 height 8
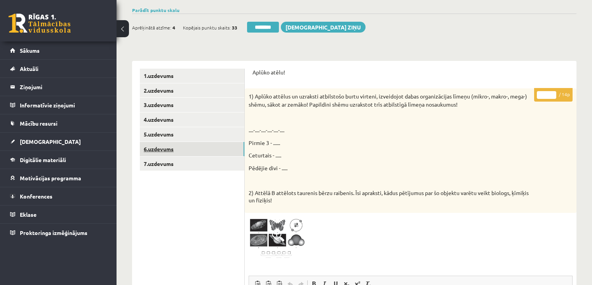
click at [192, 154] on link "6.uzdevums" at bounding box center [192, 149] width 104 height 14
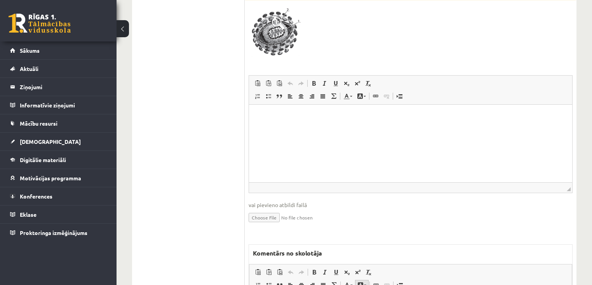
scroll to position [422, 0]
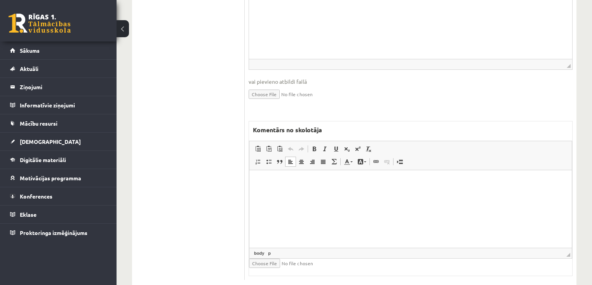
drag, startPoint x: 364, startPoint y: 203, endPoint x: 351, endPoint y: 202, distance: 13.3
click at [357, 194] on html at bounding box center [410, 182] width 322 height 24
drag, startPoint x: 378, startPoint y: 179, endPoint x: 372, endPoint y: 179, distance: 6.2
click at [373, 179] on p "**********" at bounding box center [410, 182] width 307 height 8
drag, startPoint x: 365, startPoint y: 183, endPoint x: 311, endPoint y: 191, distance: 55.3
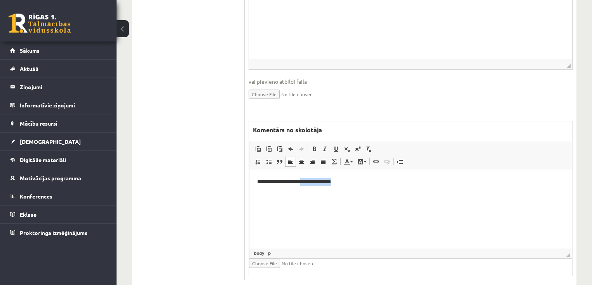
click at [312, 190] on html "**********" at bounding box center [410, 182] width 322 height 24
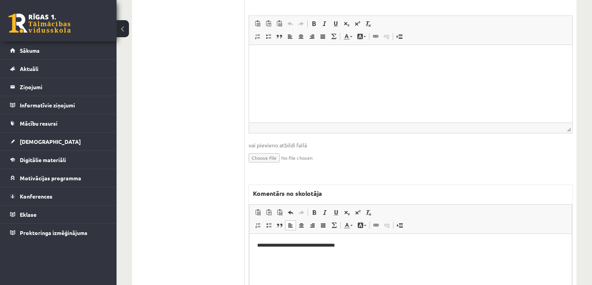
scroll to position [143, 0]
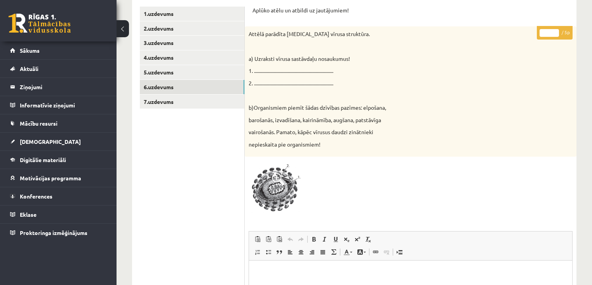
click at [556, 31] on input "*" at bounding box center [548, 33] width 19 height 8
type input "*"
click at [556, 31] on input "*" at bounding box center [548, 33] width 19 height 8
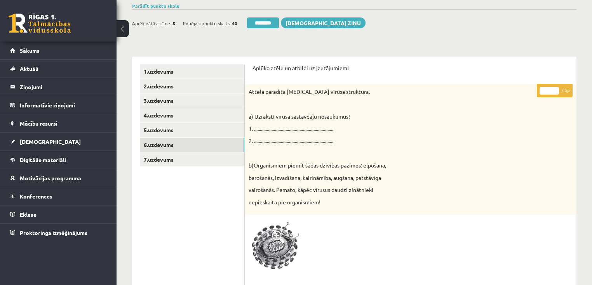
scroll to position [0, 0]
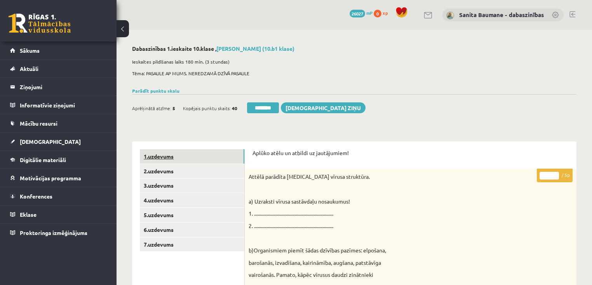
click at [149, 157] on link "1.uzdevums" at bounding box center [192, 156] width 104 height 14
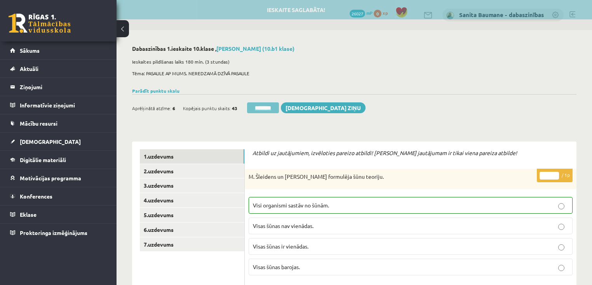
click at [259, 108] on input "********" at bounding box center [263, 108] width 32 height 11
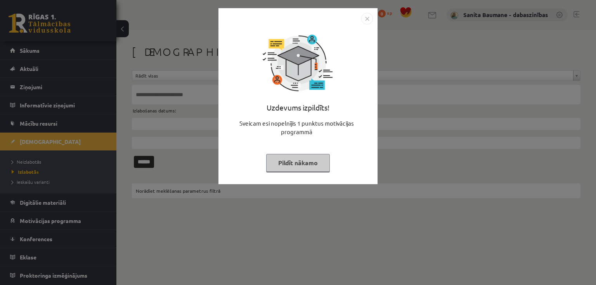
drag, startPoint x: 284, startPoint y: 162, endPoint x: 276, endPoint y: 162, distance: 7.8
click at [282, 162] on button "Pildīt nākamo" at bounding box center [298, 163] width 64 height 18
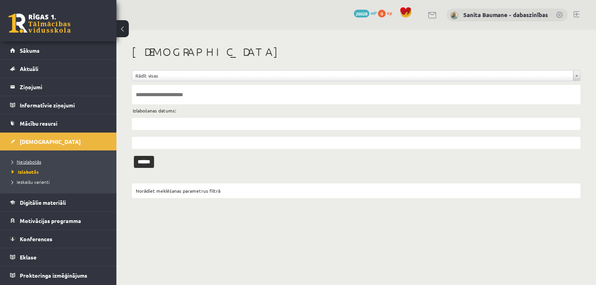
click at [24, 163] on span "Neizlabotās" at bounding box center [27, 162] width 30 height 6
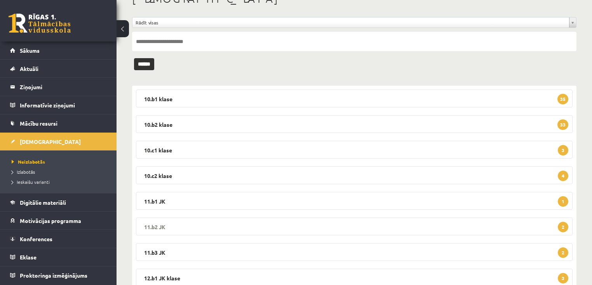
scroll to position [133, 0]
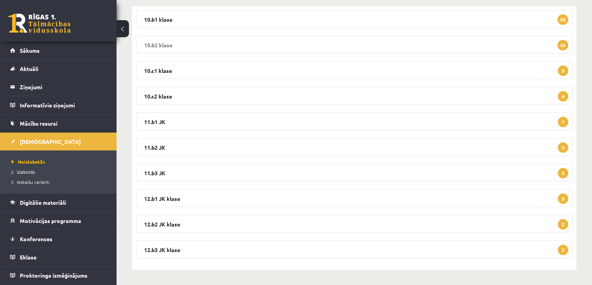
click at [171, 49] on legend "10.b2 klase 33" at bounding box center [354, 45] width 436 height 18
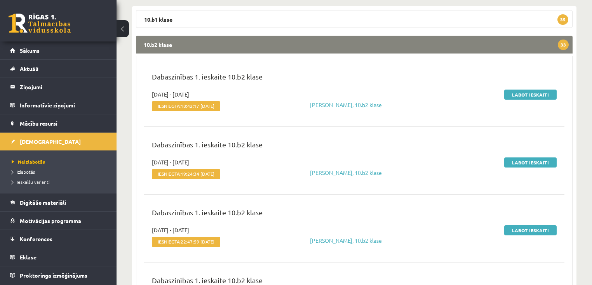
click at [177, 43] on legend "10.b2 klase 33" at bounding box center [354, 45] width 436 height 18
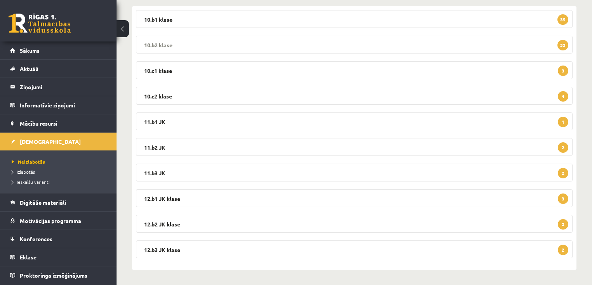
click at [180, 49] on legend "10.b2 klase 33" at bounding box center [354, 45] width 436 height 18
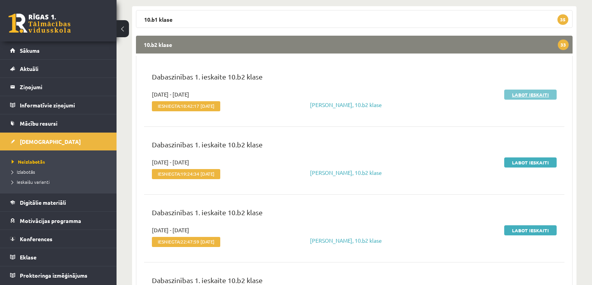
click at [521, 93] on link "Labot ieskaiti" at bounding box center [530, 95] width 52 height 10
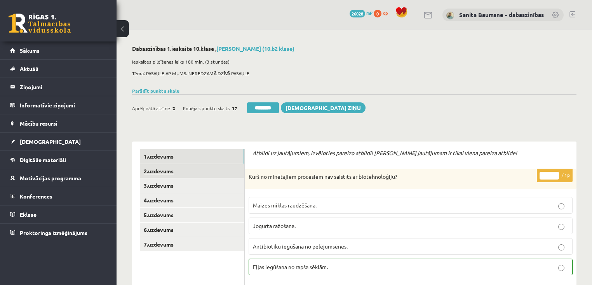
click at [188, 170] on link "2.uzdevums" at bounding box center [192, 171] width 104 height 14
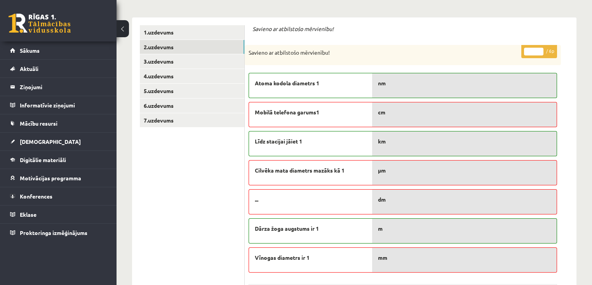
click at [541, 50] on input "*" at bounding box center [533, 52] width 19 height 8
click at [540, 49] on input "*" at bounding box center [533, 52] width 19 height 8
type input "*"
click at [540, 49] on input "*" at bounding box center [533, 52] width 19 height 8
click at [172, 59] on link "3.uzdevums" at bounding box center [192, 61] width 104 height 14
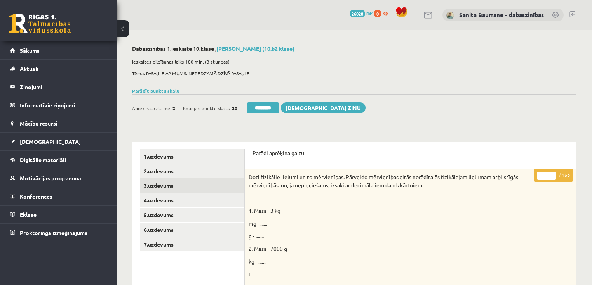
drag, startPoint x: 553, startPoint y: 175, endPoint x: 283, endPoint y: 210, distance: 272.1
type input "**"
click at [553, 175] on input "**" at bounding box center [546, 176] width 19 height 8
click at [189, 197] on link "4.uzdevums" at bounding box center [192, 200] width 104 height 14
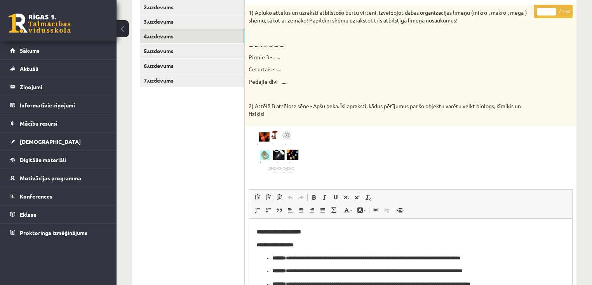
scroll to position [155, 0]
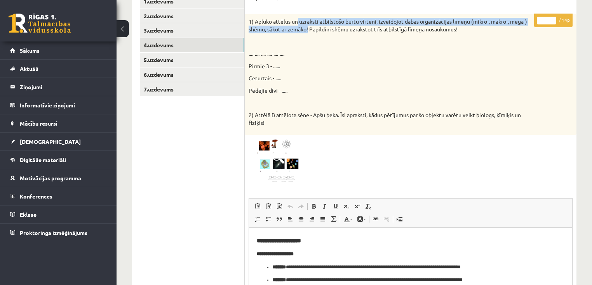
drag, startPoint x: 298, startPoint y: 23, endPoint x: 309, endPoint y: 26, distance: 11.2
click at [309, 26] on p "1) Aplūko attēlus un uzraksti atbilstošo burtu virteni, izveidojot dabas organi…" at bounding box center [391, 25] width 285 height 15
copy p "uzraksti atbilstošo burtu virteni, izveidojot dabas organizācijas līmeņu (mikro…"
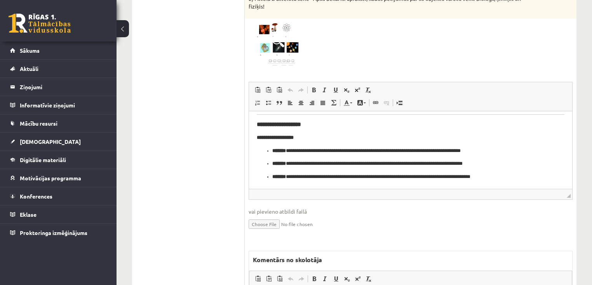
scroll to position [342, 0]
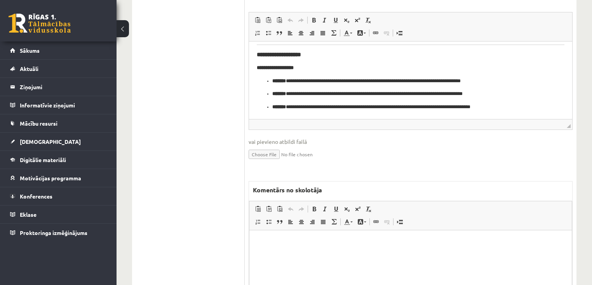
click at [294, 249] on html at bounding box center [410, 242] width 322 height 24
paste body "Bagātinātā teksta redaktors, wiswyg-editor-47433901320140-1758448316-652"
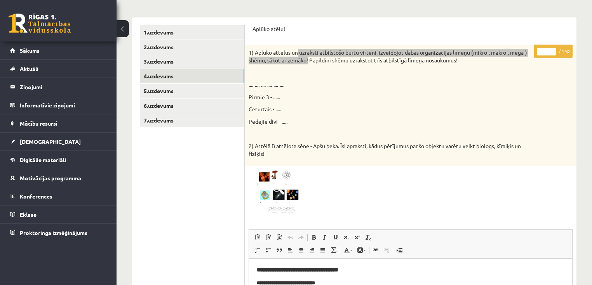
scroll to position [124, 0]
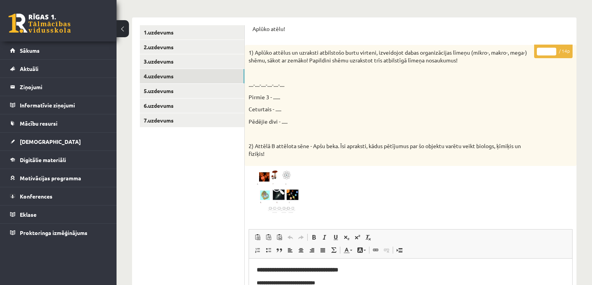
click at [551, 50] on input "*" at bounding box center [546, 52] width 19 height 8
click at [551, 51] on input "*" at bounding box center [546, 52] width 19 height 8
type input "*"
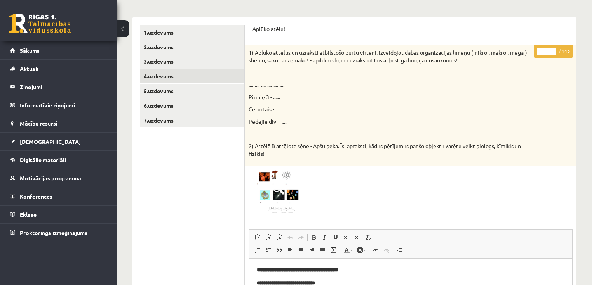
click at [552, 54] on input "*" at bounding box center [546, 52] width 19 height 8
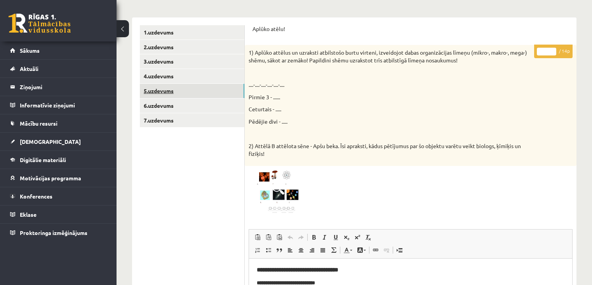
click at [180, 93] on link "5.uzdevums" at bounding box center [192, 91] width 104 height 14
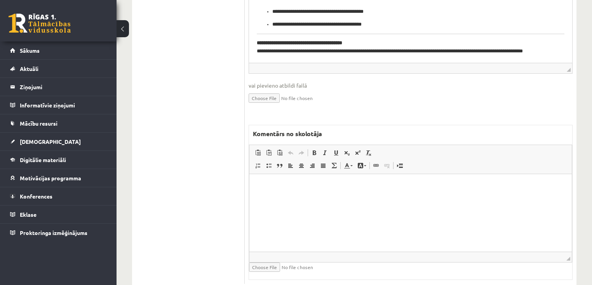
scroll to position [424, 0]
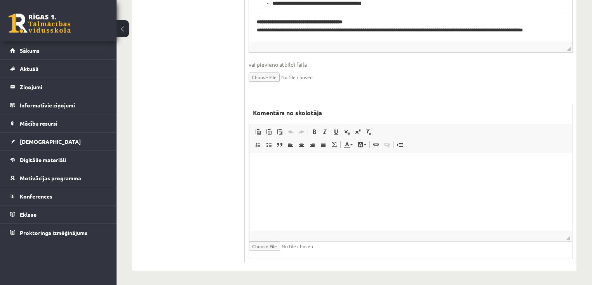
click at [344, 177] on html at bounding box center [410, 165] width 322 height 24
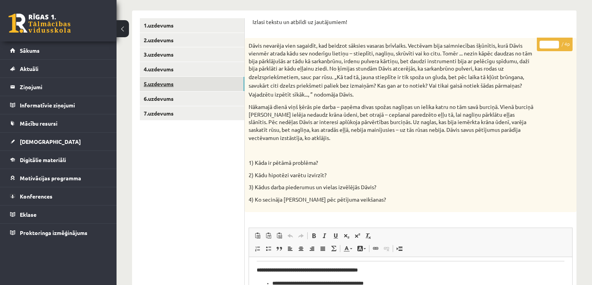
scroll to position [114, 0]
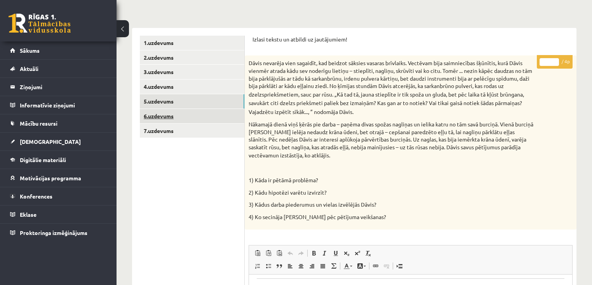
click at [173, 115] on link "6.uzdevums" at bounding box center [192, 116] width 104 height 14
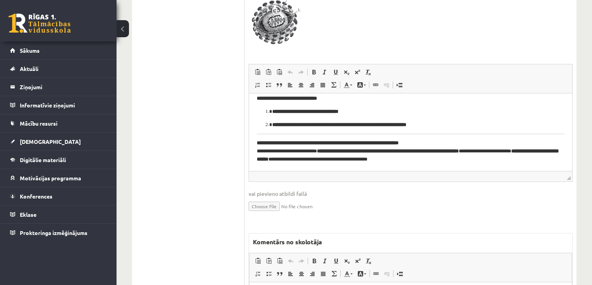
scroll to position [393, 0]
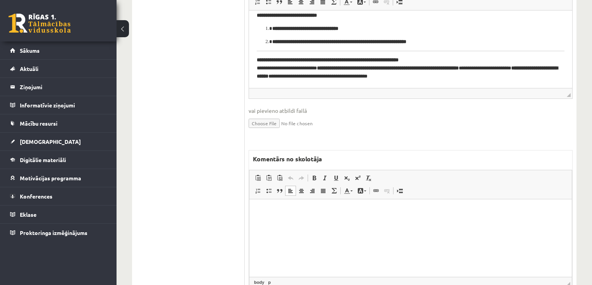
click at [316, 223] on html at bounding box center [410, 211] width 322 height 24
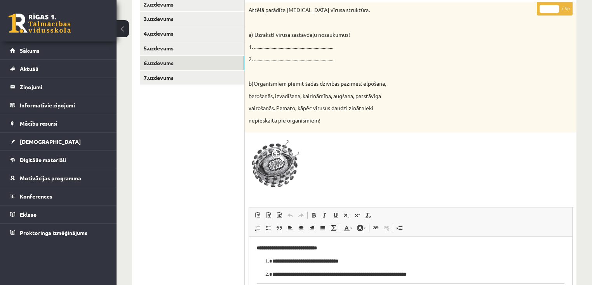
scroll to position [145, 0]
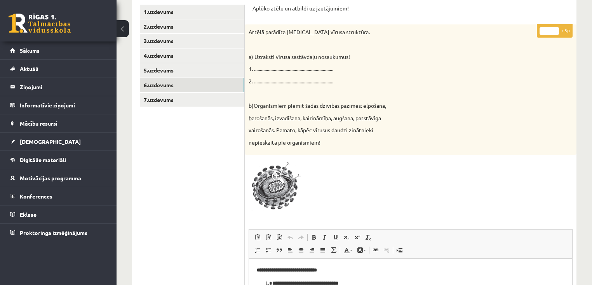
click at [556, 27] on input "*" at bounding box center [548, 31] width 19 height 8
click at [556, 28] on input "*" at bounding box center [548, 31] width 19 height 8
type input "*"
click at [556, 28] on input "*" at bounding box center [548, 31] width 19 height 8
click at [165, 103] on link "7.uzdevums" at bounding box center [192, 100] width 104 height 14
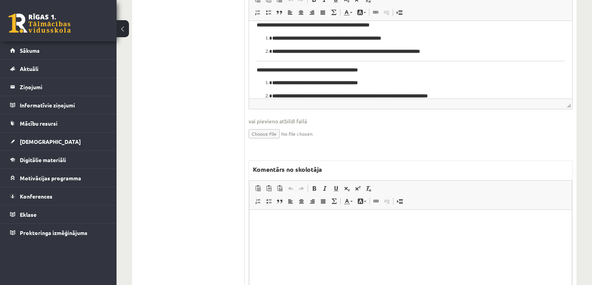
scroll to position [455, 0]
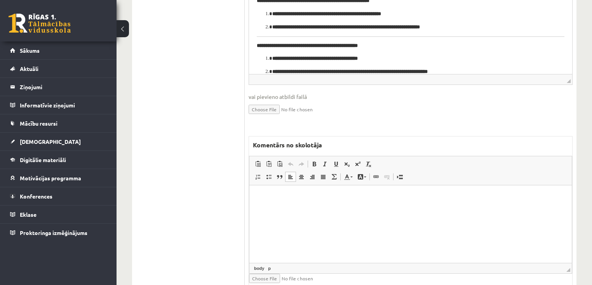
click at [334, 209] on html at bounding box center [410, 197] width 322 height 24
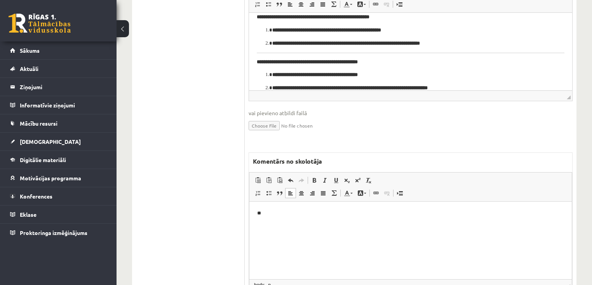
scroll to position [488, 0]
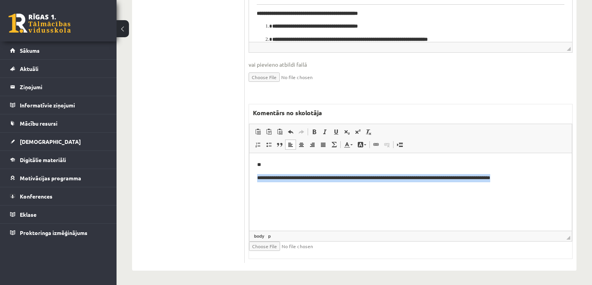
drag, startPoint x: 532, startPoint y: 176, endPoint x: 450, endPoint y: 374, distance: 213.9
click at [249, 189] on html "**********" at bounding box center [410, 171] width 322 height 36
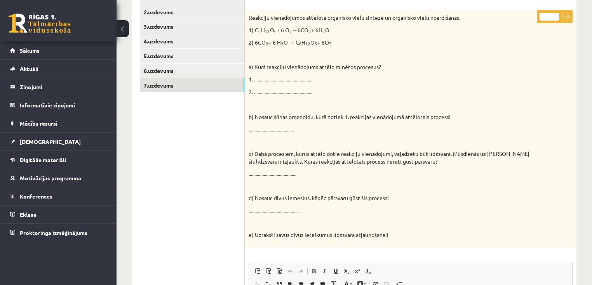
scroll to position [0, 0]
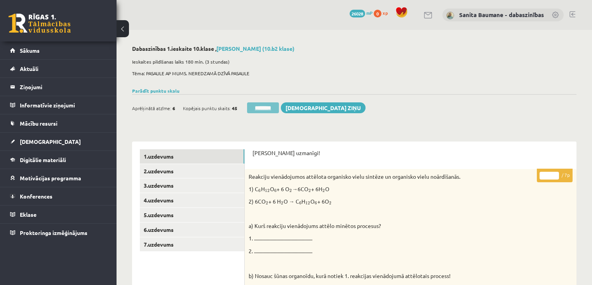
click at [258, 111] on input "********" at bounding box center [263, 108] width 32 height 11
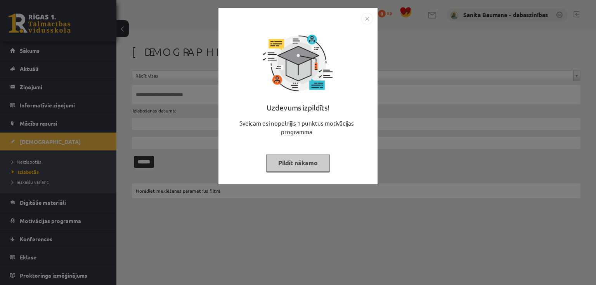
drag, startPoint x: 290, startPoint y: 162, endPoint x: 49, endPoint y: 179, distance: 241.7
click at [287, 162] on button "Pildīt nākamo" at bounding box center [298, 163] width 64 height 18
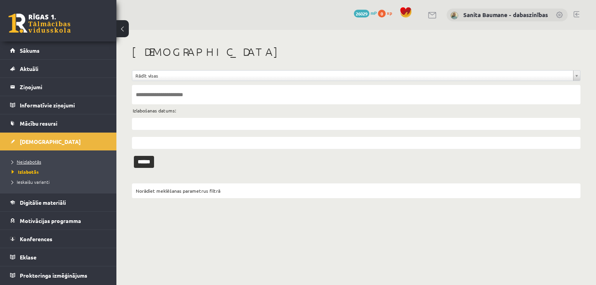
click at [24, 162] on span "Neizlabotās" at bounding box center [27, 162] width 30 height 6
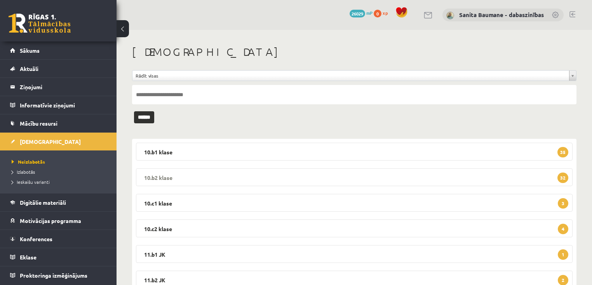
click at [216, 179] on legend "10.b2 klase 32" at bounding box center [354, 178] width 436 height 18
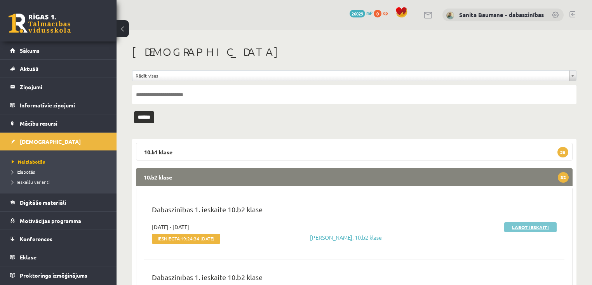
click at [523, 229] on link "Labot ieskaiti" at bounding box center [530, 227] width 52 height 10
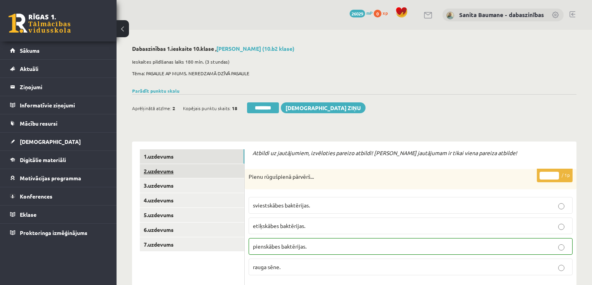
click at [177, 170] on link "2.uzdevums" at bounding box center [192, 171] width 104 height 14
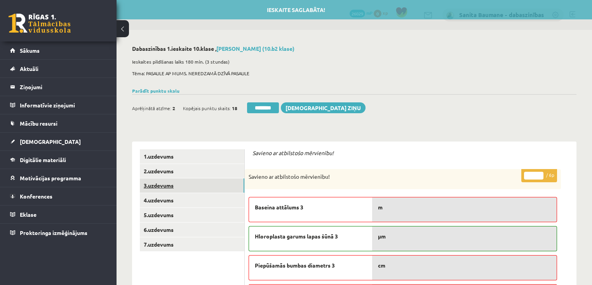
click at [164, 189] on link "3.uzdevums" at bounding box center [192, 186] width 104 height 14
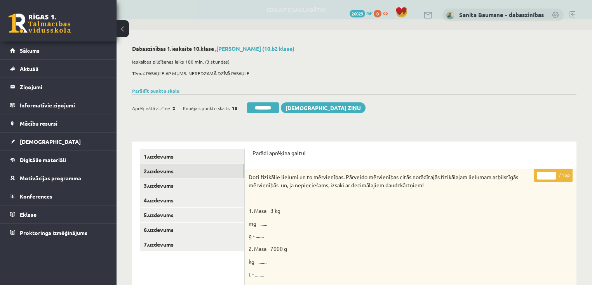
click at [185, 170] on link "2.uzdevums" at bounding box center [192, 171] width 104 height 14
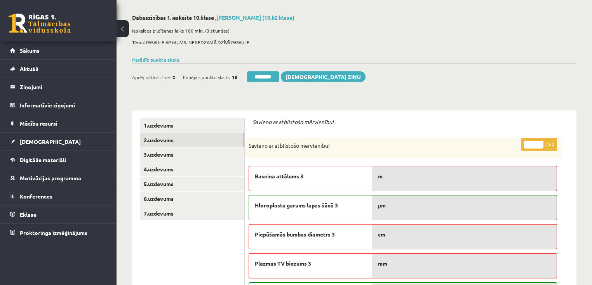
scroll to position [31, 0]
type input "*"
click at [540, 143] on input "*" at bounding box center [533, 145] width 19 height 8
click at [180, 158] on link "3.uzdevums" at bounding box center [192, 155] width 104 height 14
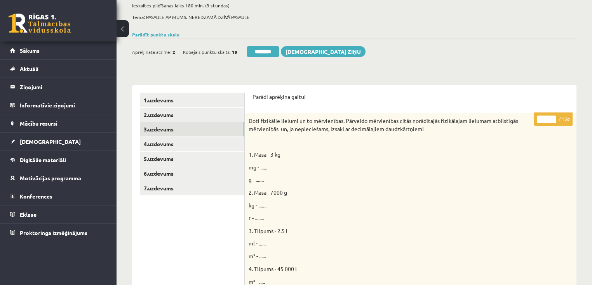
scroll to position [37, 0]
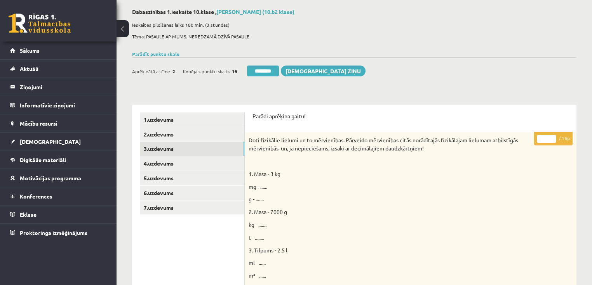
type input "**"
click at [554, 137] on input "**" at bounding box center [546, 139] width 19 height 8
click at [205, 163] on link "4.uzdevums" at bounding box center [192, 163] width 104 height 14
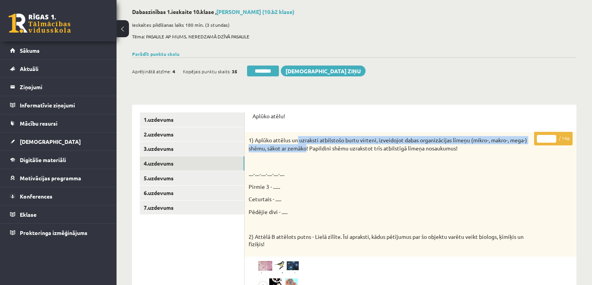
drag, startPoint x: 298, startPoint y: 141, endPoint x: 308, endPoint y: 144, distance: 10.3
click at [308, 144] on p "1) Aplūko attēlus un uzraksti atbilstošo burtu virteni, izveidojot dabas organi…" at bounding box center [391, 144] width 285 height 16
copy p "uzraksti atbilstošo burtu virteni, izveidojot dabas organizācijas līmeņu (mikro…"
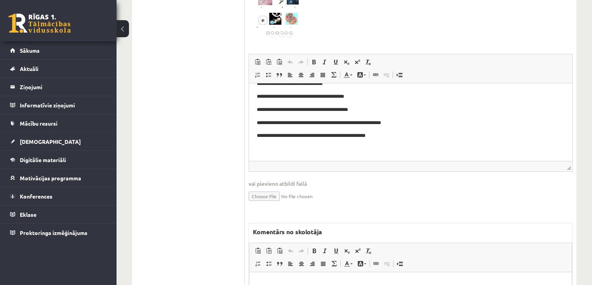
scroll to position [379, 0]
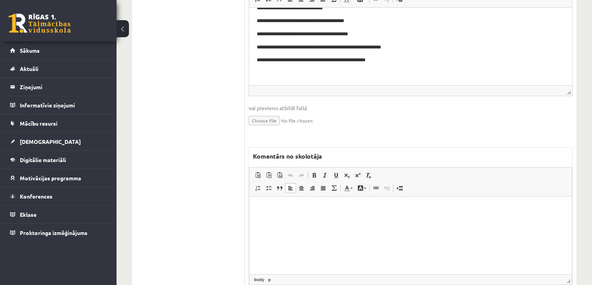
drag, startPoint x: 312, startPoint y: 246, endPoint x: 297, endPoint y: 248, distance: 14.5
click at [310, 221] on html at bounding box center [410, 209] width 322 height 24
paste body "Bagātinātā teksta redaktors, wiswyg-editor-47433891848200-1758448471-503"
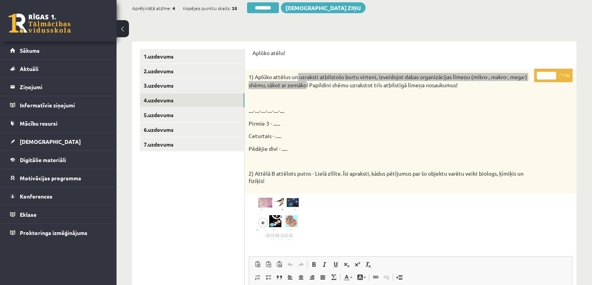
scroll to position [99, 0]
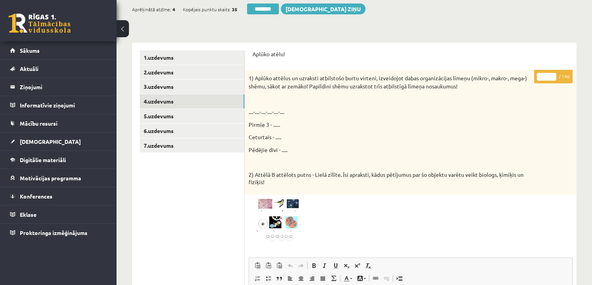
click at [553, 75] on input "*" at bounding box center [546, 77] width 19 height 8
type input "*"
click at [555, 74] on input "*" at bounding box center [546, 77] width 19 height 8
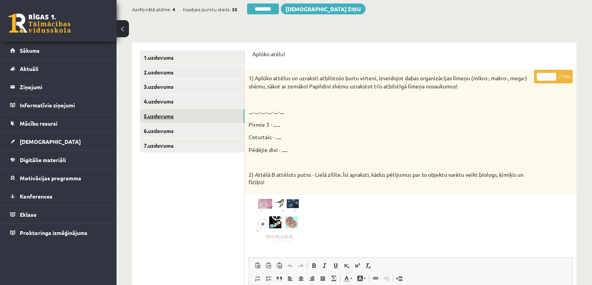
click at [170, 119] on link "5.uzdevums" at bounding box center [192, 116] width 104 height 14
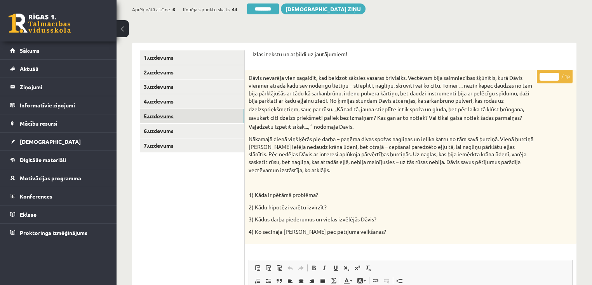
scroll to position [0, 0]
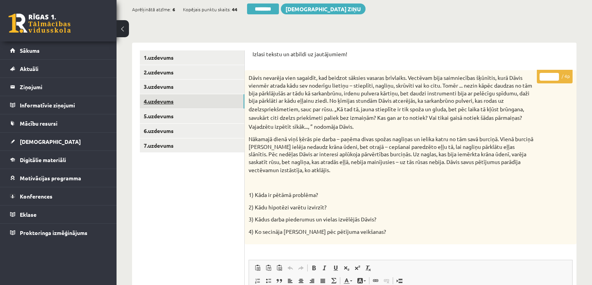
click at [191, 99] on link "4.uzdevums" at bounding box center [192, 101] width 104 height 14
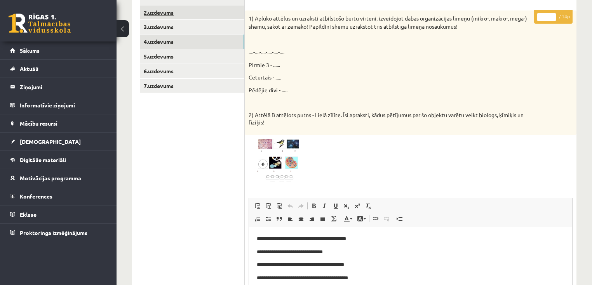
scroll to position [68, 0]
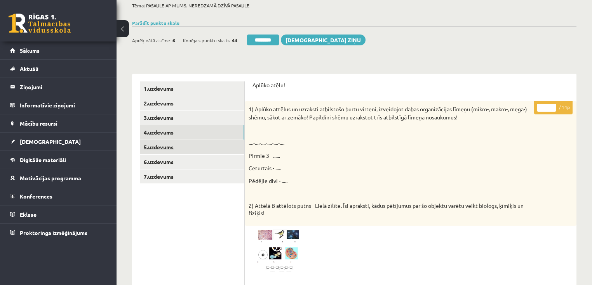
click at [172, 151] on link "5.uzdevums" at bounding box center [192, 147] width 104 height 14
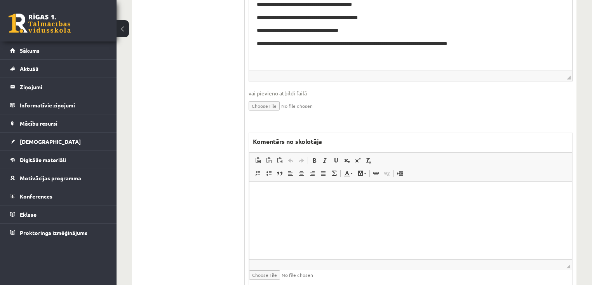
scroll to position [410, 0]
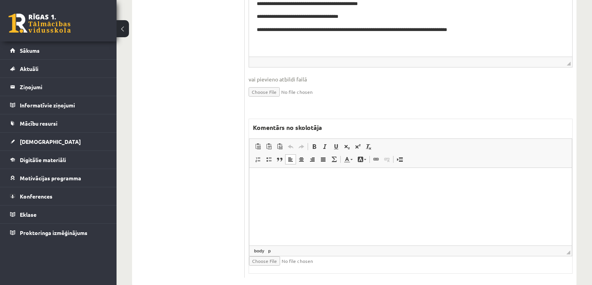
click at [368, 191] on html at bounding box center [410, 180] width 322 height 24
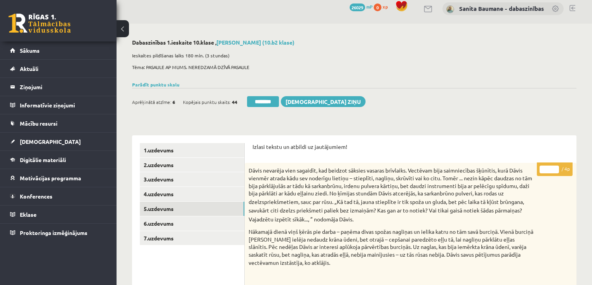
scroll to position [6, 0]
click at [555, 168] on input "*" at bounding box center [548, 170] width 19 height 8
type input "*"
click at [555, 168] on input "*" at bounding box center [548, 170] width 19 height 8
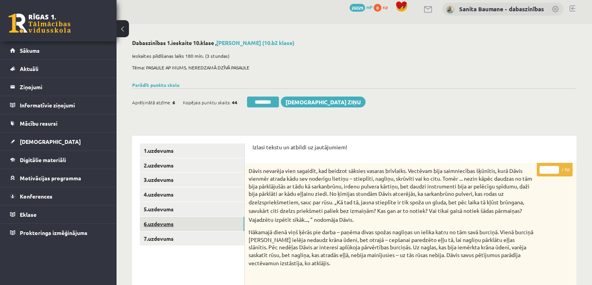
click at [176, 221] on link "6.uzdevums" at bounding box center [192, 224] width 104 height 14
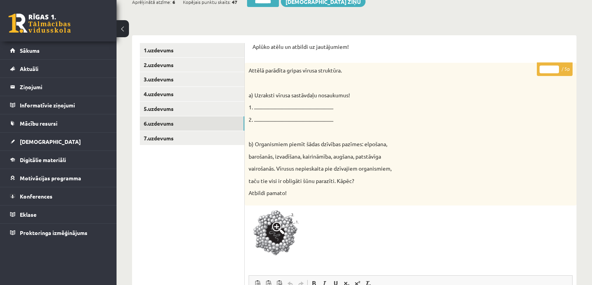
scroll to position [99, 0]
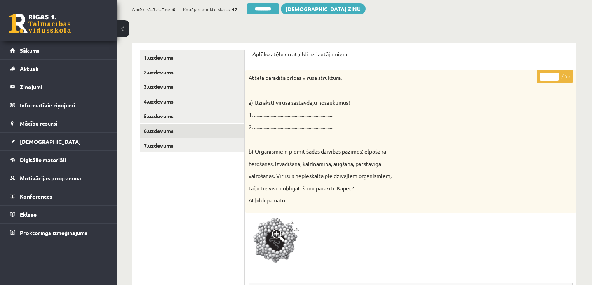
click at [555, 73] on input "*" at bounding box center [548, 77] width 19 height 8
click at [556, 73] on input "*" at bounding box center [548, 77] width 19 height 8
type input "*"
click at [556, 73] on input "*" at bounding box center [548, 77] width 19 height 8
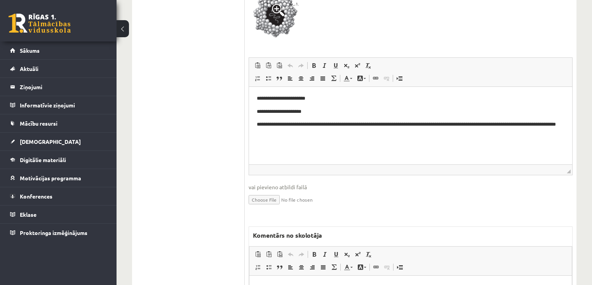
scroll to position [410, 0]
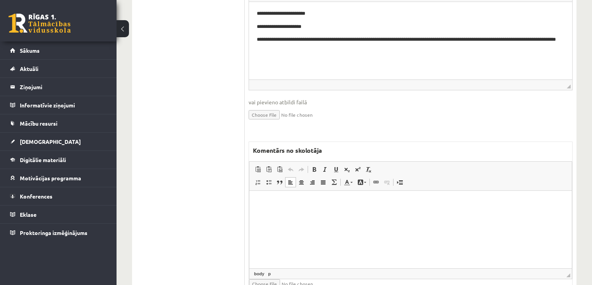
click at [421, 214] on html at bounding box center [410, 203] width 322 height 24
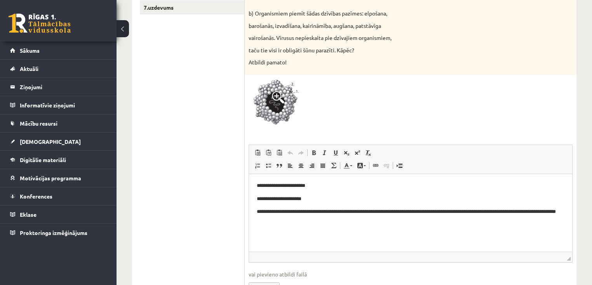
scroll to position [223, 0]
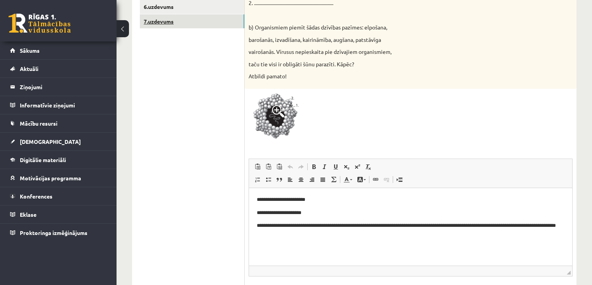
click at [180, 20] on link "7.uzdevums" at bounding box center [192, 21] width 104 height 14
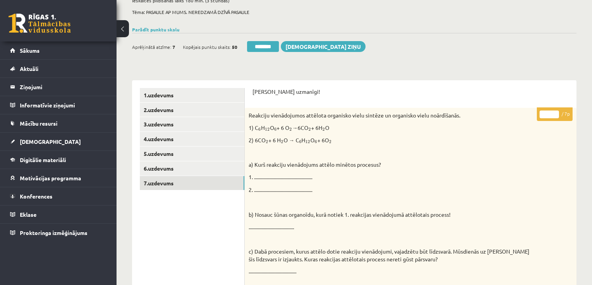
scroll to position [54, 0]
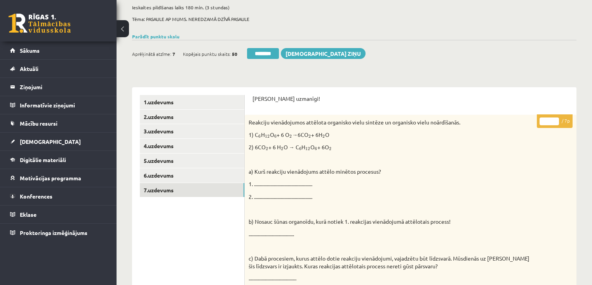
type input "*"
click at [553, 121] on input "*" at bounding box center [548, 122] width 19 height 8
click at [152, 104] on link "1.uzdevums" at bounding box center [192, 102] width 104 height 14
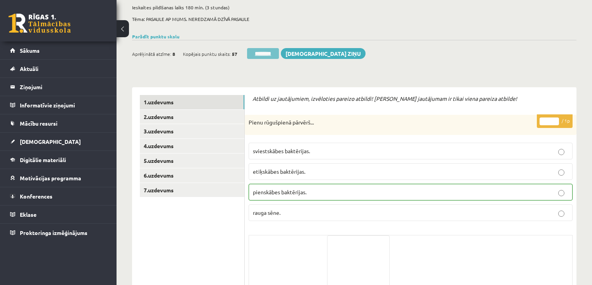
click at [270, 55] on input "********" at bounding box center [263, 53] width 32 height 11
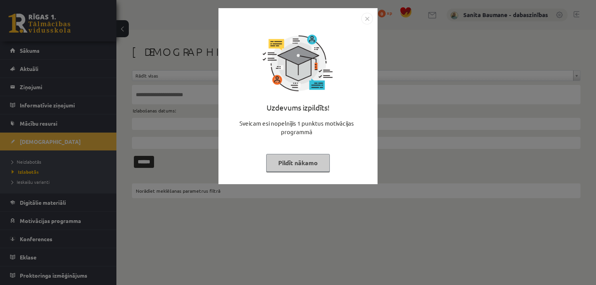
click at [284, 161] on button "Pildīt nākamo" at bounding box center [298, 163] width 64 height 18
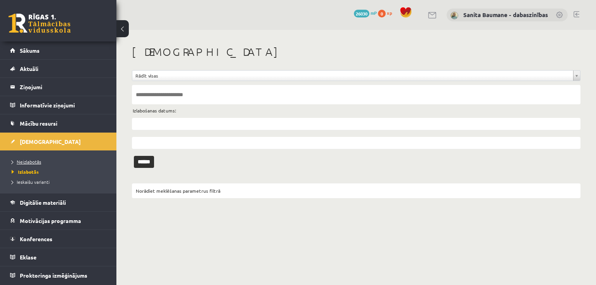
click at [39, 158] on link "Neizlabotās" at bounding box center [60, 161] width 97 height 7
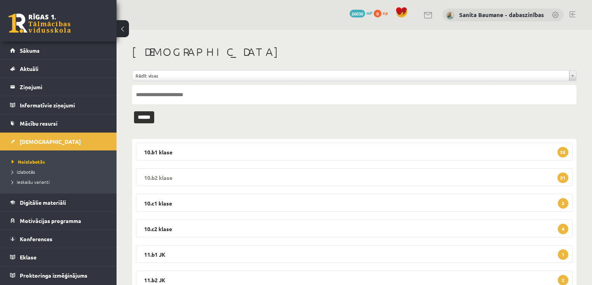
drag, startPoint x: 174, startPoint y: 176, endPoint x: 179, endPoint y: 174, distance: 5.3
click at [175, 175] on legend "10.b2 klase 31" at bounding box center [354, 178] width 436 height 18
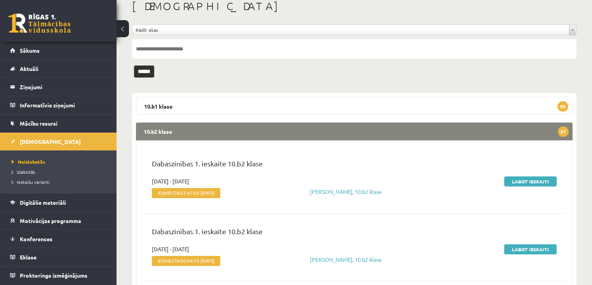
scroll to position [124, 0]
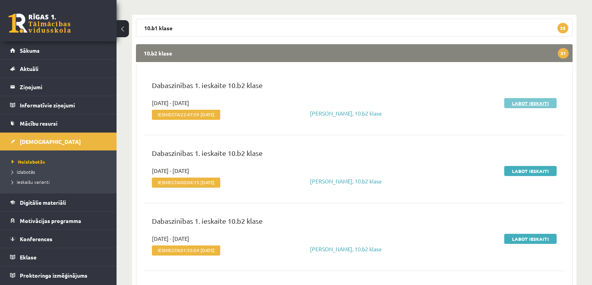
click at [537, 104] on link "Labot ieskaiti" at bounding box center [530, 103] width 52 height 10
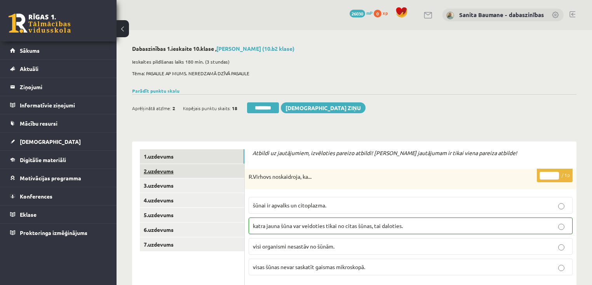
click at [162, 166] on link "2.uzdevums" at bounding box center [192, 171] width 104 height 14
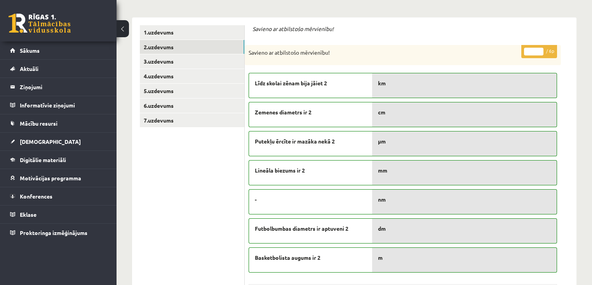
type input "*"
click at [541, 50] on input "*" at bounding box center [533, 52] width 19 height 8
click at [149, 63] on link "3.uzdevums" at bounding box center [192, 61] width 104 height 14
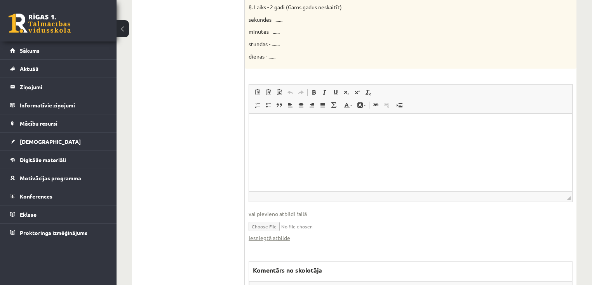
scroll to position [559, 0]
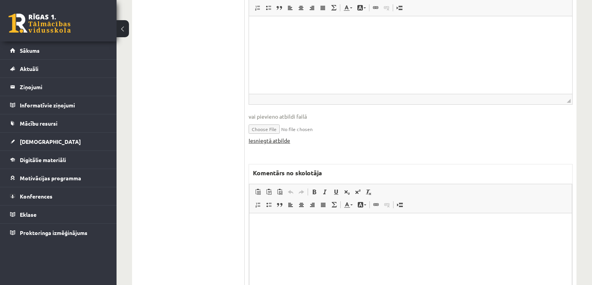
click at [264, 141] on link "Iesniegtā atbilde" at bounding box center [270, 141] width 42 height 8
drag, startPoint x: 315, startPoint y: 236, endPoint x: 297, endPoint y: 240, distance: 18.3
click at [315, 236] on html at bounding box center [410, 226] width 322 height 24
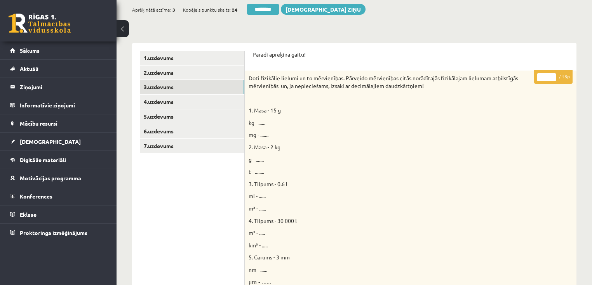
scroll to position [0, 0]
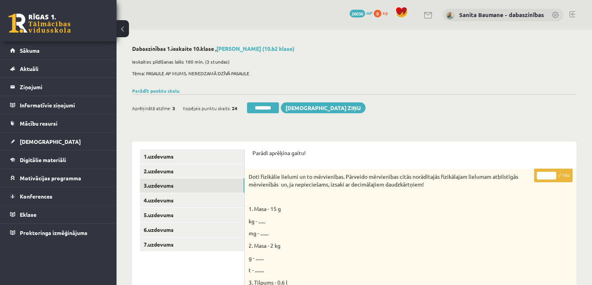
type input "**"
click at [551, 174] on input "**" at bounding box center [546, 176] width 19 height 8
click at [171, 200] on link "4.uzdevums" at bounding box center [192, 200] width 104 height 14
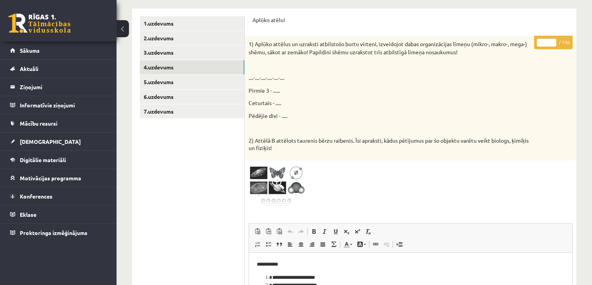
scroll to position [124, 0]
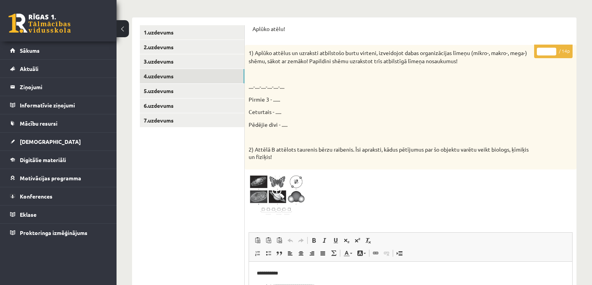
click at [553, 49] on input "*" at bounding box center [546, 52] width 19 height 8
type input "*"
click at [551, 50] on input "*" at bounding box center [546, 52] width 19 height 8
click at [183, 97] on link "5.uzdevums" at bounding box center [192, 91] width 104 height 14
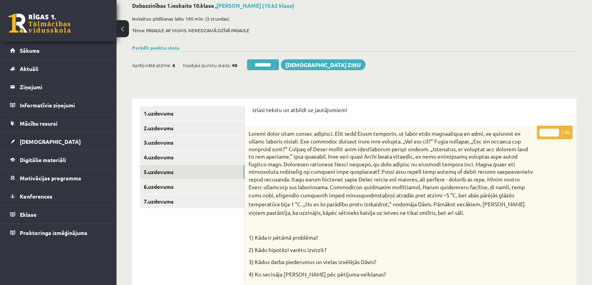
scroll to position [31, 0]
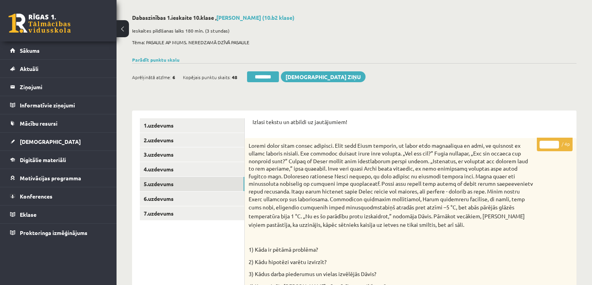
type input "*"
click at [556, 144] on input "*" at bounding box center [548, 145] width 19 height 8
click at [175, 193] on link "6.uzdevums" at bounding box center [192, 199] width 104 height 14
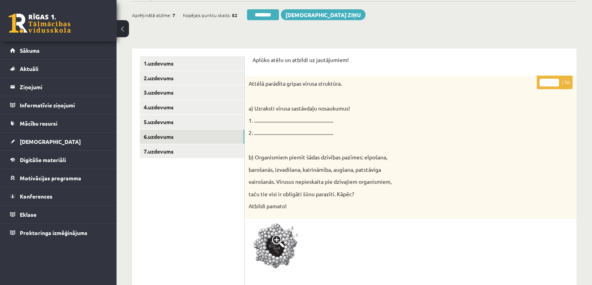
scroll to position [93, 0]
click at [554, 82] on input "*" at bounding box center [548, 83] width 19 height 8
type input "*"
click at [554, 82] on input "*" at bounding box center [548, 83] width 19 height 8
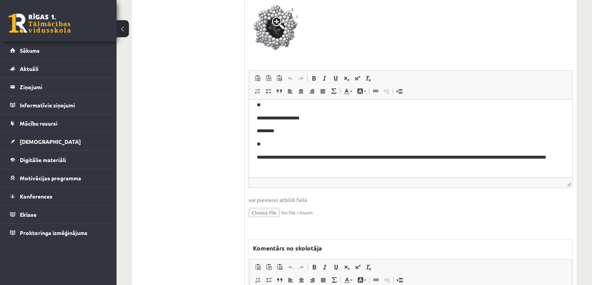
scroll to position [373, 0]
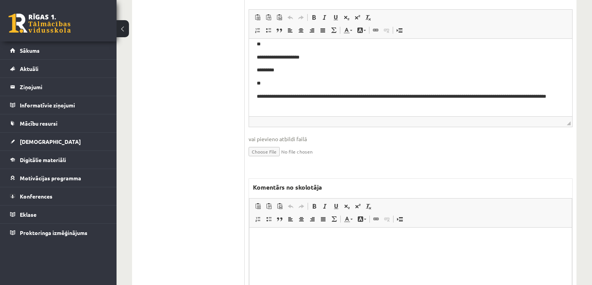
click at [380, 244] on html at bounding box center [410, 240] width 322 height 24
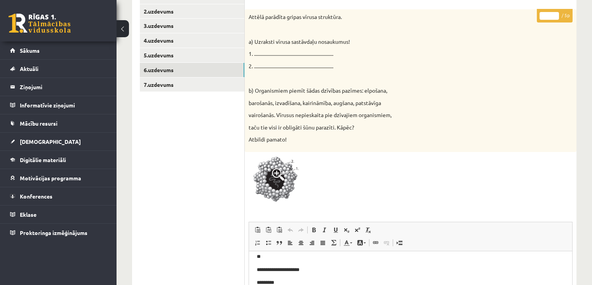
scroll to position [124, 0]
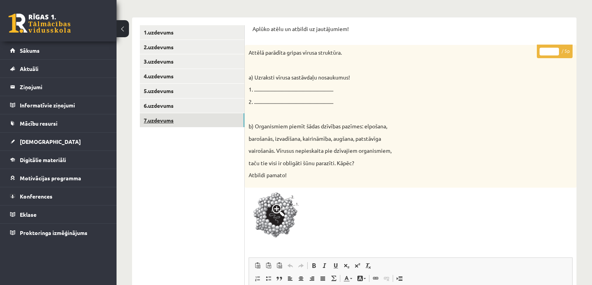
click at [146, 122] on link "7.uzdevums" at bounding box center [192, 120] width 104 height 14
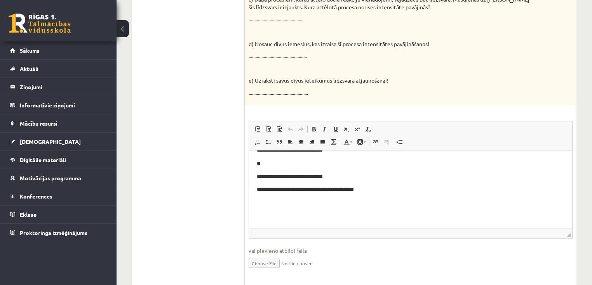
scroll to position [404, 0]
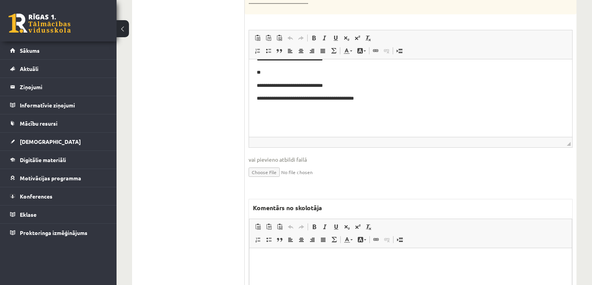
click at [338, 269] on html at bounding box center [410, 260] width 322 height 24
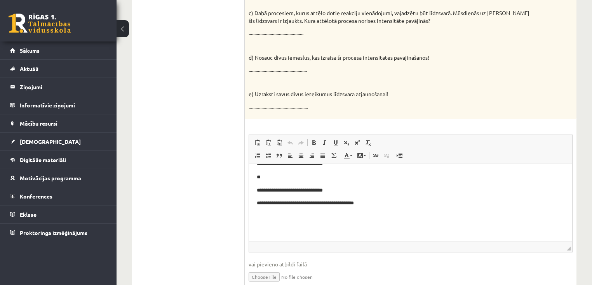
scroll to position [311, 0]
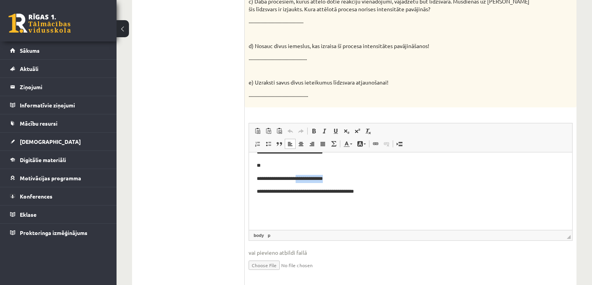
drag, startPoint x: 305, startPoint y: 178, endPoint x: 360, endPoint y: 172, distance: 55.4
click at [360, 172] on body "**********" at bounding box center [411, 129] width 308 height 186
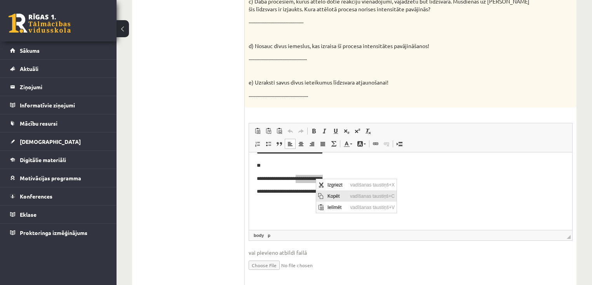
click at [337, 196] on span "Kopēt" at bounding box center [336, 195] width 23 height 11
copy p "**********"
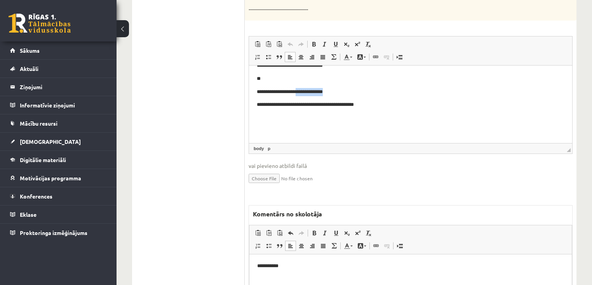
scroll to position [497, 0]
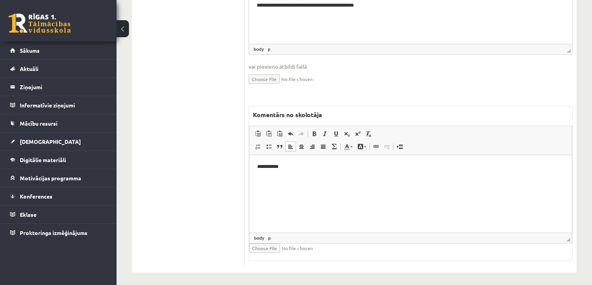
click at [366, 179] on html "**********" at bounding box center [410, 167] width 322 height 24
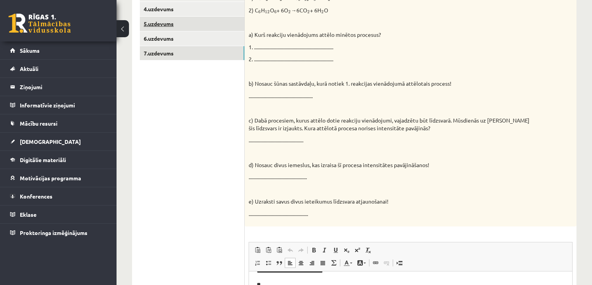
scroll to position [62, 0]
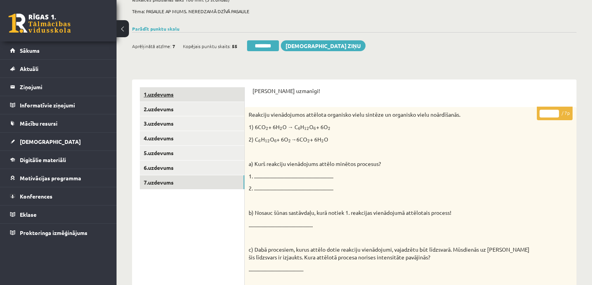
click at [171, 95] on link "1.uzdevums" at bounding box center [192, 94] width 104 height 14
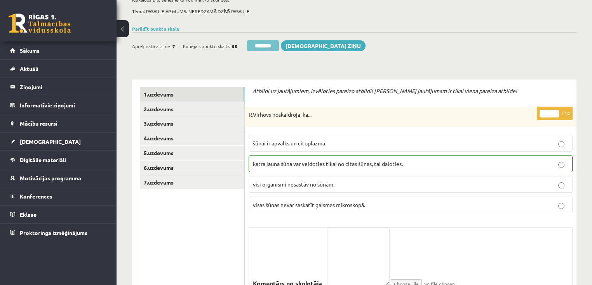
click at [267, 42] on input "********" at bounding box center [263, 45] width 32 height 11
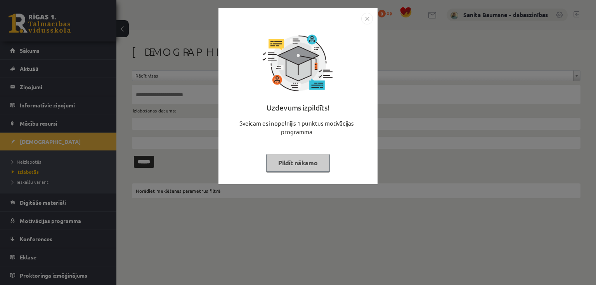
drag, startPoint x: 289, startPoint y: 161, endPoint x: 281, endPoint y: 162, distance: 7.9
click at [286, 161] on button "Pildīt nākamo" at bounding box center [298, 163] width 64 height 18
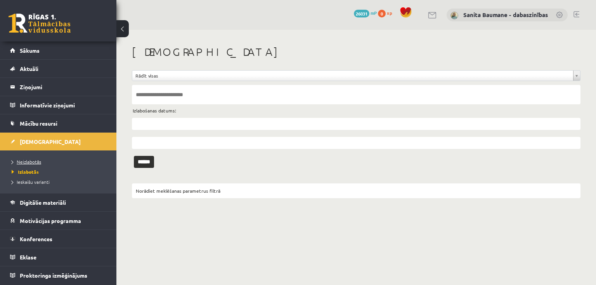
click at [35, 161] on span "Neizlabotās" at bounding box center [27, 162] width 30 height 6
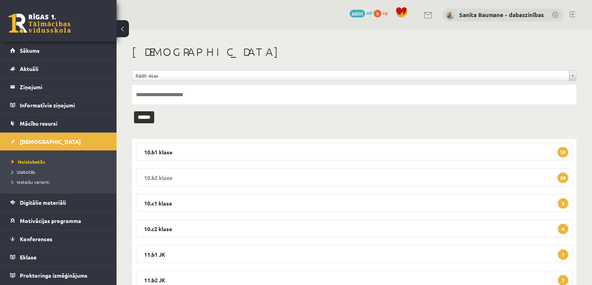
click at [160, 177] on legend "10.b2 klase 30" at bounding box center [354, 178] width 436 height 18
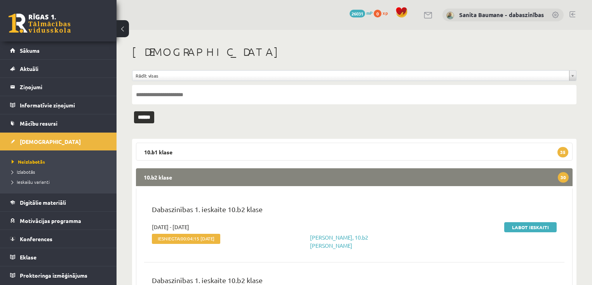
click at [159, 179] on legend "10.b2 klase 30" at bounding box center [354, 178] width 436 height 18
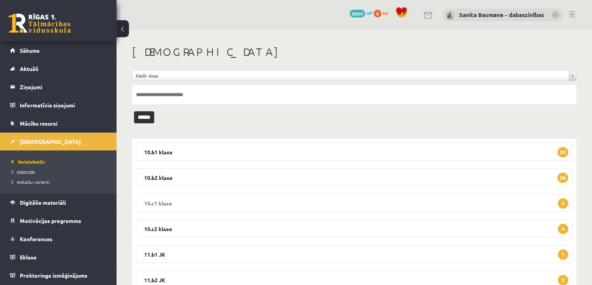
click at [171, 200] on legend "10.c1 klase 3" at bounding box center [354, 203] width 436 height 18
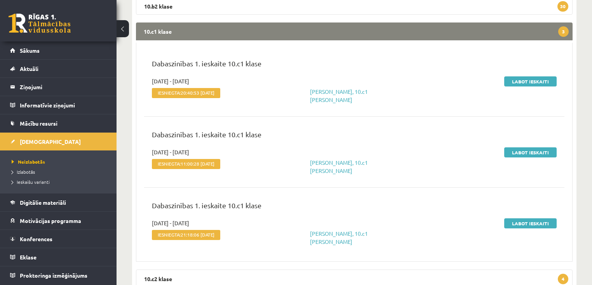
scroll to position [62, 0]
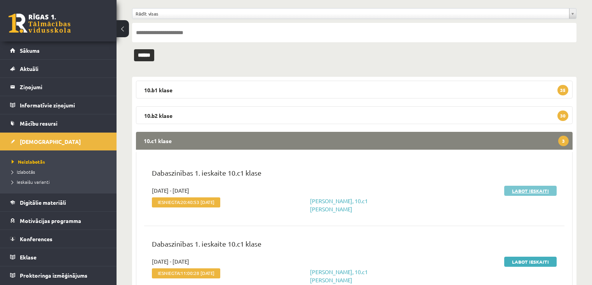
click at [511, 191] on link "Labot ieskaiti" at bounding box center [530, 191] width 52 height 10
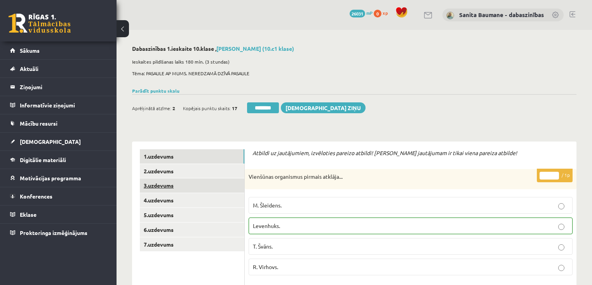
drag, startPoint x: 140, startPoint y: 175, endPoint x: 163, endPoint y: 191, distance: 28.2
click at [140, 175] on link "2.uzdevums" at bounding box center [192, 171] width 104 height 14
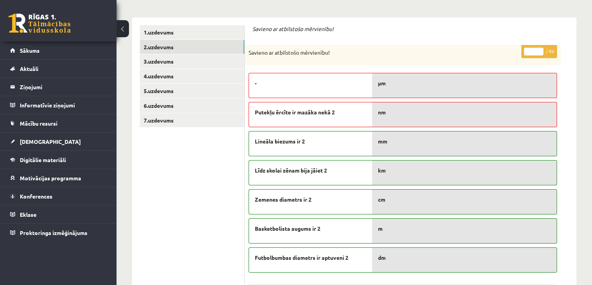
click at [541, 49] on input "*" at bounding box center [533, 52] width 19 height 8
type input "*"
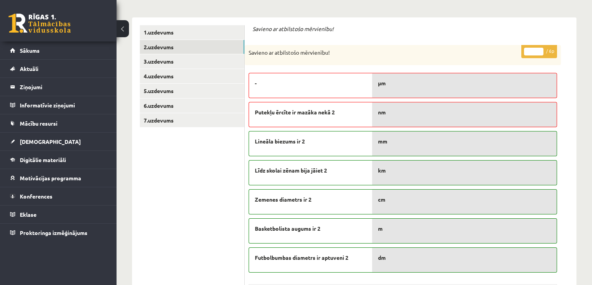
click at [541, 49] on input "*" at bounding box center [533, 52] width 19 height 8
click at [176, 61] on link "3.uzdevums" at bounding box center [192, 61] width 104 height 14
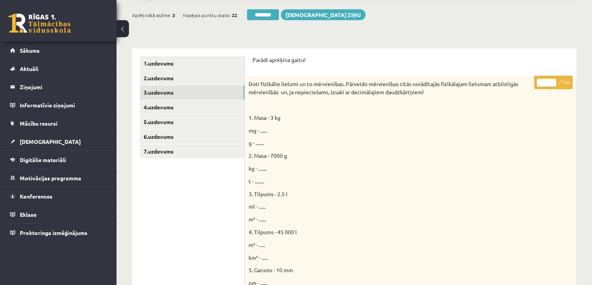
scroll to position [93, 0]
drag, startPoint x: 552, startPoint y: 82, endPoint x: 99, endPoint y: 153, distance: 459.1
type input "**"
click at [551, 82] on input "**" at bounding box center [546, 83] width 19 height 8
click at [170, 108] on link "4.uzdevums" at bounding box center [192, 107] width 104 height 14
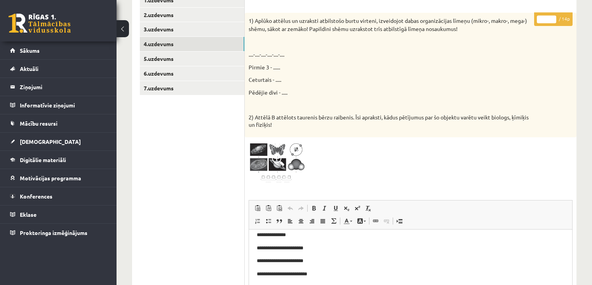
scroll to position [31, 0]
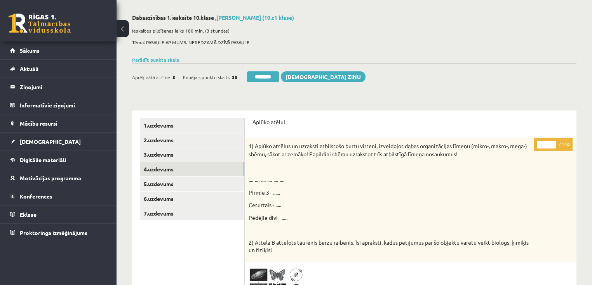
drag, startPoint x: 552, startPoint y: 142, endPoint x: 516, endPoint y: 152, distance: 37.0
type input "**"
click at [553, 143] on input "**" at bounding box center [546, 145] width 19 height 8
click at [169, 188] on link "5.uzdevums" at bounding box center [192, 184] width 104 height 14
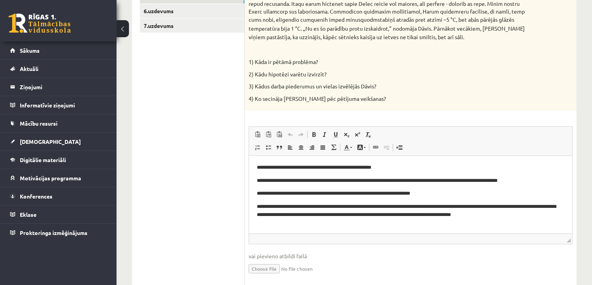
scroll to position [311, 0]
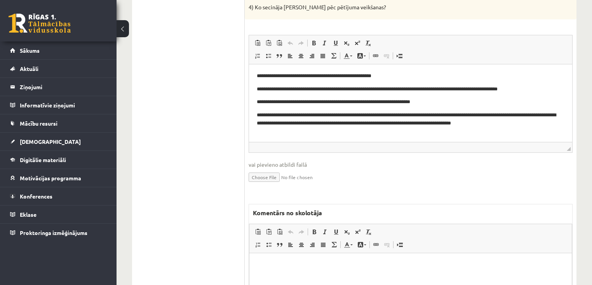
click at [363, 268] on p "Bagātinātā teksta redaktors, wiswyg-editor-47433860921680-1758448747-615" at bounding box center [410, 265] width 307 height 8
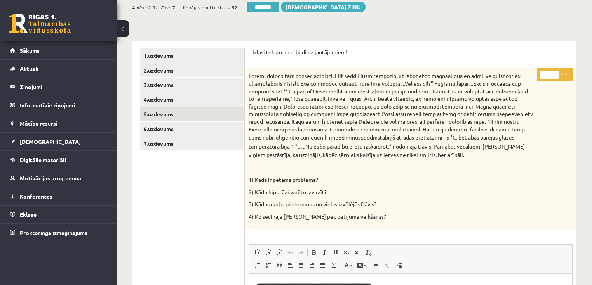
scroll to position [93, 0]
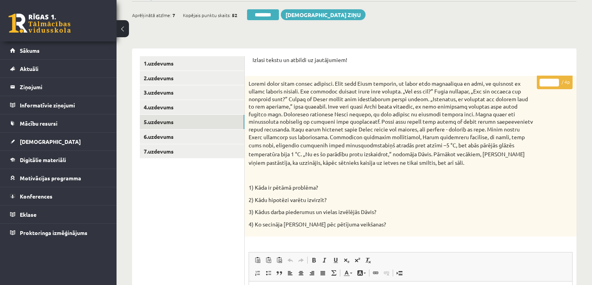
click at [553, 79] on input "*" at bounding box center [548, 83] width 19 height 8
click at [556, 83] on input "*" at bounding box center [548, 83] width 19 height 8
drag, startPoint x: 556, startPoint y: 80, endPoint x: 554, endPoint y: 75, distance: 5.2
type input "*"
click at [556, 79] on input "*" at bounding box center [548, 83] width 19 height 8
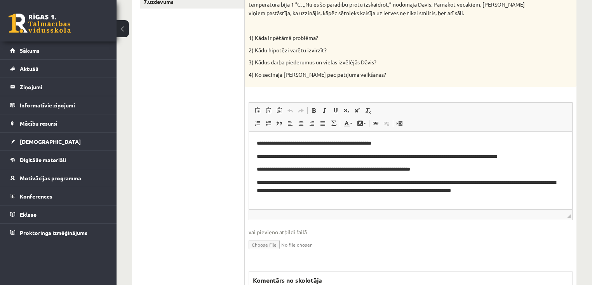
scroll to position [311, 0]
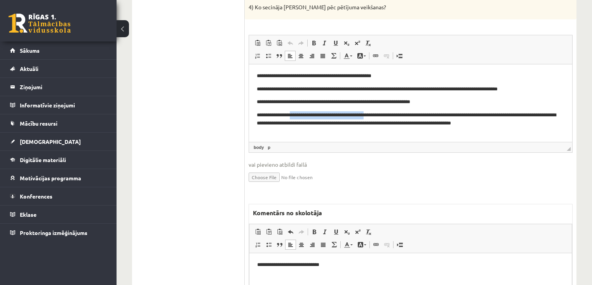
drag, startPoint x: 293, startPoint y: 116, endPoint x: 375, endPoint y: 113, distance: 81.6
click at [382, 115] on p "**********" at bounding box center [411, 119] width 308 height 16
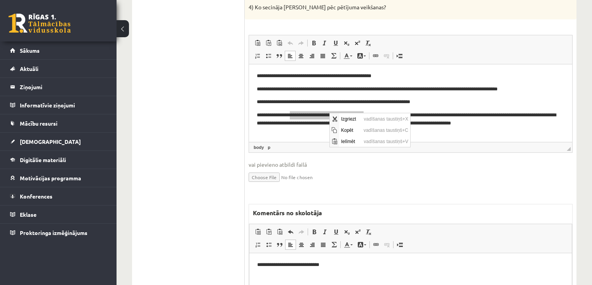
scroll to position [0, 0]
click at [344, 127] on span "Kopēt" at bounding box center [350, 129] width 23 height 11
copy p "**********"
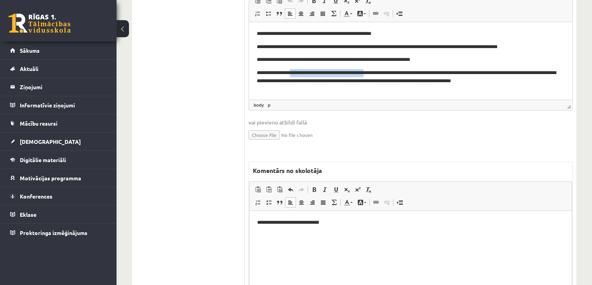
scroll to position [411, 0]
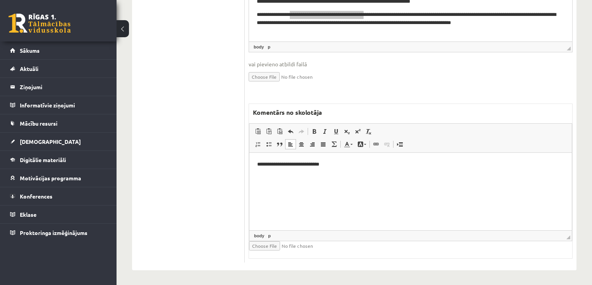
click at [387, 177] on html "**********" at bounding box center [410, 165] width 322 height 24
drag, startPoint x: 266, startPoint y: 179, endPoint x: 277, endPoint y: 176, distance: 11.1
click at [277, 177] on p "**********" at bounding box center [410, 178] width 307 height 8
click at [334, 132] on span at bounding box center [336, 132] width 6 height 6
click at [435, 182] on html "**********" at bounding box center [410, 171] width 322 height 36
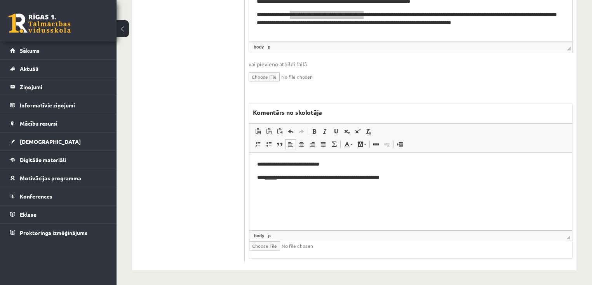
click at [260, 177] on p "**********" at bounding box center [410, 178] width 307 height 8
click at [457, 179] on p "**********" at bounding box center [410, 178] width 307 height 8
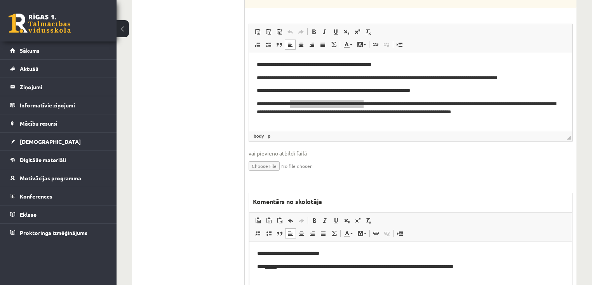
scroll to position [380, 0]
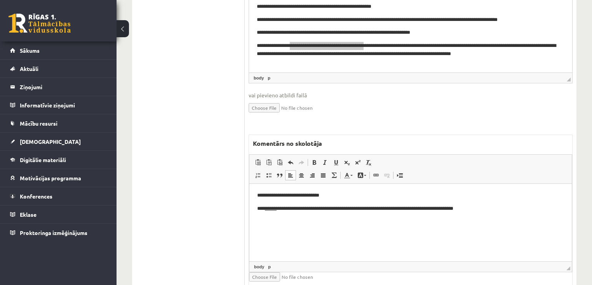
click at [396, 209] on p "**********" at bounding box center [410, 209] width 307 height 8
drag, startPoint x: 370, startPoint y: 209, endPoint x: 361, endPoint y: 203, distance: 9.8
click at [369, 209] on p "**********" at bounding box center [410, 209] width 307 height 8
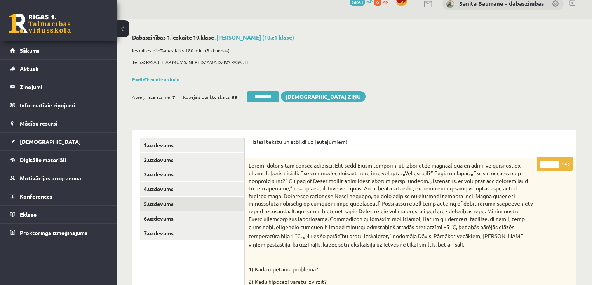
scroll to position [7, 0]
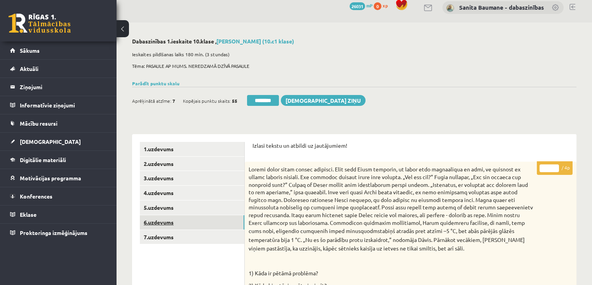
click at [153, 222] on link "6.uzdevums" at bounding box center [192, 223] width 104 height 14
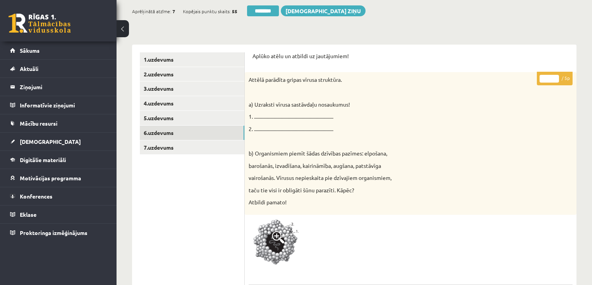
scroll to position [70, 0]
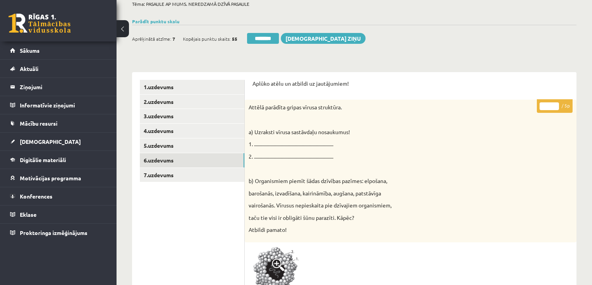
click at [555, 104] on input "*" at bounding box center [548, 107] width 19 height 8
type input "*"
click at [557, 109] on input "*" at bounding box center [548, 107] width 19 height 8
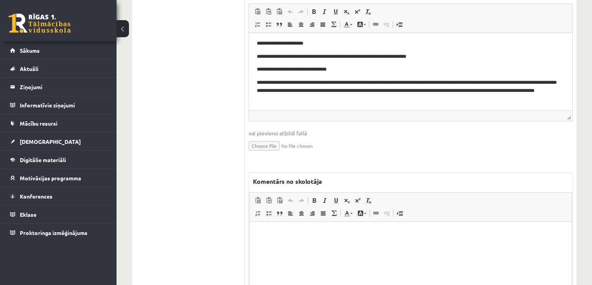
scroll to position [380, 0]
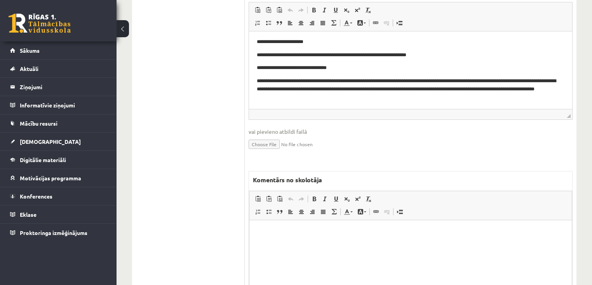
drag, startPoint x: 410, startPoint y: 257, endPoint x: 386, endPoint y: 255, distance: 24.6
click at [410, 244] on html at bounding box center [410, 232] width 322 height 24
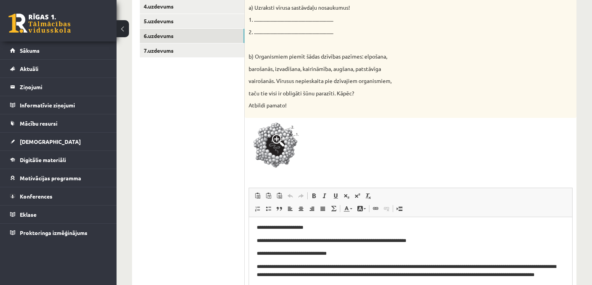
scroll to position [194, 0]
click at [152, 47] on link "7.uzdevums" at bounding box center [192, 51] width 104 height 14
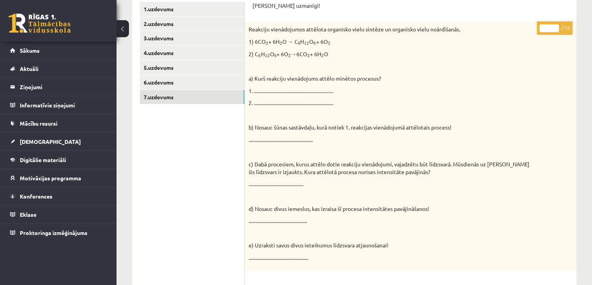
scroll to position [70, 0]
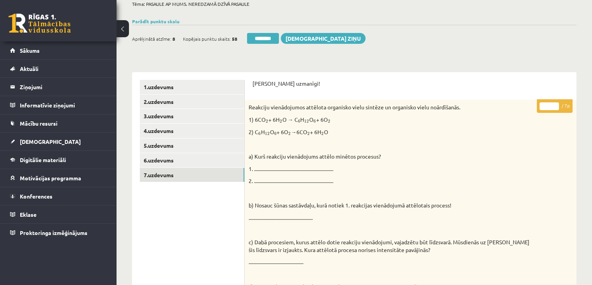
drag, startPoint x: 554, startPoint y: 103, endPoint x: 545, endPoint y: 104, distance: 9.3
type input "*"
click at [554, 103] on input "*" at bounding box center [548, 107] width 19 height 8
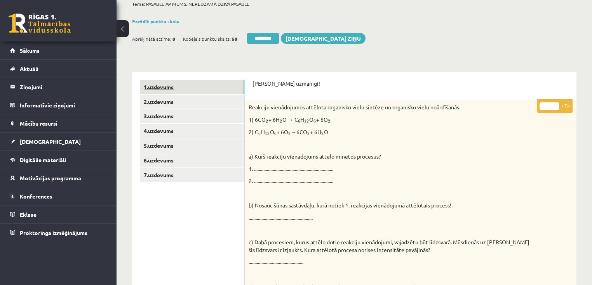
click at [165, 92] on link "1.uzdevums" at bounding box center [192, 87] width 104 height 14
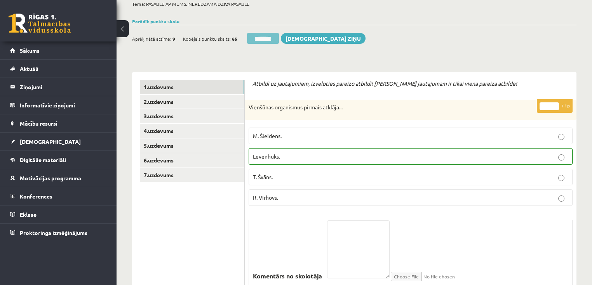
click at [257, 40] on input "********" at bounding box center [263, 38] width 32 height 11
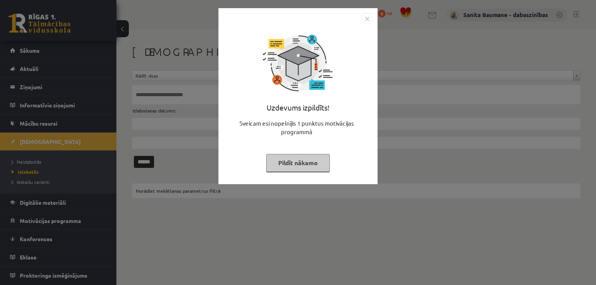
drag, startPoint x: 278, startPoint y: 160, endPoint x: 228, endPoint y: 160, distance: 50.5
click at [276, 160] on button "Pildīt nākamo" at bounding box center [298, 163] width 64 height 18
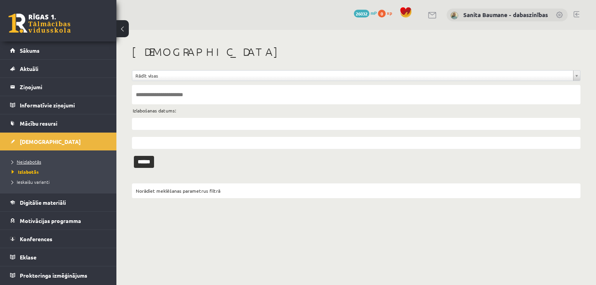
click at [33, 161] on span "Neizlabotās" at bounding box center [27, 162] width 30 height 6
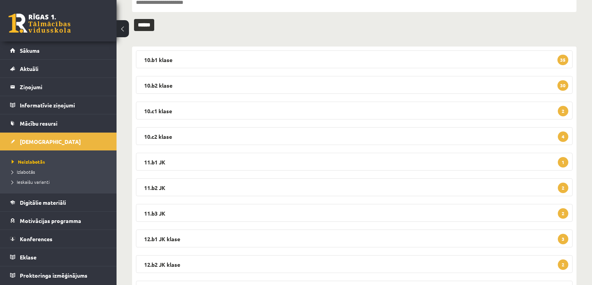
scroll to position [93, 0]
click at [180, 135] on legend "10.c2 klase 4" at bounding box center [354, 136] width 436 height 18
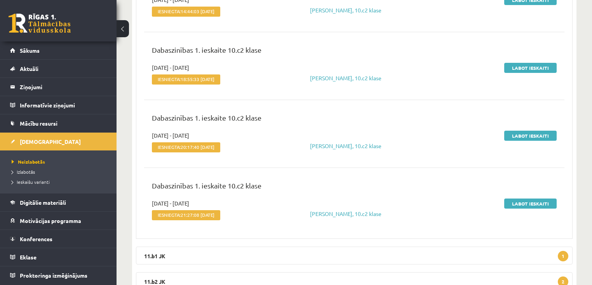
scroll to position [155, 0]
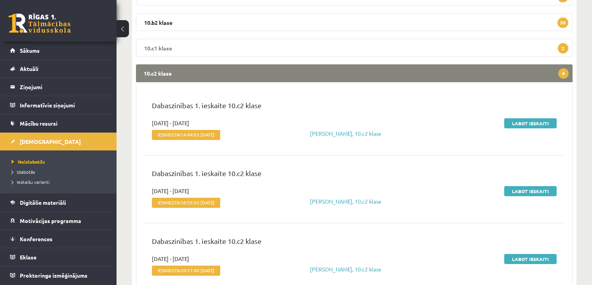
click at [185, 50] on legend "10.c1 klase 2" at bounding box center [354, 48] width 436 height 18
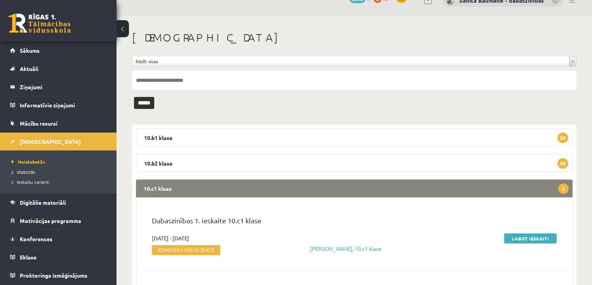
scroll to position [0, 0]
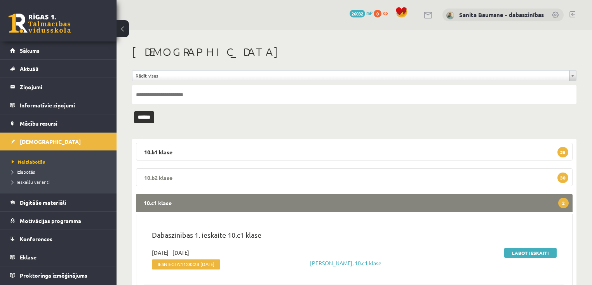
click at [193, 179] on legend "10.b2 klase 30" at bounding box center [354, 178] width 436 height 18
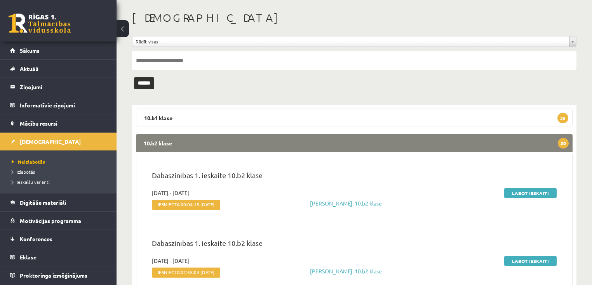
scroll to position [31, 0]
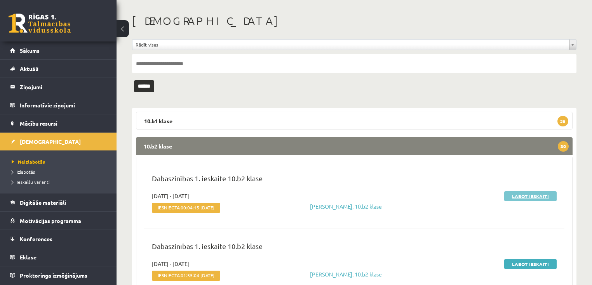
click at [525, 197] on link "Labot ieskaiti" at bounding box center [530, 196] width 52 height 10
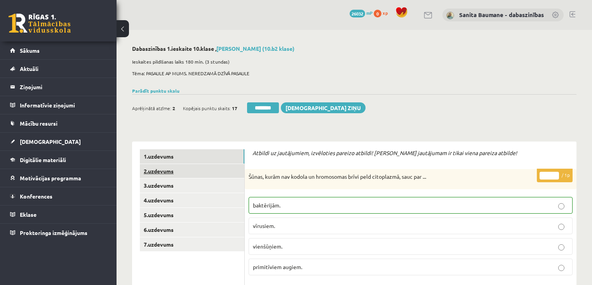
click at [155, 177] on link "2.uzdevums" at bounding box center [192, 171] width 104 height 14
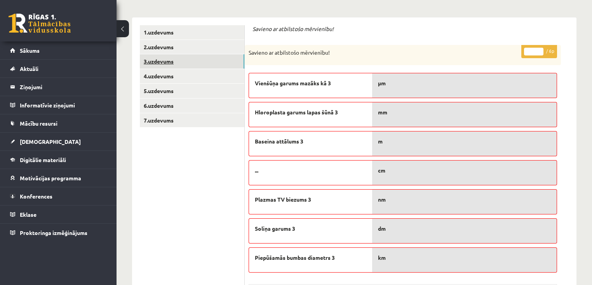
click at [184, 63] on link "3.uzdevums" at bounding box center [192, 61] width 104 height 14
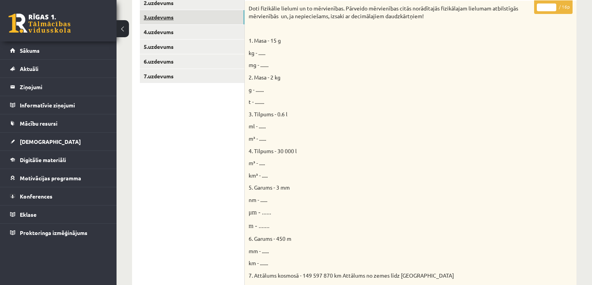
scroll to position [62, 0]
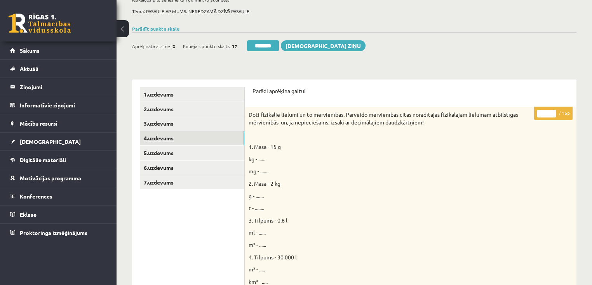
click at [174, 137] on link "4.uzdevums" at bounding box center [192, 138] width 104 height 14
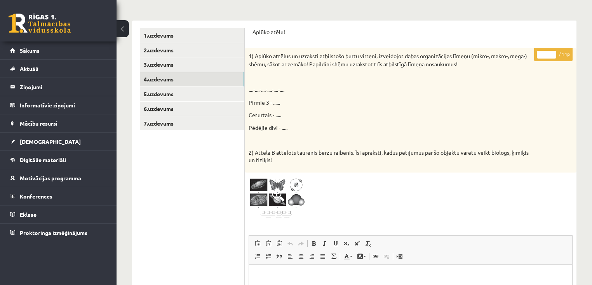
scroll to position [0, 0]
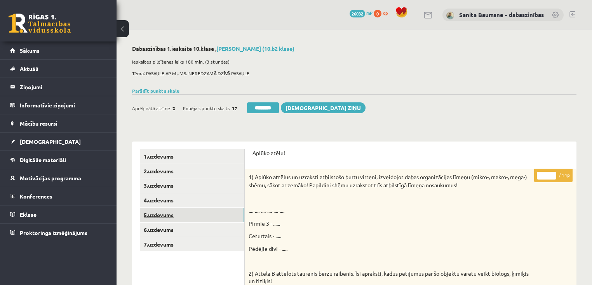
click at [174, 219] on link "5.uzdevums" at bounding box center [192, 215] width 104 height 14
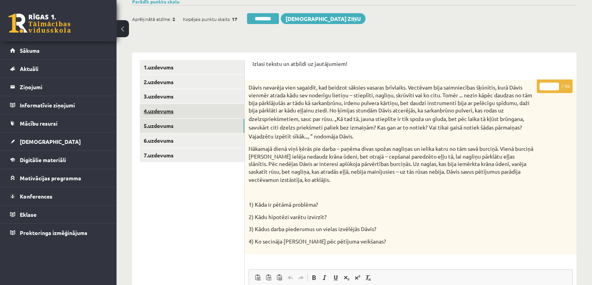
scroll to position [31, 0]
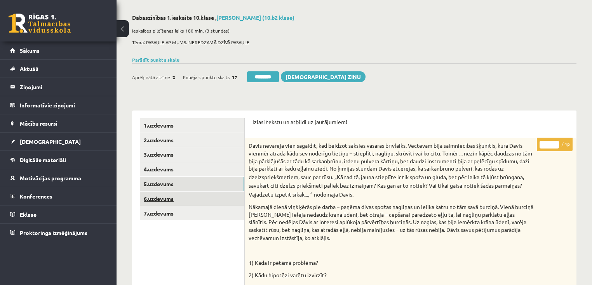
click at [164, 200] on link "6.uzdevums" at bounding box center [192, 199] width 104 height 14
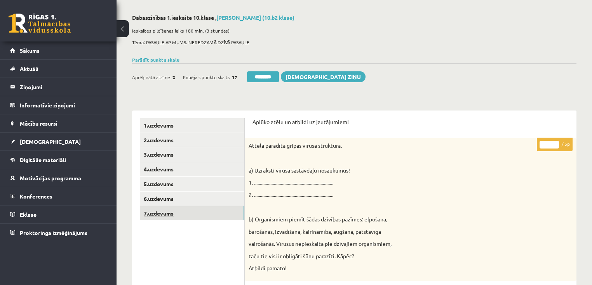
drag, startPoint x: 153, startPoint y: 215, endPoint x: 205, endPoint y: 197, distance: 55.1
click at [153, 215] on link "7.uzdevums" at bounding box center [192, 214] width 104 height 14
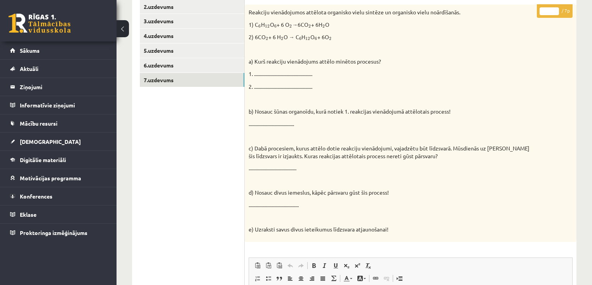
scroll to position [0, 0]
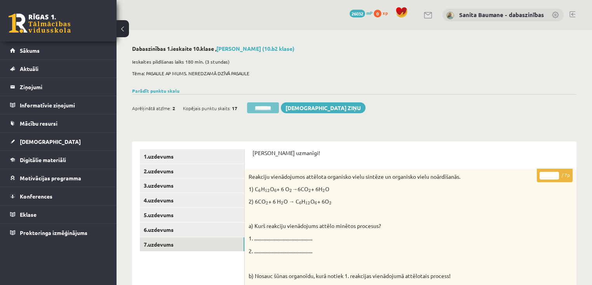
click at [255, 110] on input "********" at bounding box center [263, 108] width 32 height 11
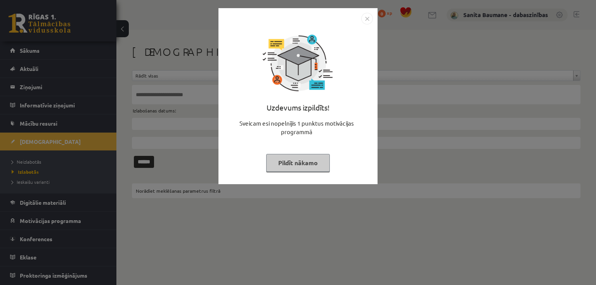
drag, startPoint x: 287, startPoint y: 163, endPoint x: 65, endPoint y: 158, distance: 221.4
click at [285, 163] on button "Pildīt nākamo" at bounding box center [298, 163] width 64 height 18
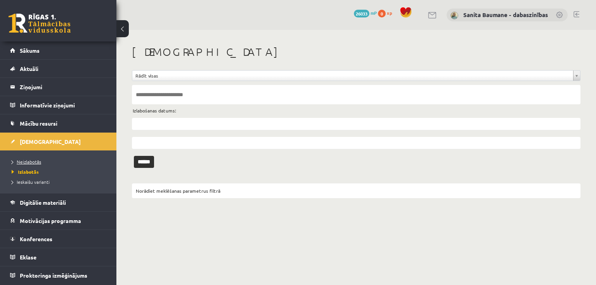
click at [24, 159] on span "Neizlabotās" at bounding box center [27, 162] width 30 height 6
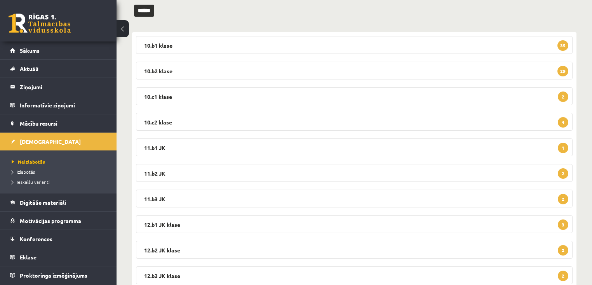
scroll to position [124, 0]
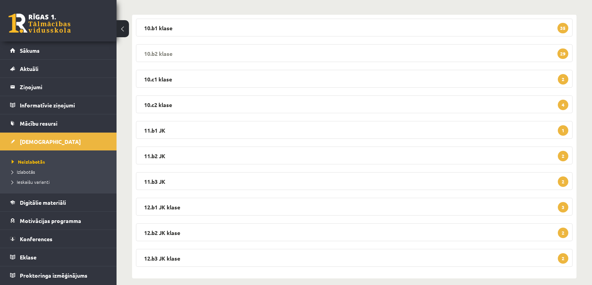
click at [184, 48] on legend "10.b2 klase 29" at bounding box center [354, 53] width 436 height 18
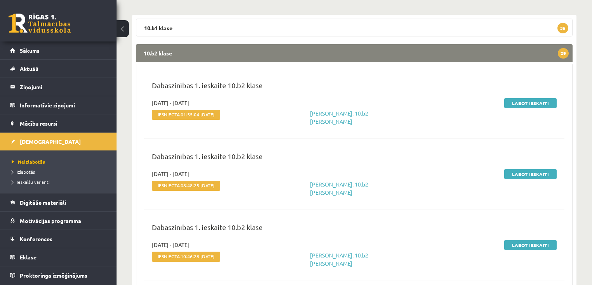
drag, startPoint x: 525, startPoint y: 111, endPoint x: 518, endPoint y: 114, distance: 7.3
click at [525, 111] on div "Labot ieskaiti" at bounding box center [493, 112] width 139 height 27
click at [522, 104] on link "Labot ieskaiti" at bounding box center [530, 103] width 52 height 10
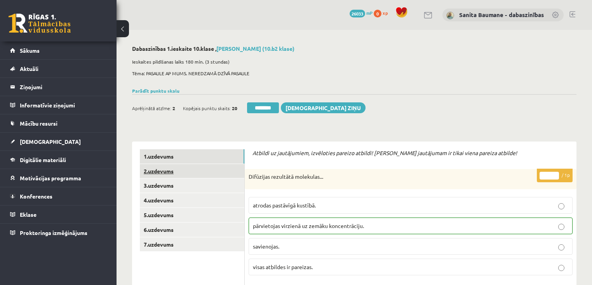
click at [166, 176] on link "2.uzdevums" at bounding box center [192, 171] width 104 height 14
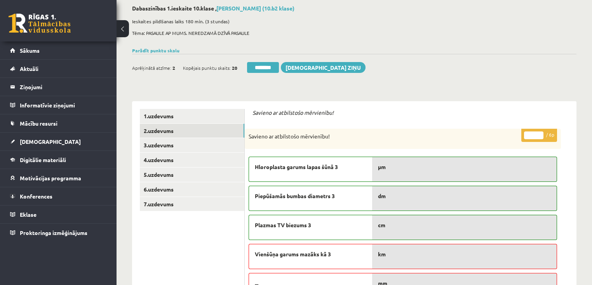
scroll to position [31, 0]
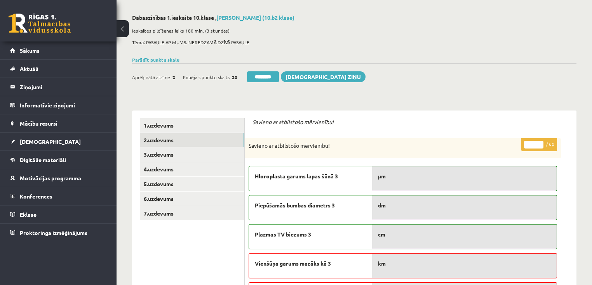
click at [542, 143] on input "*" at bounding box center [533, 145] width 19 height 8
type input "*"
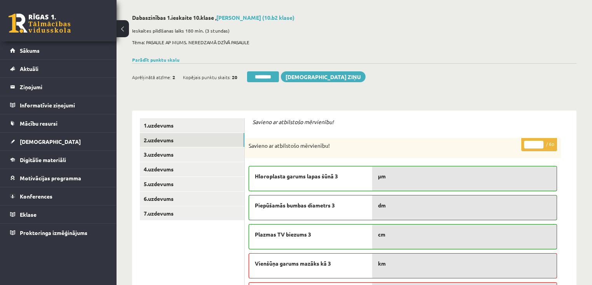
click at [540, 146] on input "*" at bounding box center [533, 145] width 19 height 8
click at [172, 156] on link "3.uzdevums" at bounding box center [192, 155] width 104 height 14
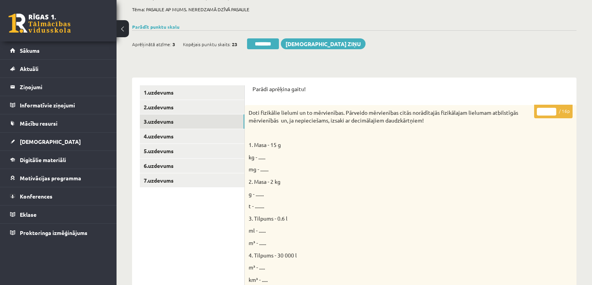
scroll to position [62, 0]
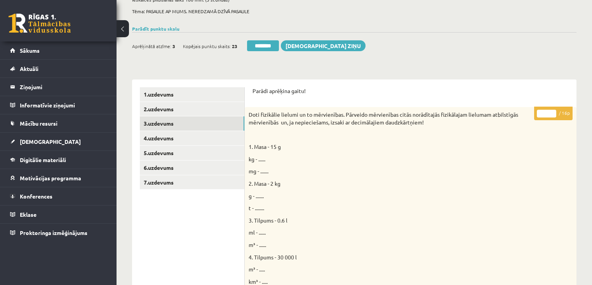
drag, startPoint x: 554, startPoint y: 109, endPoint x: 549, endPoint y: 110, distance: 5.9
click at [550, 110] on p "* / 16p" at bounding box center [553, 114] width 38 height 14
type input "**"
click at [553, 113] on input "**" at bounding box center [546, 114] width 19 height 8
click at [151, 139] on link "4.uzdevums" at bounding box center [192, 138] width 104 height 14
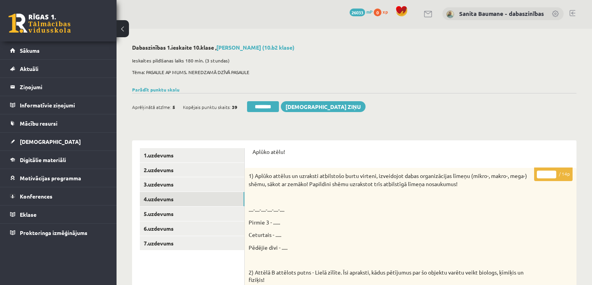
scroll to position [0, 0]
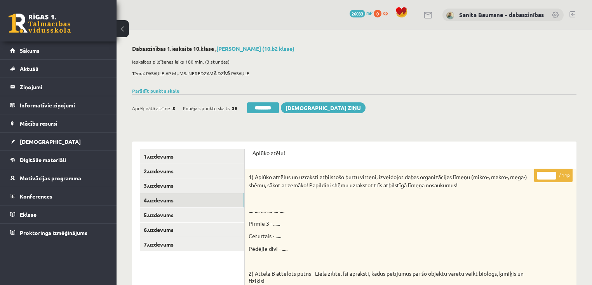
drag, startPoint x: 554, startPoint y: 173, endPoint x: 515, endPoint y: 188, distance: 41.3
type input "**"
click at [553, 173] on input "**" at bounding box center [546, 176] width 19 height 8
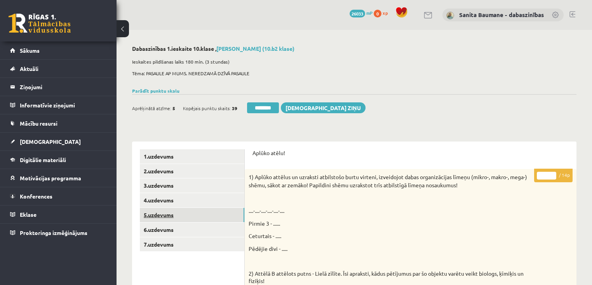
click at [150, 216] on link "5.uzdevums" at bounding box center [192, 215] width 104 height 14
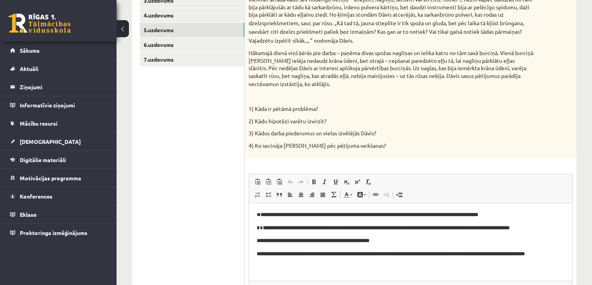
scroll to position [62, 0]
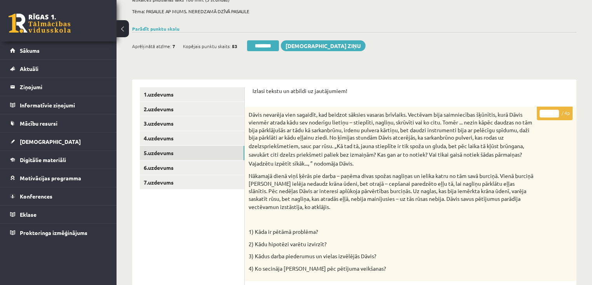
drag, startPoint x: 555, startPoint y: 110, endPoint x: 0, endPoint y: 124, distance: 555.4
type input "*"
click at [554, 110] on input "*" at bounding box center [548, 114] width 19 height 8
click at [178, 164] on link "6.uzdevums" at bounding box center [192, 168] width 104 height 14
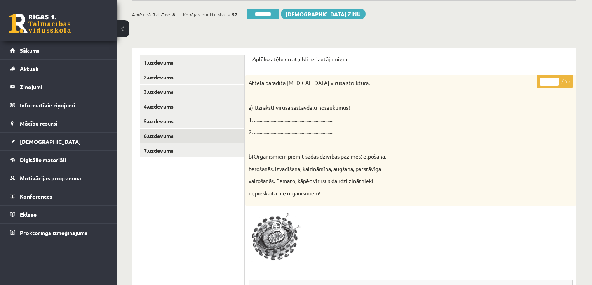
scroll to position [93, 0]
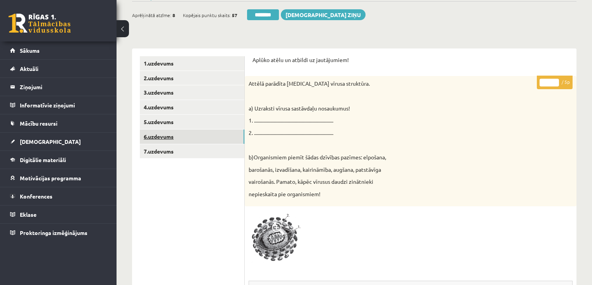
click at [160, 134] on link "6.uzdevums" at bounding box center [192, 137] width 104 height 14
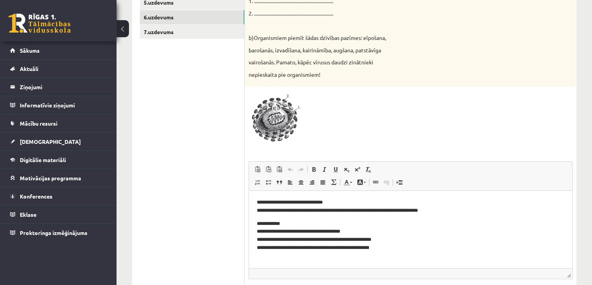
scroll to position [155, 0]
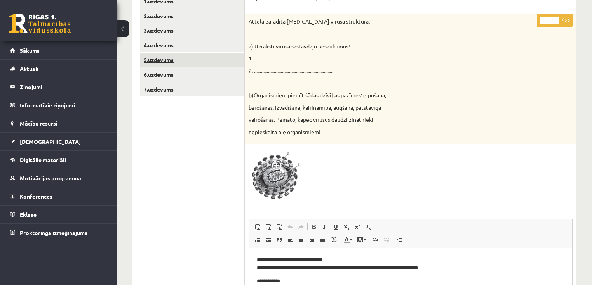
click at [162, 59] on link "5.uzdevums" at bounding box center [192, 60] width 104 height 14
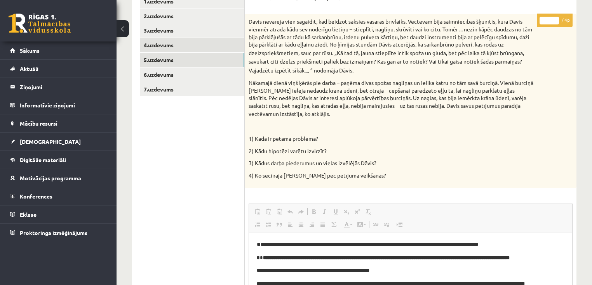
scroll to position [0, 0]
click at [160, 48] on link "4.uzdevums" at bounding box center [192, 45] width 104 height 14
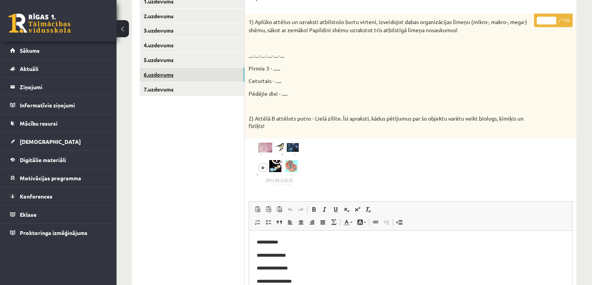
click at [181, 78] on link "6.uzdevums" at bounding box center [192, 75] width 104 height 14
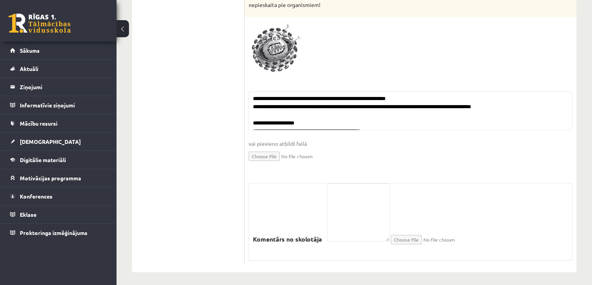
scroll to position [286, 0]
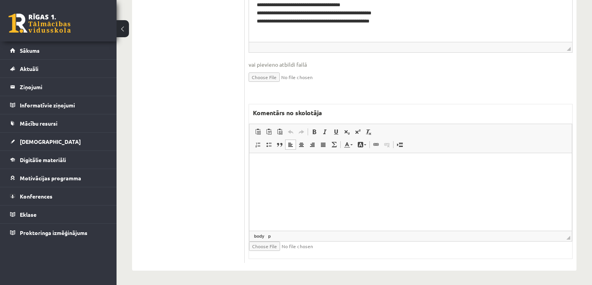
click at [412, 177] on html at bounding box center [410, 165] width 322 height 24
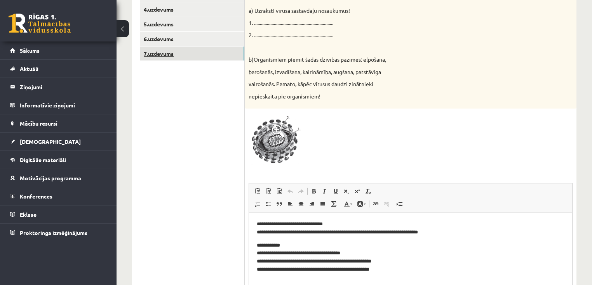
click at [172, 55] on link "7.uzdevums" at bounding box center [192, 54] width 104 height 14
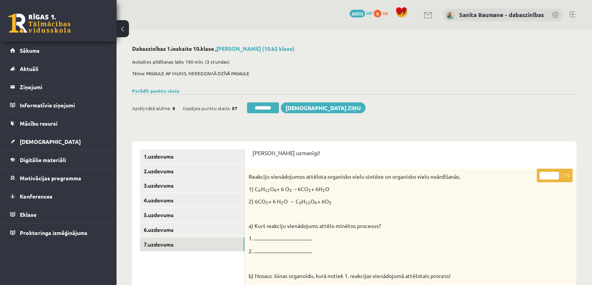
drag, startPoint x: 554, startPoint y: 175, endPoint x: 551, endPoint y: 172, distance: 4.7
type input "*"
click at [554, 174] on input "*" at bounding box center [548, 176] width 19 height 8
click at [167, 153] on link "1.uzdevums" at bounding box center [192, 156] width 104 height 14
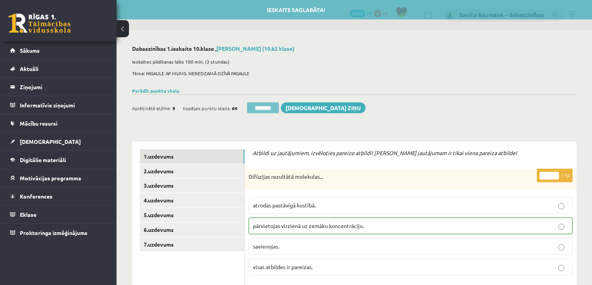
click at [266, 106] on input "********" at bounding box center [263, 108] width 32 height 11
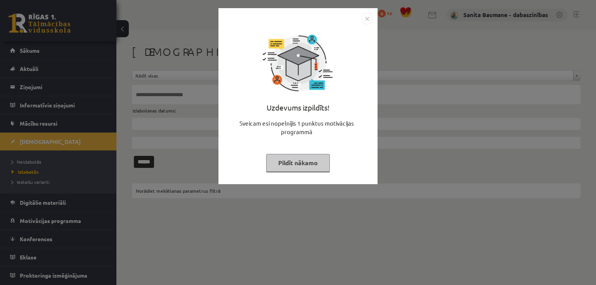
click at [279, 168] on button "Pildīt nākamo" at bounding box center [298, 163] width 64 height 18
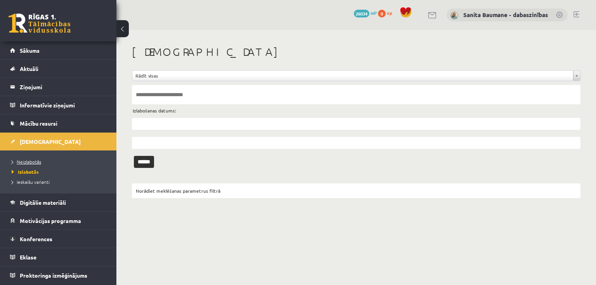
click at [28, 159] on span "Neizlabotās" at bounding box center [27, 162] width 30 height 6
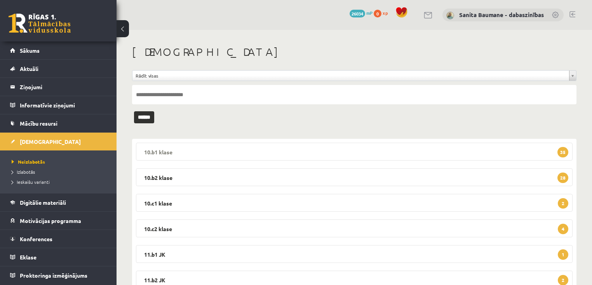
click at [198, 148] on legend "10.b1 klase 35" at bounding box center [354, 152] width 436 height 18
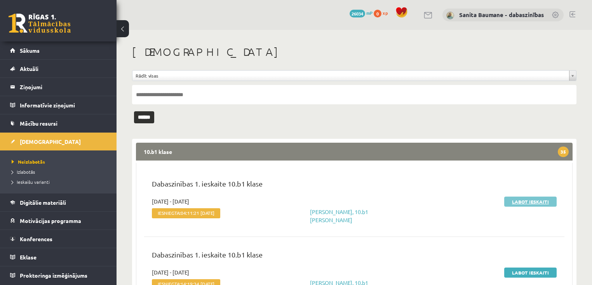
click at [514, 198] on link "Labot ieskaiti" at bounding box center [530, 202] width 52 height 10
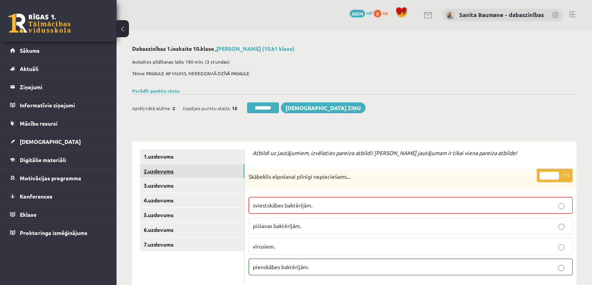
click at [173, 167] on link "2.uzdevums" at bounding box center [192, 171] width 104 height 14
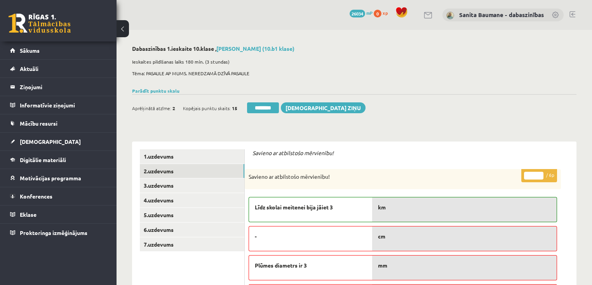
click at [541, 175] on input "*" at bounding box center [533, 176] width 19 height 8
click at [540, 175] on input "*" at bounding box center [533, 176] width 19 height 8
type input "*"
click at [540, 173] on input "*" at bounding box center [533, 176] width 19 height 8
click at [191, 187] on link "3.uzdevums" at bounding box center [192, 186] width 104 height 14
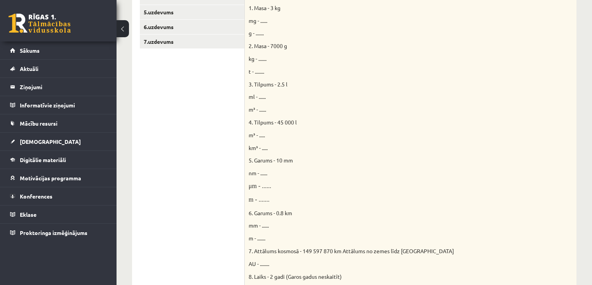
scroll to position [159, 0]
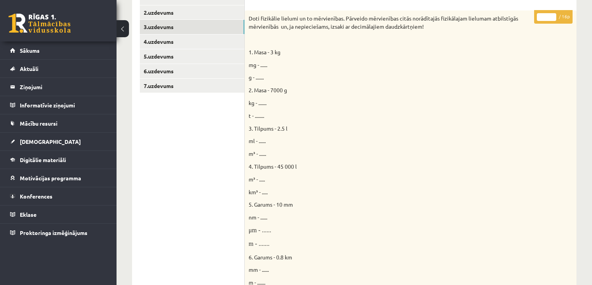
drag, startPoint x: 552, startPoint y: 14, endPoint x: 471, endPoint y: 34, distance: 83.0
type input "**"
click at [553, 13] on input "**" at bounding box center [546, 17] width 19 height 8
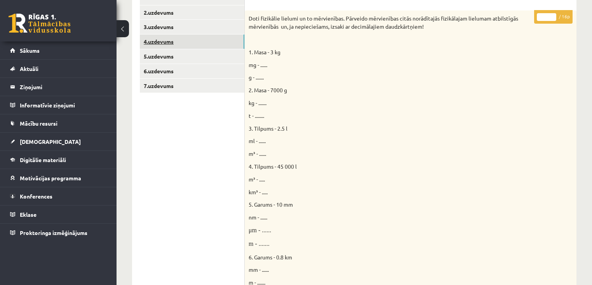
click at [179, 41] on link "4.uzdevums" at bounding box center [192, 42] width 104 height 14
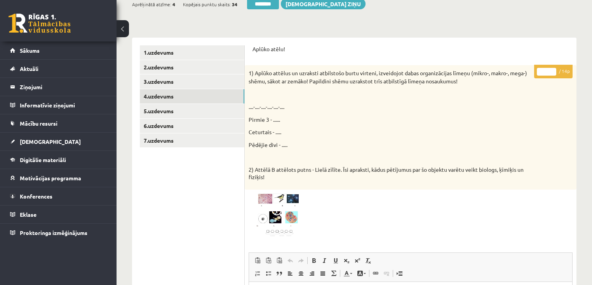
scroll to position [51, 0]
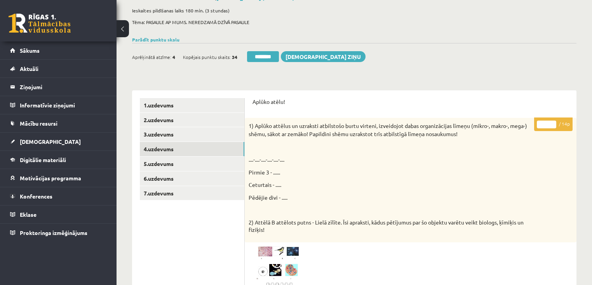
click at [552, 122] on input "*" at bounding box center [546, 125] width 19 height 8
type input "*"
click at [551, 123] on input "*" at bounding box center [546, 125] width 19 height 8
click at [172, 159] on link "5.uzdevums" at bounding box center [192, 164] width 104 height 14
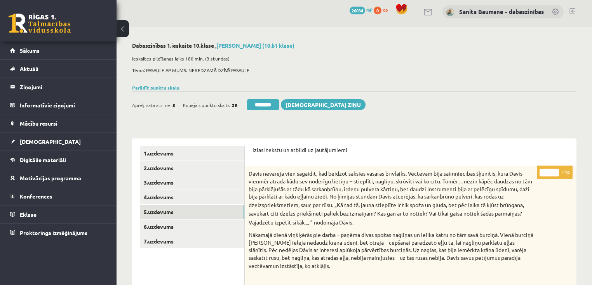
scroll to position [0, 0]
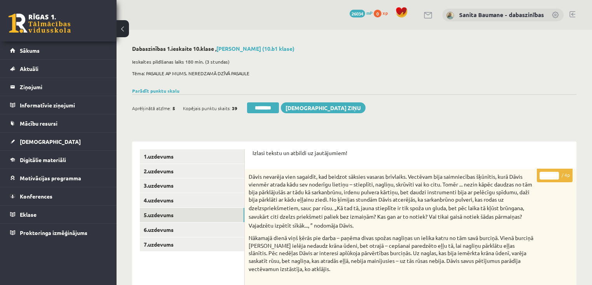
type input "*"
click at [554, 172] on input "*" at bounding box center [548, 176] width 19 height 8
click at [174, 232] on link "6.uzdevums" at bounding box center [192, 230] width 104 height 14
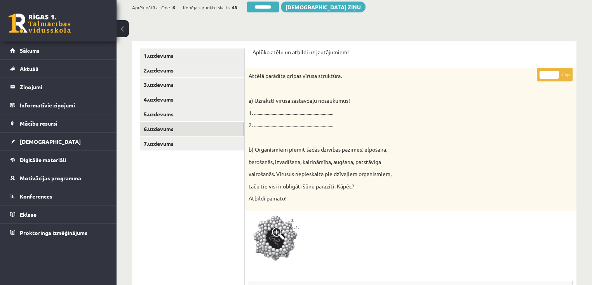
scroll to position [93, 0]
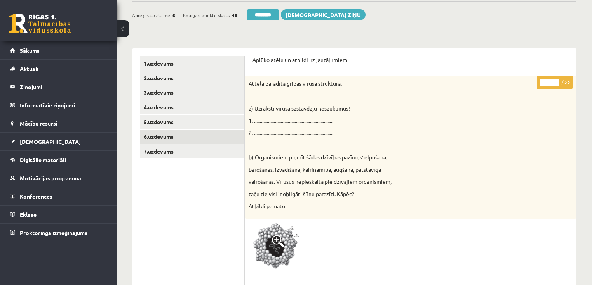
click at [554, 80] on input "*" at bounding box center [548, 83] width 19 height 8
type input "*"
click at [554, 85] on input "*" at bounding box center [548, 83] width 19 height 8
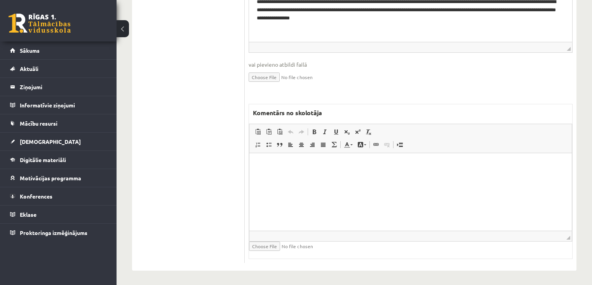
scroll to position [447, 0]
click at [354, 177] on html at bounding box center [410, 165] width 322 height 24
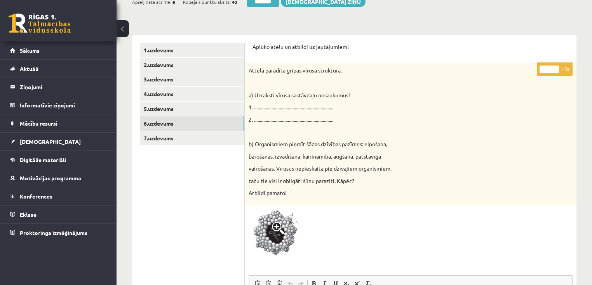
scroll to position [106, 0]
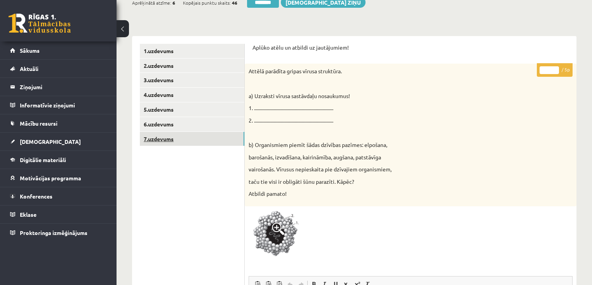
click at [184, 141] on link "7.uzdevums" at bounding box center [192, 139] width 104 height 14
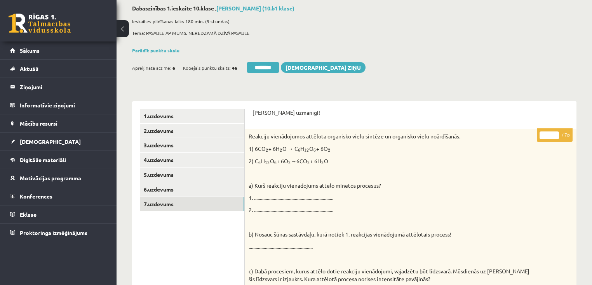
scroll to position [0, 0]
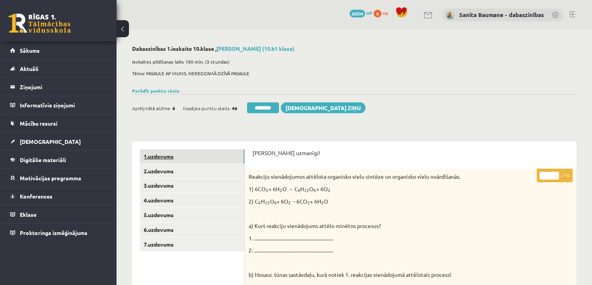
click at [182, 155] on link "1.uzdevums" at bounding box center [192, 156] width 104 height 14
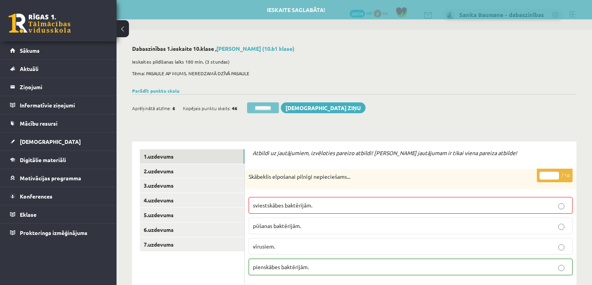
click at [255, 108] on input "********" at bounding box center [263, 108] width 32 height 11
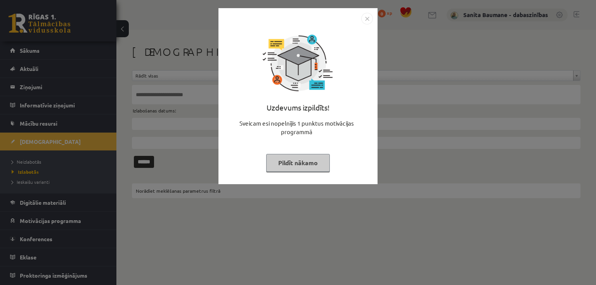
drag, startPoint x: 297, startPoint y: 167, endPoint x: 278, endPoint y: 159, distance: 19.7
click at [292, 165] on button "Pildīt nākamo" at bounding box center [298, 163] width 64 height 18
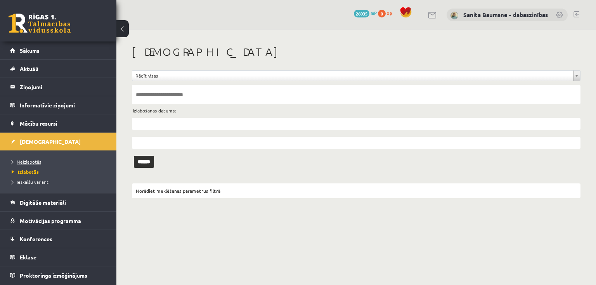
click at [23, 162] on span "Neizlabotās" at bounding box center [27, 162] width 30 height 6
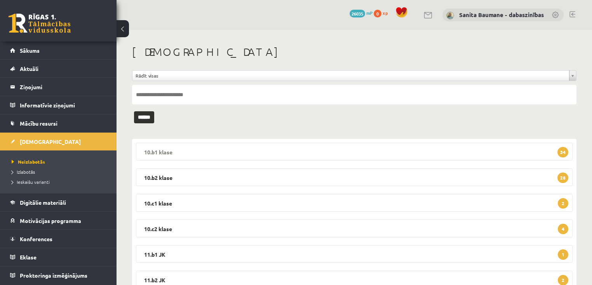
click at [186, 151] on legend "10.b1 klase 34" at bounding box center [354, 152] width 436 height 18
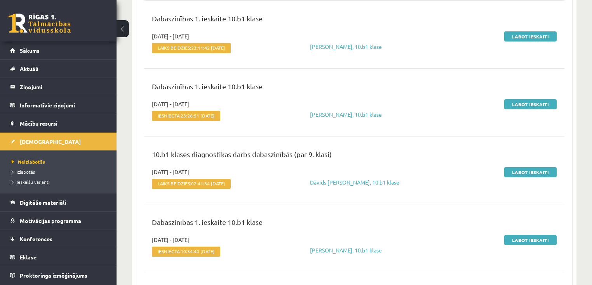
scroll to position [1336, 0]
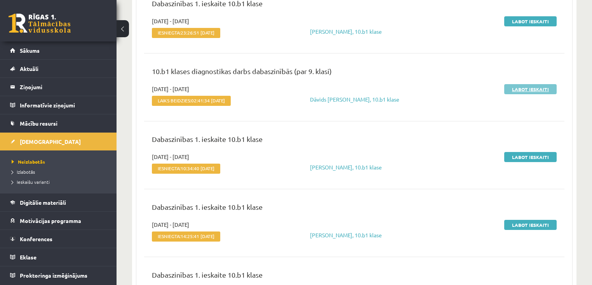
click at [534, 84] on link "Labot ieskaiti" at bounding box center [530, 89] width 52 height 10
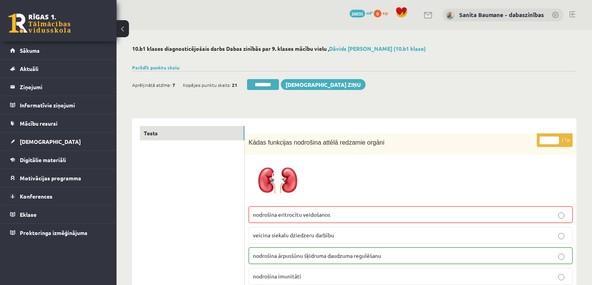
click at [266, 85] on input "********" at bounding box center [263, 84] width 32 height 11
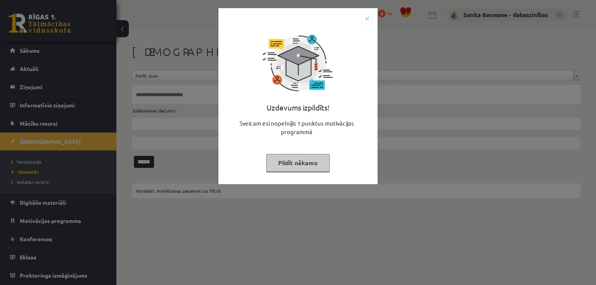
click at [272, 165] on button "Pildīt nākamo" at bounding box center [298, 163] width 64 height 18
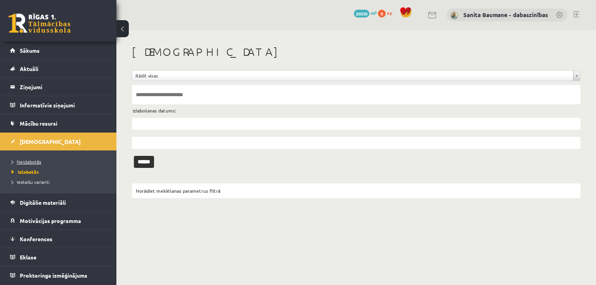
click at [23, 159] on span "Neizlabotās" at bounding box center [27, 162] width 30 height 6
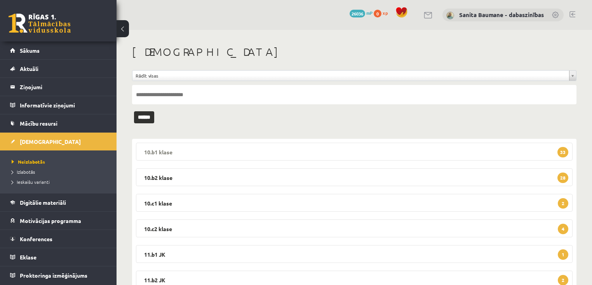
click at [259, 150] on legend "10.b1 klase 33" at bounding box center [354, 152] width 436 height 18
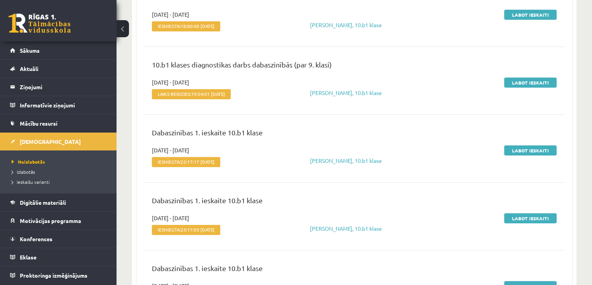
scroll to position [1747, 0]
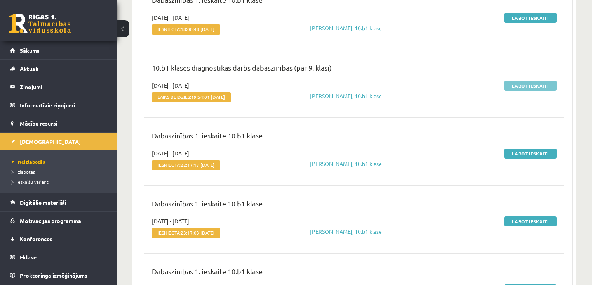
click at [527, 87] on link "Labot ieskaiti" at bounding box center [530, 86] width 52 height 10
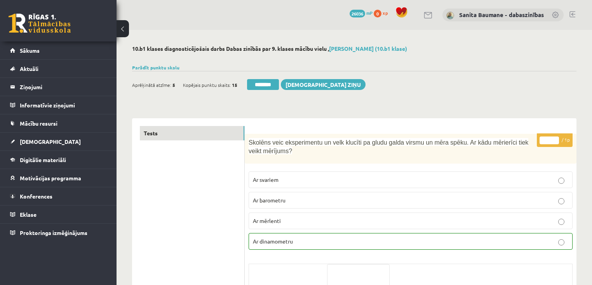
drag, startPoint x: 271, startPoint y: 82, endPoint x: 329, endPoint y: 23, distance: 83.2
click at [271, 83] on input "********" at bounding box center [263, 84] width 32 height 11
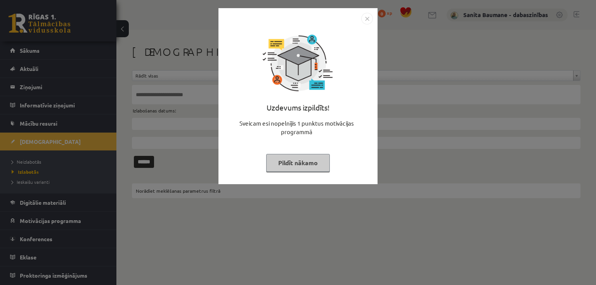
click at [312, 163] on button "Pildīt nākamo" at bounding box center [298, 163] width 64 height 18
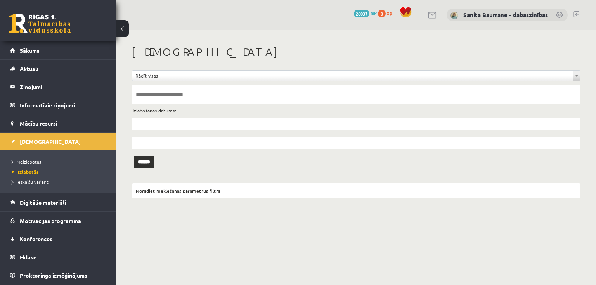
click at [28, 159] on span "Neizlabotās" at bounding box center [27, 162] width 30 height 6
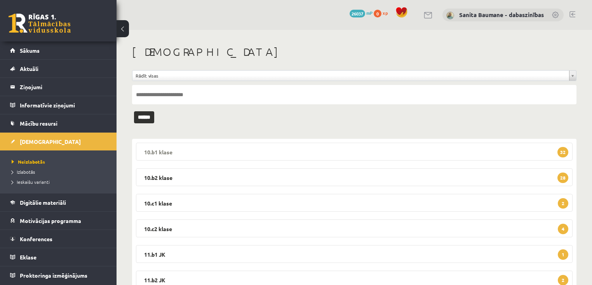
click at [283, 145] on legend "10.b1 klase 32" at bounding box center [354, 152] width 436 height 18
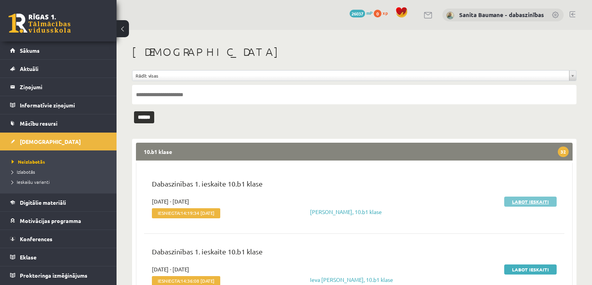
click at [513, 203] on link "Labot ieskaiti" at bounding box center [530, 202] width 52 height 10
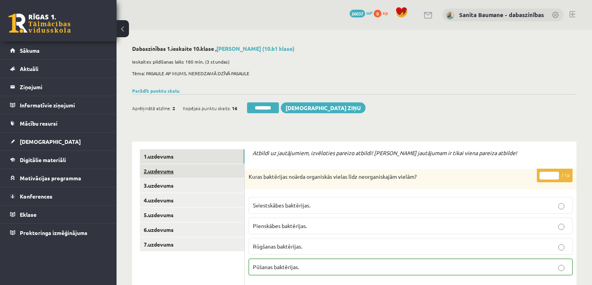
click at [170, 169] on link "2.uzdevums" at bounding box center [192, 171] width 104 height 14
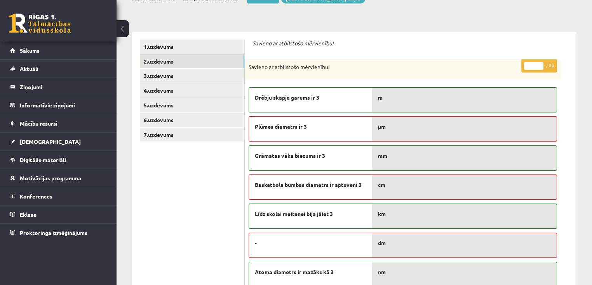
scroll to position [155, 0]
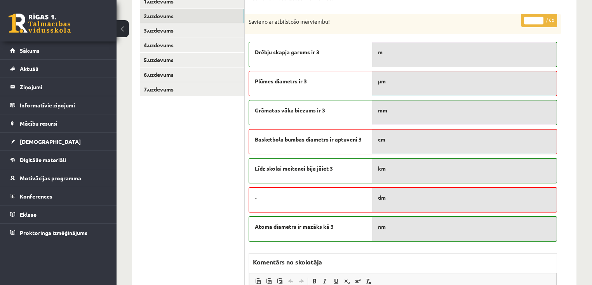
click at [539, 17] on input "*" at bounding box center [533, 21] width 19 height 8
click at [540, 17] on input "*" at bounding box center [533, 21] width 19 height 8
type input "*"
click at [540, 17] on input "*" at bounding box center [533, 21] width 19 height 8
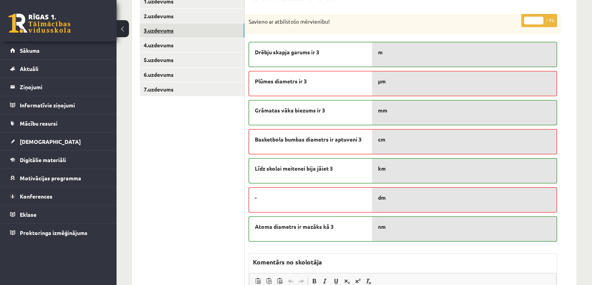
click at [159, 33] on link "3.uzdevums" at bounding box center [192, 30] width 104 height 14
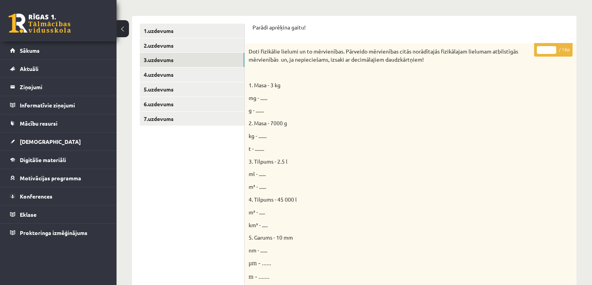
scroll to position [31, 0]
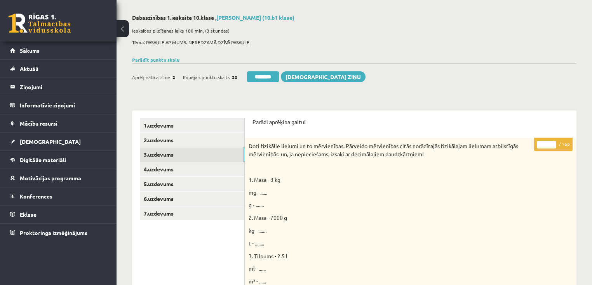
drag, startPoint x: 552, startPoint y: 143, endPoint x: 361, endPoint y: 195, distance: 197.6
type input "**"
click at [551, 142] on input "**" at bounding box center [546, 145] width 19 height 8
click at [176, 165] on link "4.uzdevums" at bounding box center [192, 169] width 104 height 14
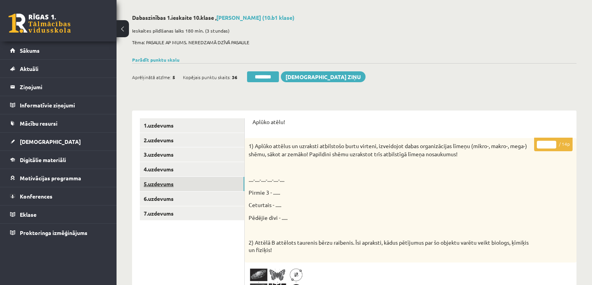
drag, startPoint x: 174, startPoint y: 186, endPoint x: 176, endPoint y: 182, distance: 5.0
click at [174, 186] on link "5.uzdevums" at bounding box center [192, 184] width 104 height 14
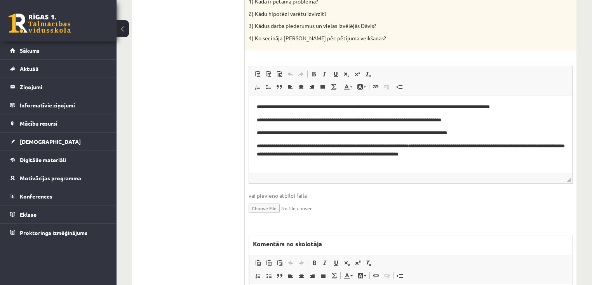
scroll to position [93, 0]
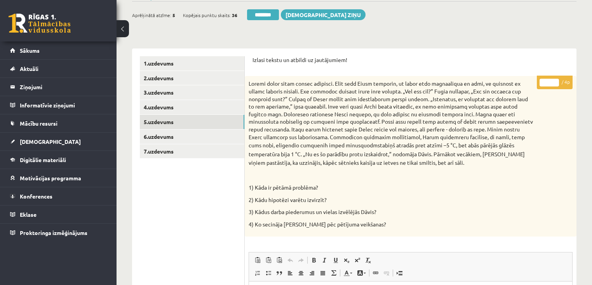
drag, startPoint x: 554, startPoint y: 80, endPoint x: 449, endPoint y: 98, distance: 107.2
type input "*"
click at [554, 80] on input "*" at bounding box center [548, 83] width 19 height 8
click at [162, 138] on link "6.uzdevums" at bounding box center [192, 137] width 104 height 14
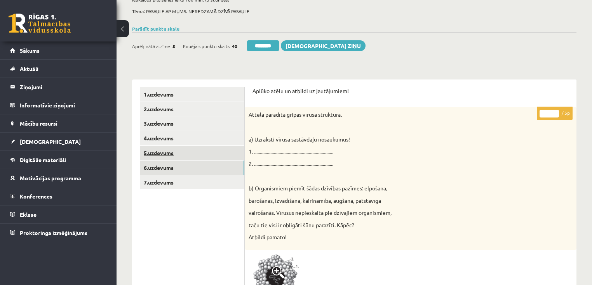
scroll to position [62, 0]
click at [147, 183] on link "7.uzdevums" at bounding box center [192, 183] width 104 height 14
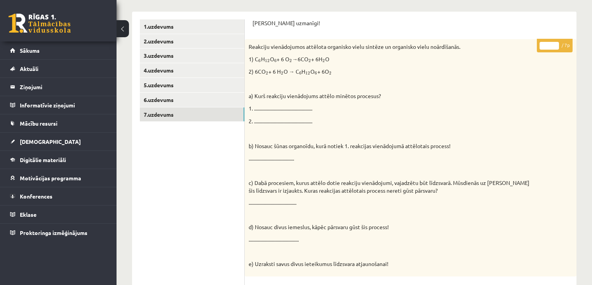
scroll to position [124, 0]
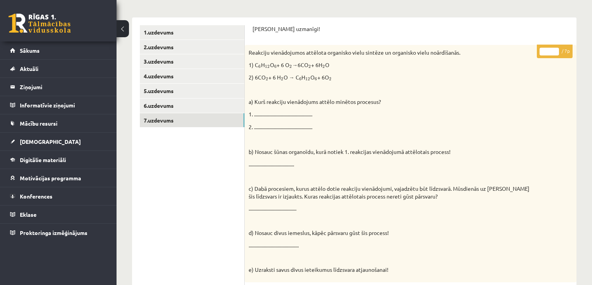
drag, startPoint x: 554, startPoint y: 50, endPoint x: 145, endPoint y: 25, distance: 410.0
type input "*"
click at [556, 52] on input "*" at bounding box center [548, 52] width 19 height 8
click at [158, 34] on link "1.uzdevums" at bounding box center [192, 32] width 104 height 14
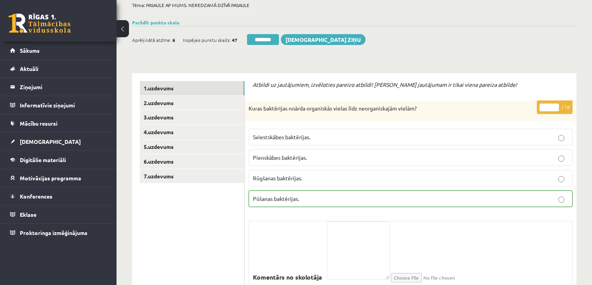
scroll to position [0, 0]
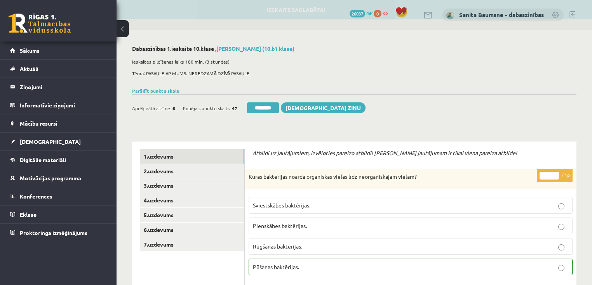
drag, startPoint x: 257, startPoint y: 110, endPoint x: 328, endPoint y: 24, distance: 112.0
click at [257, 110] on input "********" at bounding box center [263, 108] width 32 height 11
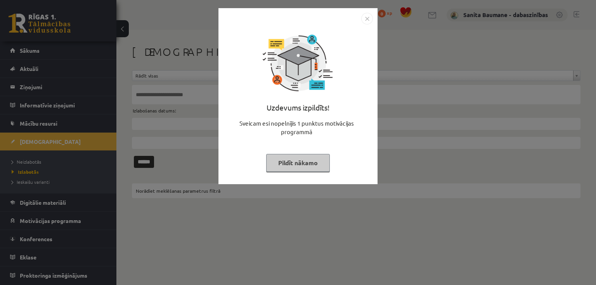
click at [303, 167] on button "Pildīt nākamo" at bounding box center [298, 163] width 64 height 18
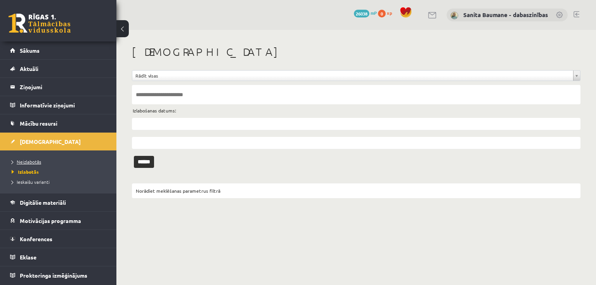
click at [28, 161] on span "Neizlabotās" at bounding box center [27, 162] width 30 height 6
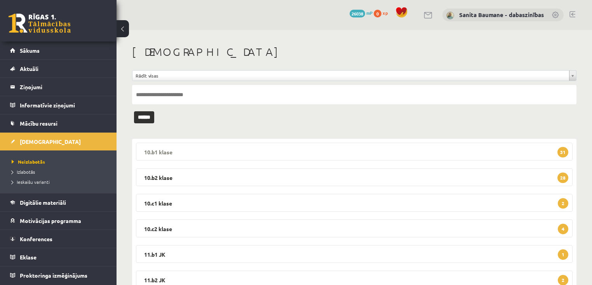
click at [300, 151] on legend "10.b1 klase 31" at bounding box center [354, 152] width 436 height 18
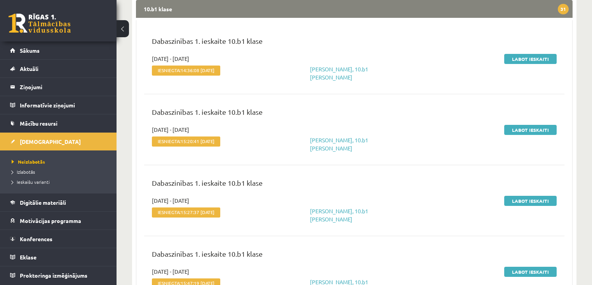
scroll to position [155, 0]
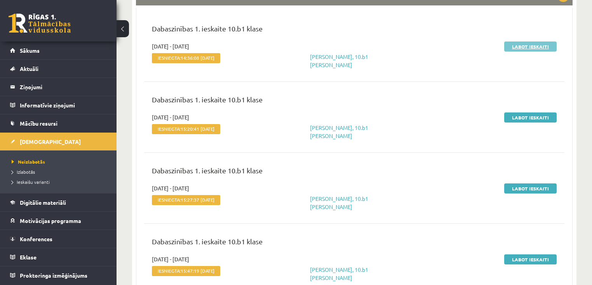
click at [523, 46] on link "Labot ieskaiti" at bounding box center [530, 47] width 52 height 10
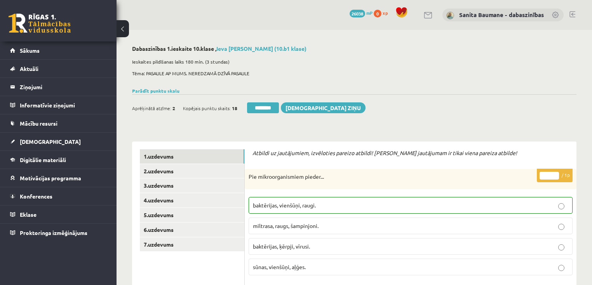
click at [261, 107] on input "********" at bounding box center [263, 108] width 32 height 11
click at [169, 173] on link "2.uzdevums" at bounding box center [192, 171] width 104 height 14
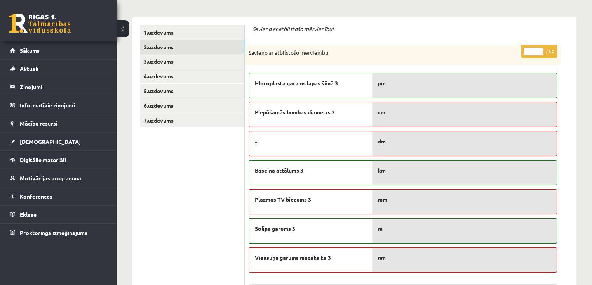
type input "*"
click at [540, 50] on input "*" at bounding box center [533, 52] width 19 height 8
click at [201, 66] on link "3.uzdevums" at bounding box center [192, 61] width 104 height 14
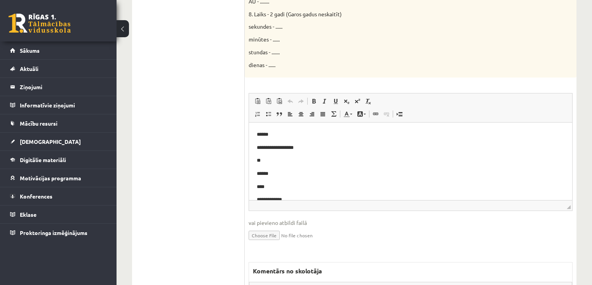
scroll to position [155, 0]
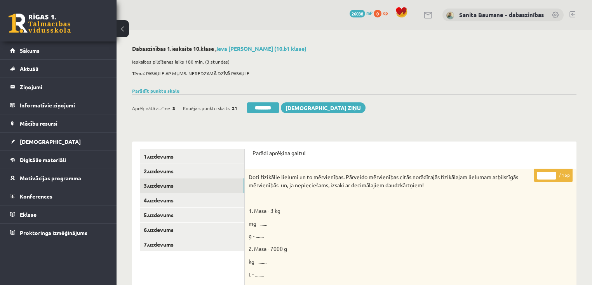
drag, startPoint x: 552, startPoint y: 174, endPoint x: 325, endPoint y: 214, distance: 231.0
type input "**"
click at [541, 180] on input "**" at bounding box center [546, 176] width 19 height 8
click at [171, 199] on link "4.uzdevums" at bounding box center [192, 200] width 104 height 14
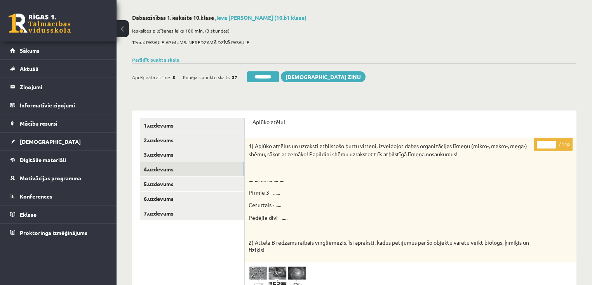
type input "**"
click at [551, 143] on input "**" at bounding box center [546, 145] width 19 height 8
click at [188, 189] on link "5.uzdevums" at bounding box center [192, 184] width 104 height 14
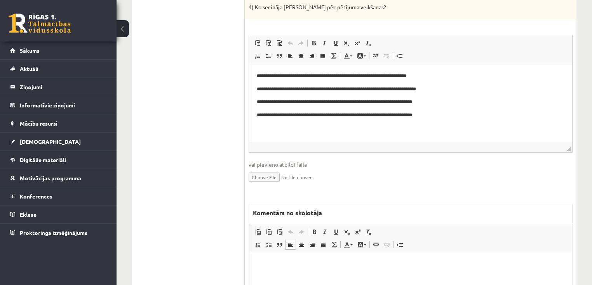
drag, startPoint x: 317, startPoint y: 272, endPoint x: 321, endPoint y: 264, distance: 8.7
click at [317, 271] on html at bounding box center [410, 266] width 322 height 24
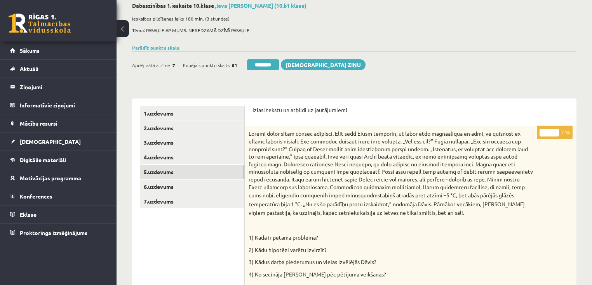
scroll to position [0, 0]
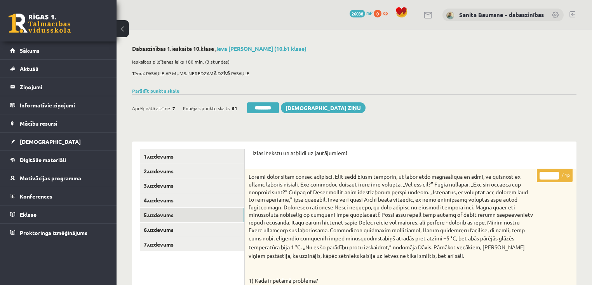
click at [553, 173] on input "*" at bounding box center [548, 176] width 19 height 8
type input "*"
click at [553, 173] on input "*" at bounding box center [548, 176] width 19 height 8
click at [161, 230] on link "6.uzdevums" at bounding box center [192, 230] width 104 height 14
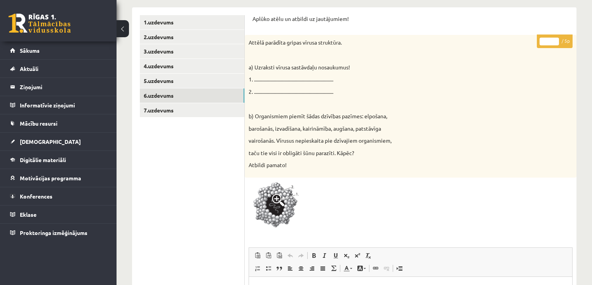
scroll to position [124, 0]
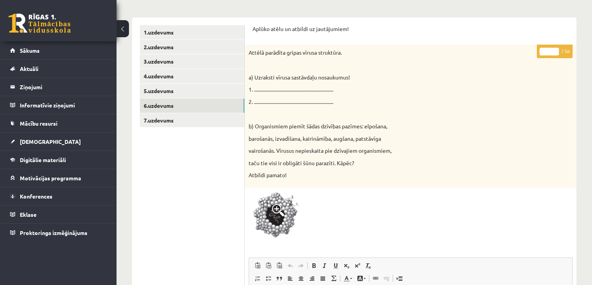
click at [553, 50] on input "*" at bounding box center [548, 52] width 19 height 8
type input "*"
click at [553, 49] on input "*" at bounding box center [548, 52] width 19 height 8
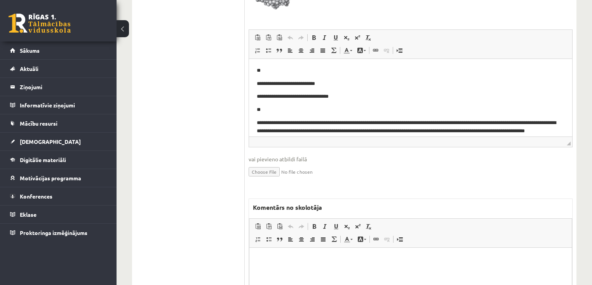
scroll to position [435, 0]
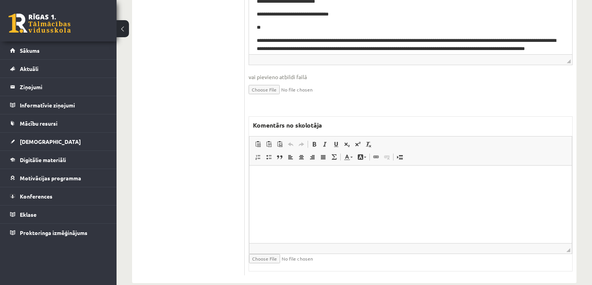
click at [370, 189] on html at bounding box center [410, 177] width 322 height 24
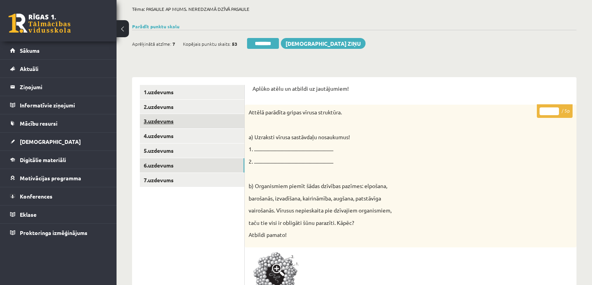
scroll to position [62, 0]
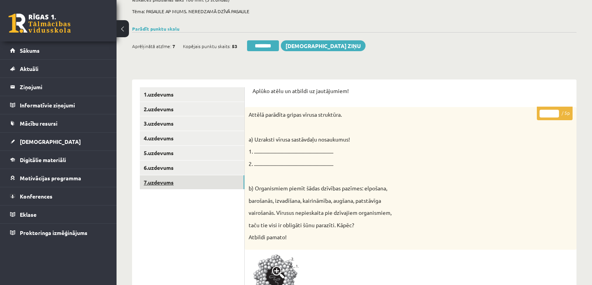
drag, startPoint x: 174, startPoint y: 186, endPoint x: 179, endPoint y: 182, distance: 6.6
click at [174, 186] on link "7.uzdevums" at bounding box center [192, 183] width 104 height 14
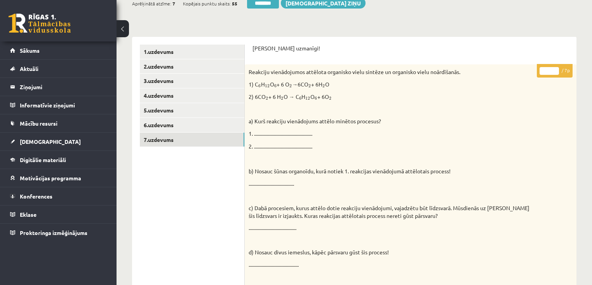
scroll to position [93, 0]
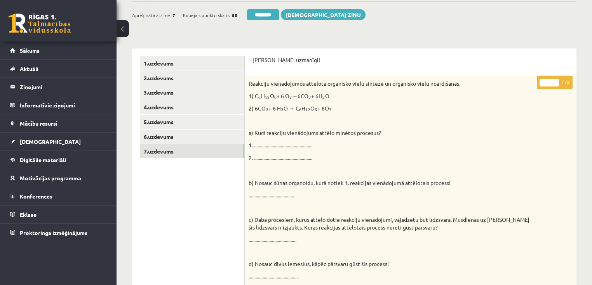
click at [554, 82] on input "*" at bounding box center [548, 83] width 19 height 8
type input "*"
click at [554, 82] on input "*" at bounding box center [548, 83] width 19 height 8
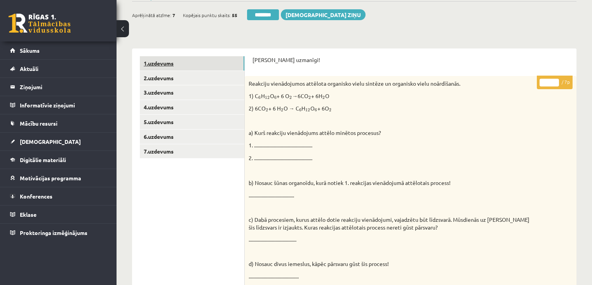
click at [182, 68] on link "1.uzdevums" at bounding box center [192, 63] width 104 height 14
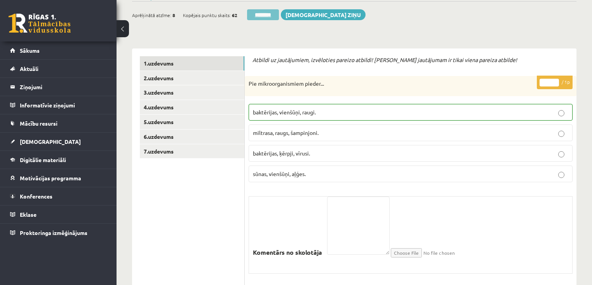
click at [272, 16] on input "********" at bounding box center [263, 14] width 32 height 11
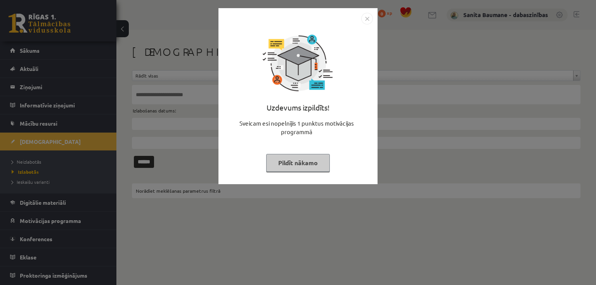
click at [292, 163] on button "Pildīt nākamo" at bounding box center [298, 163] width 64 height 18
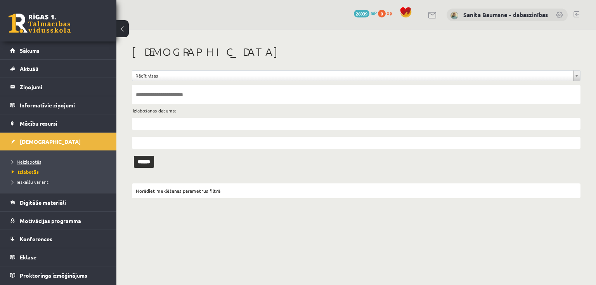
click at [25, 160] on span "Neizlabotās" at bounding box center [27, 162] width 30 height 6
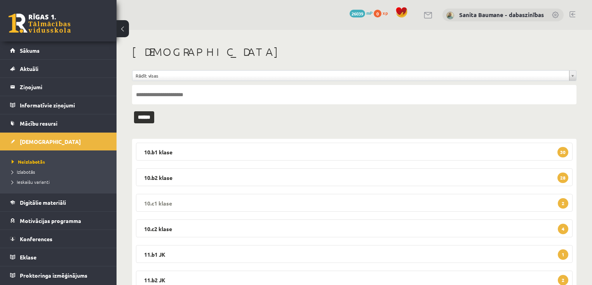
click at [189, 201] on legend "10.c1 klase 2" at bounding box center [354, 203] width 436 height 18
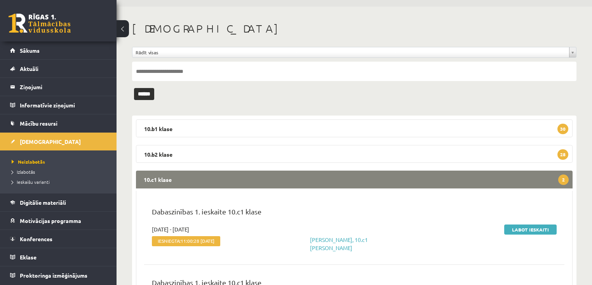
scroll to position [124, 0]
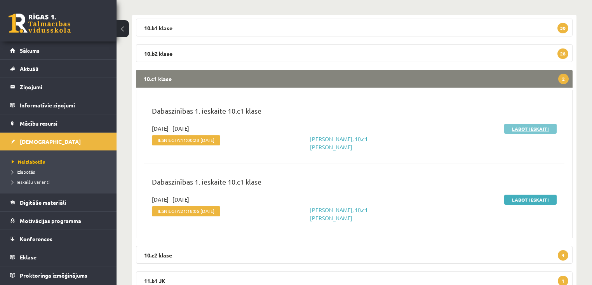
click at [519, 131] on link "Labot ieskaiti" at bounding box center [530, 129] width 52 height 10
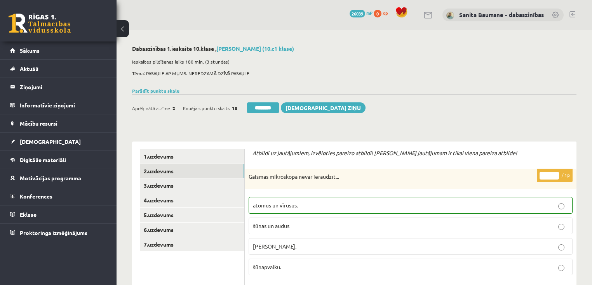
click at [175, 170] on link "2.uzdevums" at bounding box center [192, 171] width 104 height 14
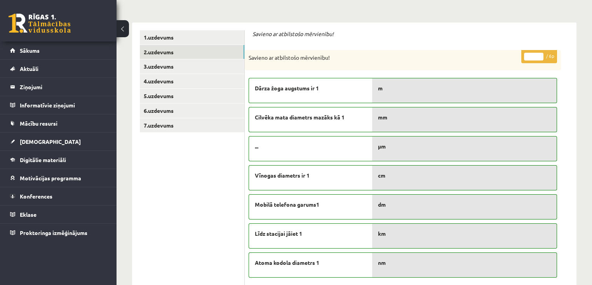
scroll to position [155, 0]
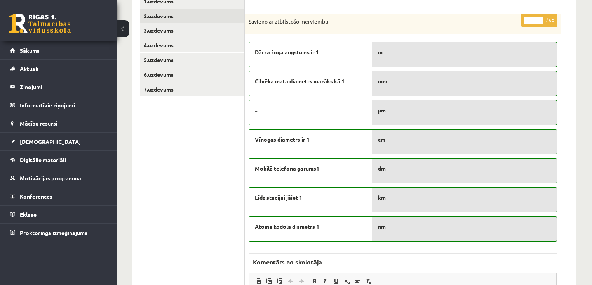
type input "*"
click at [537, 19] on input "*" at bounding box center [533, 21] width 19 height 8
click at [203, 33] on link "3.uzdevums" at bounding box center [192, 30] width 104 height 14
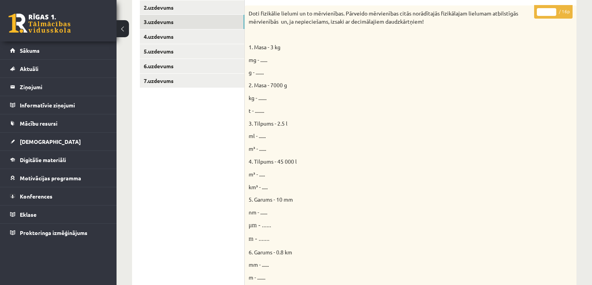
scroll to position [0, 0]
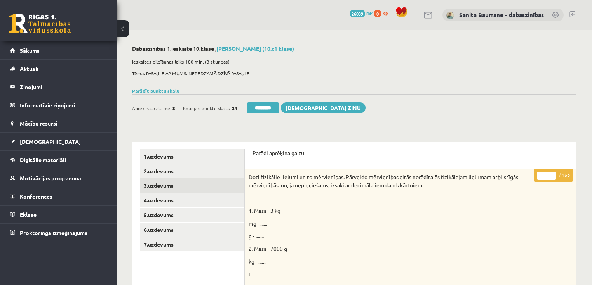
drag, startPoint x: 553, startPoint y: 174, endPoint x: 499, endPoint y: 182, distance: 54.9
type input "**"
click at [553, 172] on input "**" at bounding box center [546, 176] width 19 height 8
click at [174, 203] on link "4.uzdevums" at bounding box center [192, 200] width 104 height 14
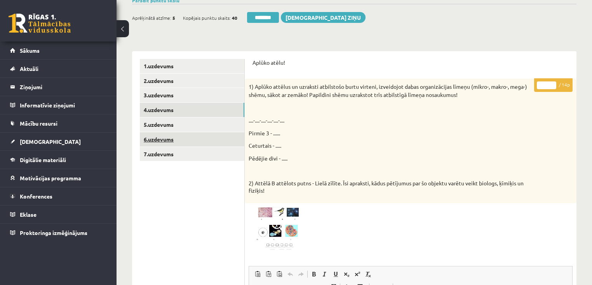
scroll to position [62, 0]
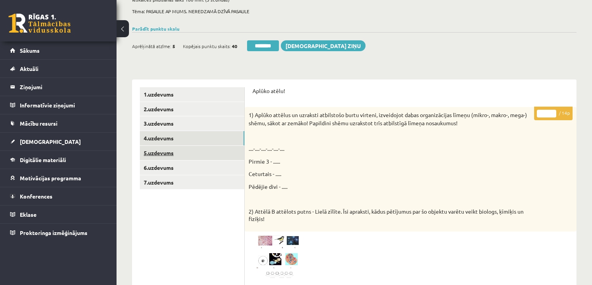
click at [165, 154] on link "5.uzdevums" at bounding box center [192, 153] width 104 height 14
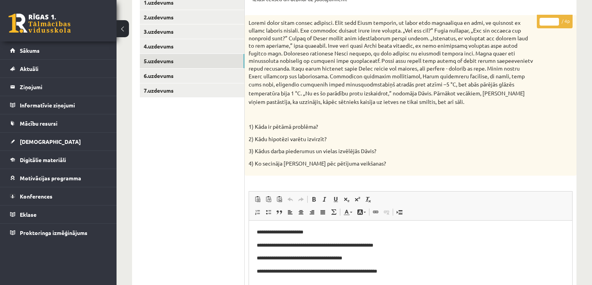
scroll to position [155, 0]
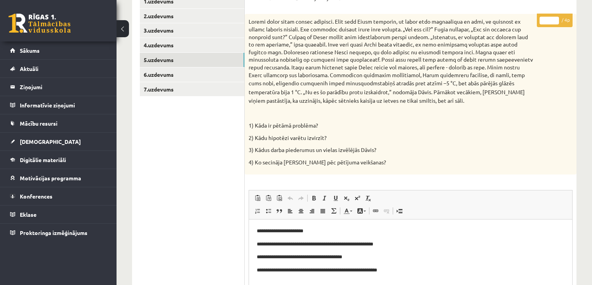
click at [554, 19] on input "*" at bounding box center [548, 21] width 19 height 8
type input "*"
click at [554, 19] on input "*" at bounding box center [548, 21] width 19 height 8
click at [178, 78] on link "6.uzdevums" at bounding box center [192, 75] width 104 height 14
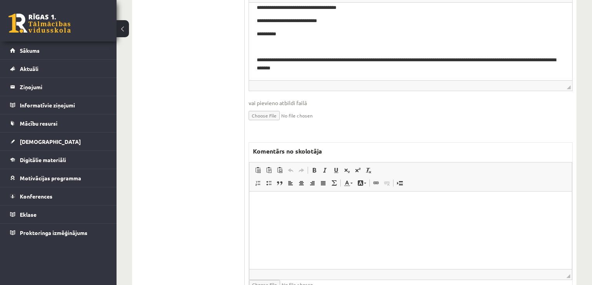
scroll to position [447, 0]
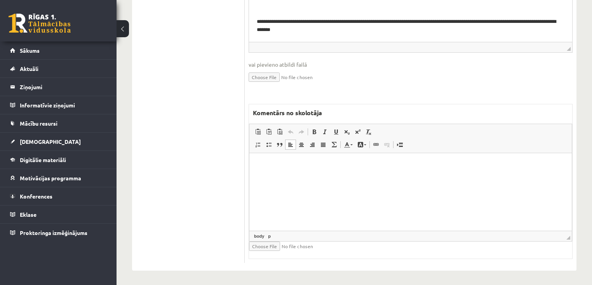
click at [466, 177] on html at bounding box center [410, 165] width 322 height 24
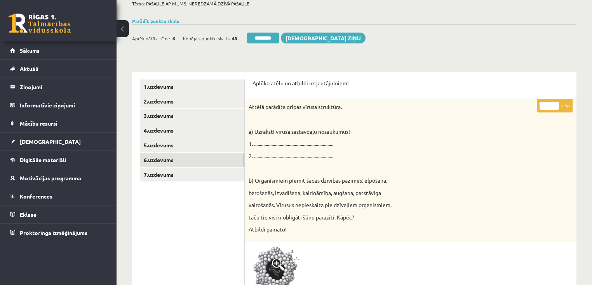
scroll to position [43, 0]
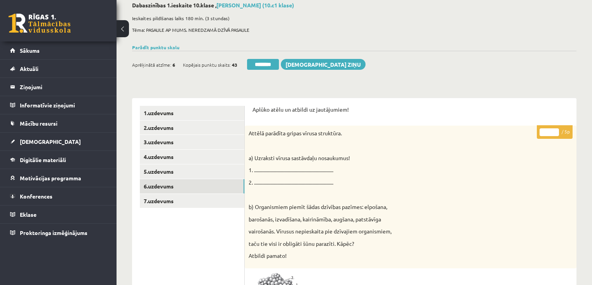
click at [555, 131] on input "*" at bounding box center [548, 133] width 19 height 8
click at [554, 135] on input "*" at bounding box center [548, 133] width 19 height 8
type input "*"
click at [554, 135] on input "*" at bounding box center [548, 133] width 19 height 8
click at [173, 204] on link "7.uzdevums" at bounding box center [192, 201] width 104 height 14
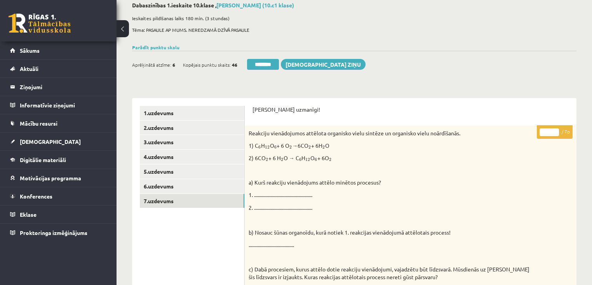
drag, startPoint x: 555, startPoint y: 130, endPoint x: 123, endPoint y: 126, distance: 431.8
type input "*"
click at [554, 130] on input "*" at bounding box center [548, 133] width 19 height 8
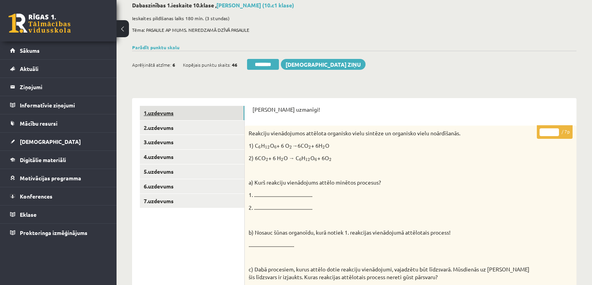
drag, startPoint x: 162, startPoint y: 111, endPoint x: 169, endPoint y: 110, distance: 6.6
click at [163, 111] on link "1.uzdevums" at bounding box center [192, 113] width 104 height 14
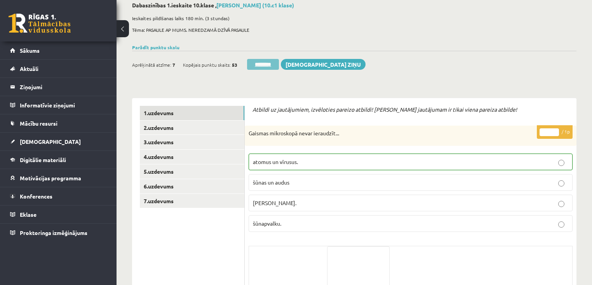
click at [262, 65] on input "********" at bounding box center [263, 64] width 32 height 11
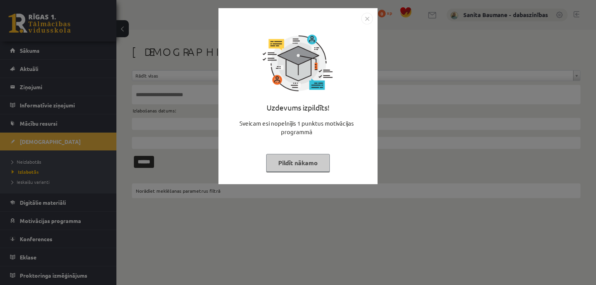
click at [366, 17] on img "Close" at bounding box center [367, 19] width 12 height 12
